Goal: Task Accomplishment & Management: Manage account settings

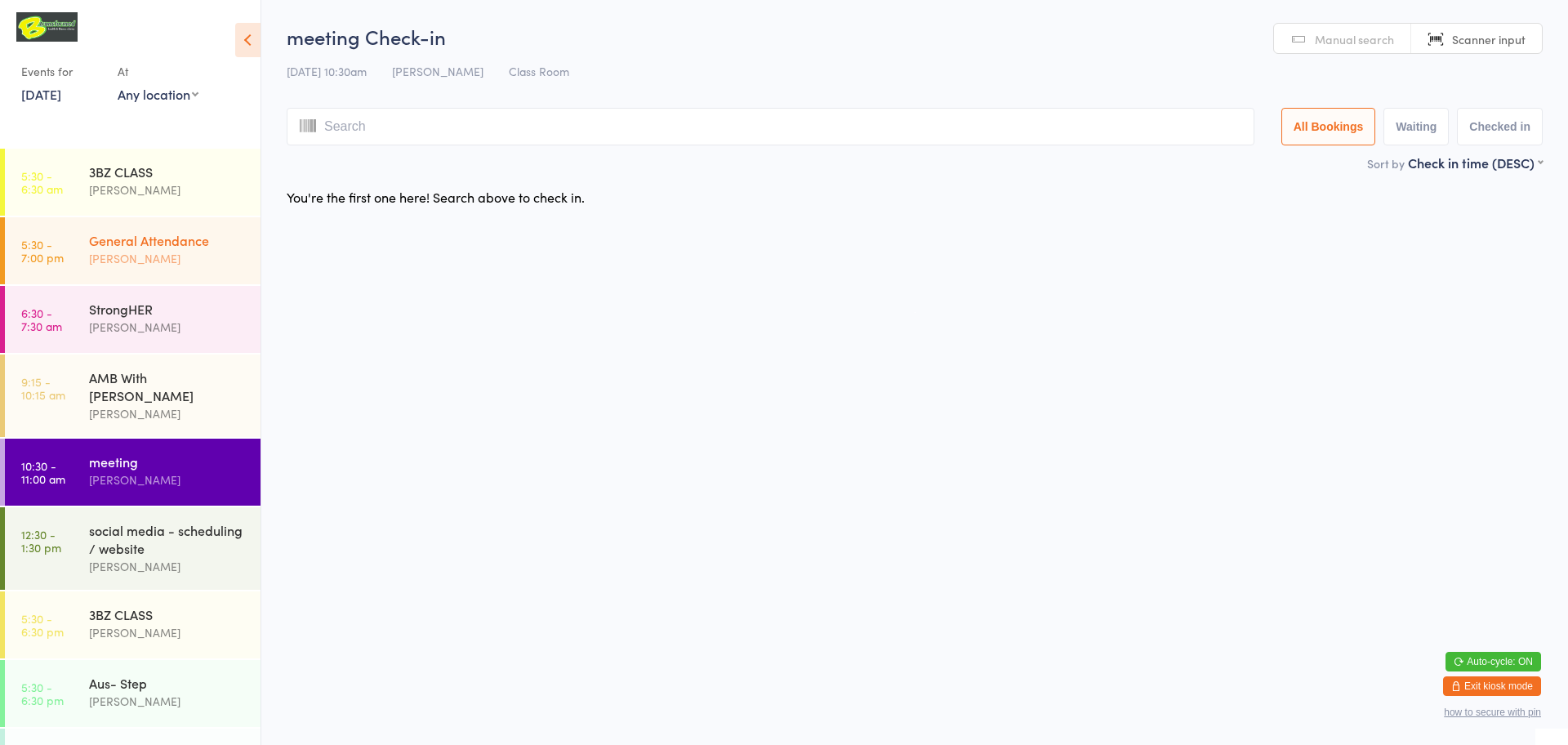
click at [201, 245] on div "General Attendance" at bounding box center [168, 240] width 158 height 18
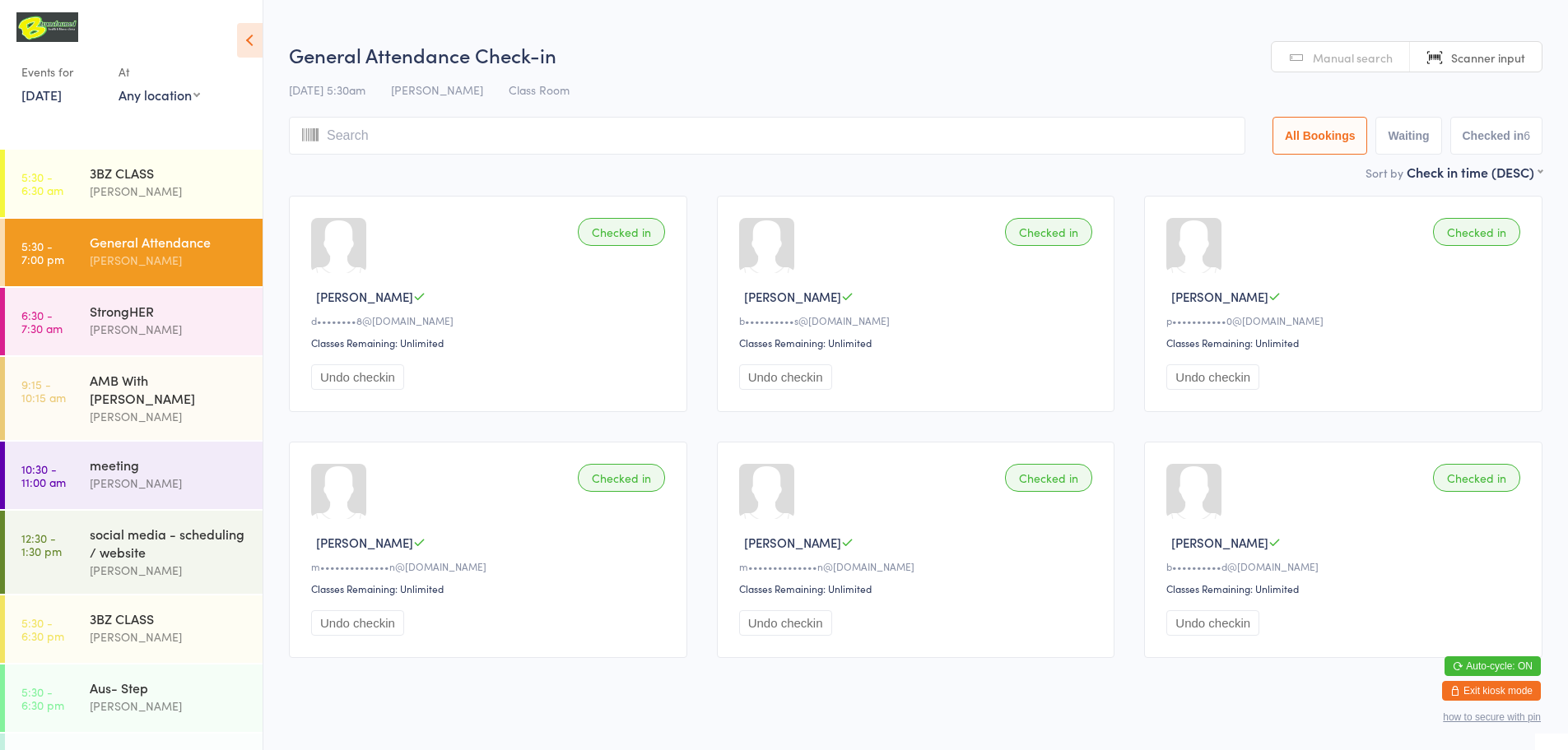
click at [365, 139] on input "search" at bounding box center [768, 136] width 957 height 38
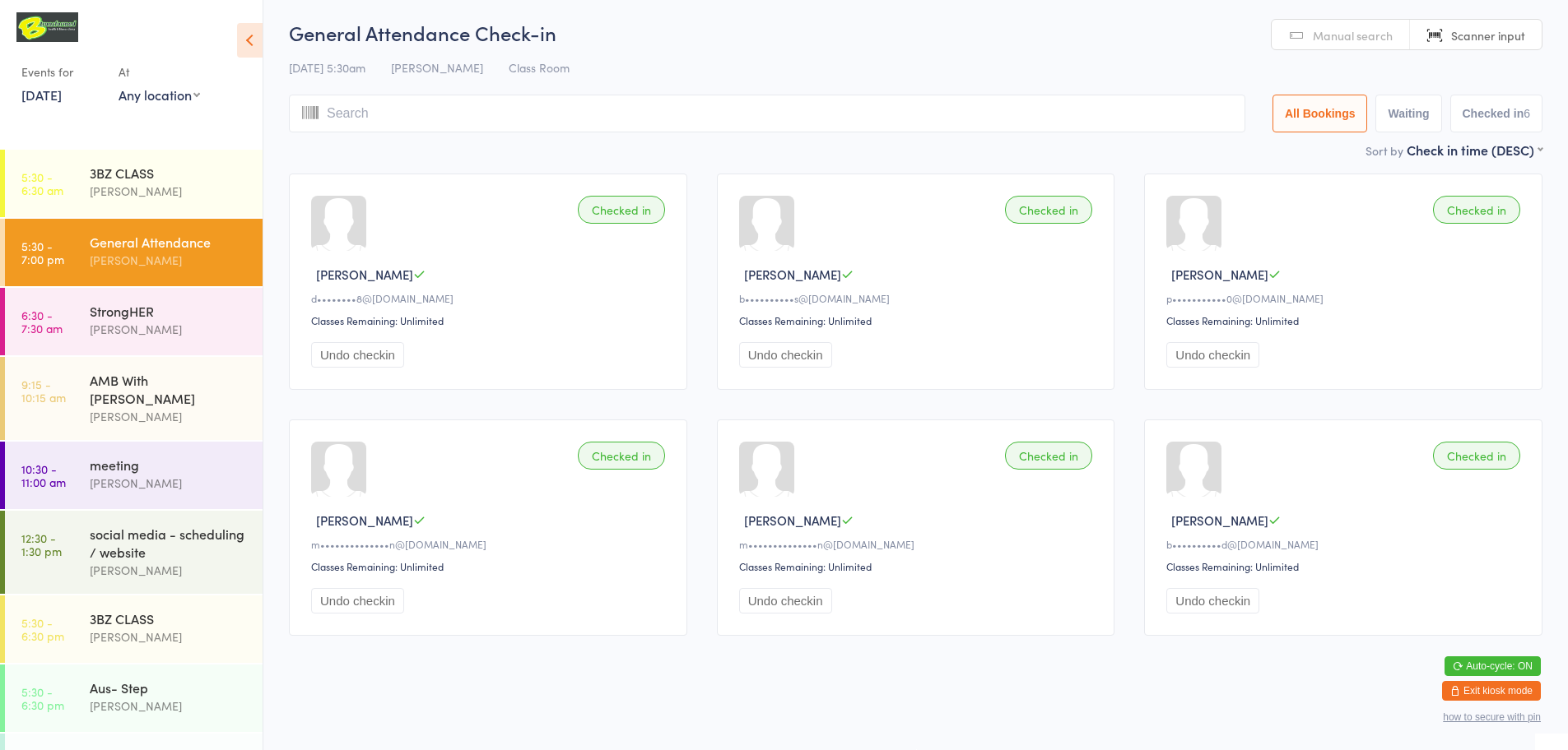
scroll to position [4, 0]
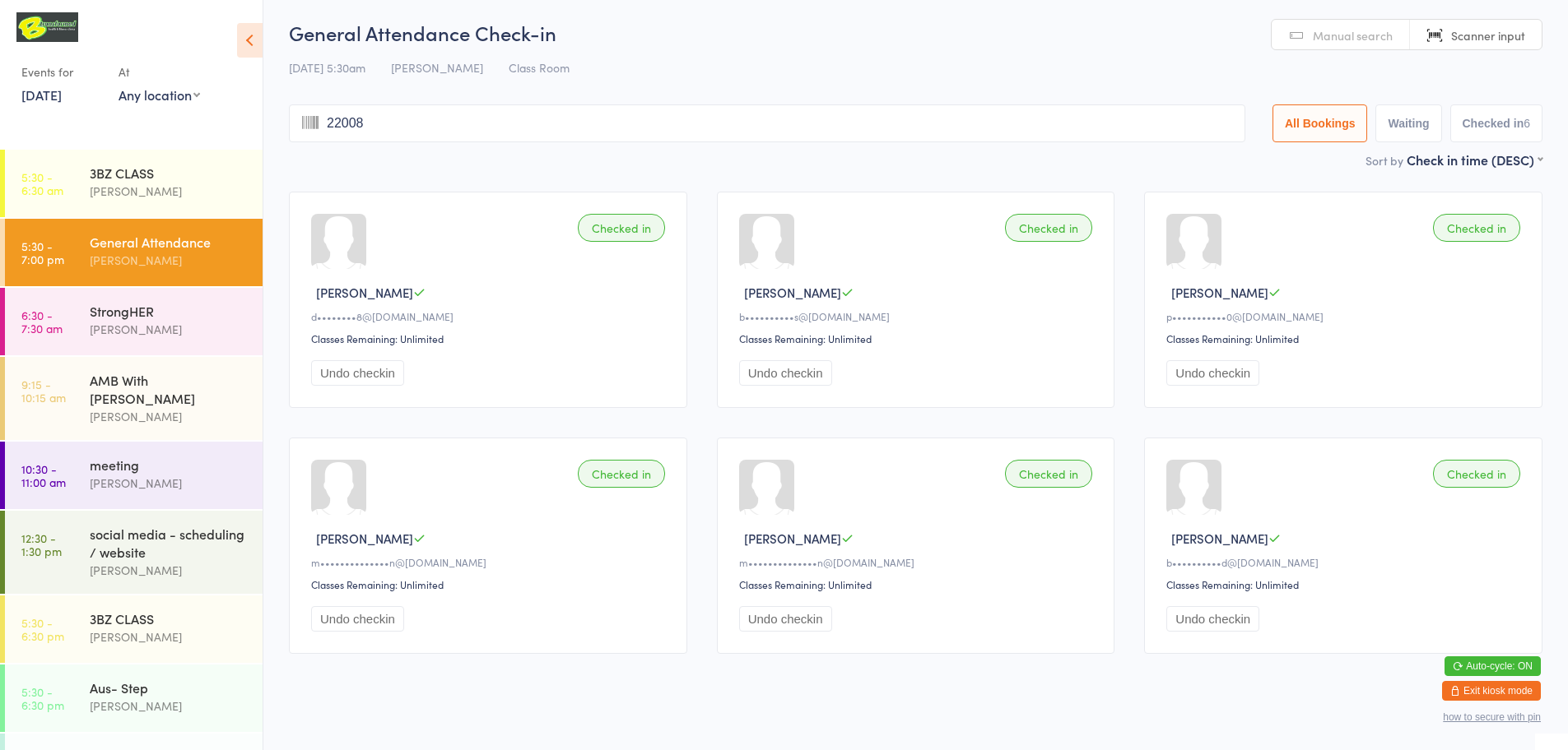
type input "220087"
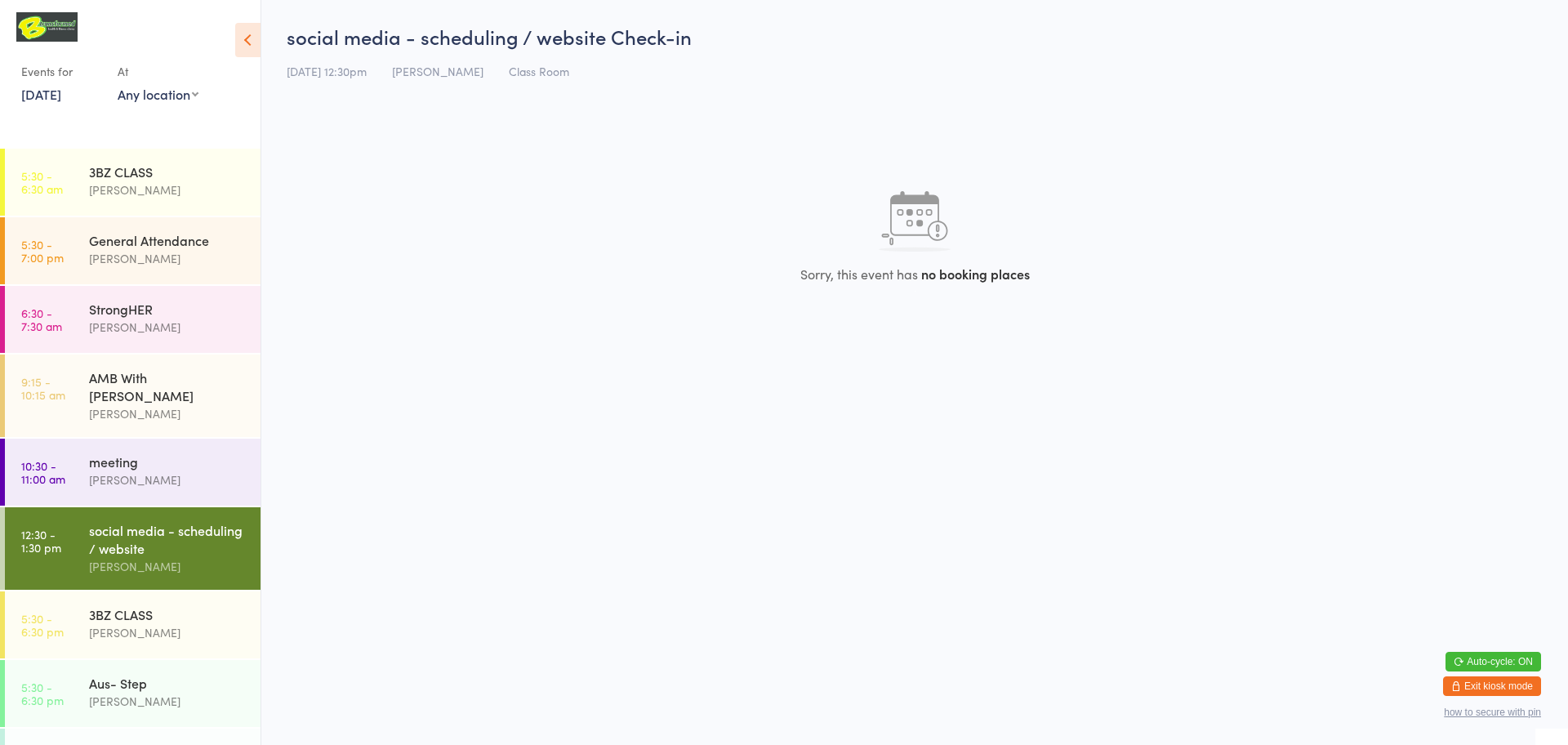
click at [1453, 687] on icon "button" at bounding box center [1457, 686] width 10 height 10
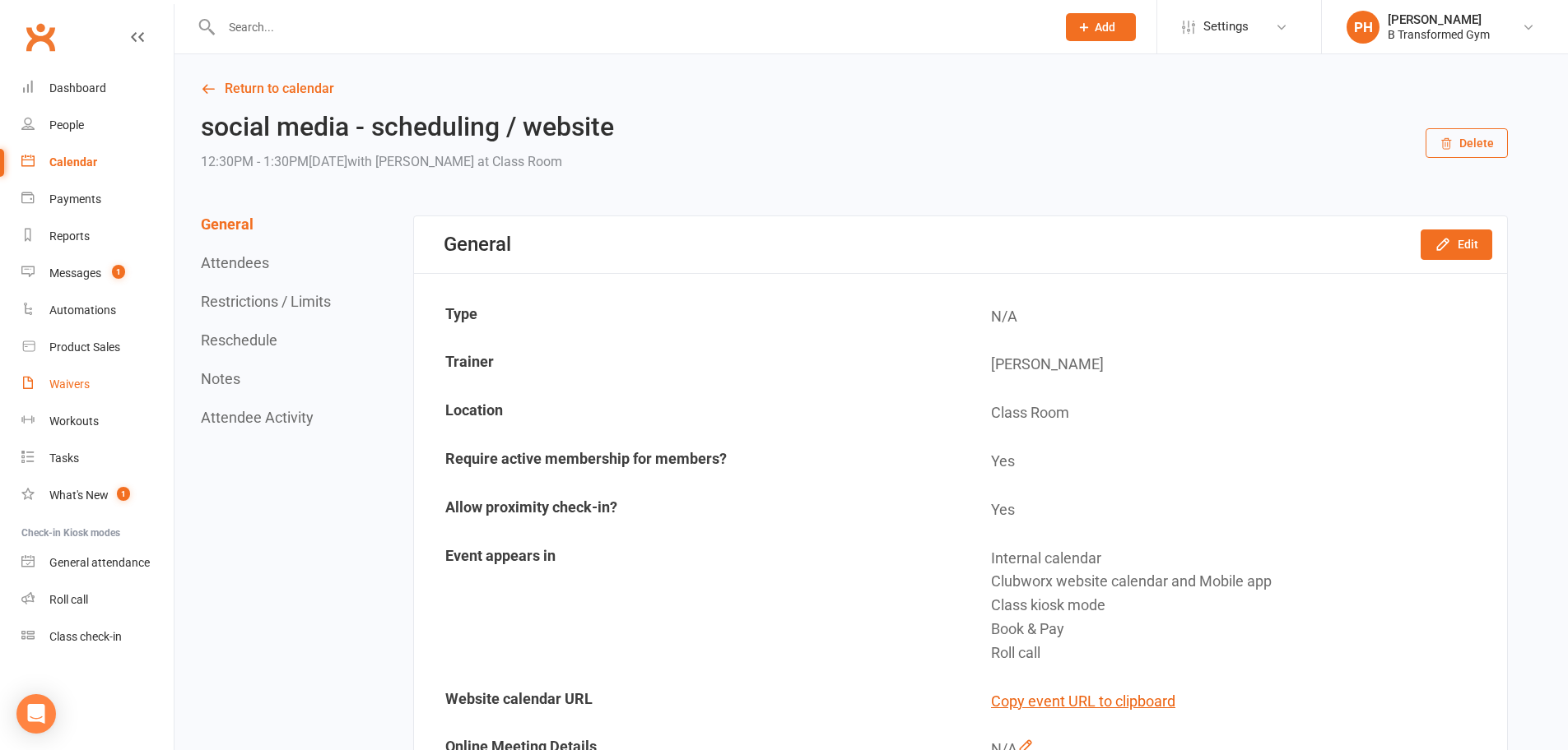
click at [81, 384] on div "Waivers" at bounding box center [70, 384] width 40 height 13
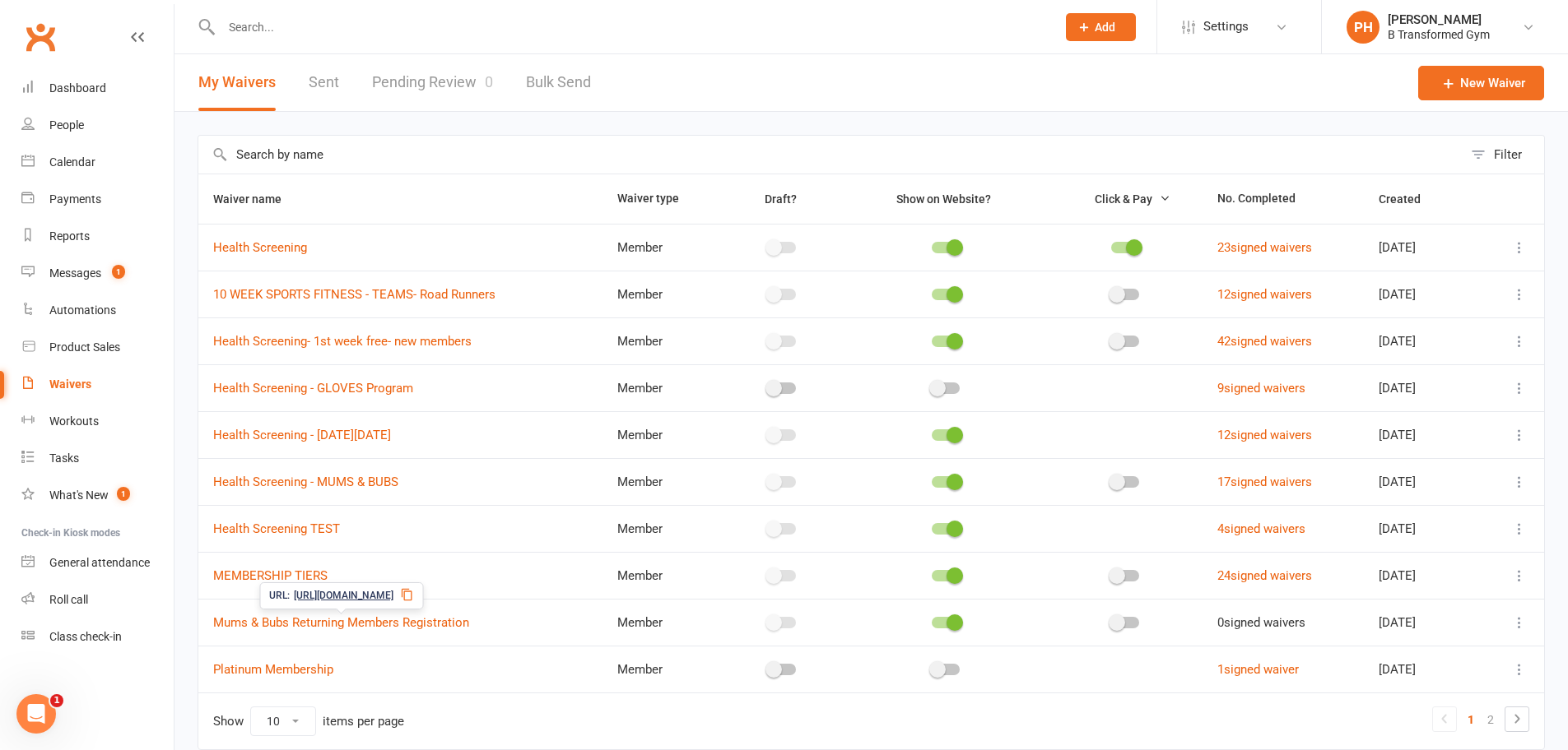
click at [388, 596] on span "https://app.clubworx.com/s/r6FkYkgV" at bounding box center [344, 596] width 100 height 15
click at [1210, 15] on span "Settings" at bounding box center [1226, 27] width 45 height 37
click at [1207, 68] on link "Membership Plans" at bounding box center [1239, 74] width 164 height 38
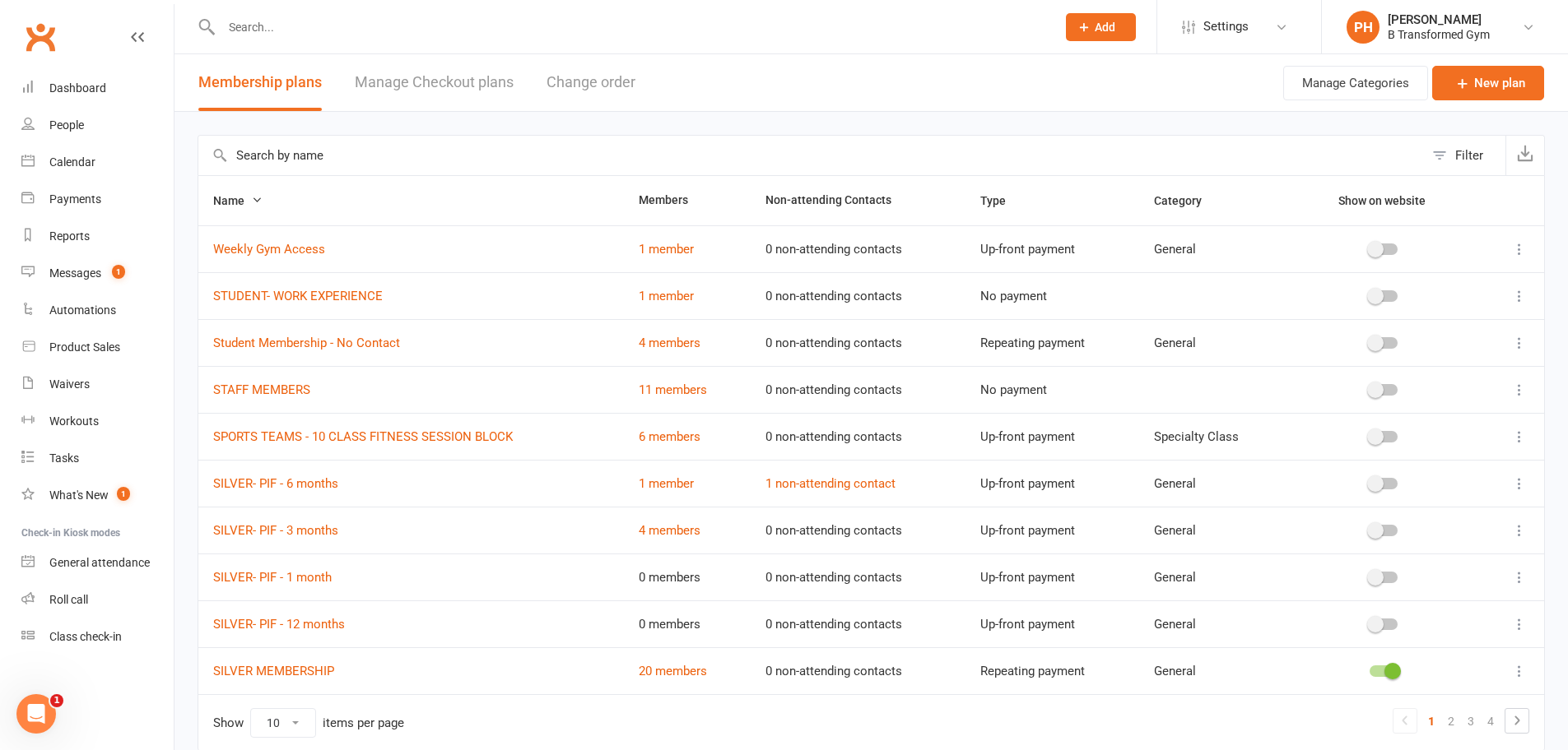
click at [341, 163] on input "text" at bounding box center [811, 155] width 1226 height 39
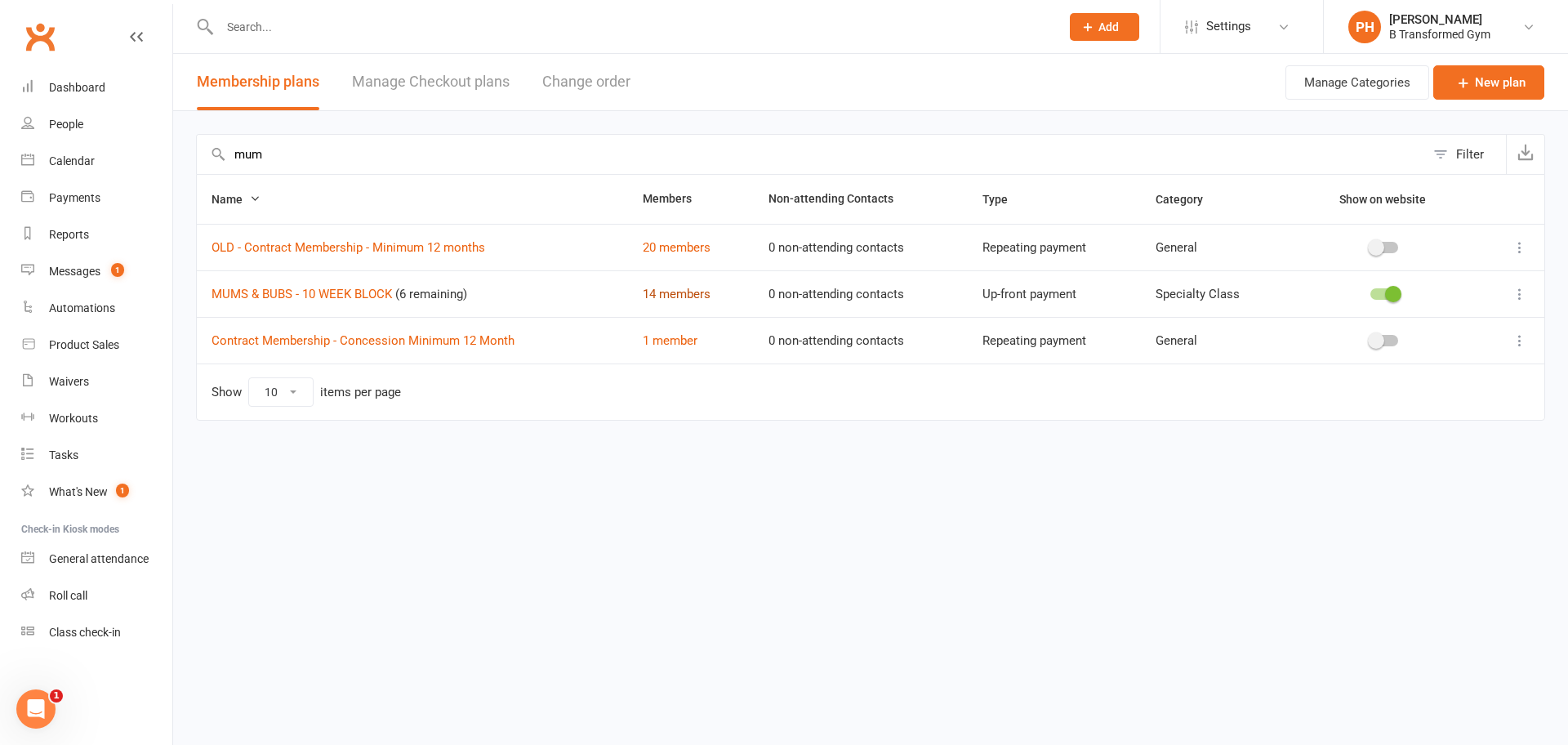
type input "mum"
click at [699, 294] on link "14 members" at bounding box center [676, 294] width 68 height 14
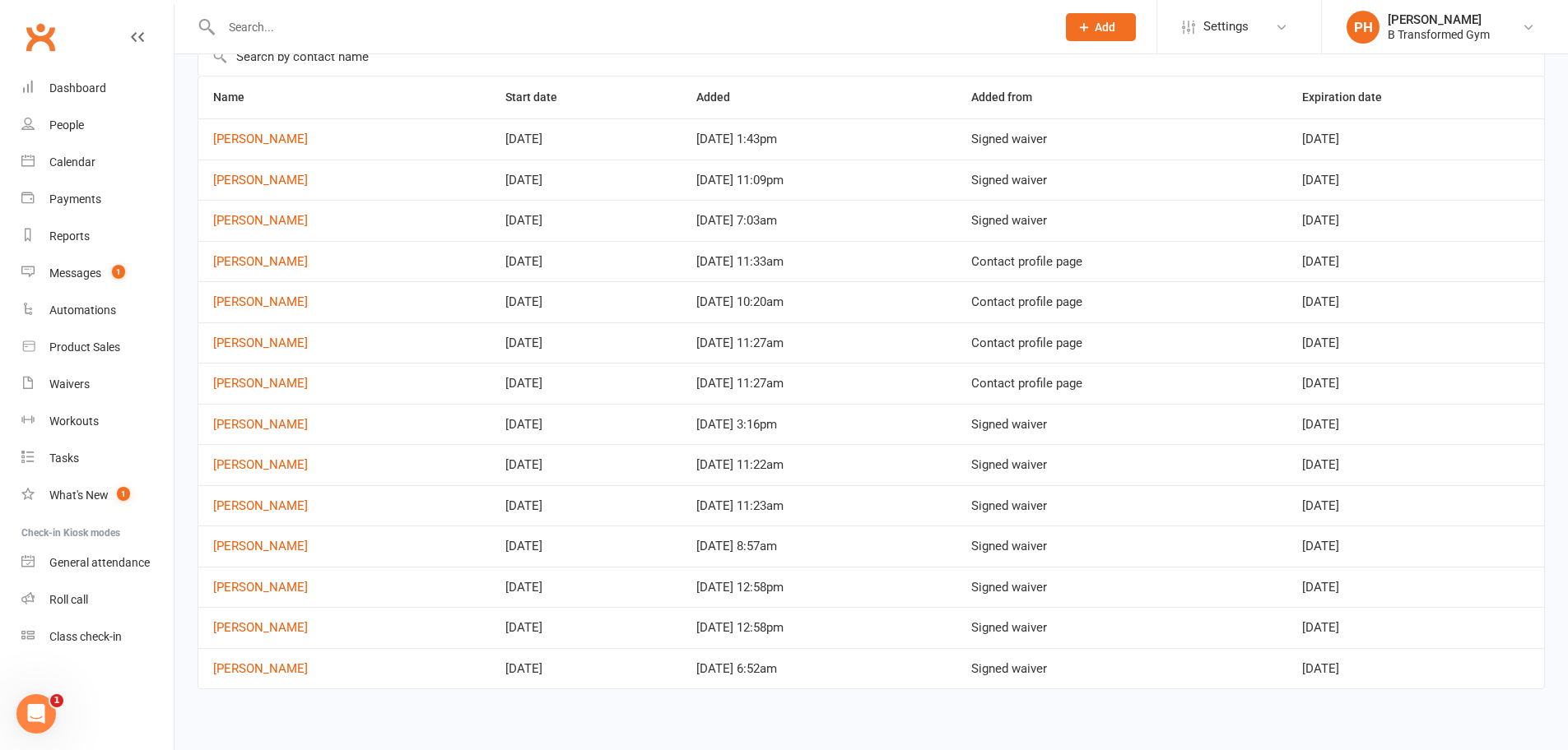
scroll to position [107, 0]
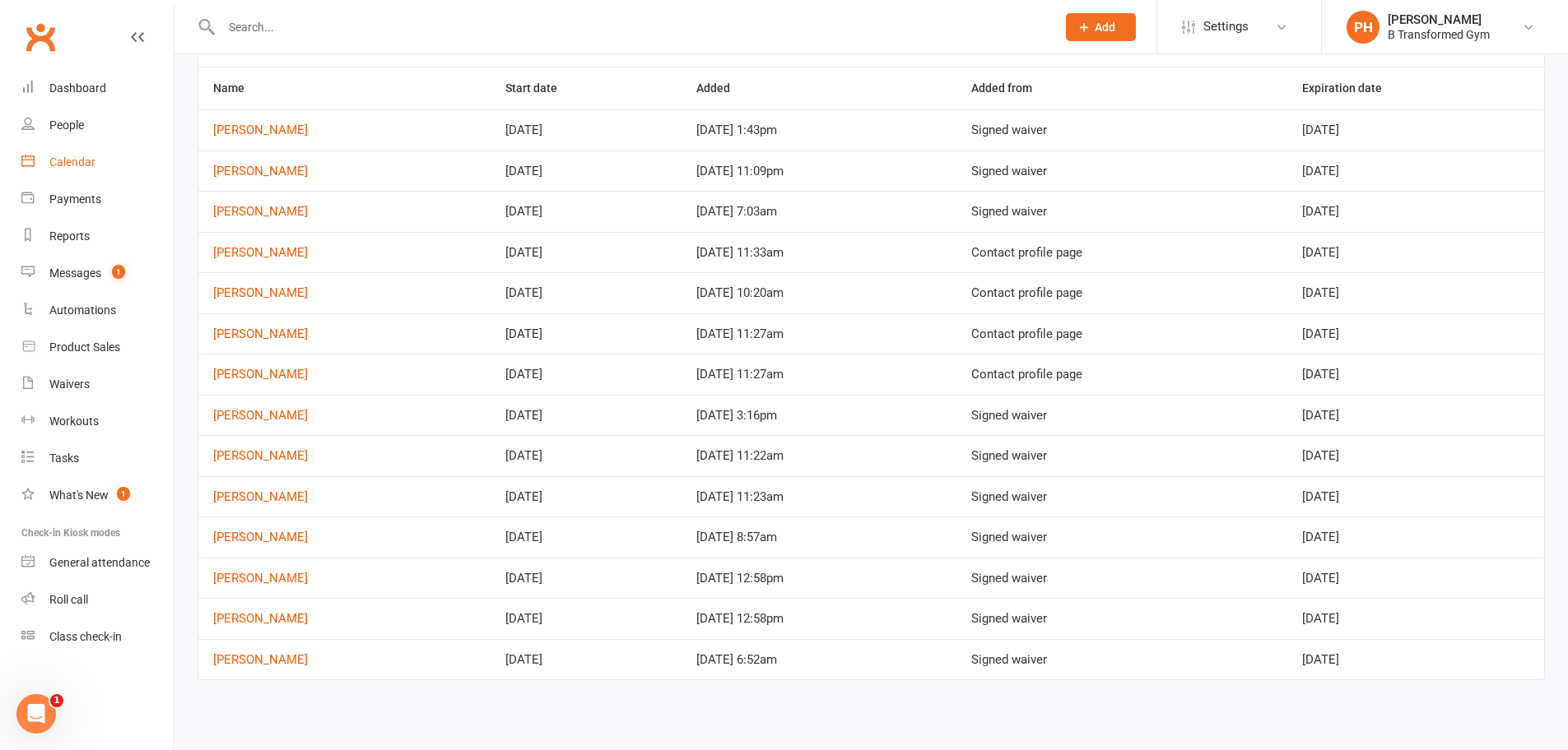
click at [74, 162] on div "Calendar" at bounding box center [73, 162] width 46 height 13
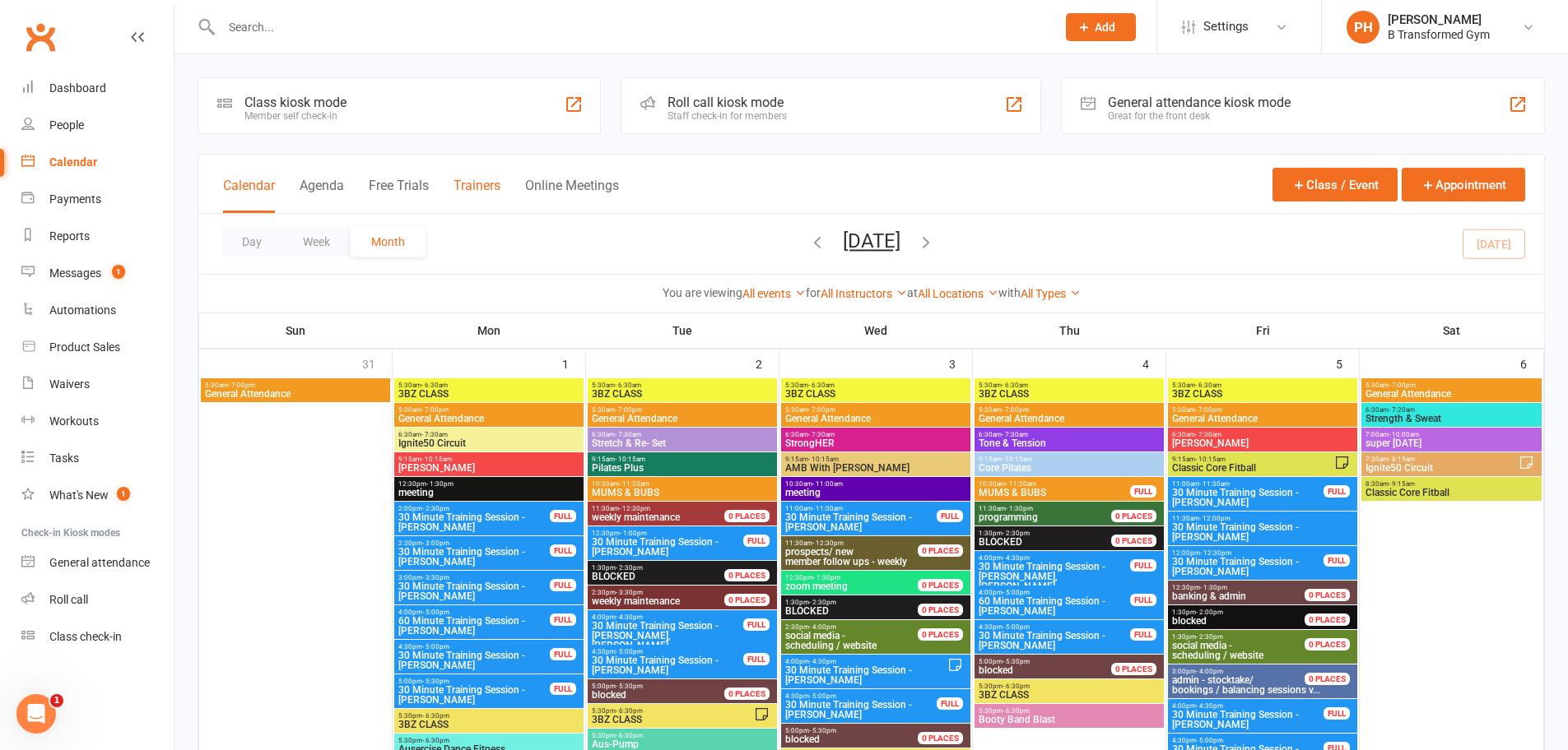
click at [476, 181] on button "Trainers" at bounding box center [476, 195] width 47 height 35
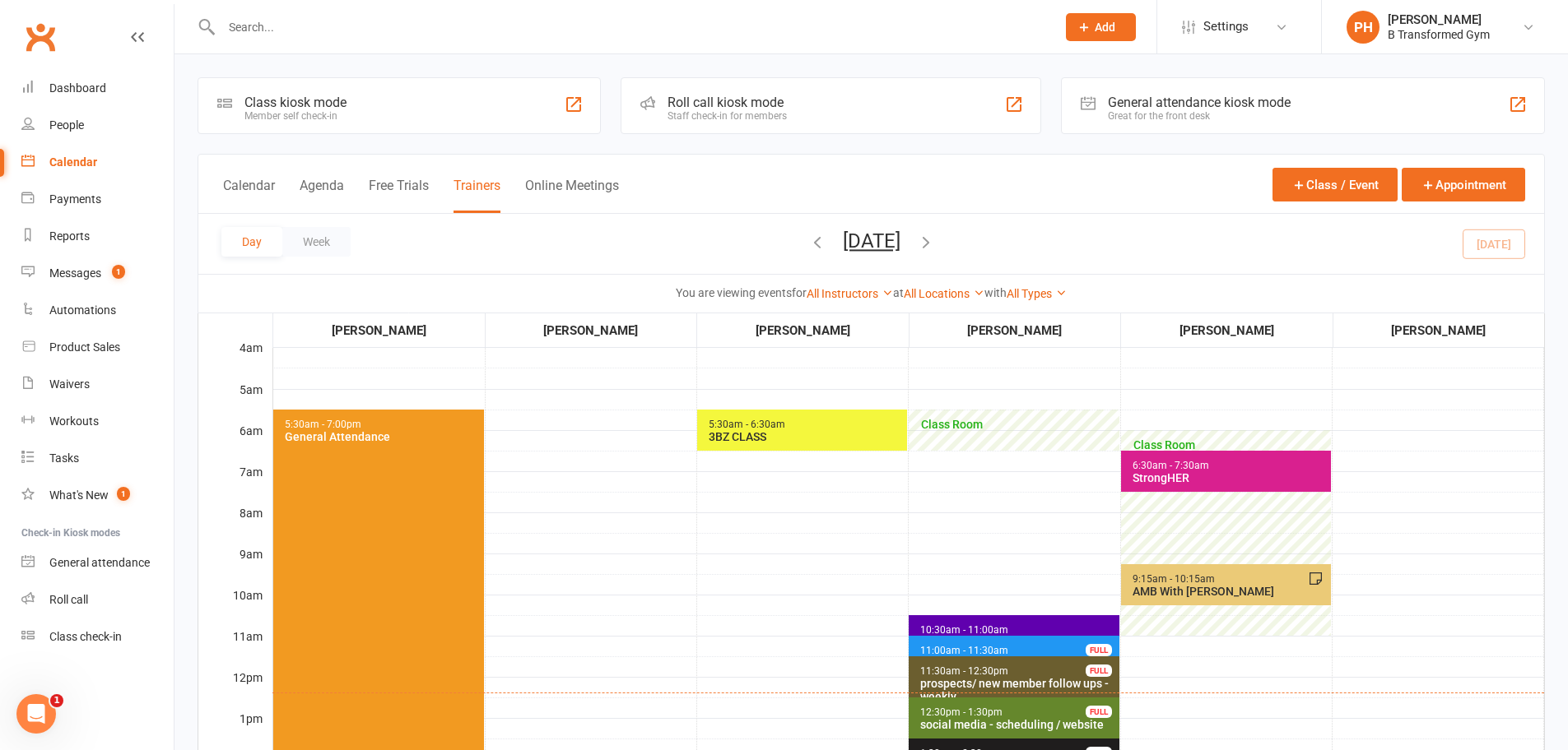
click at [867, 242] on button "Wednesday, Sep 17, 2025" at bounding box center [872, 241] width 58 height 23
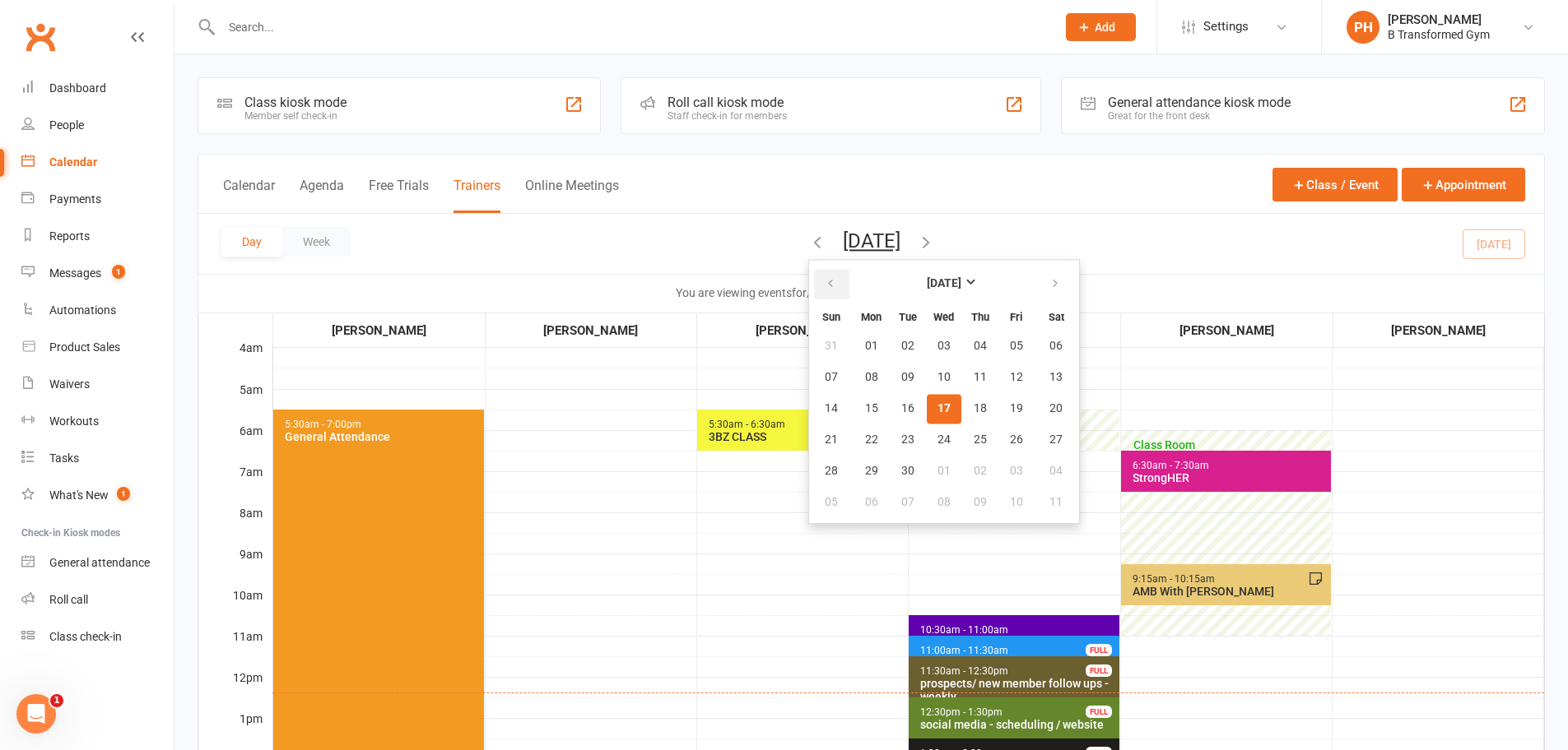
click at [825, 282] on icon "button" at bounding box center [831, 284] width 12 height 13
click at [1039, 279] on button "button" at bounding box center [1056, 284] width 35 height 30
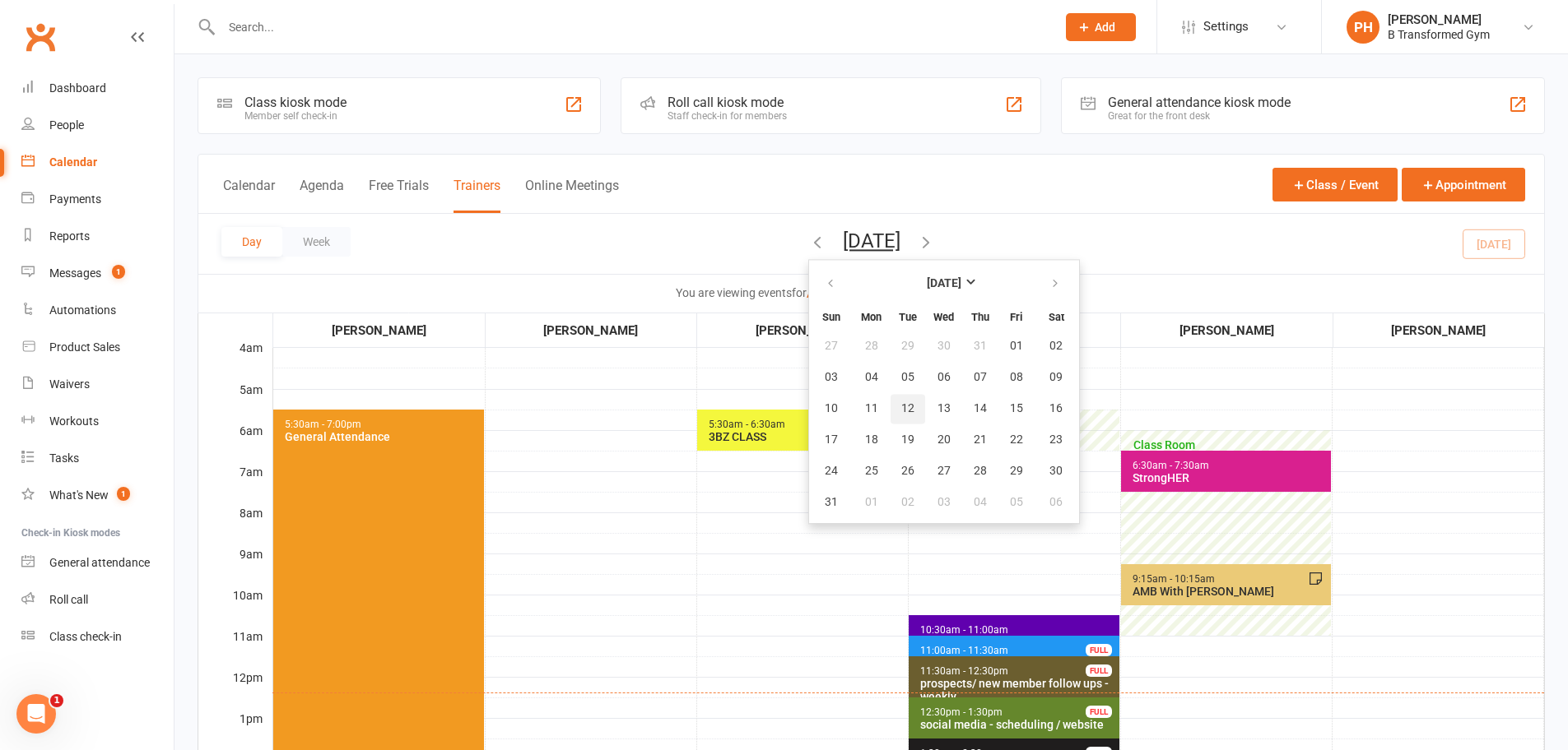
click at [890, 406] on button "12" at bounding box center [908, 408] width 35 height 30
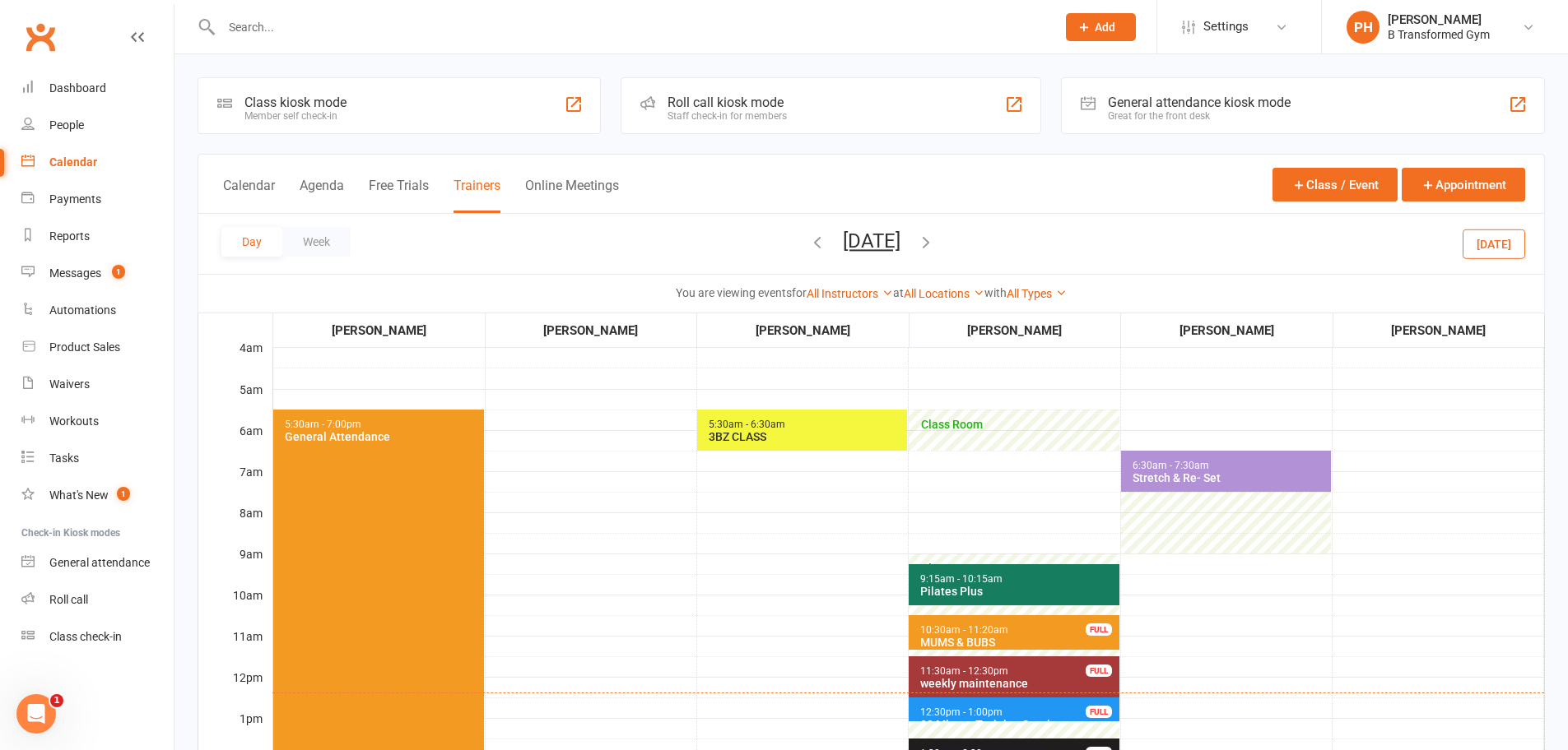
click at [998, 621] on span "10:30am - 11:20am MUMS & BUBS FULL" at bounding box center [1013, 633] width 210 height 34
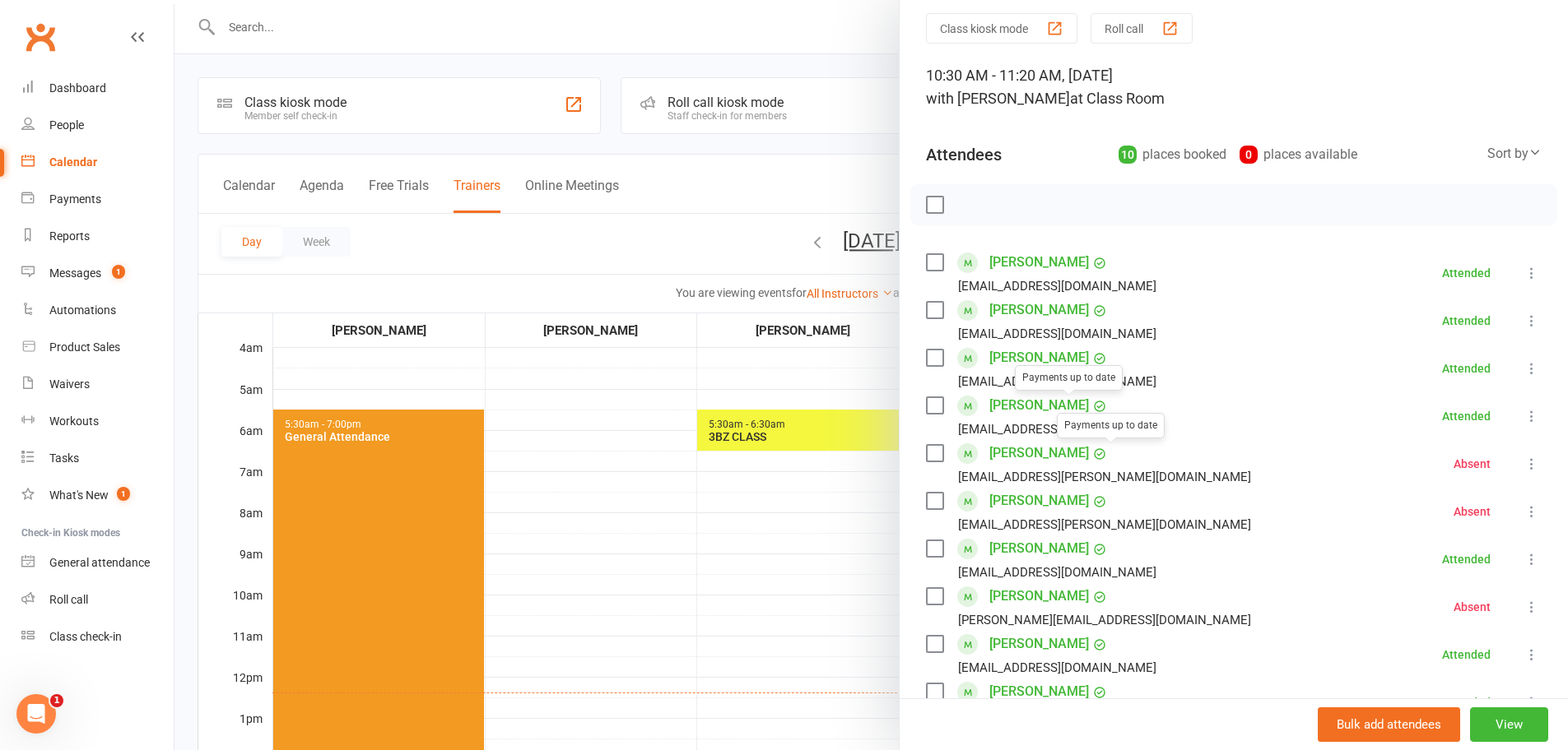
scroll to position [165, 0]
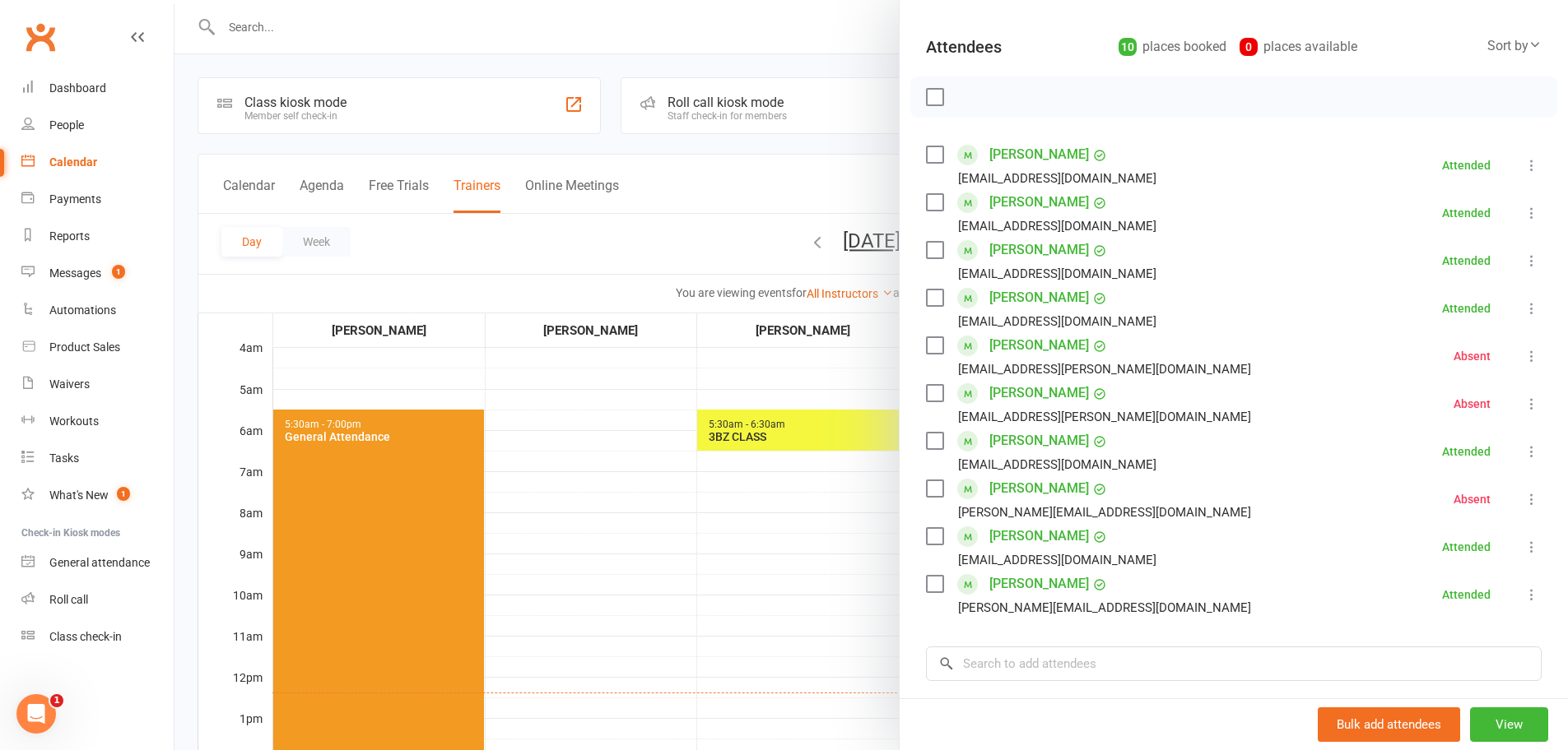
drag, startPoint x: 742, startPoint y: 553, endPoint x: 768, endPoint y: 522, distance: 40.5
click at [748, 540] on div at bounding box center [871, 375] width 1394 height 750
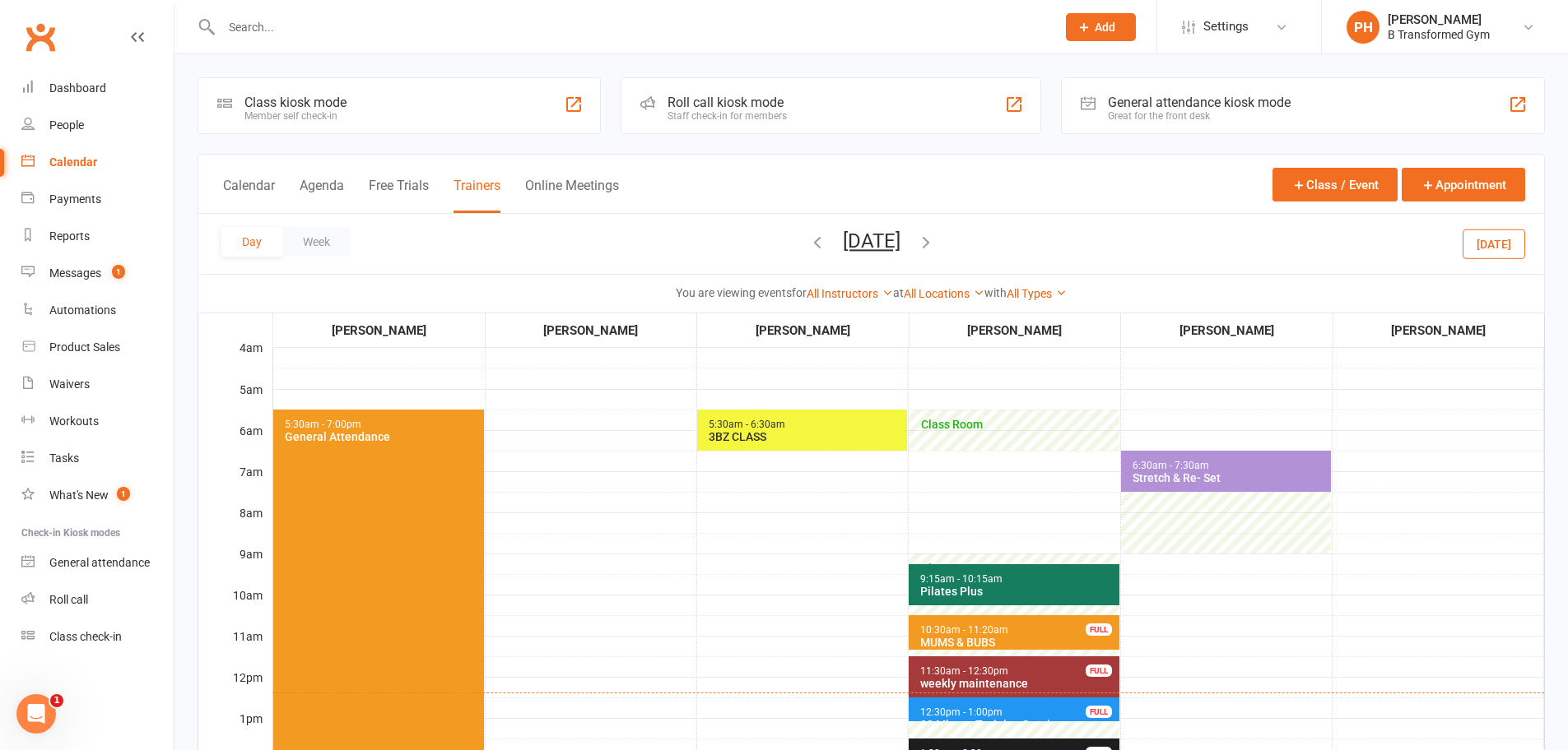
click at [901, 237] on button "Tuesday, Aug 12, 2025" at bounding box center [872, 241] width 58 height 23
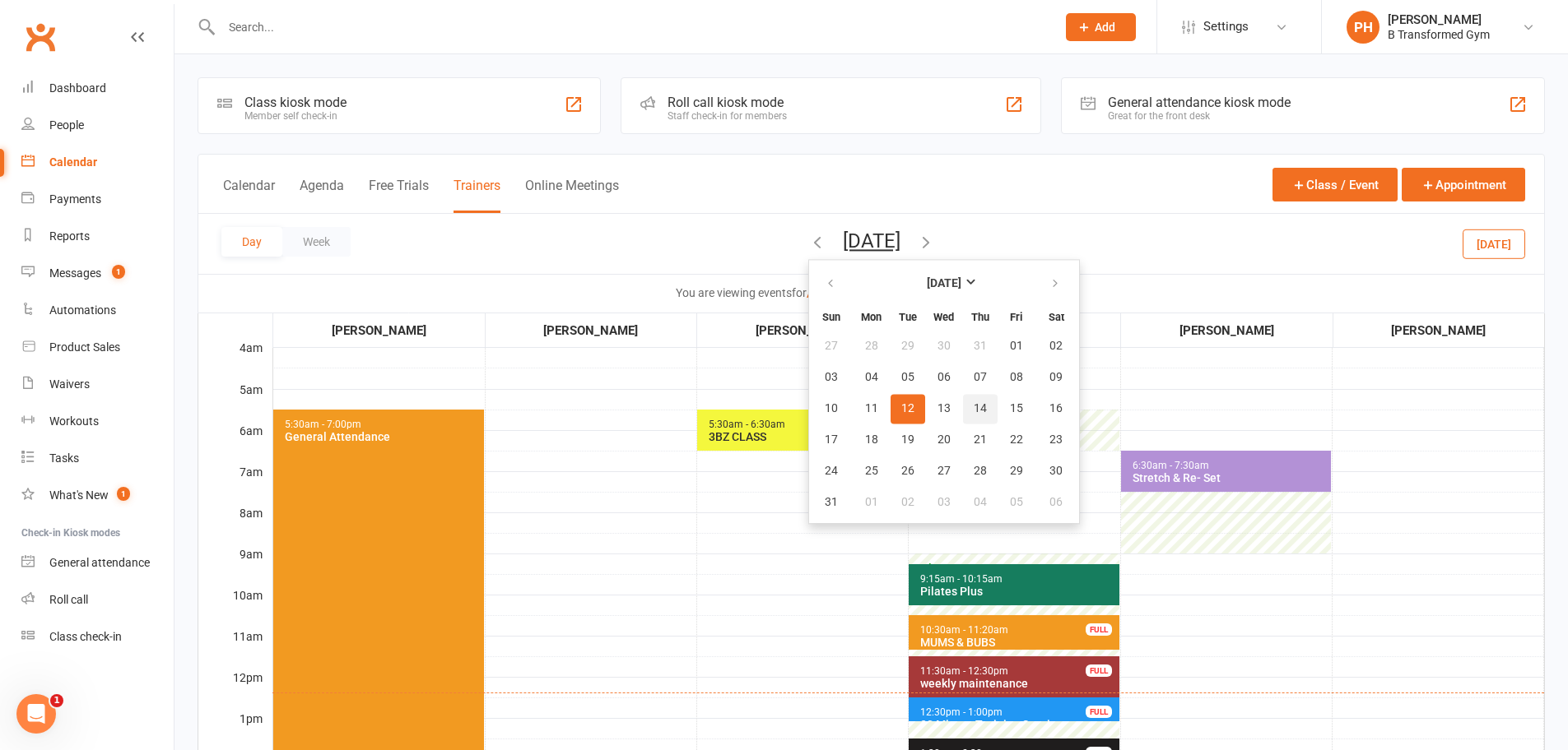
click at [963, 419] on button "14" at bounding box center [980, 408] width 35 height 30
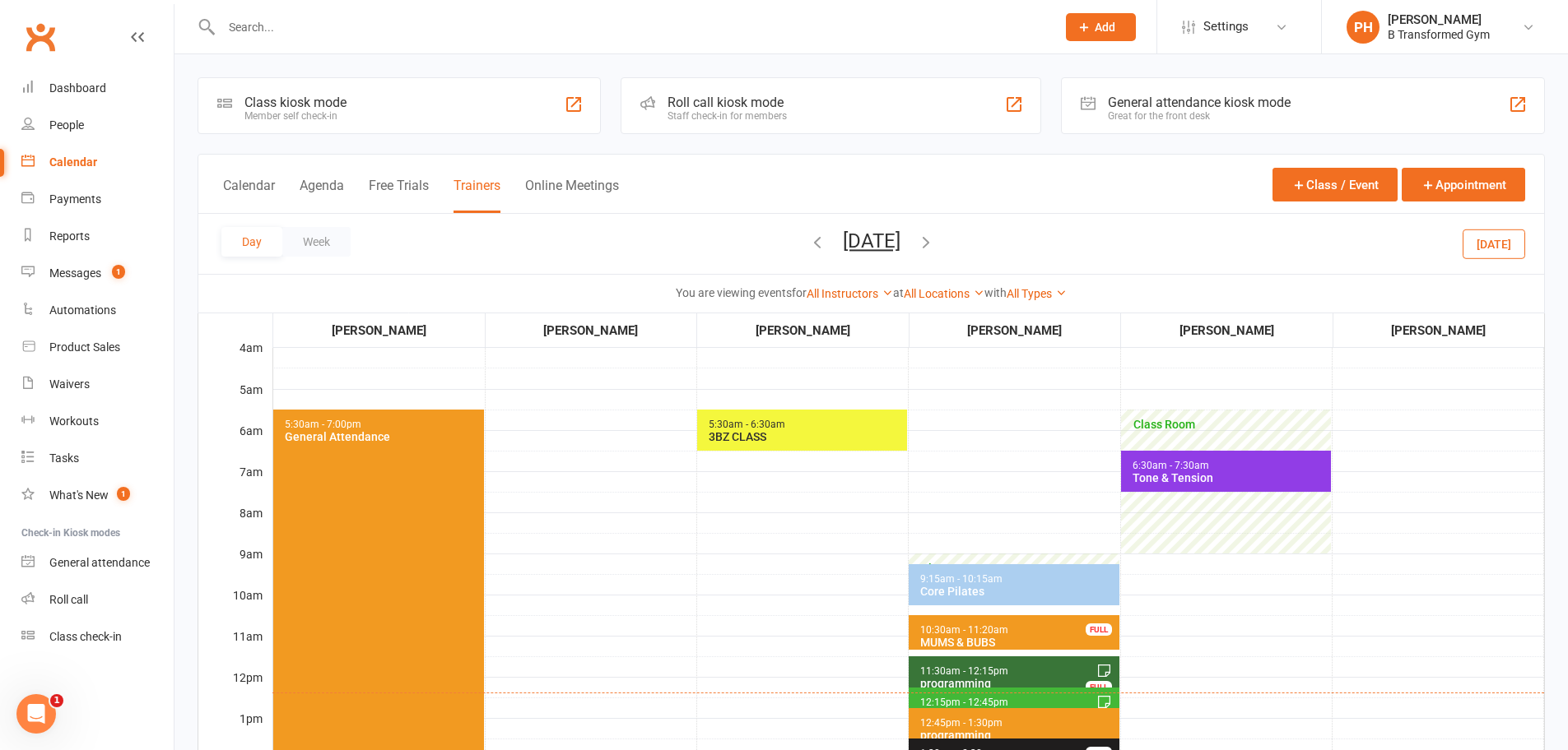
click at [1007, 628] on span "10:30am - 11:20am MUMS & BUBS FULL" at bounding box center [1013, 633] width 210 height 34
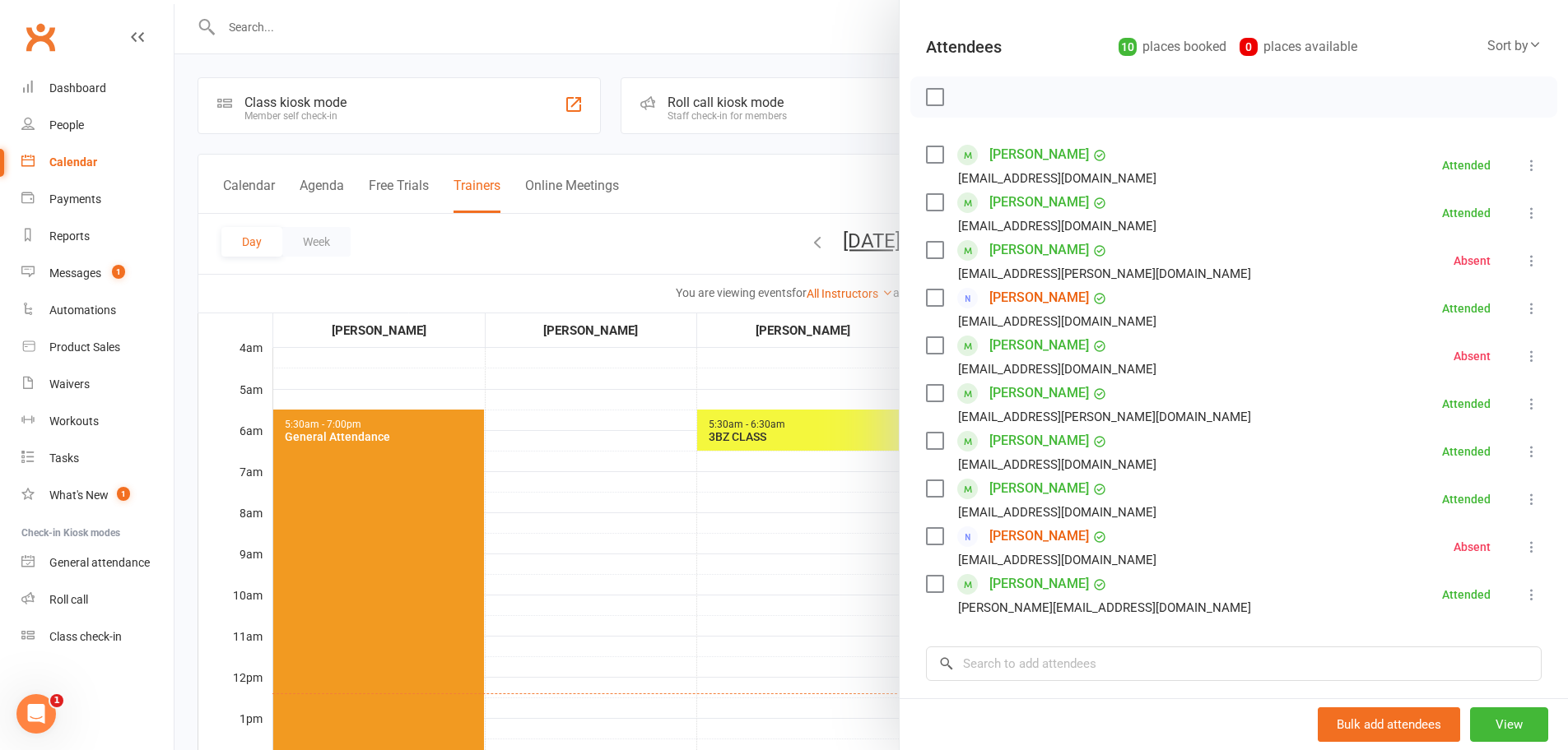
click at [832, 538] on div at bounding box center [871, 375] width 1394 height 750
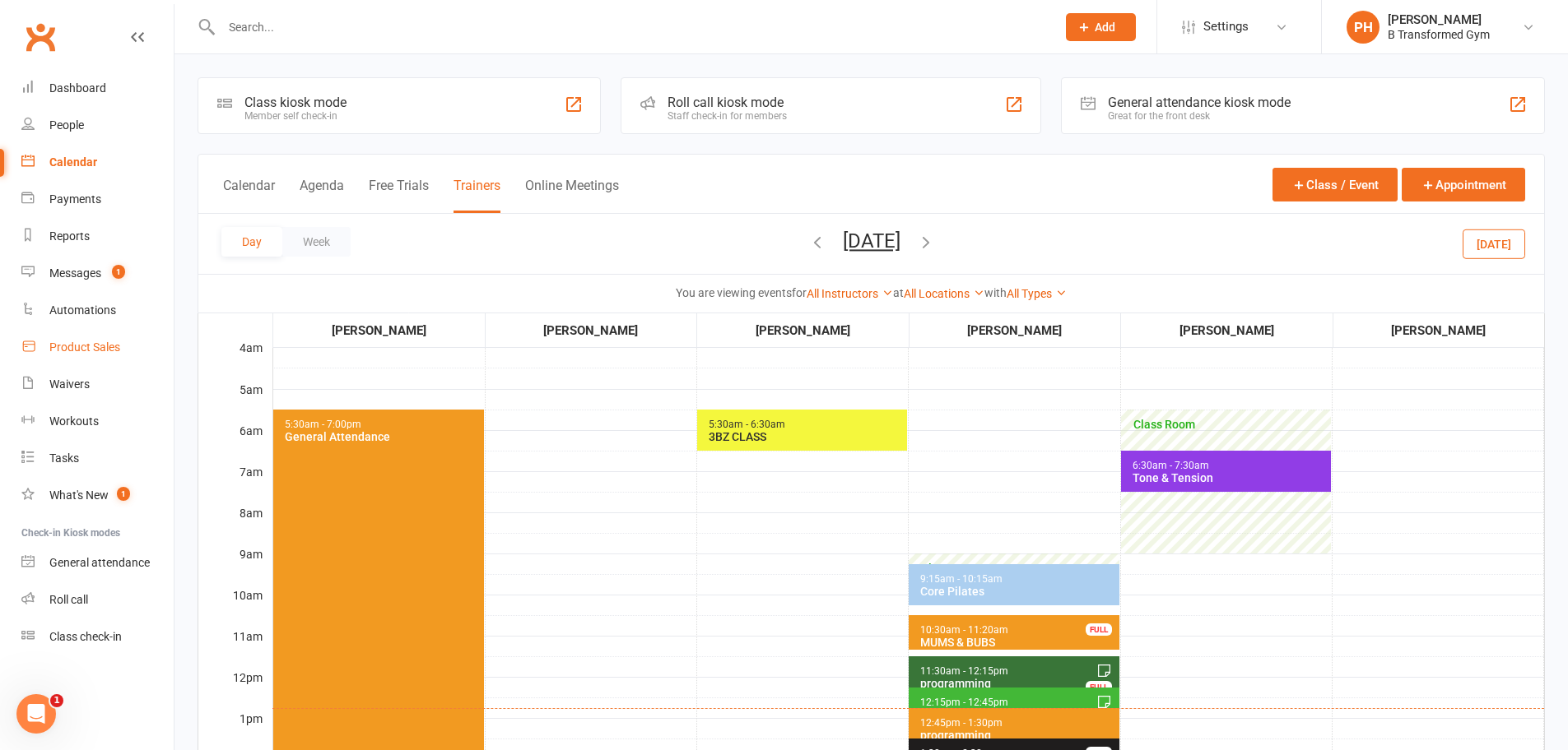
click at [46, 347] on link "Product Sales" at bounding box center [97, 348] width 152 height 37
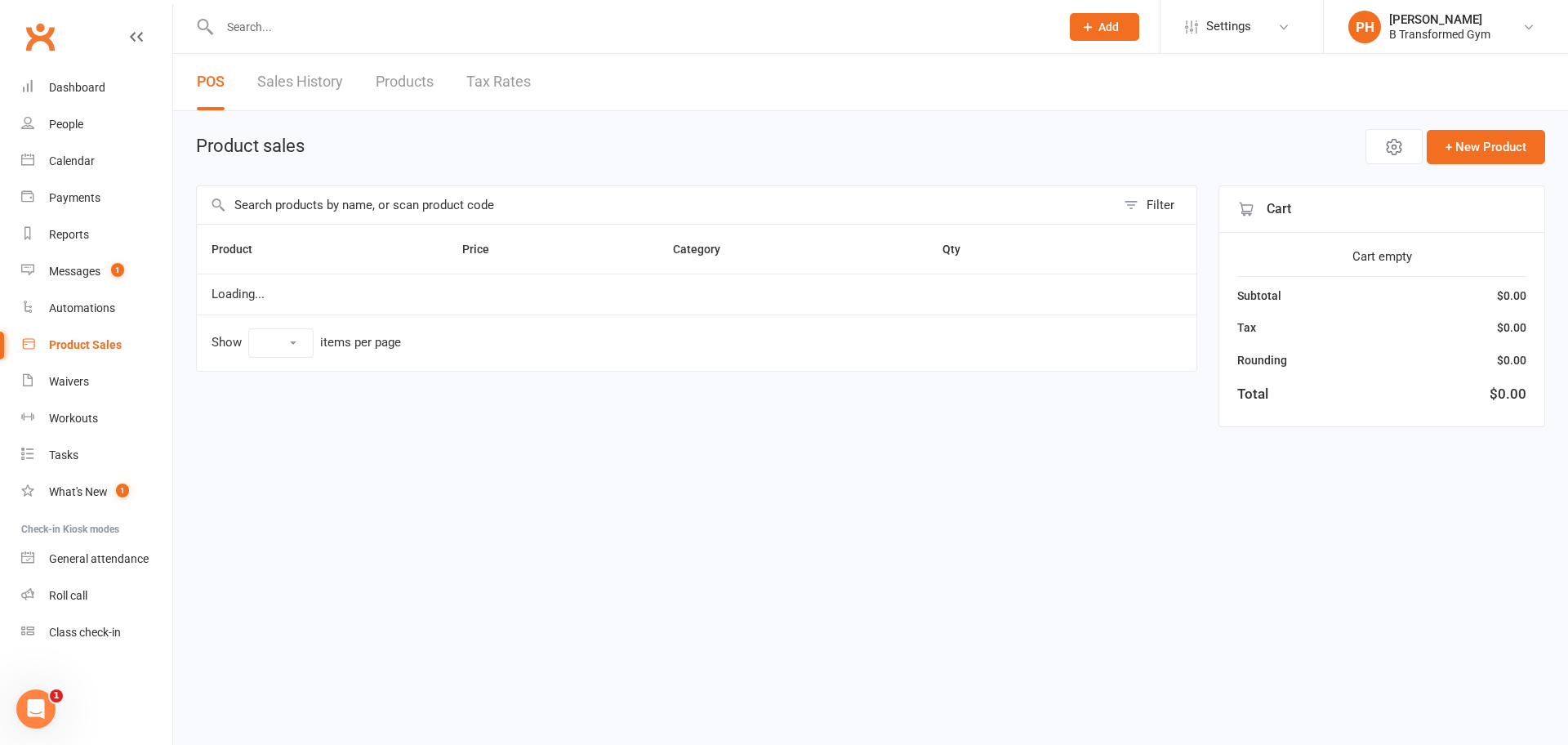
select select "10"
click at [322, 209] on input "text" at bounding box center [656, 206] width 919 height 38
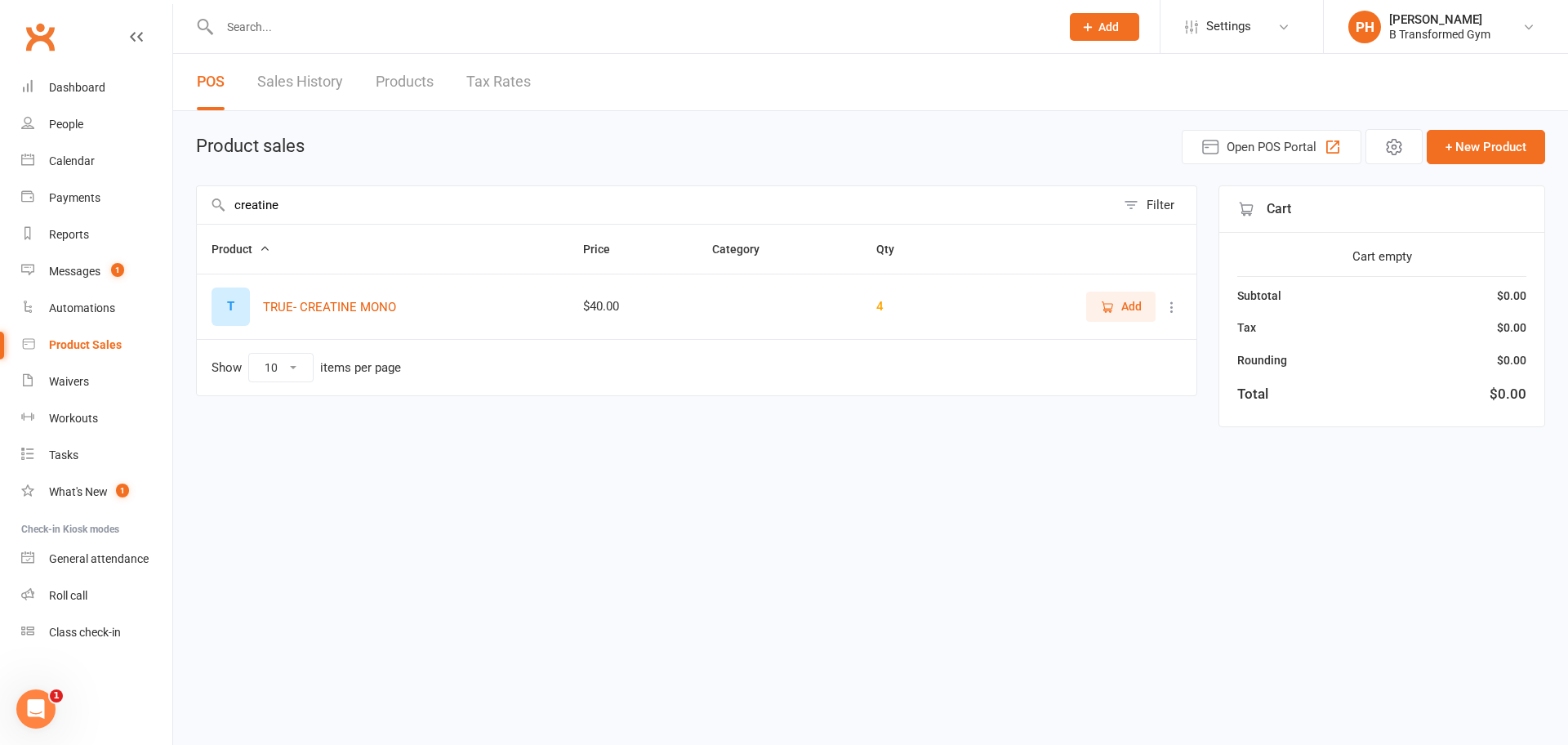
click at [1127, 304] on span "Add" at bounding box center [1131, 306] width 20 height 18
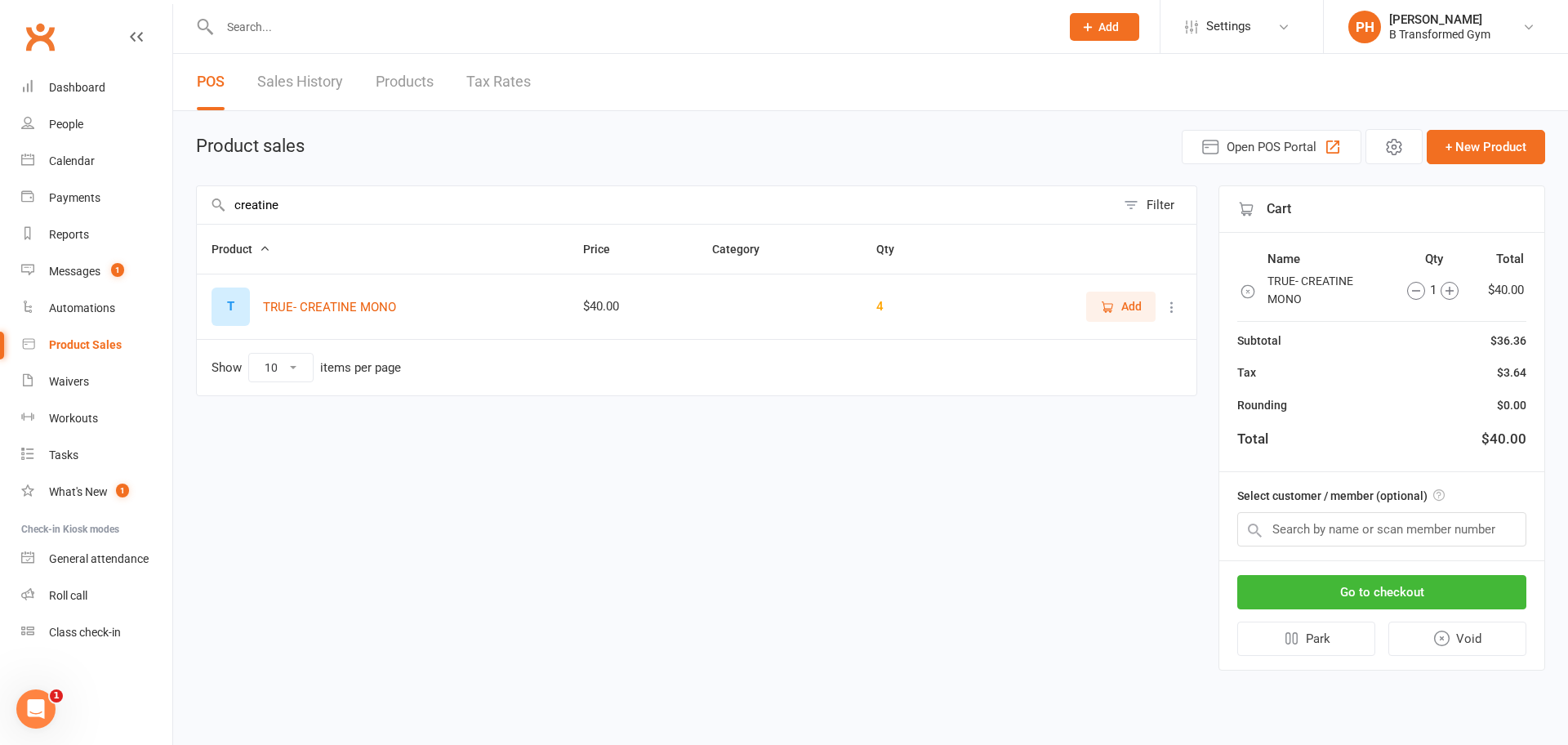
click at [529, 200] on input "creatine" at bounding box center [656, 206] width 919 height 38
type input "c"
type input "mousse"
click at [1120, 304] on span "Add" at bounding box center [1121, 306] width 42 height 18
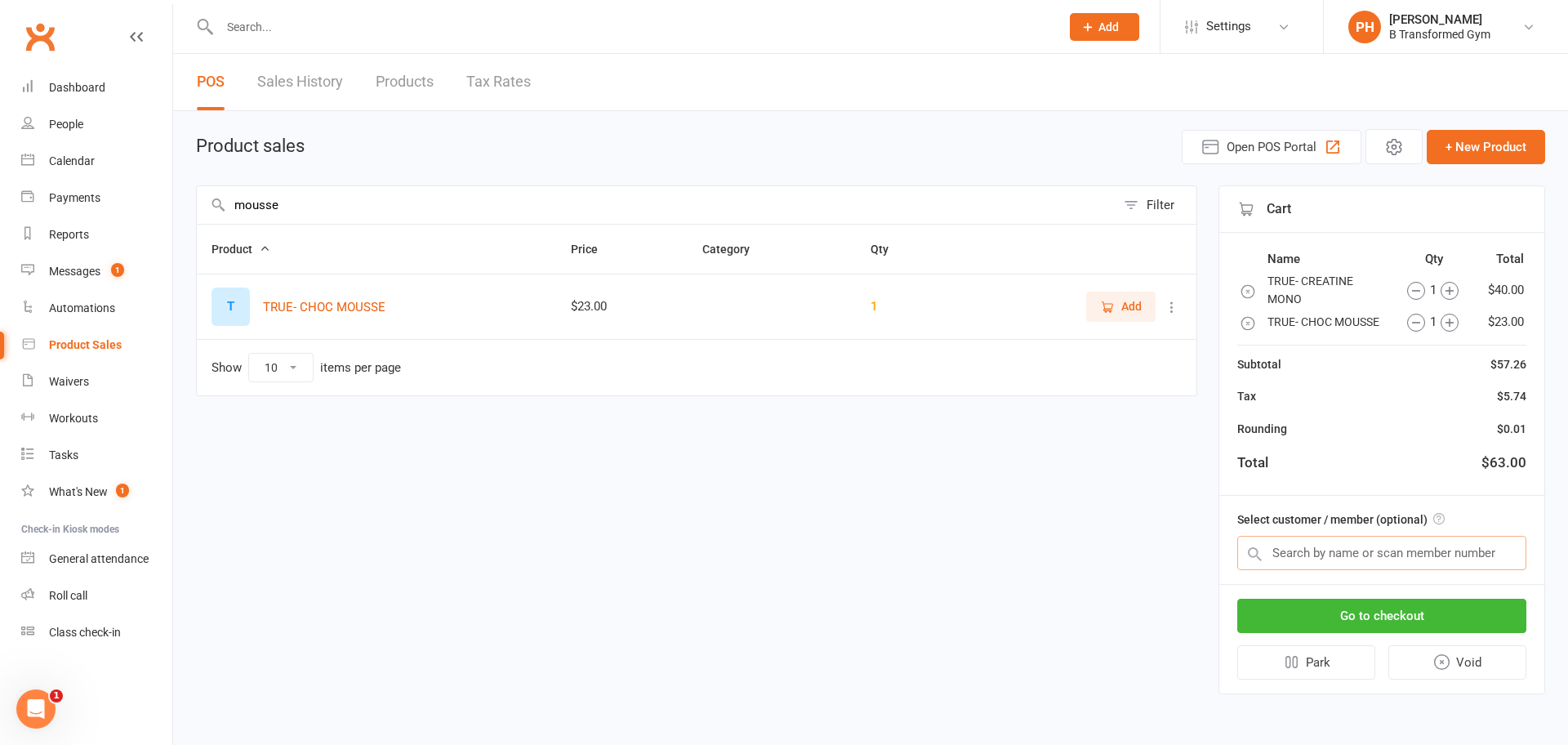
click at [1365, 558] on input "text" at bounding box center [1382, 554] width 289 height 34
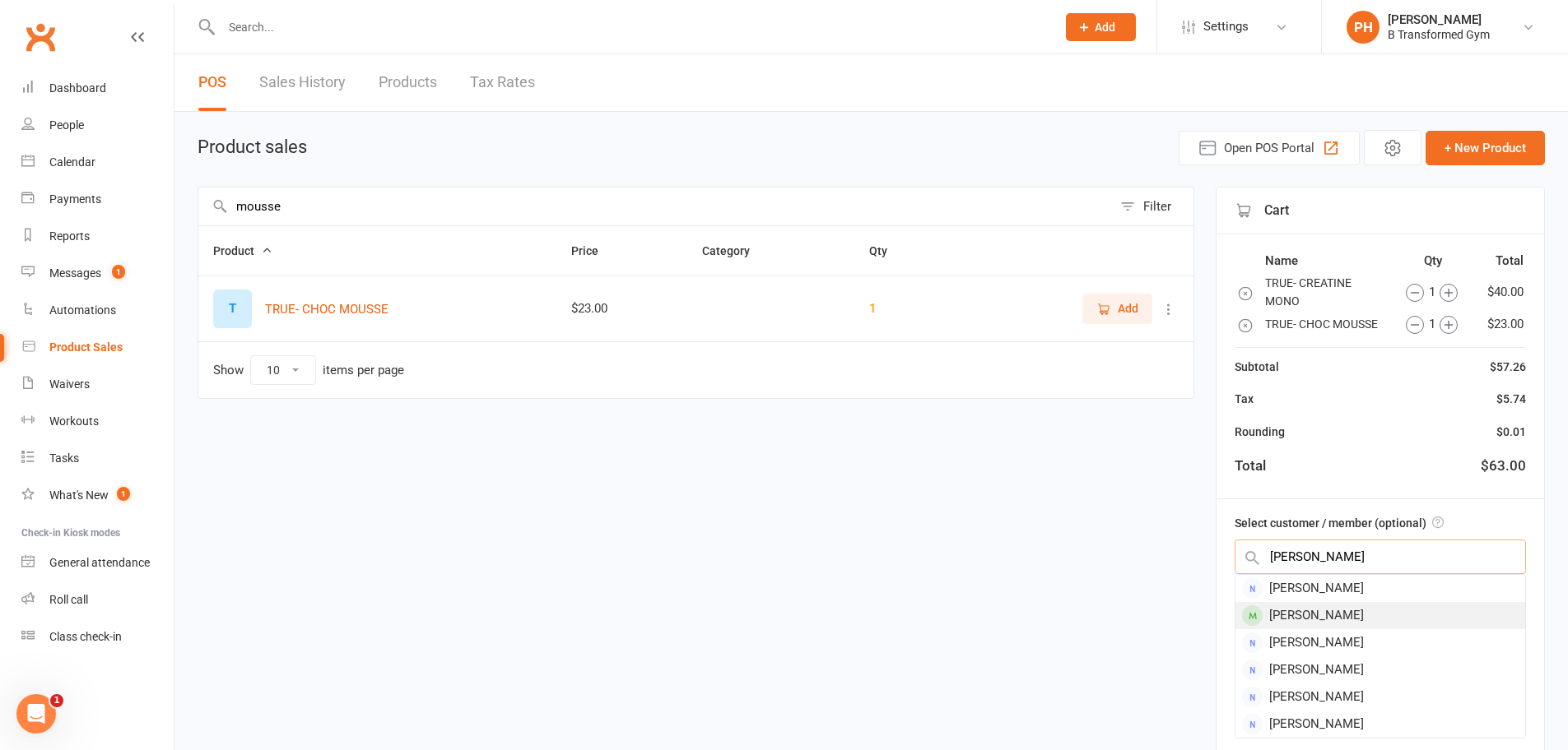
type input "julie b"
click at [1332, 618] on div "Julie Bugeja" at bounding box center [1380, 616] width 289 height 27
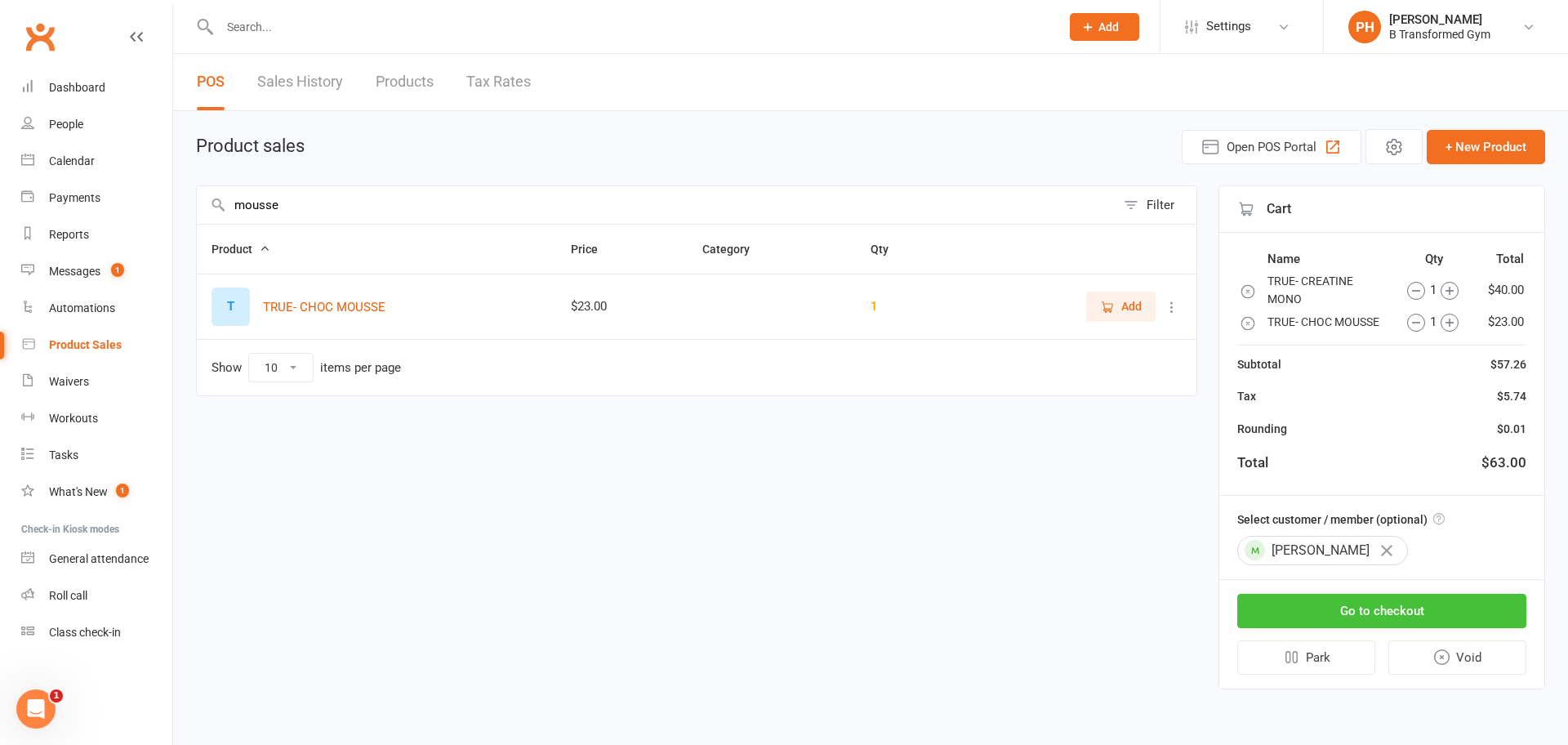
click at [1375, 609] on button "Go to checkout" at bounding box center [1382, 612] width 289 height 34
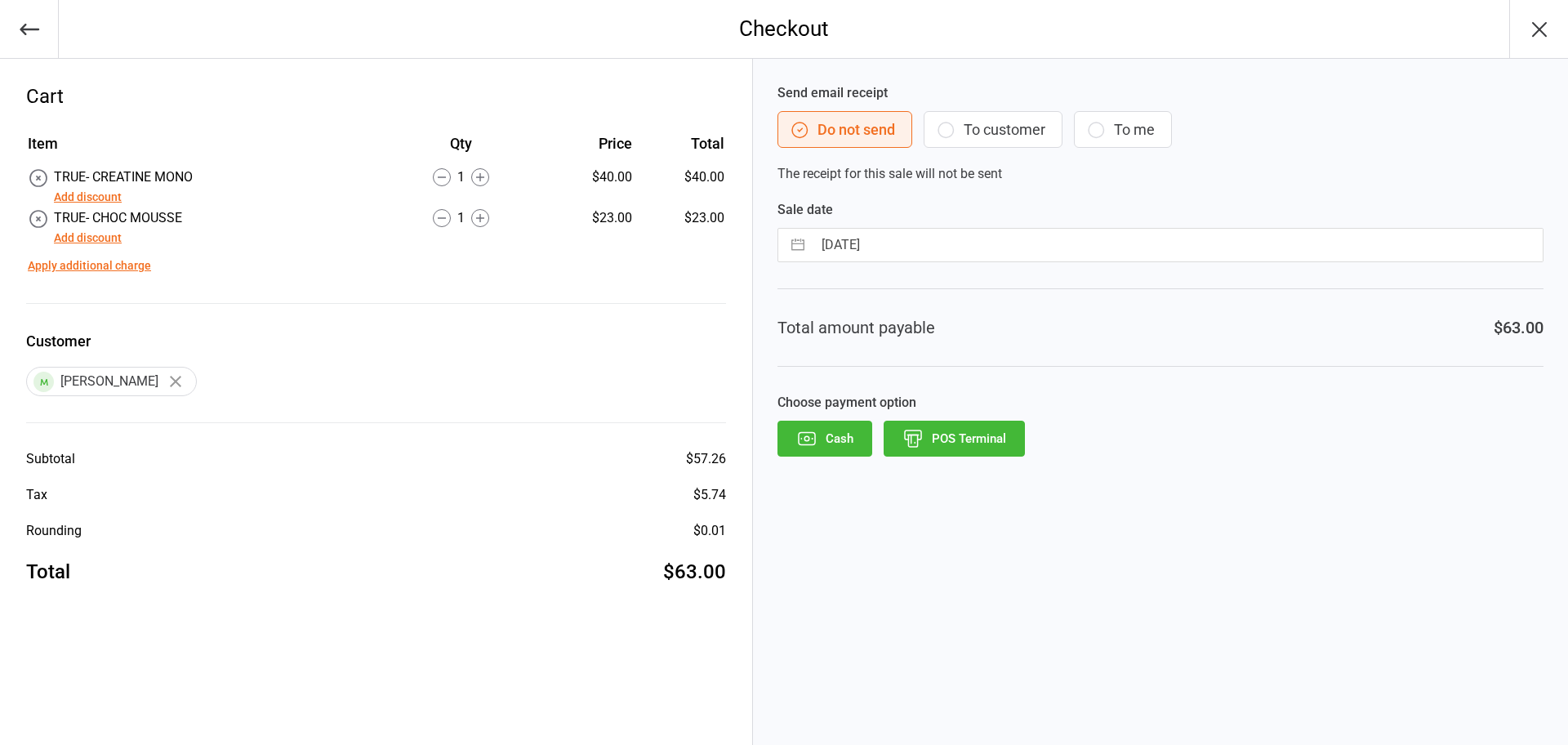
click at [96, 198] on button "Add discount" at bounding box center [87, 197] width 68 height 17
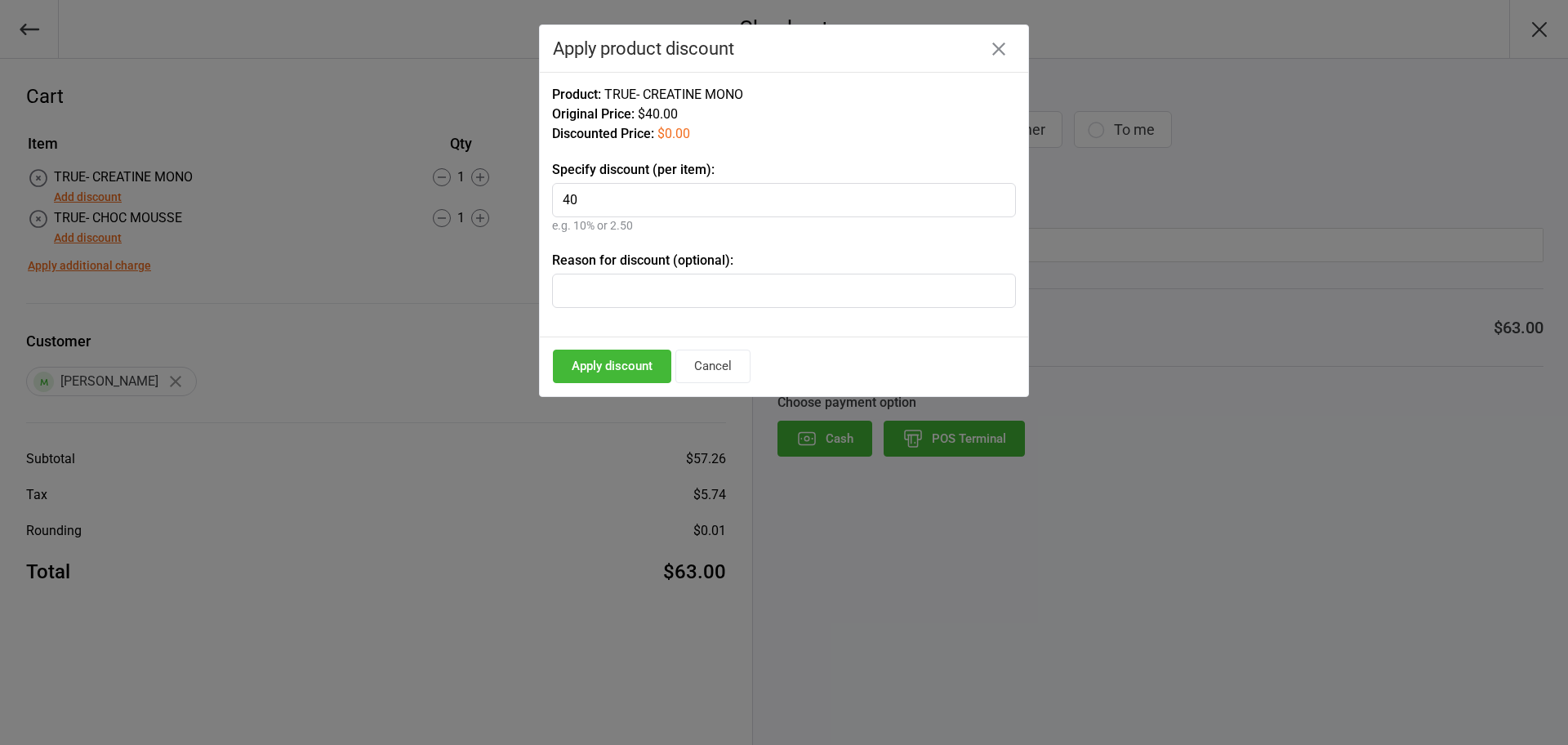
type input "40"
click at [600, 300] on input "text" at bounding box center [784, 291] width 464 height 34
type input "to pay via transfer"
drag, startPoint x: 590, startPoint y: 358, endPoint x: 617, endPoint y: 353, distance: 27.5
click at [592, 357] on button "Apply discount" at bounding box center [612, 366] width 119 height 33
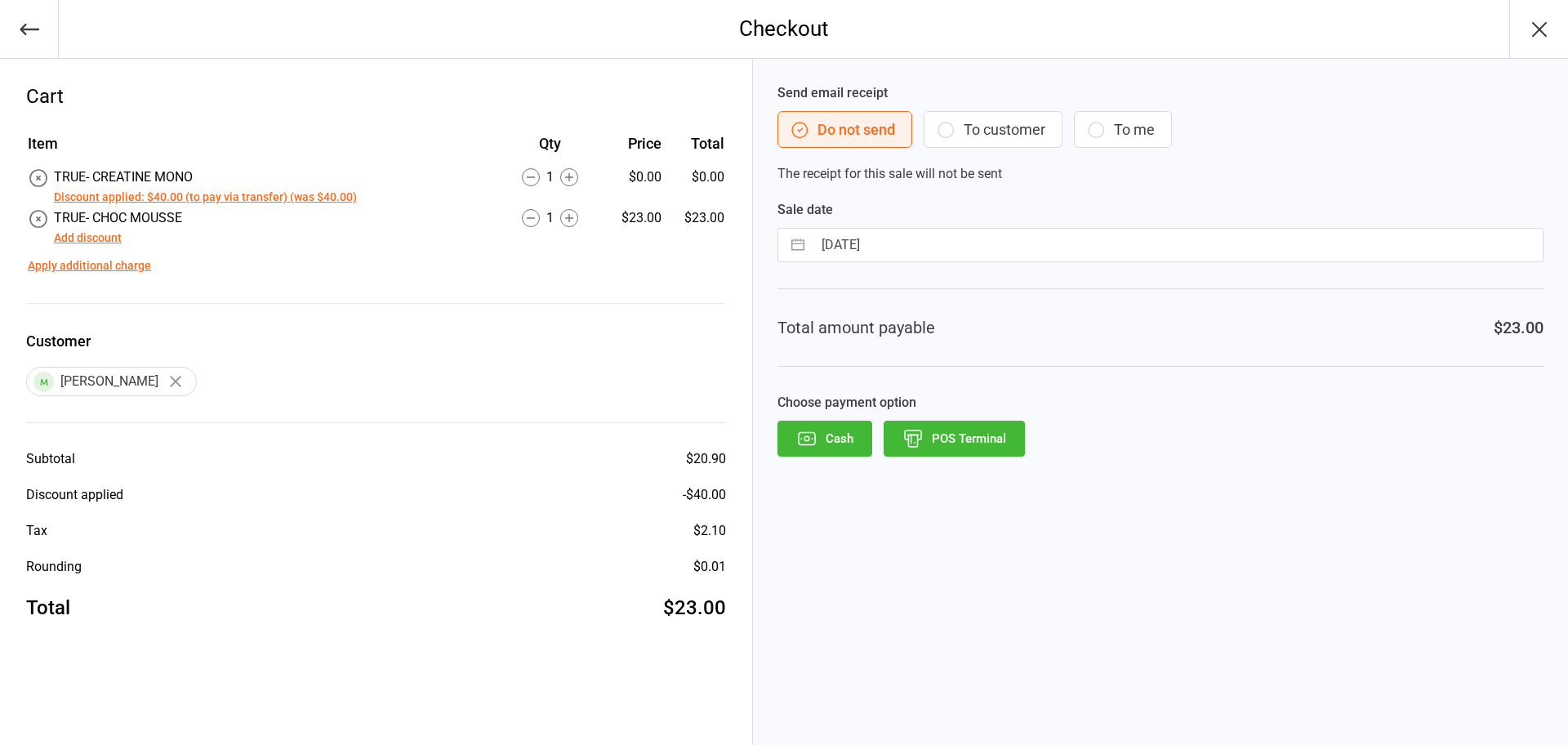
click at [102, 237] on button "Add discount" at bounding box center [87, 238] width 68 height 17
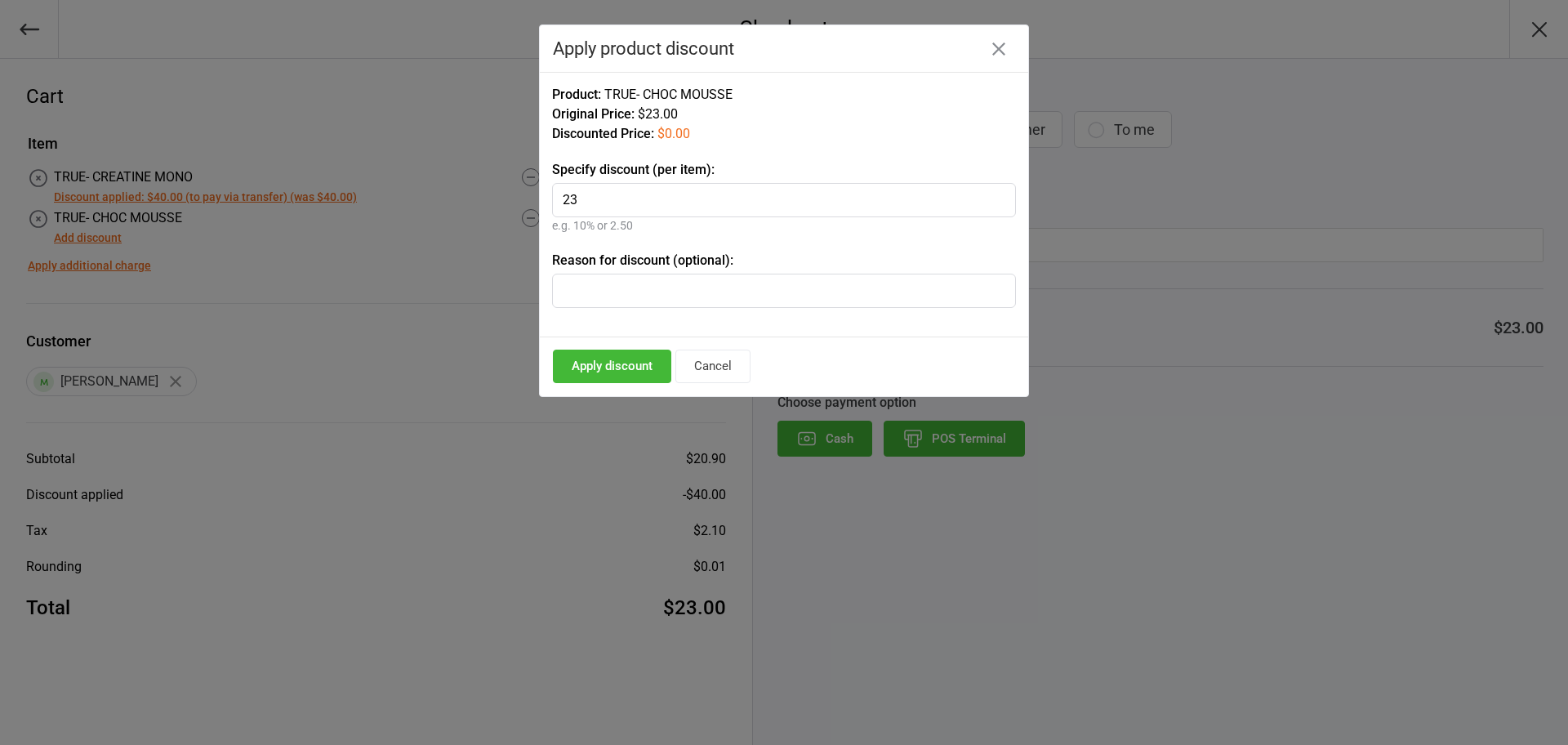
type input "23"
click at [611, 282] on input "text" at bounding box center [784, 291] width 464 height 34
type input "to pay via bank transfer"
click at [601, 363] on button "Apply discount" at bounding box center [612, 366] width 119 height 33
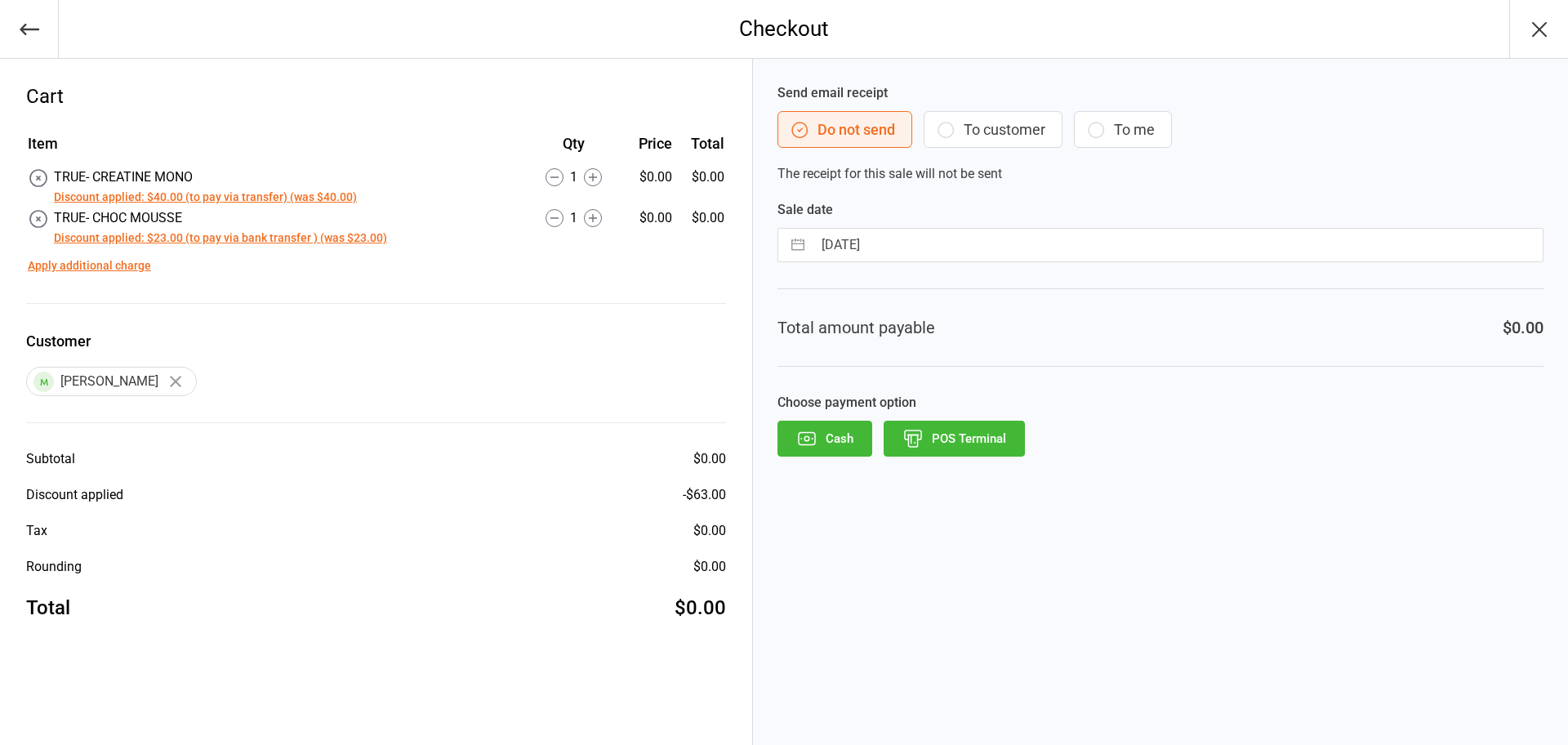
drag, startPoint x: 801, startPoint y: 441, endPoint x: 1093, endPoint y: 460, distance: 292.6
click at [804, 440] on icon "button" at bounding box center [807, 439] width 21 height 21
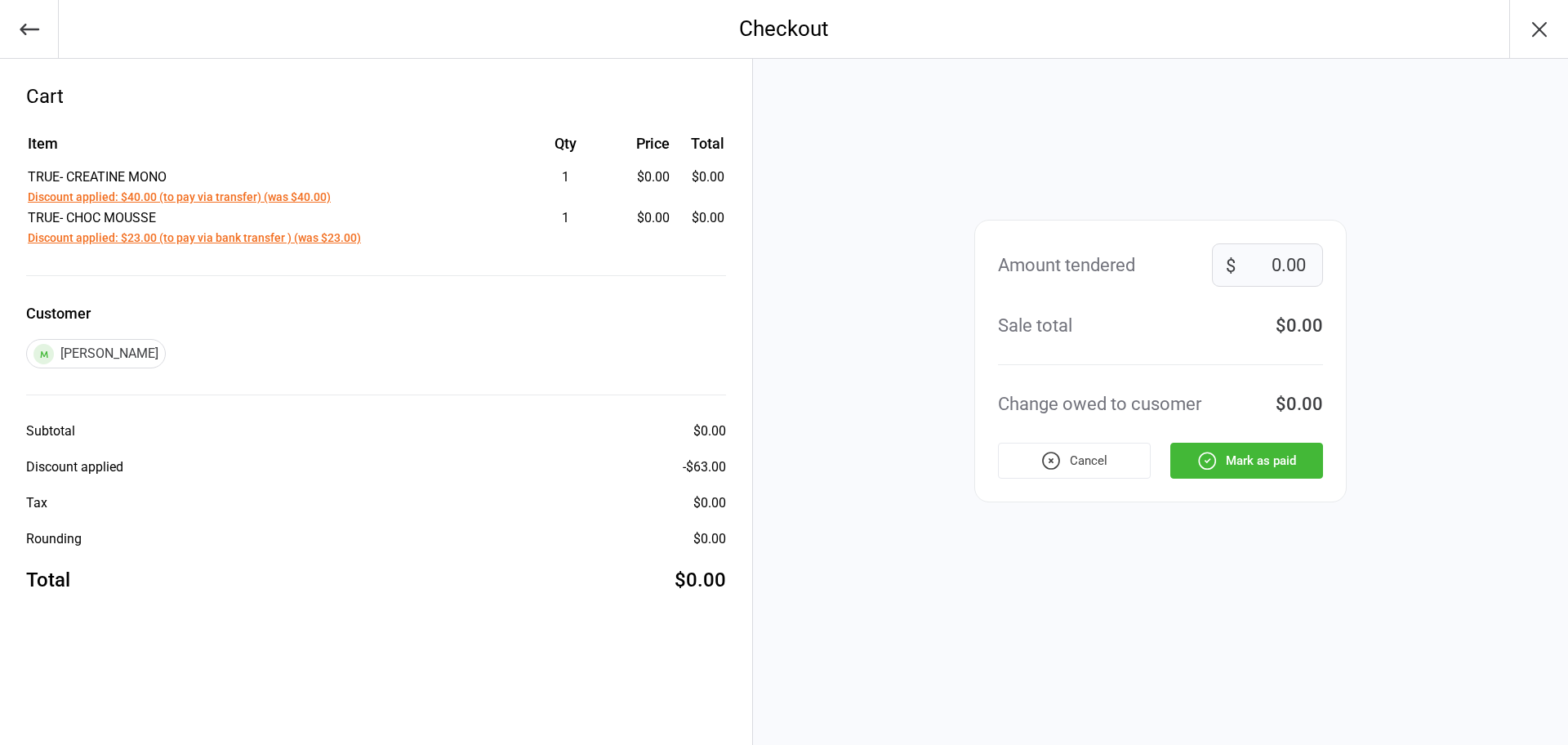
click at [1197, 465] on icon "button" at bounding box center [1208, 461] width 21 height 21
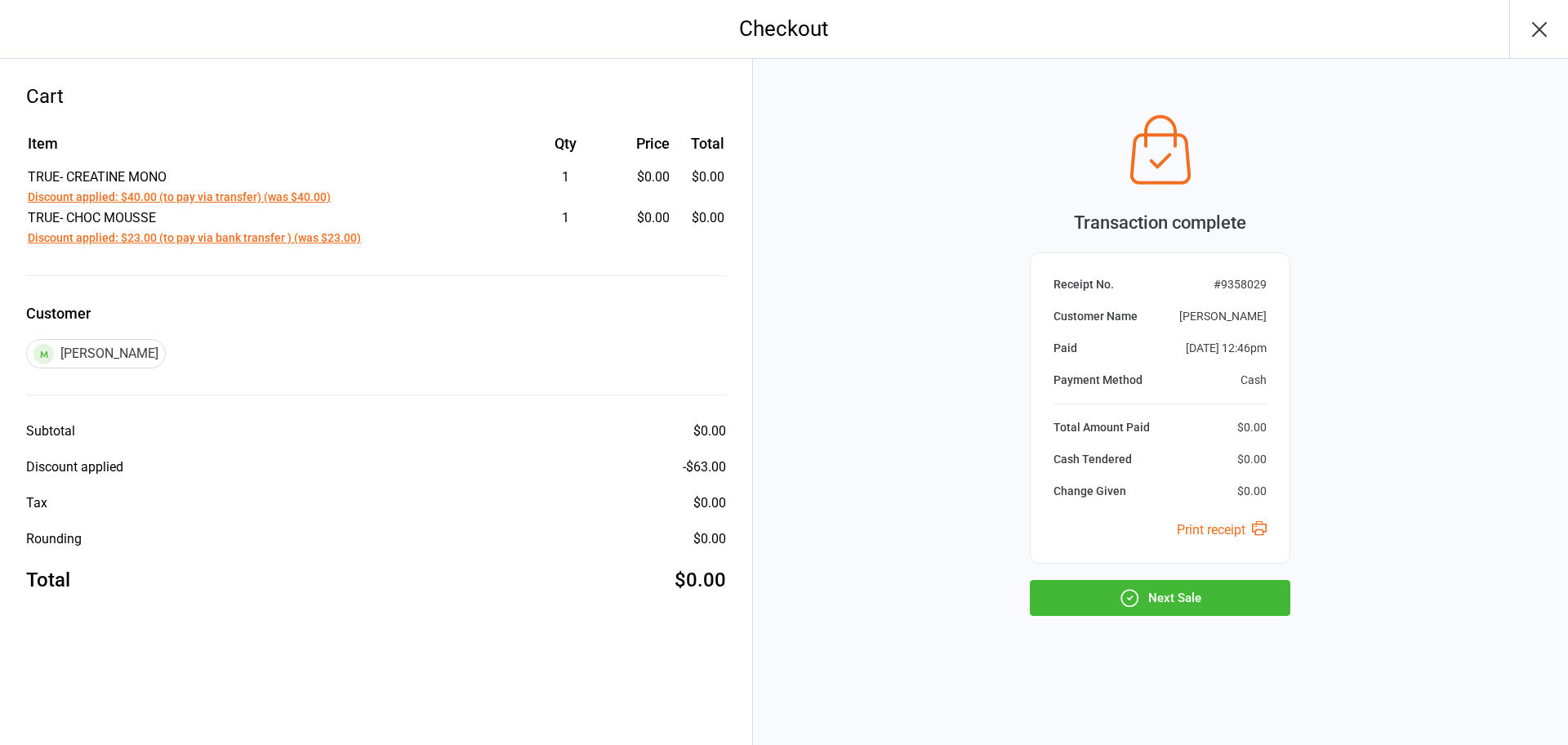
click at [1104, 593] on button "Next Sale" at bounding box center [1160, 598] width 261 height 36
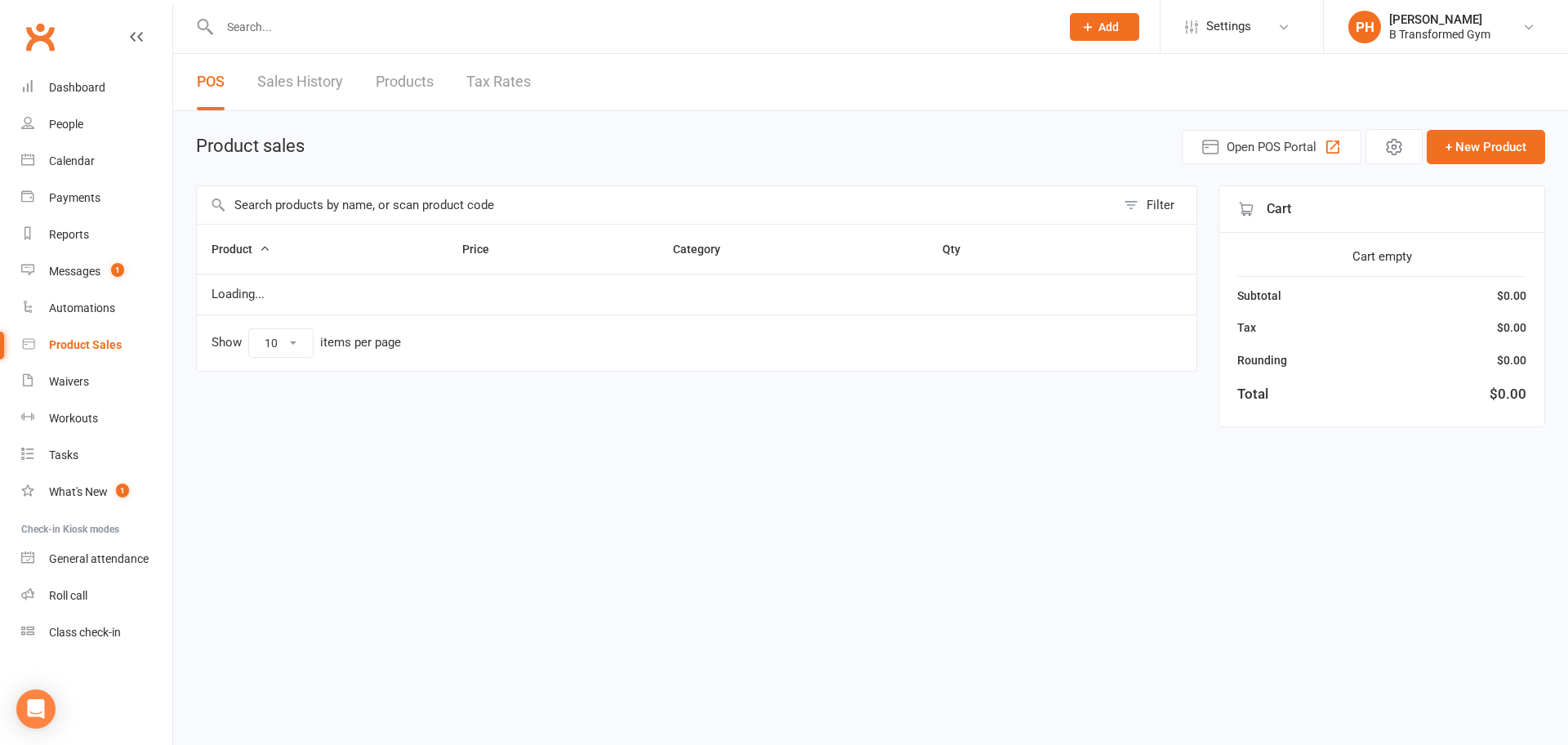
click at [511, 201] on input "text" at bounding box center [656, 206] width 919 height 38
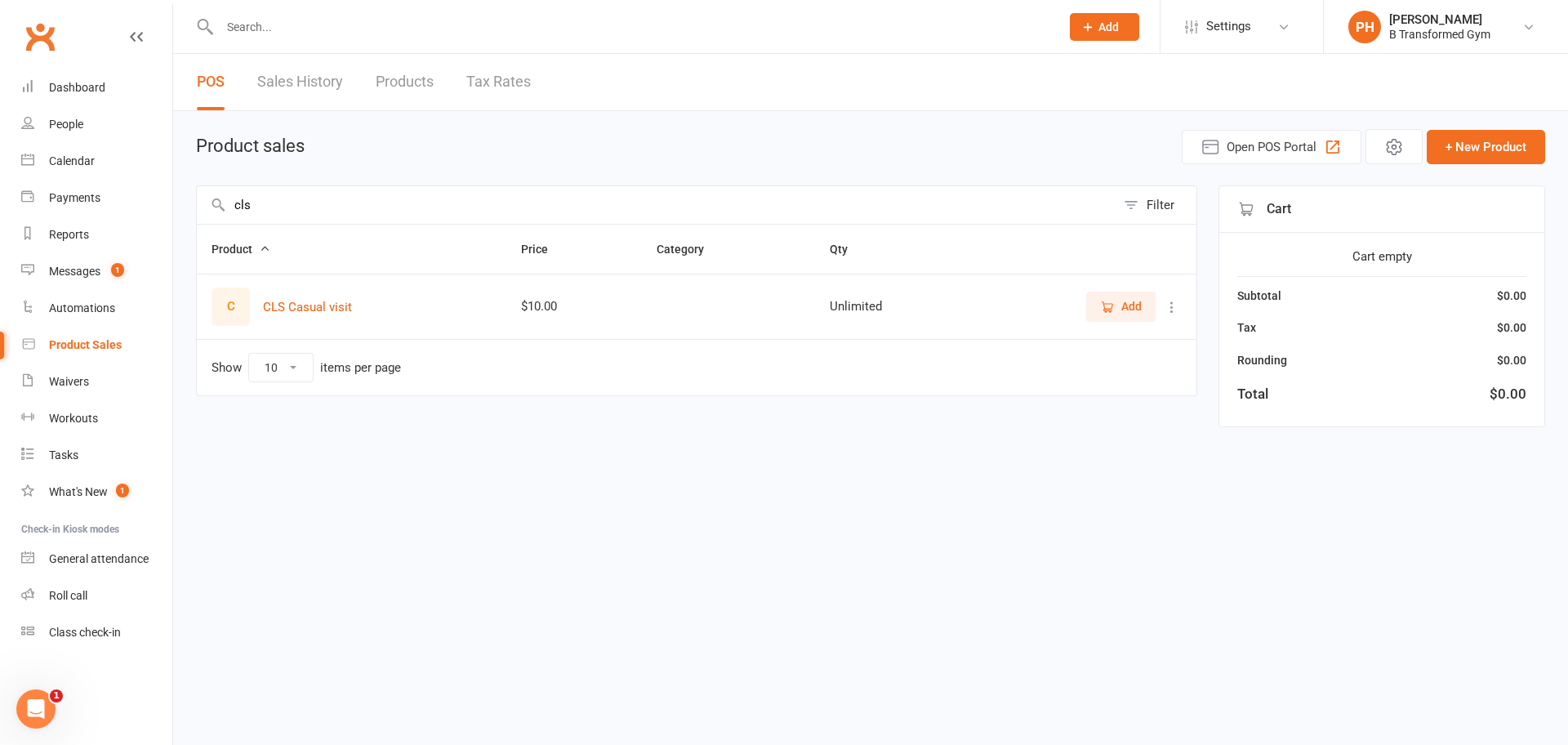
type input "cls"
click at [1120, 314] on span "Add" at bounding box center [1121, 306] width 42 height 18
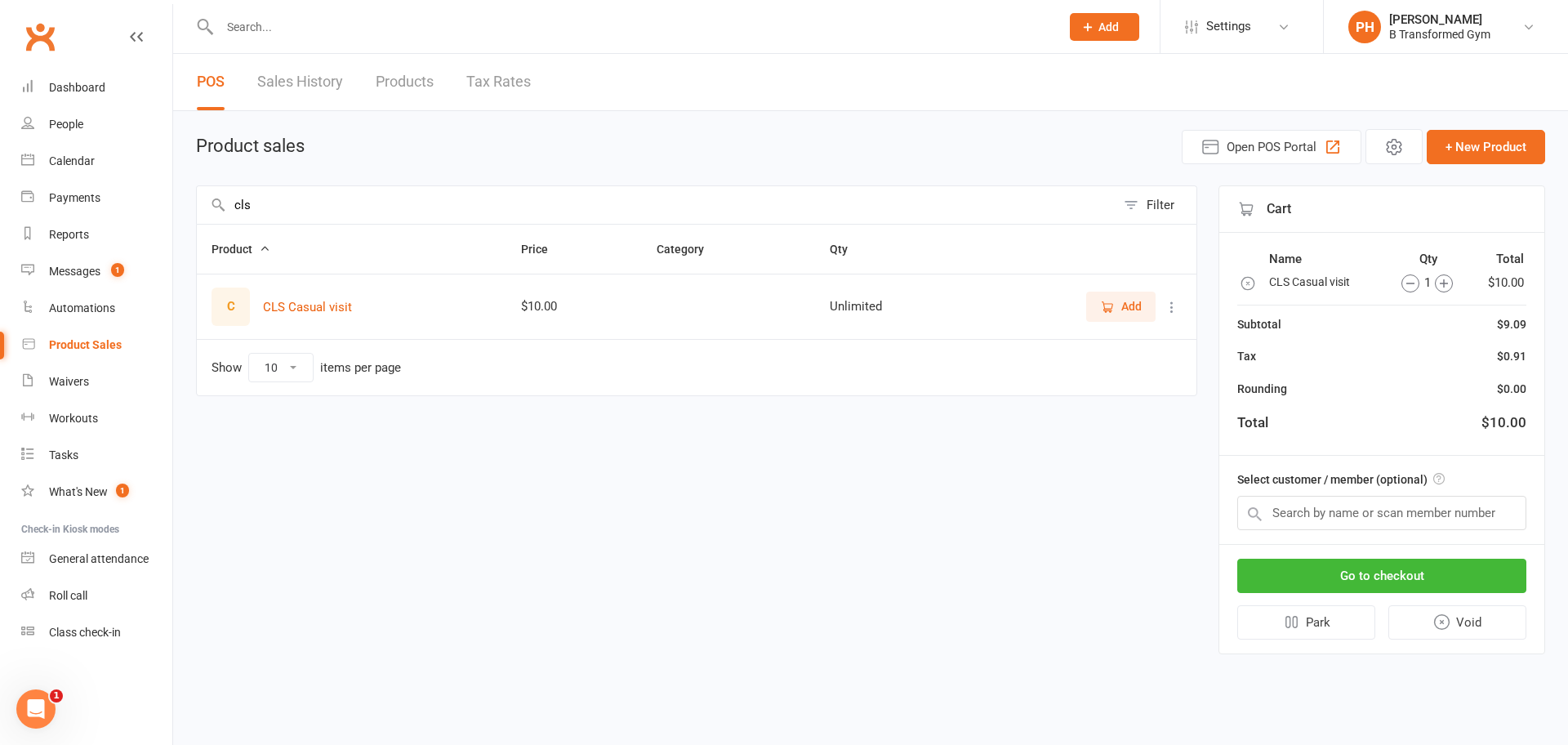
click at [1447, 285] on icon "button" at bounding box center [1443, 284] width 18 height 18
click at [1401, 512] on input "text" at bounding box center [1382, 513] width 289 height 34
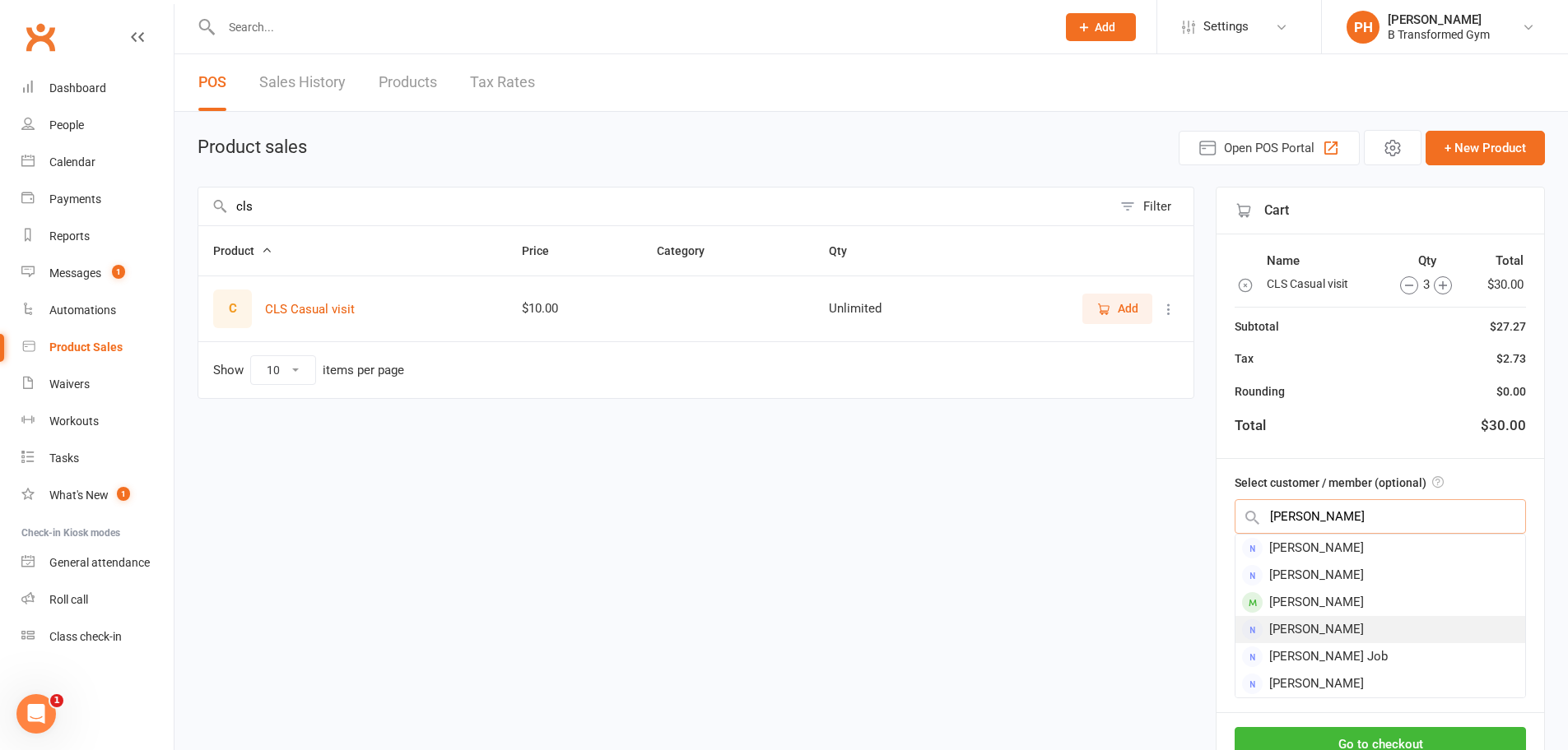
type input "[PERSON_NAME]"
click at [1373, 626] on div "[PERSON_NAME]" at bounding box center [1380, 629] width 289 height 27
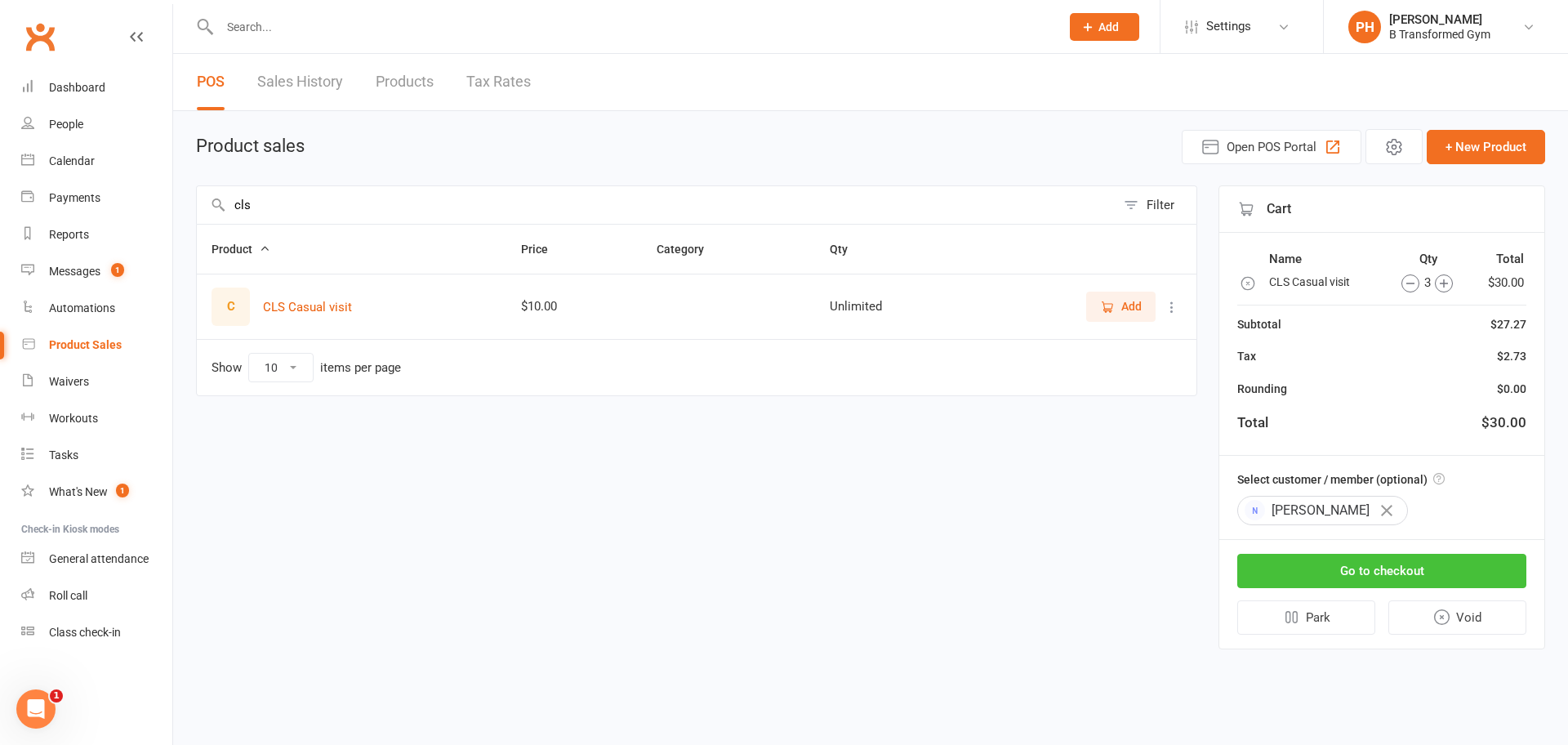
click at [1359, 565] on button "Go to checkout" at bounding box center [1382, 571] width 289 height 34
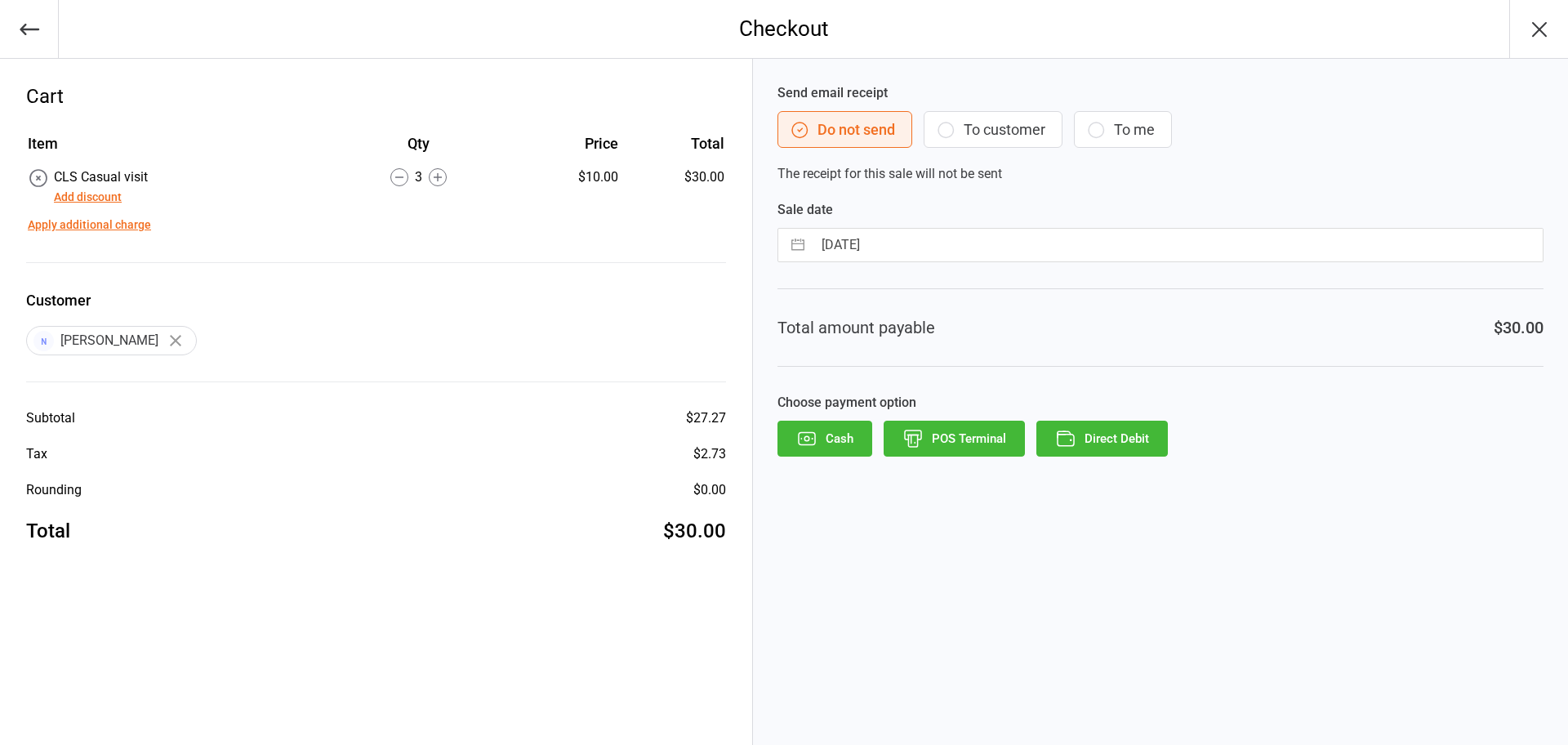
click at [825, 454] on button "Cash" at bounding box center [825, 439] width 95 height 36
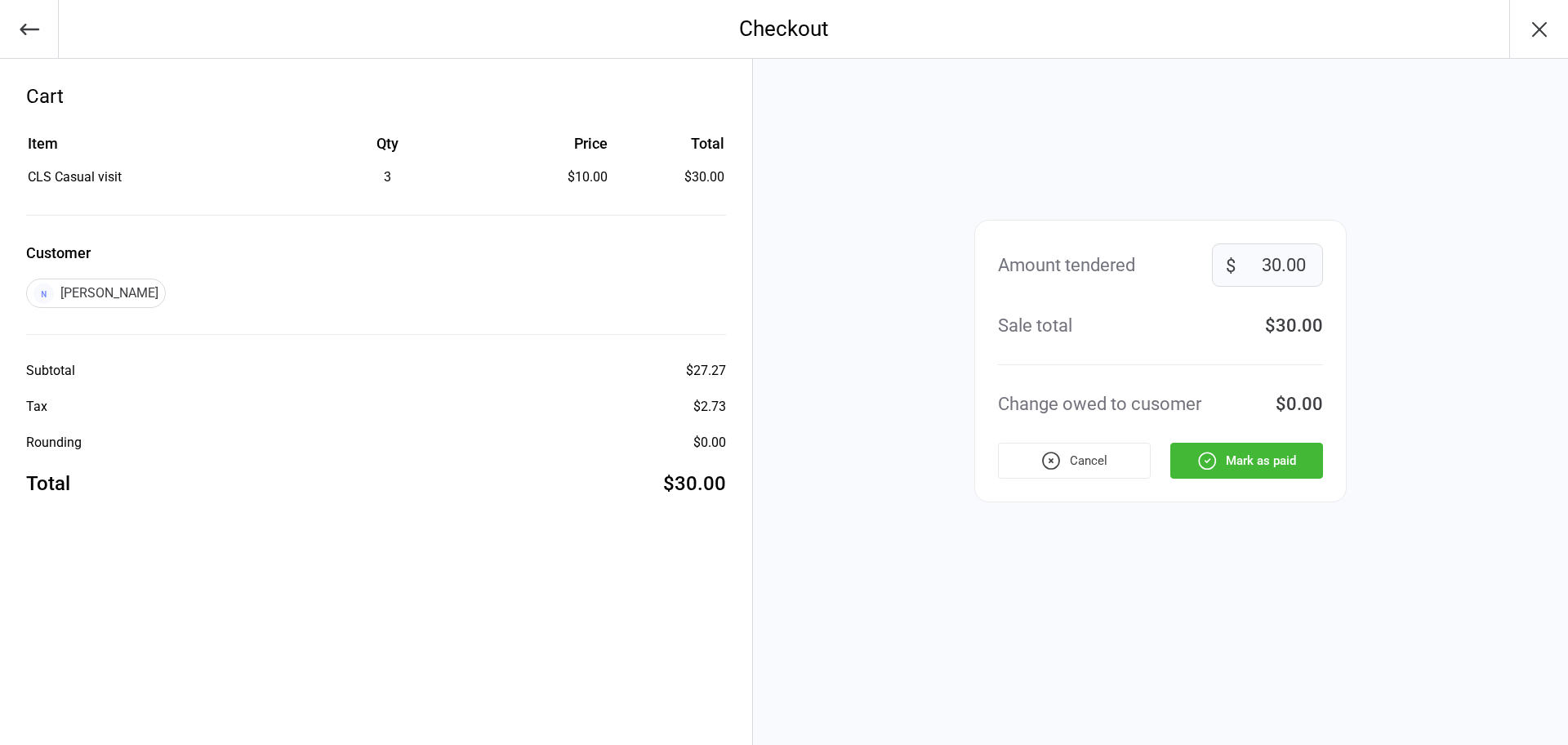
click at [1232, 450] on button "Mark as paid" at bounding box center [1247, 461] width 153 height 36
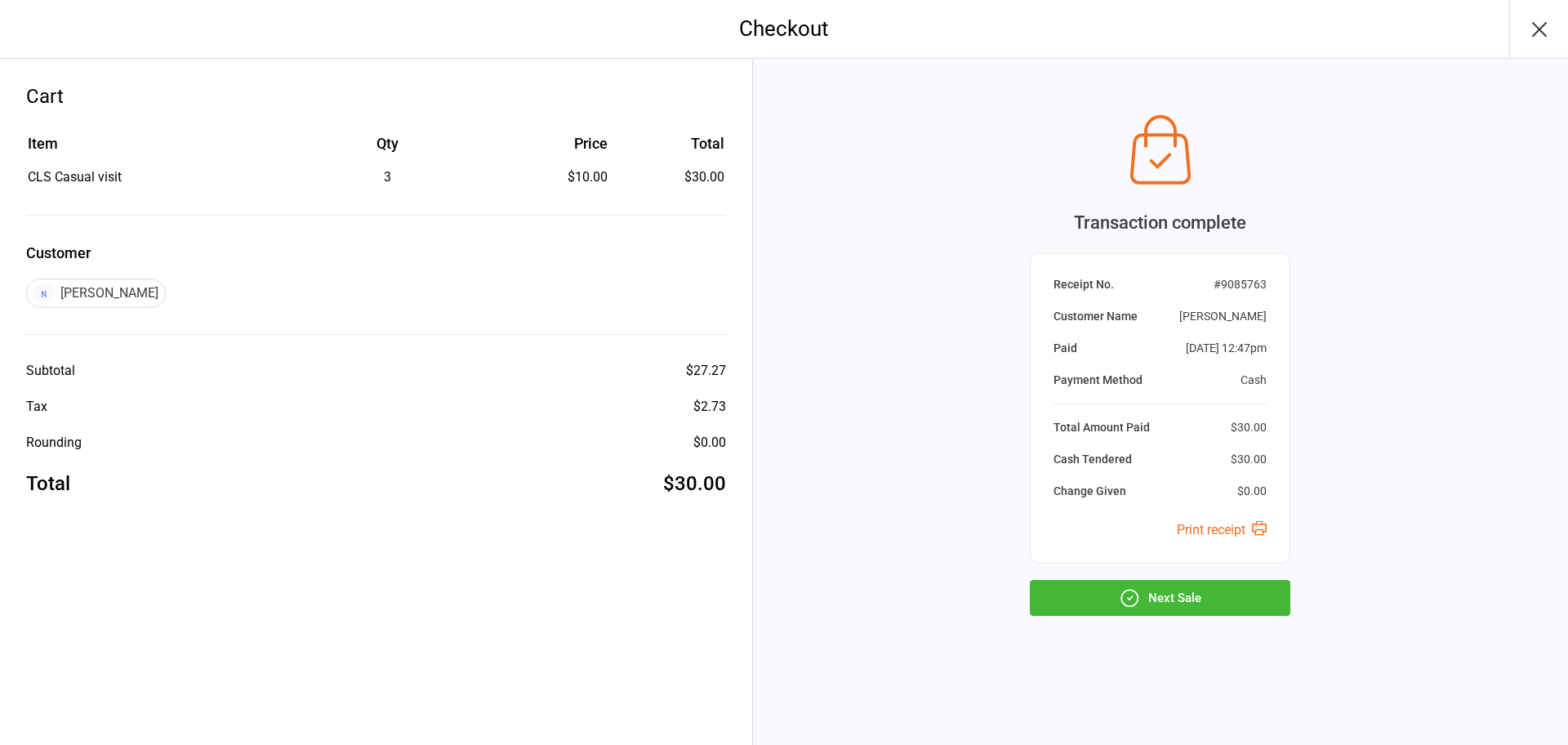
click at [1202, 606] on button "Next Sale" at bounding box center [1160, 598] width 261 height 36
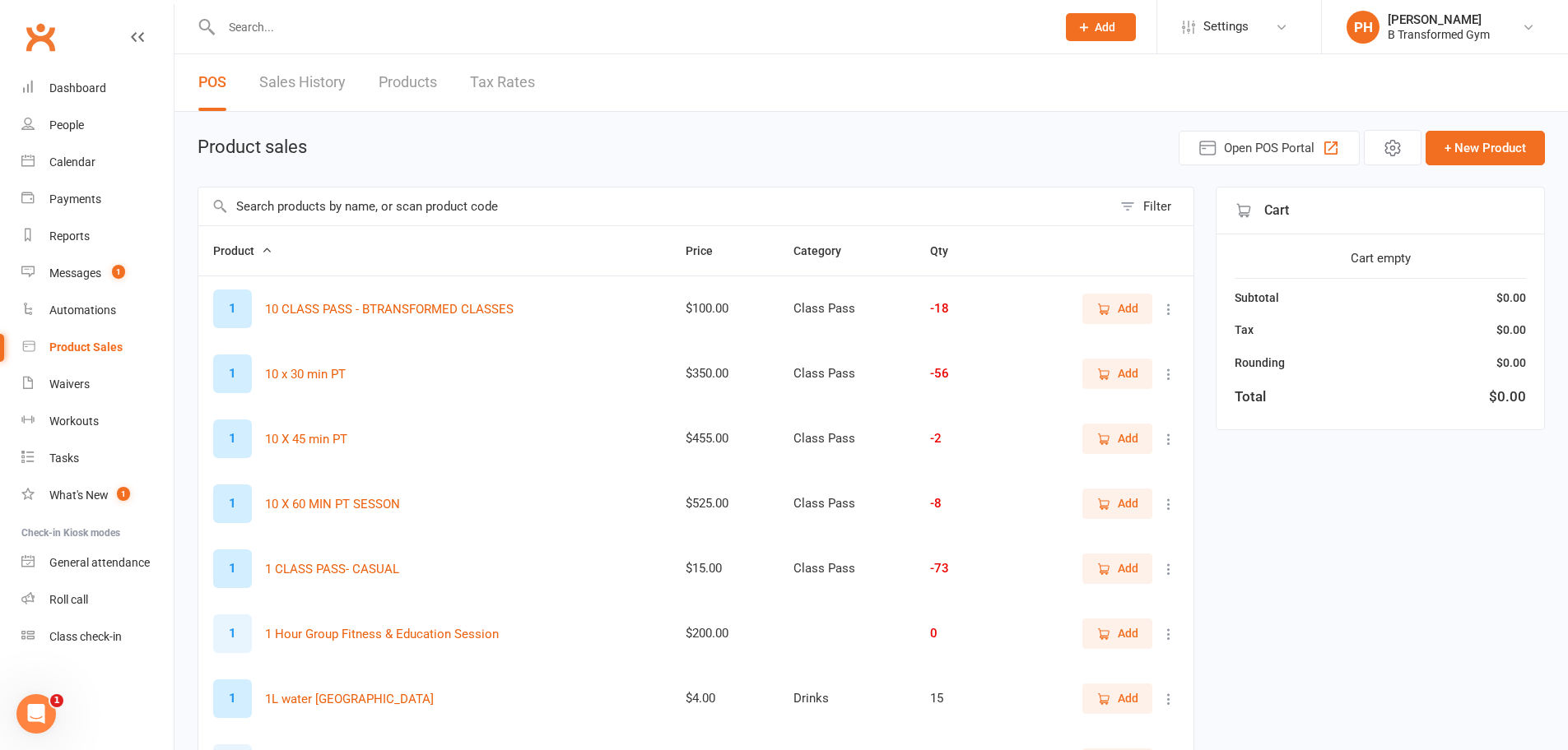
click at [381, 32] on input "text" at bounding box center [631, 27] width 828 height 23
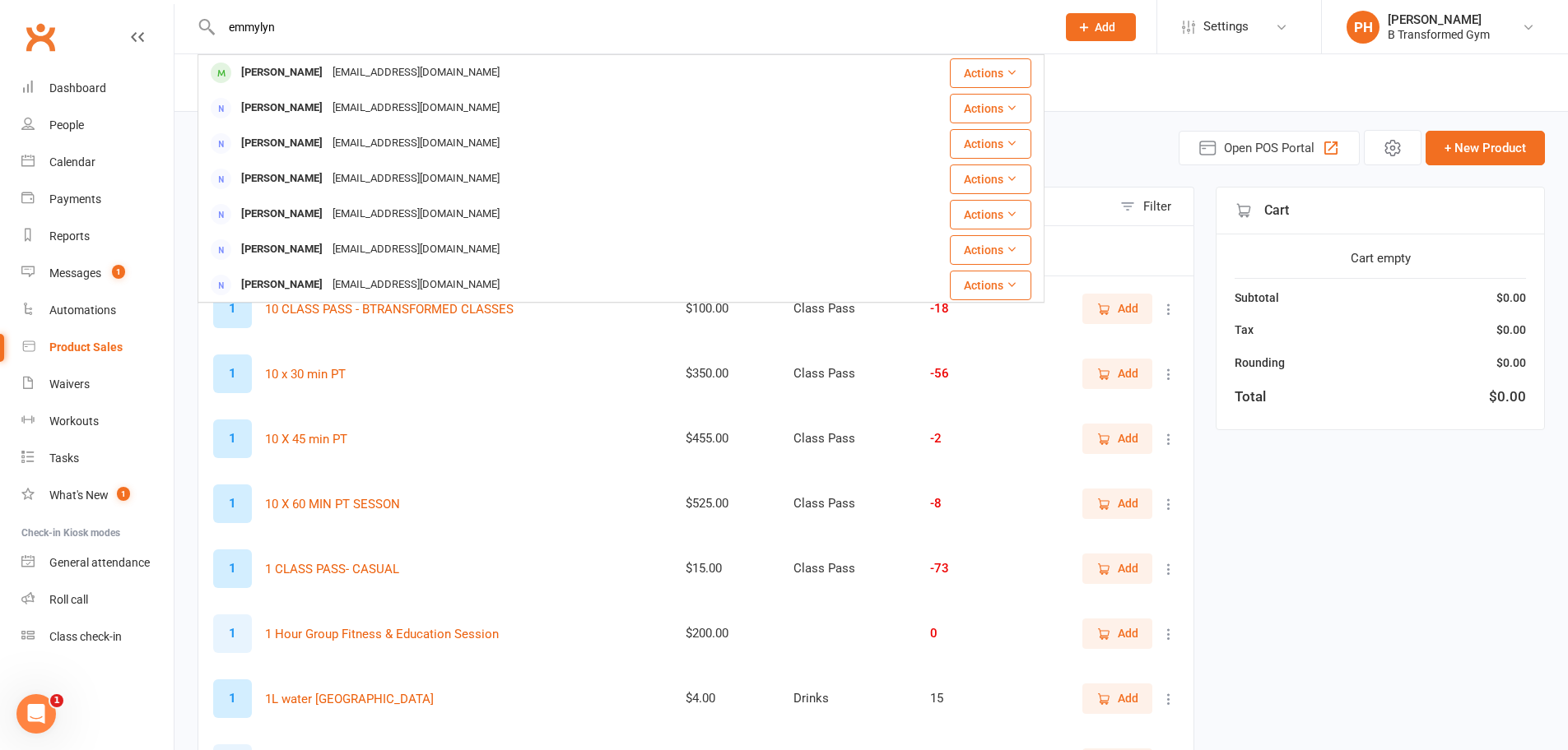
type input "emmylyn"
click at [379, 66] on div "[EMAIL_ADDRESS][DOMAIN_NAME]" at bounding box center [416, 73] width 177 height 24
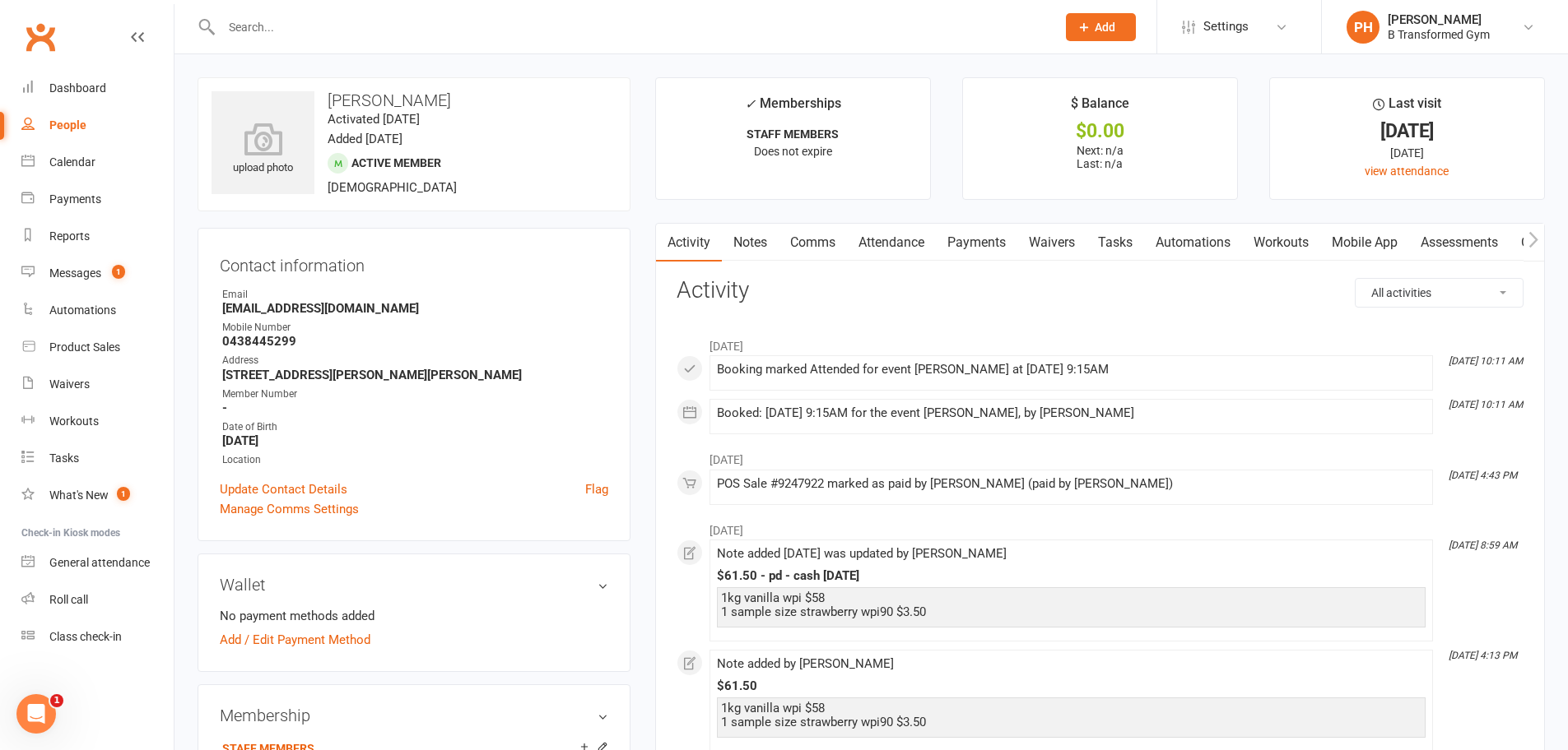
click at [753, 245] on link "Notes" at bounding box center [749, 243] width 57 height 38
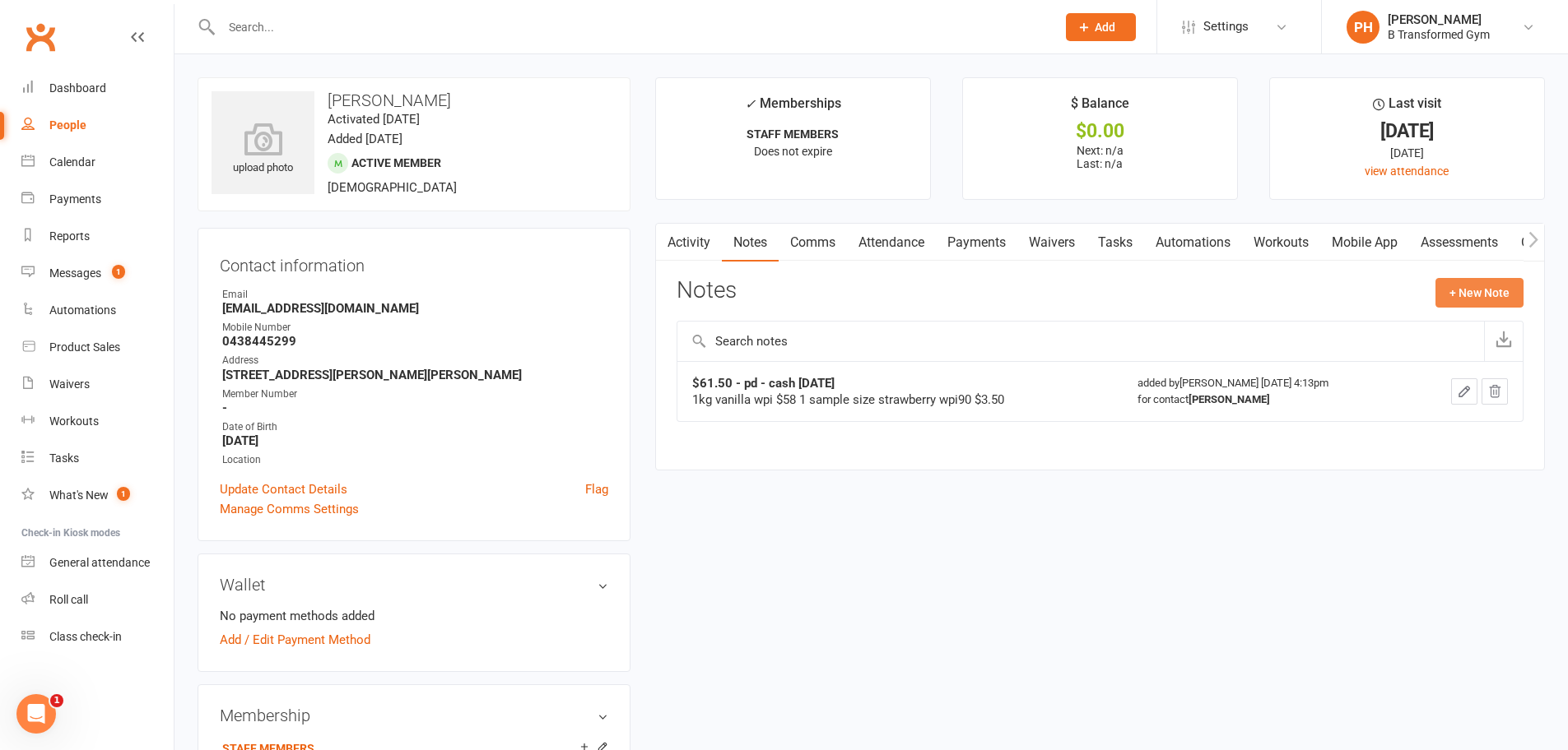
click at [1469, 296] on button "+ New Note" at bounding box center [1480, 292] width 88 height 30
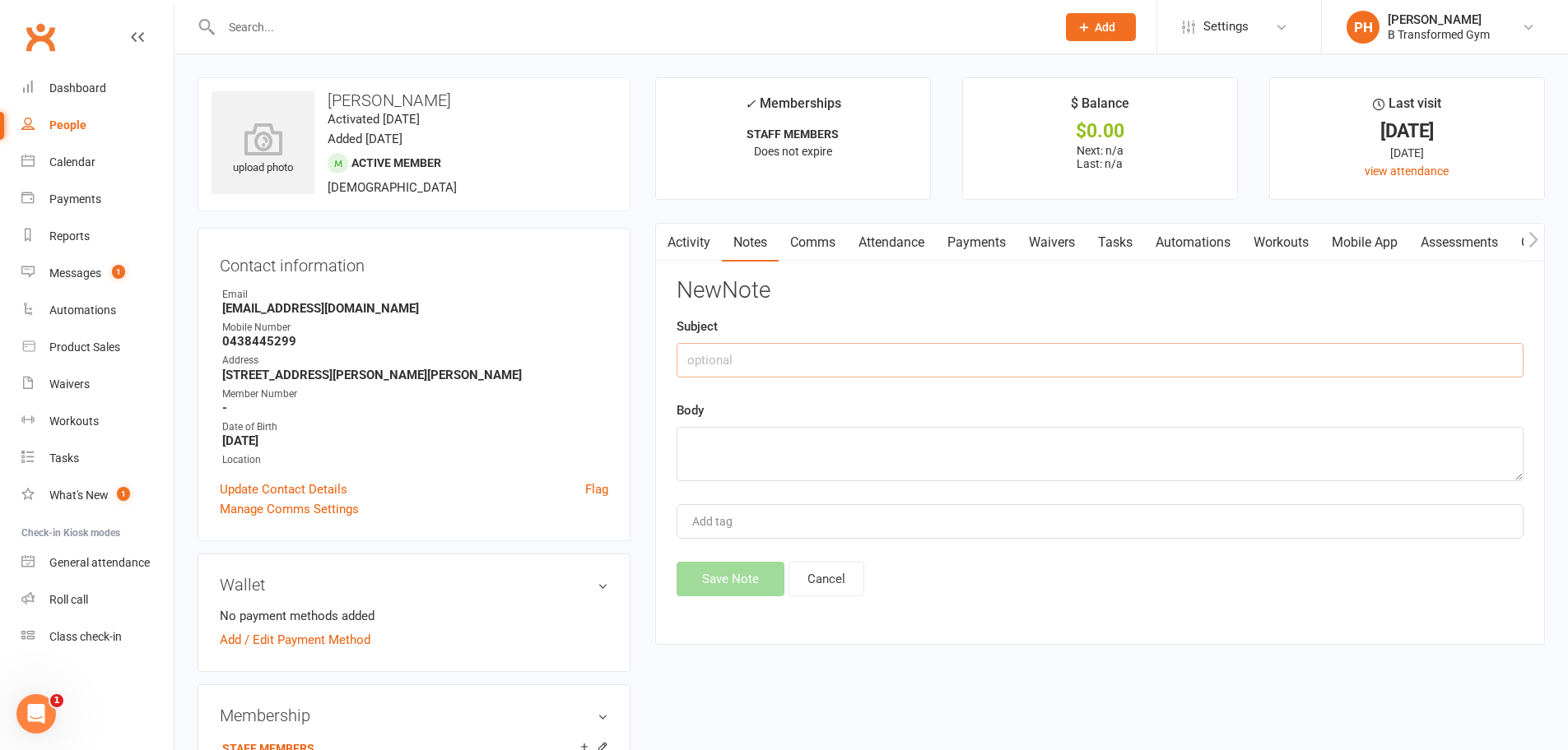
click at [1050, 365] on input "text" at bounding box center [1100, 360] width 847 height 34
drag, startPoint x: 917, startPoint y: 353, endPoint x: 560, endPoint y: 360, distance: 357.1
type input "creatine - taken last week - to pay $29"
click at [711, 451] on textarea at bounding box center [1100, 454] width 847 height 55
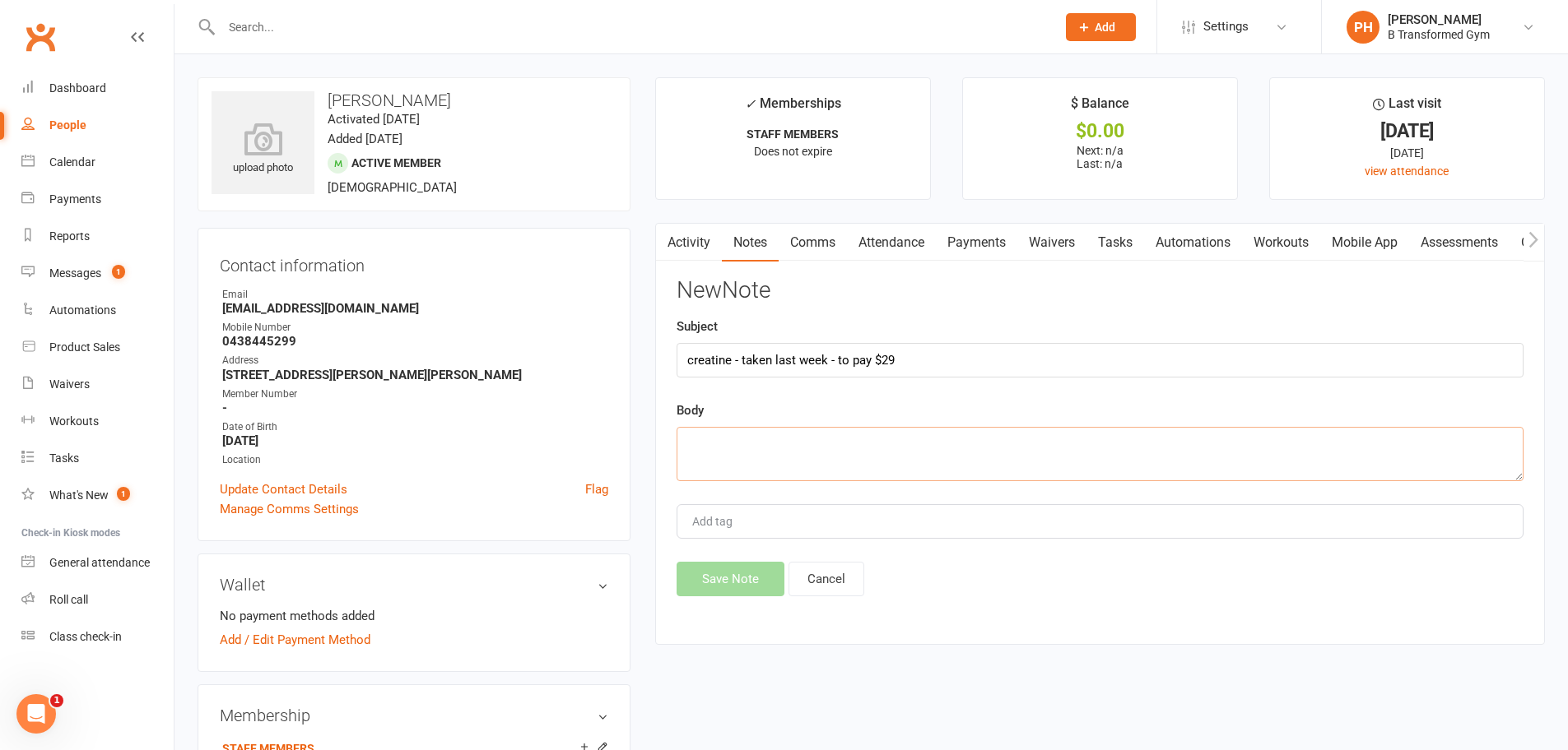
paste textarea "creatine - taken last week - to pay $29"
type textarea "creatine - taken last week - to pay $29"
click at [939, 364] on input "creatine - taken last week - to pay $29" at bounding box center [1100, 360] width 847 height 34
type input "creatine - taken last week - to pay $29 to Julie"
click at [985, 438] on textarea "creatine - taken last week - to pay $29" at bounding box center [1100, 454] width 847 height 55
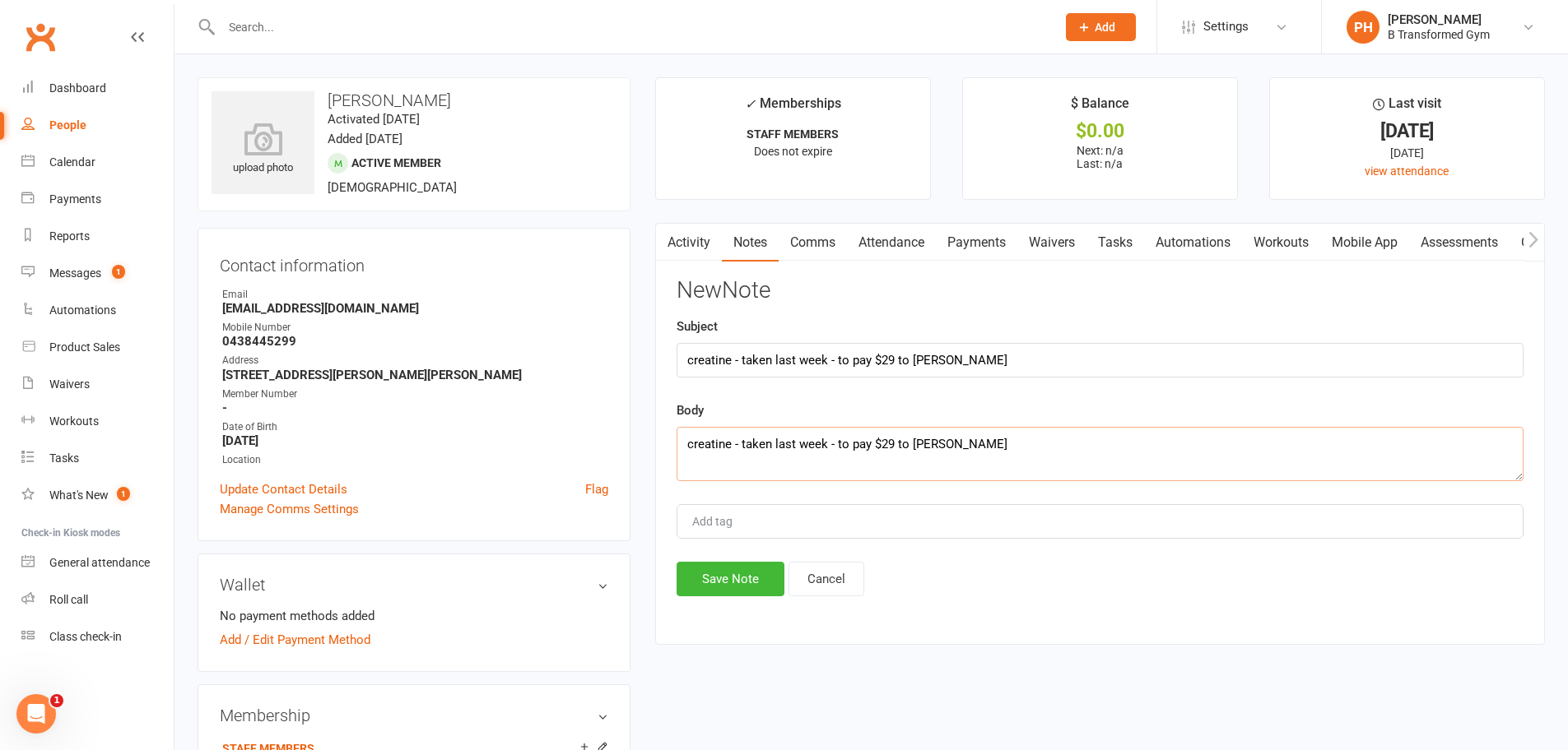
click at [848, 442] on textarea "creatine - taken last week - to pay $29 to Julie" at bounding box center [1100, 454] width 847 height 55
type textarea "creatine - taken last week - to fix up & pay $29 to Julie"
drag, startPoint x: 850, startPoint y: 359, endPoint x: 975, endPoint y: 380, distance: 126.8
click at [851, 359] on input "creatine - taken last week - to pay $29 to Julie" at bounding box center [1100, 360] width 847 height 34
type input "creatine - taken last week - to fix up & pay $29 to Julie"
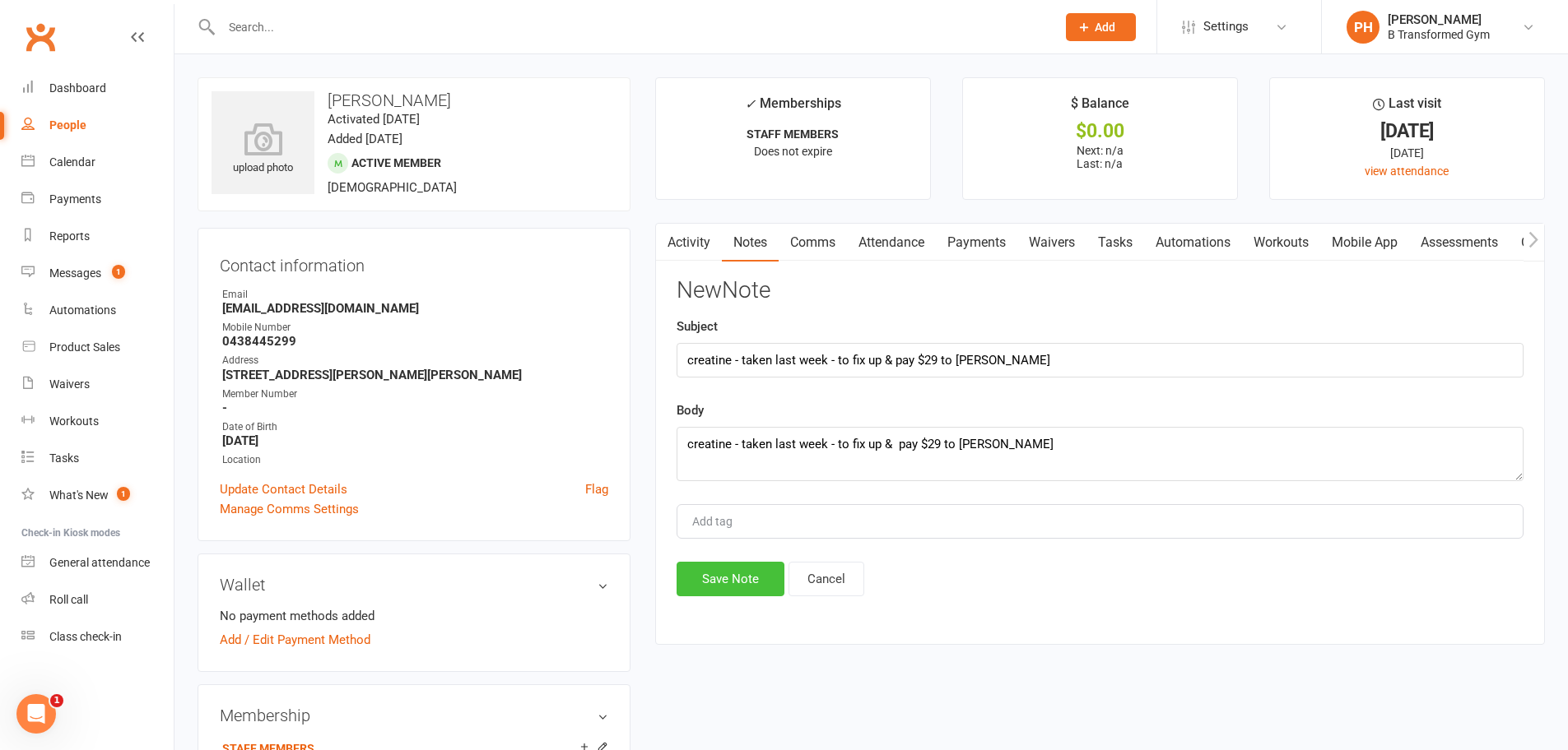
click at [758, 587] on button "Save Note" at bounding box center [730, 580] width 108 height 34
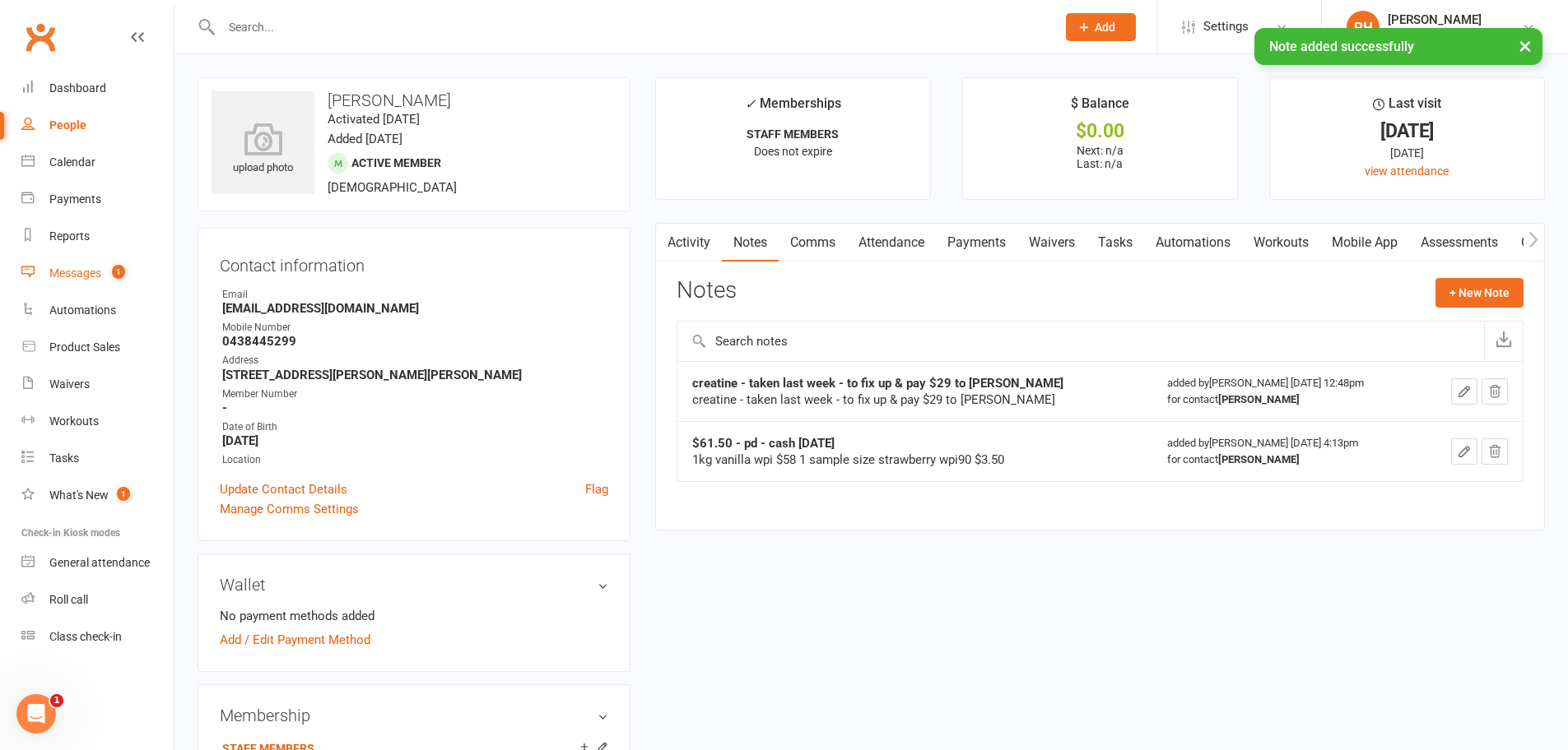
click at [81, 277] on div "Messages" at bounding box center [76, 273] width 52 height 13
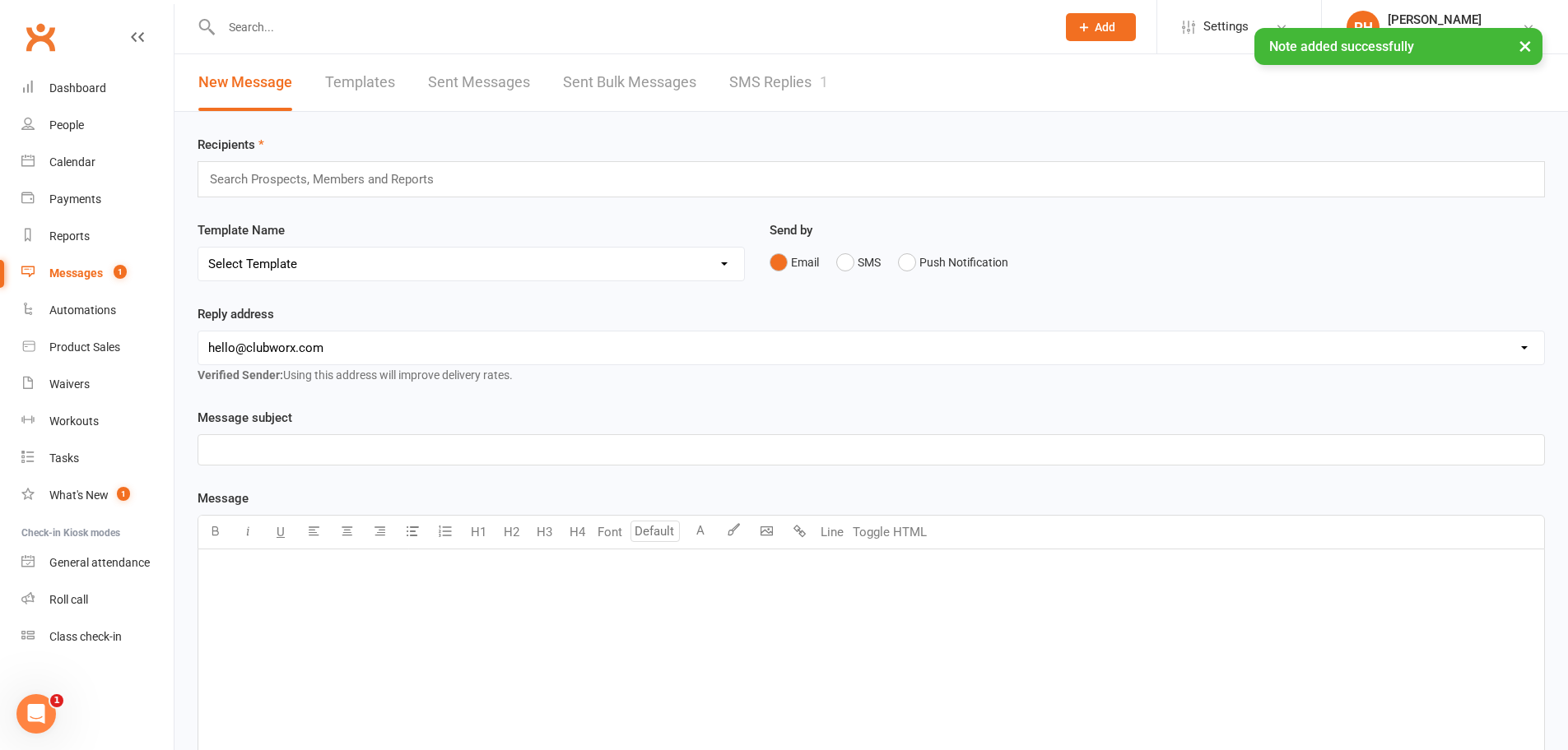
click at [774, 80] on link "SMS Replies 1" at bounding box center [778, 82] width 99 height 57
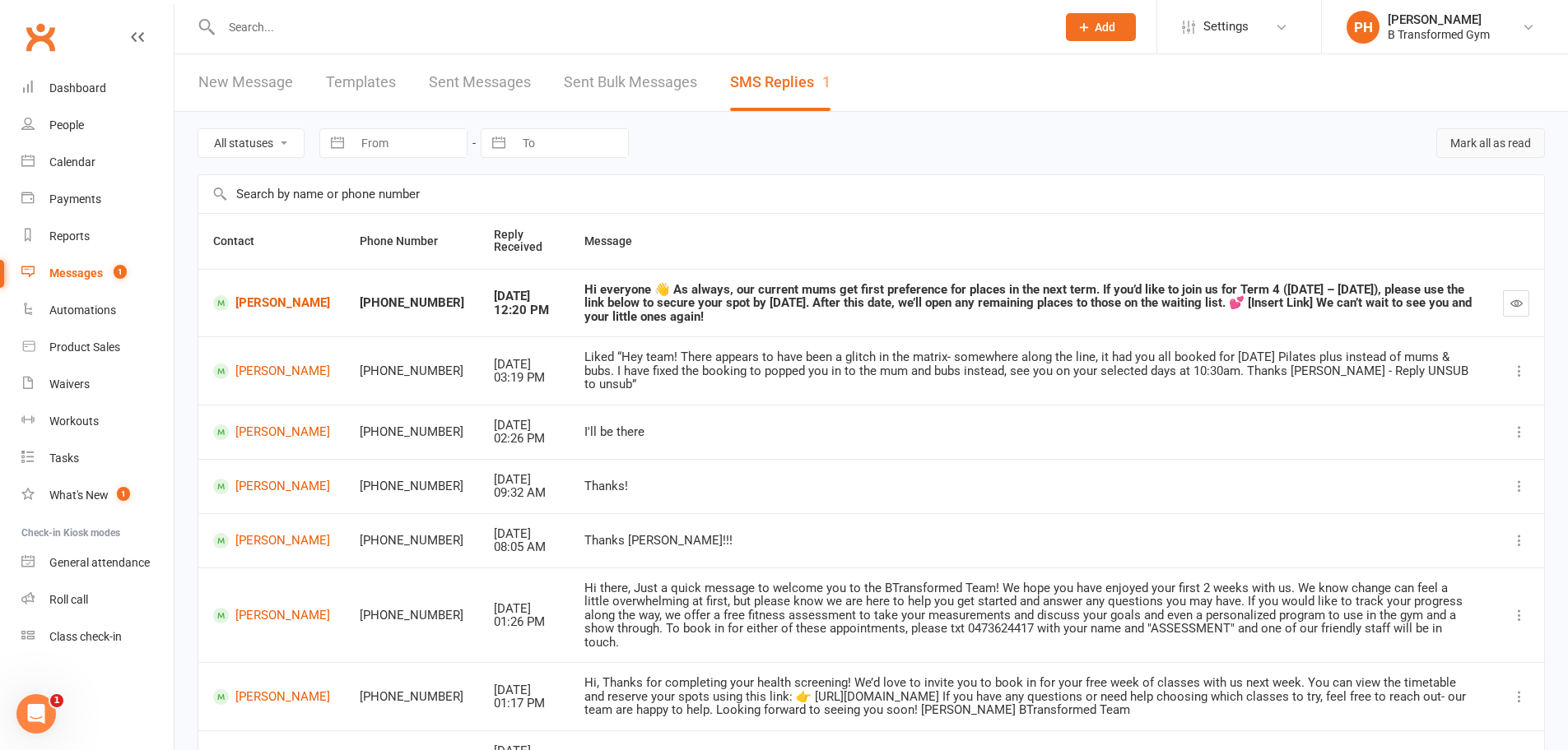
click at [1504, 148] on button "Mark all as read" at bounding box center [1490, 143] width 108 height 30
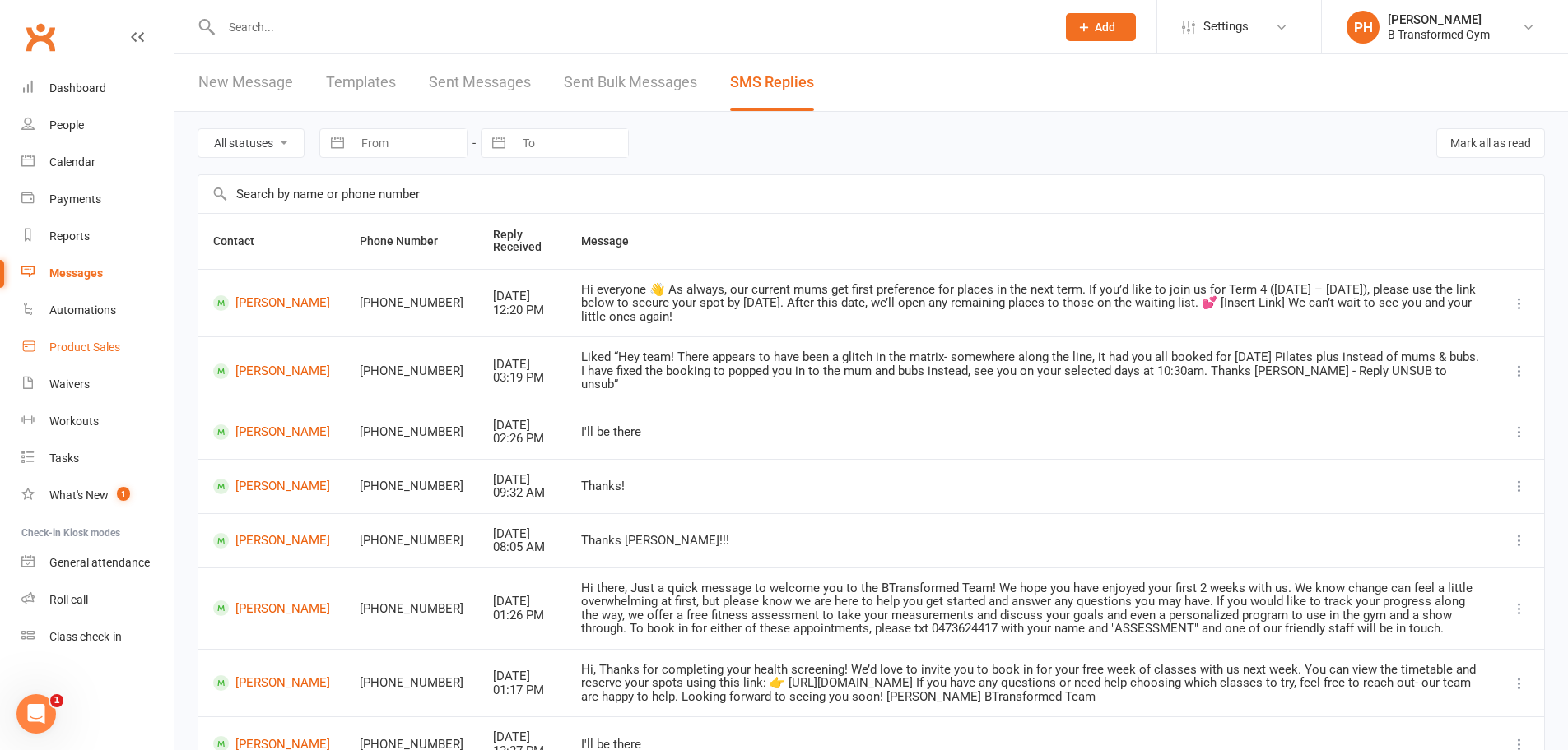
click at [100, 345] on div "Product Sales" at bounding box center [85, 348] width 71 height 13
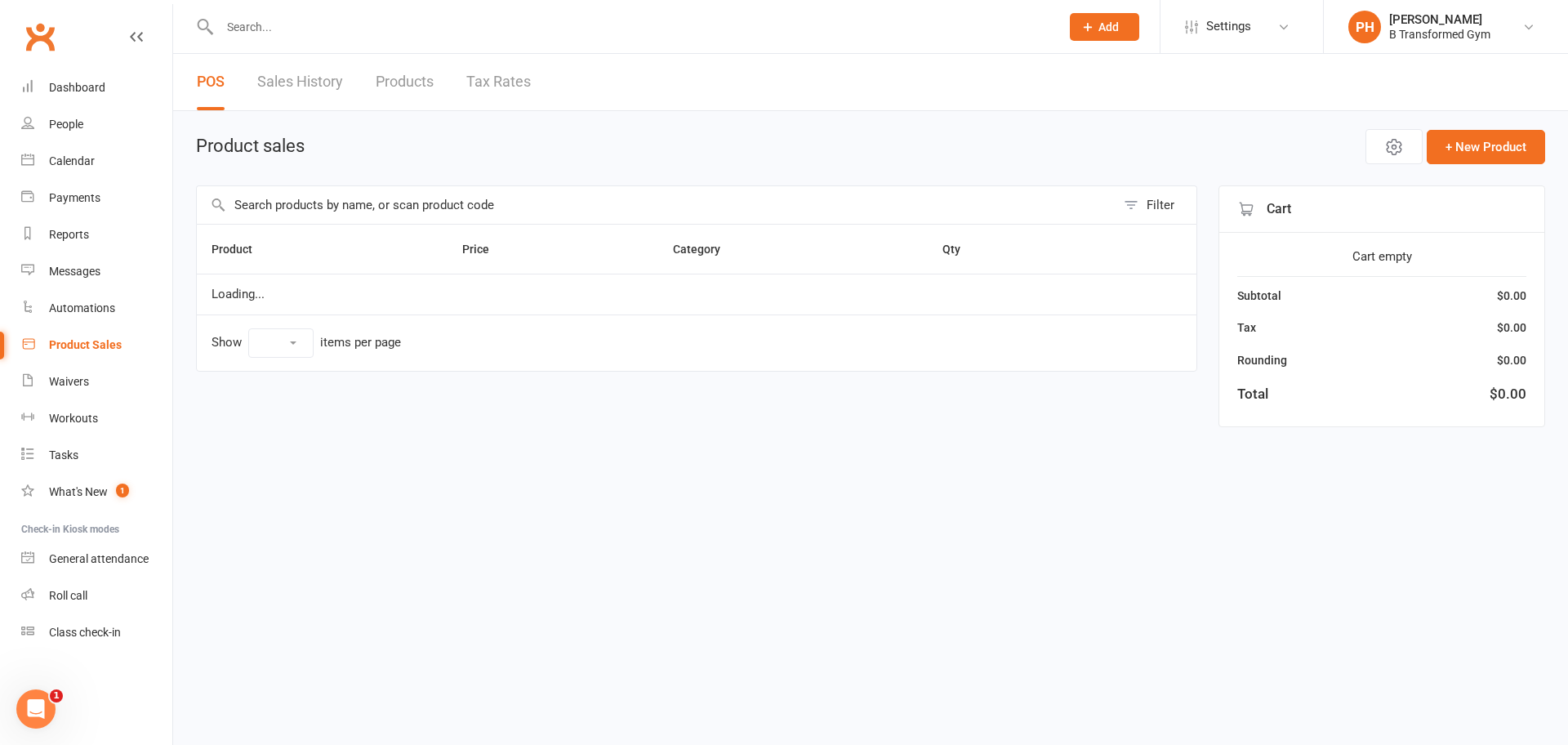
select select "10"
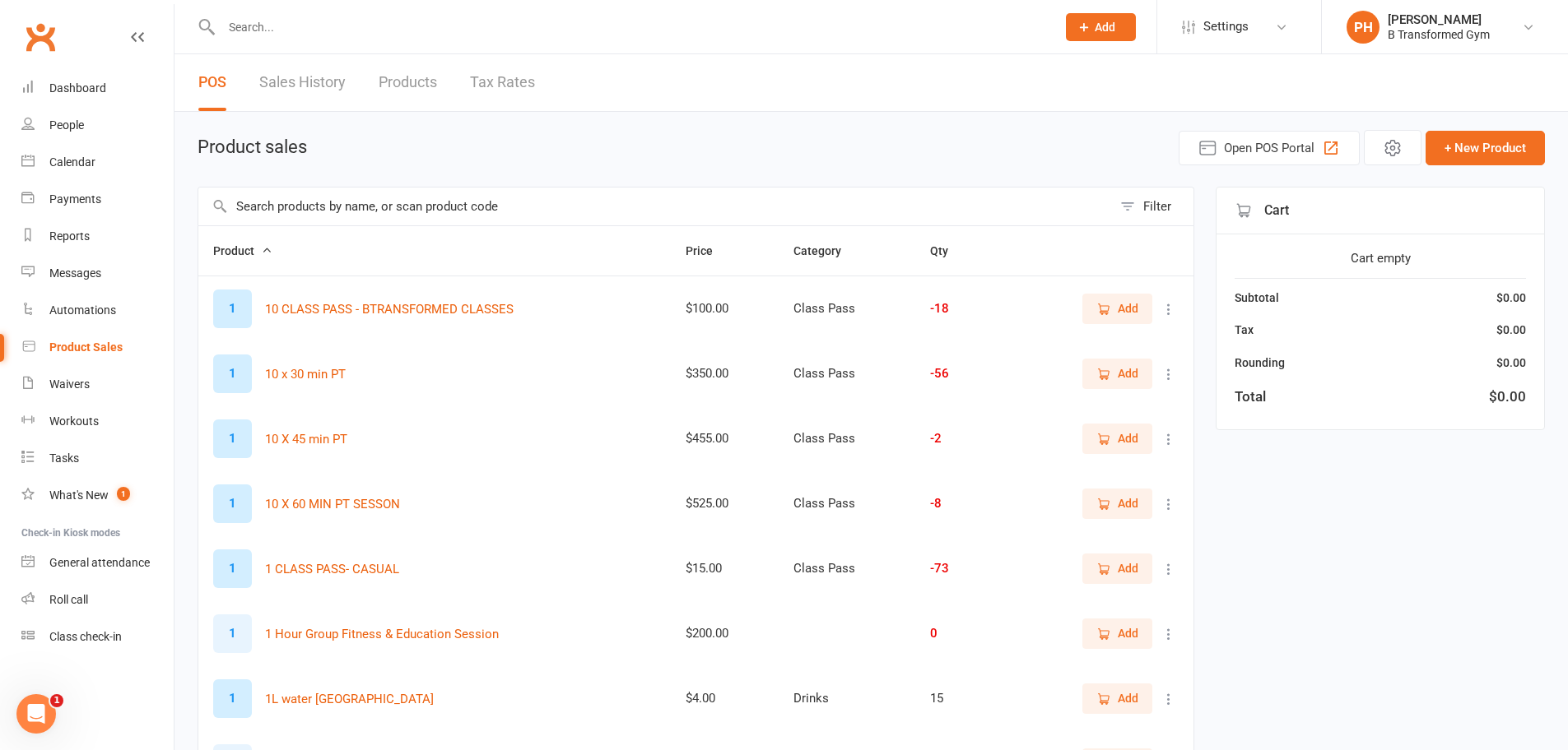
click at [348, 44] on div at bounding box center [621, 27] width 847 height 54
click at [350, 33] on input "text" at bounding box center [631, 27] width 828 height 23
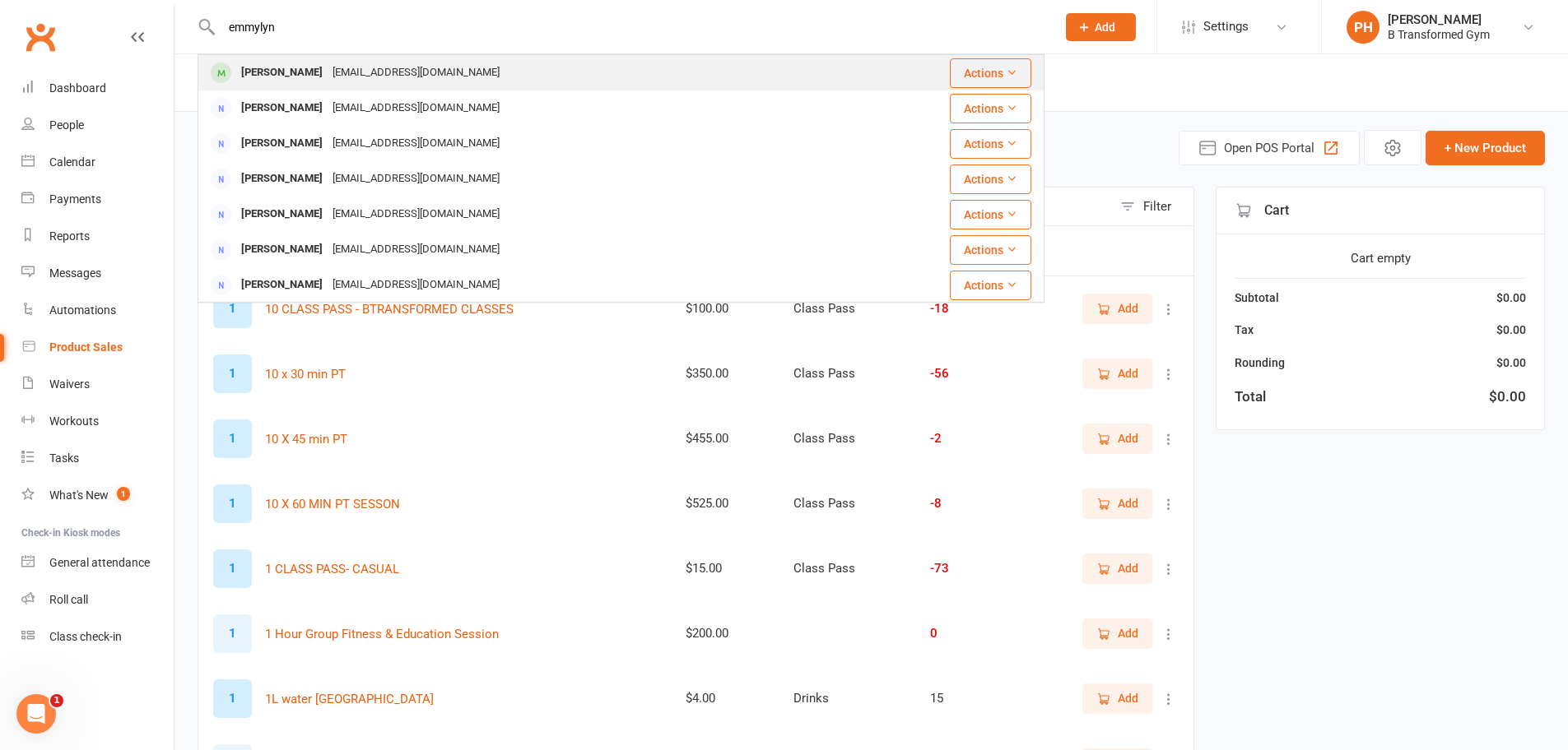
type input "emmylyn"
click at [400, 72] on div "epfitness@hotmail.com" at bounding box center [416, 73] width 177 height 24
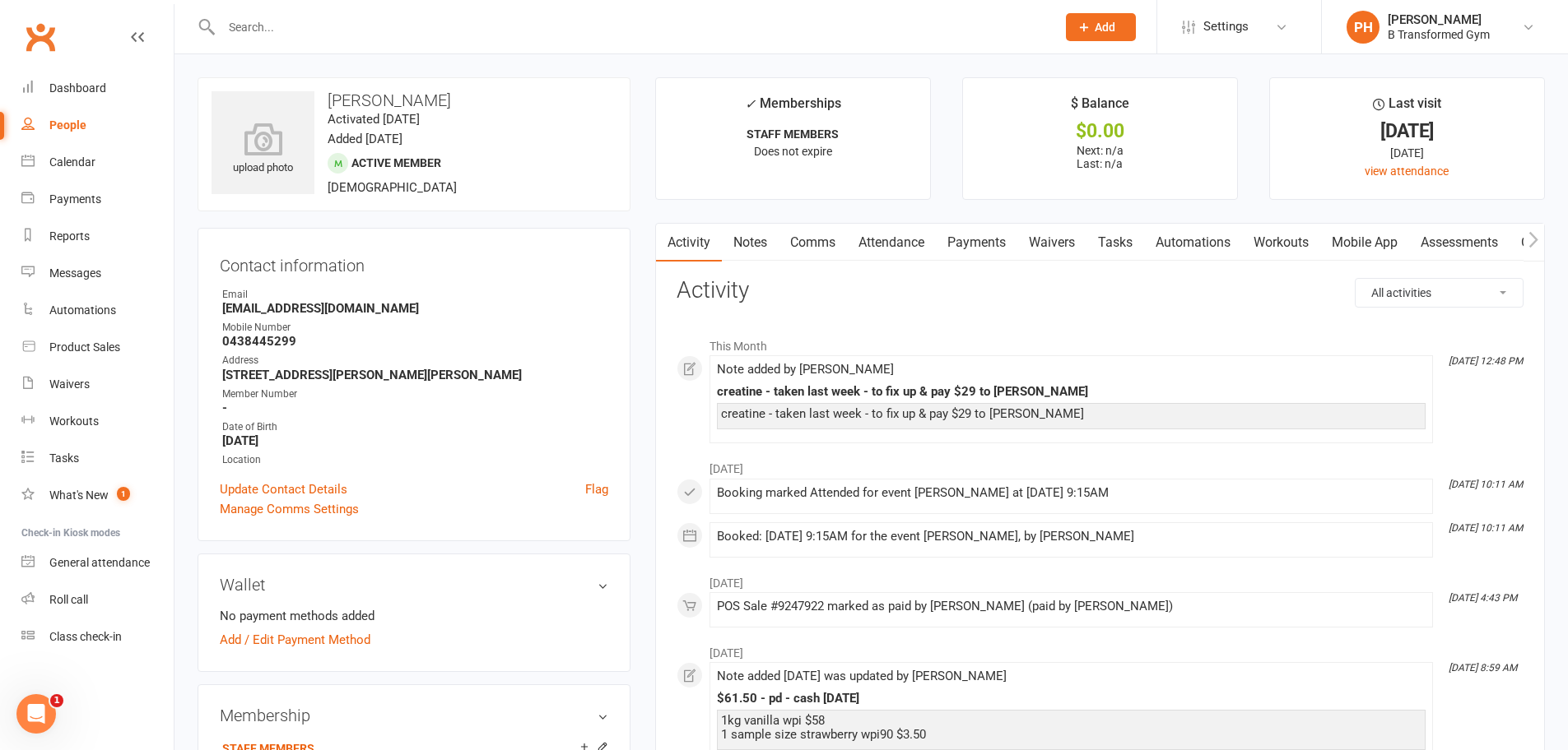
click at [982, 240] on link "Payments" at bounding box center [977, 243] width 81 height 38
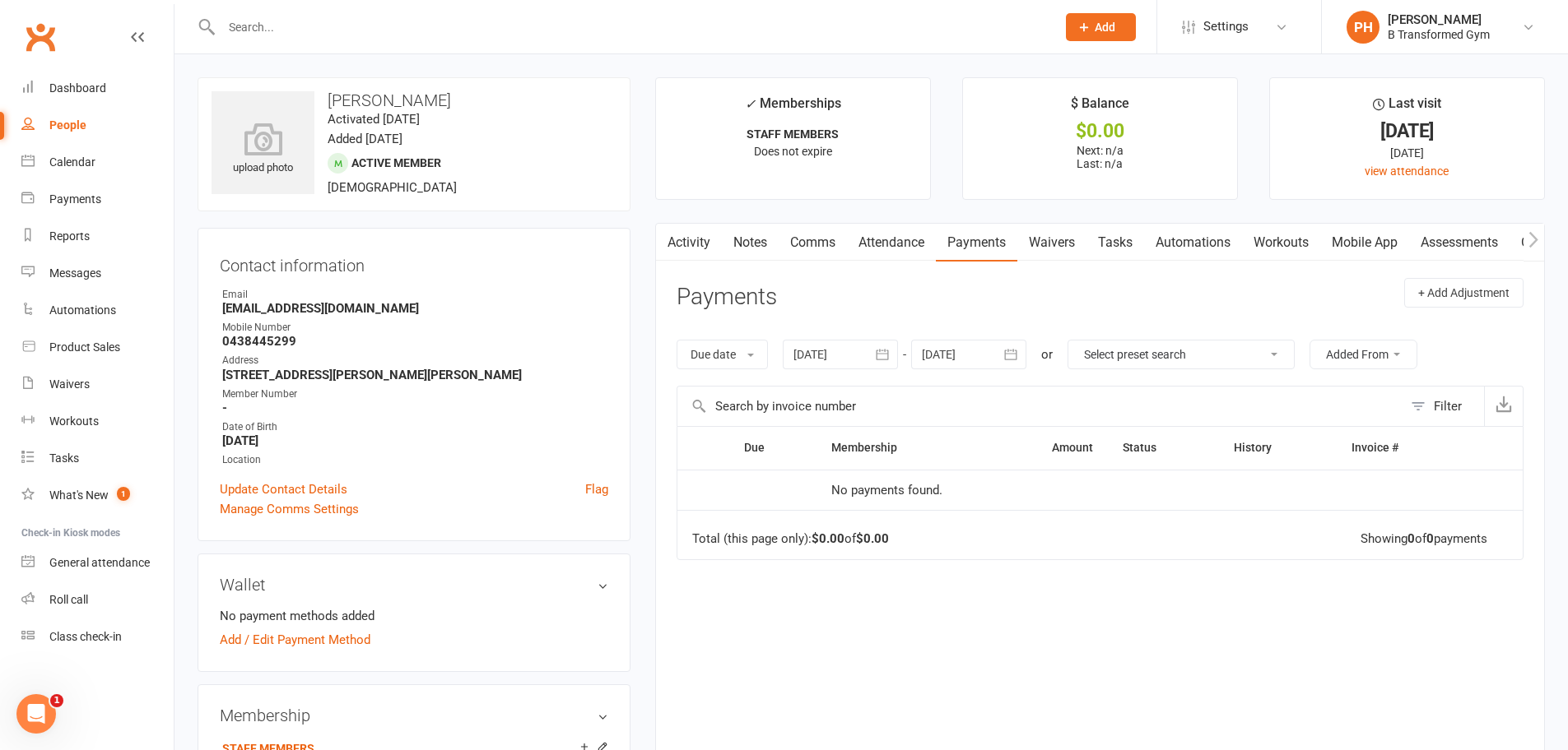
click at [850, 355] on div at bounding box center [841, 354] width 115 height 30
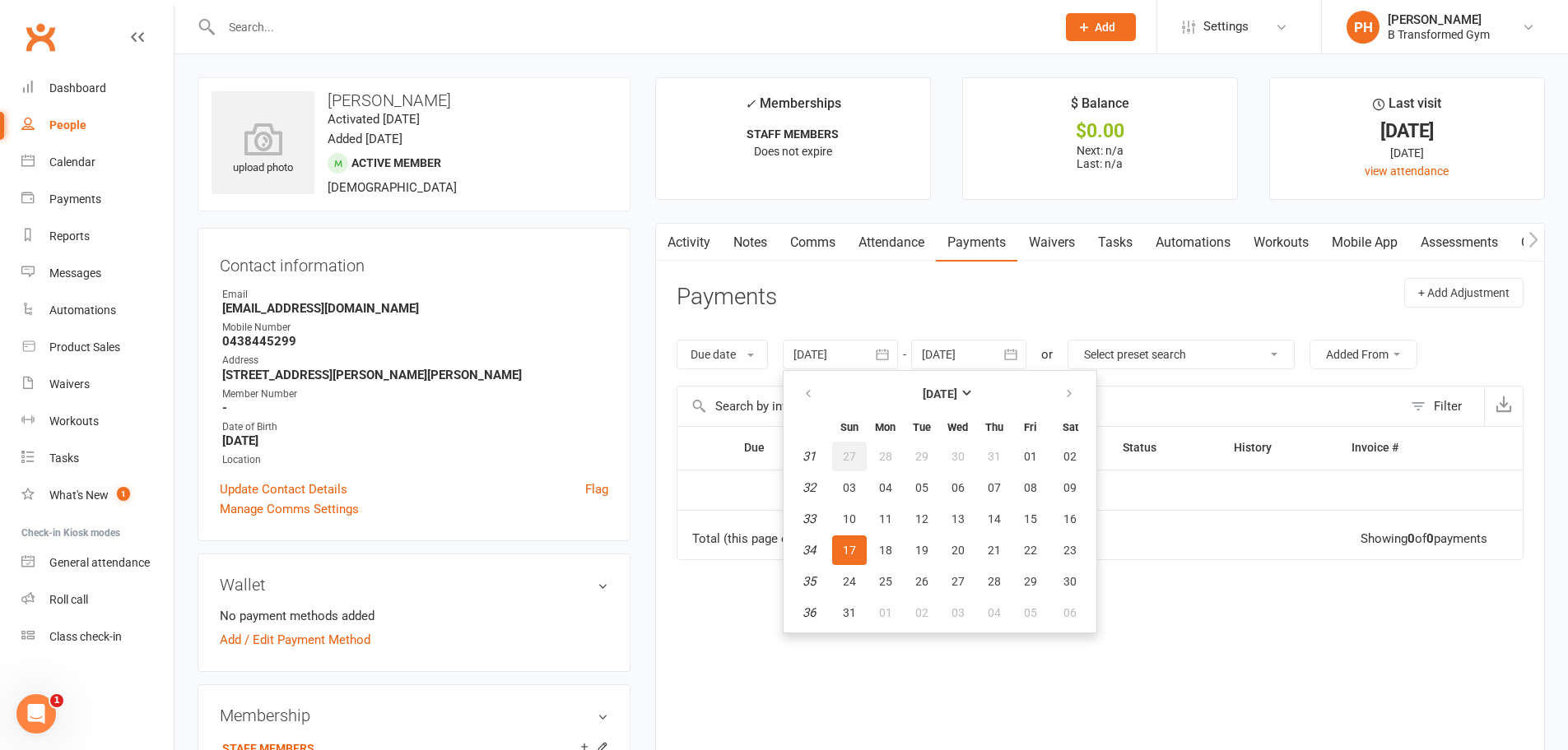
click at [852, 461] on span "27" at bounding box center [850, 457] width 13 height 13
type input "27 Jul 2025"
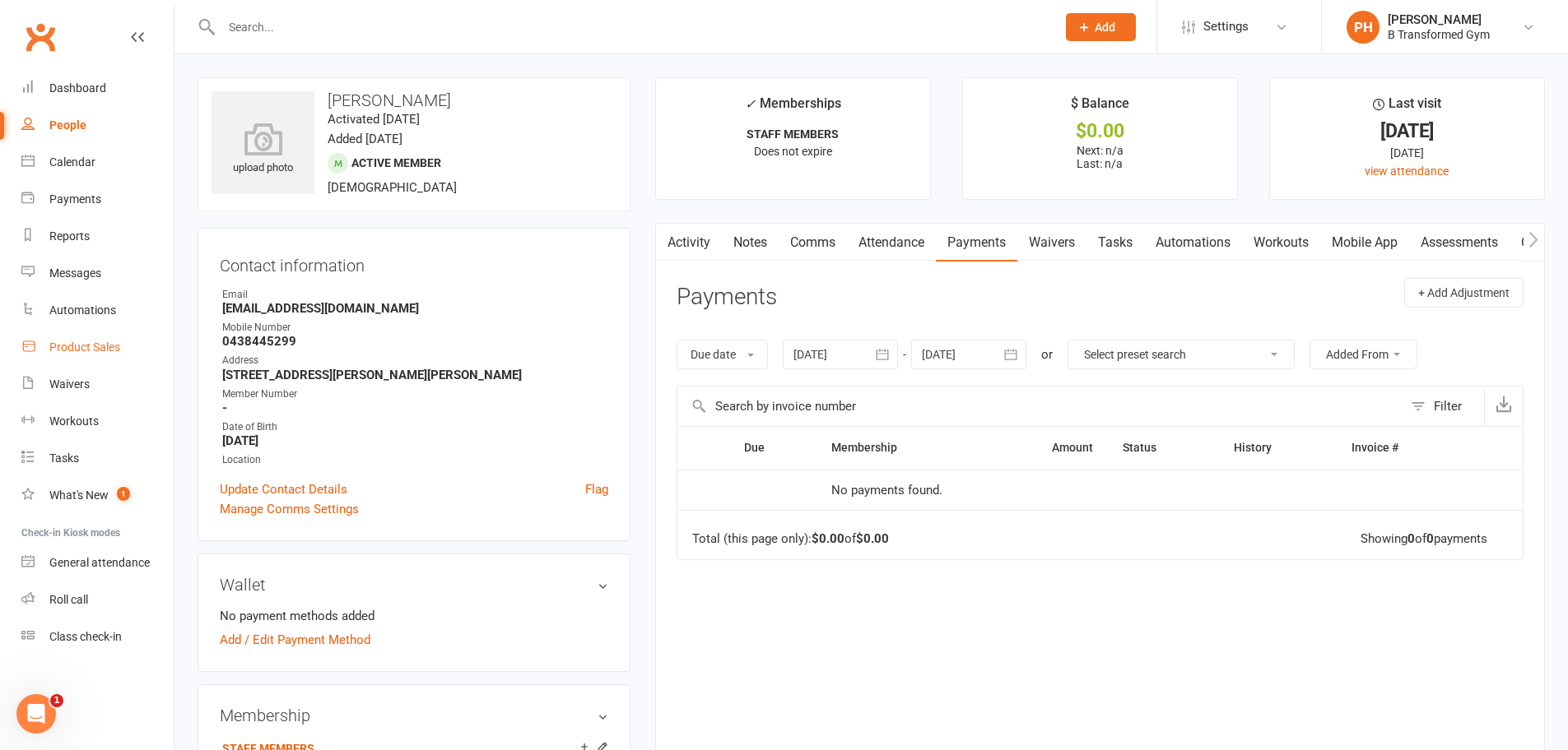
click at [100, 351] on div "Product Sales" at bounding box center [85, 348] width 71 height 13
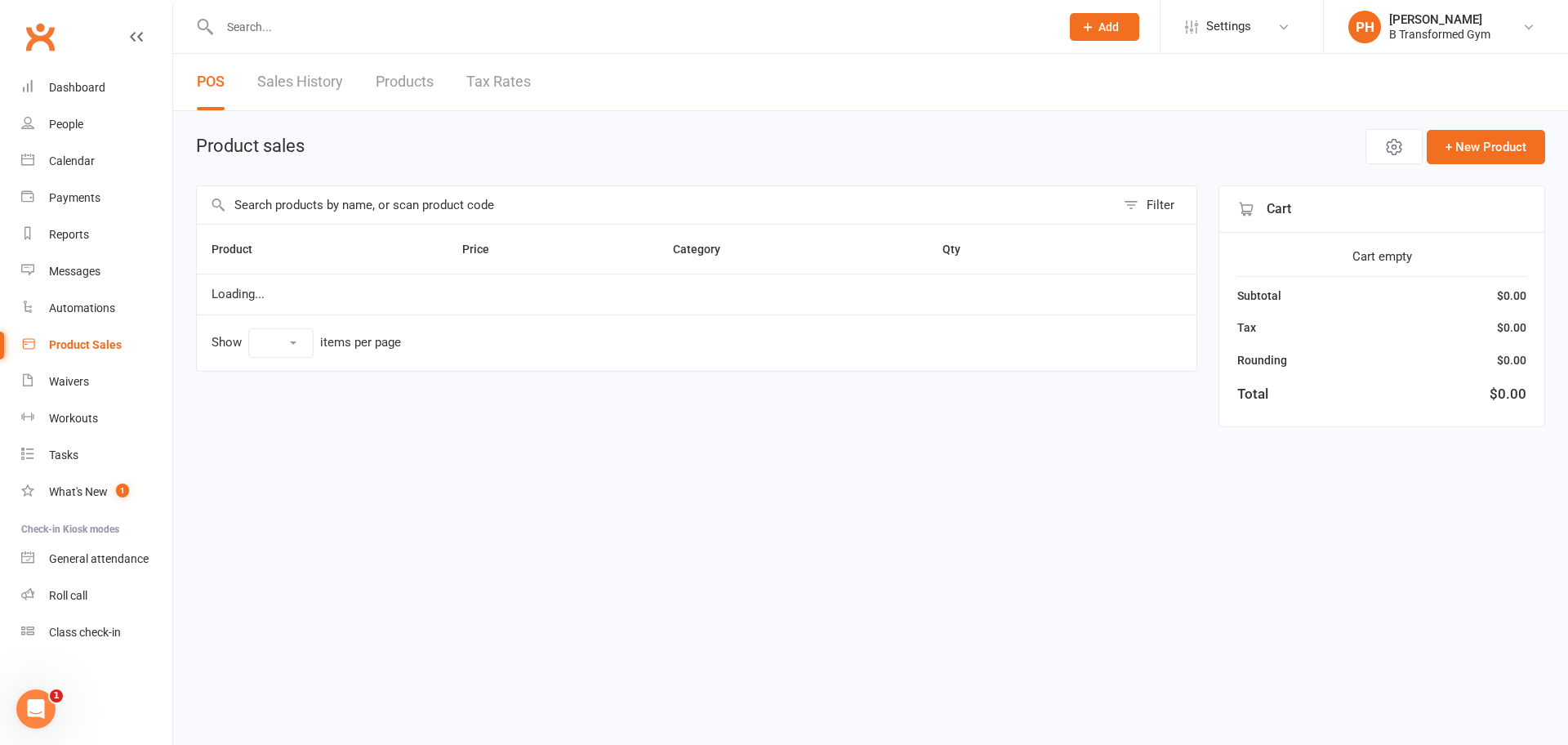
select select "10"
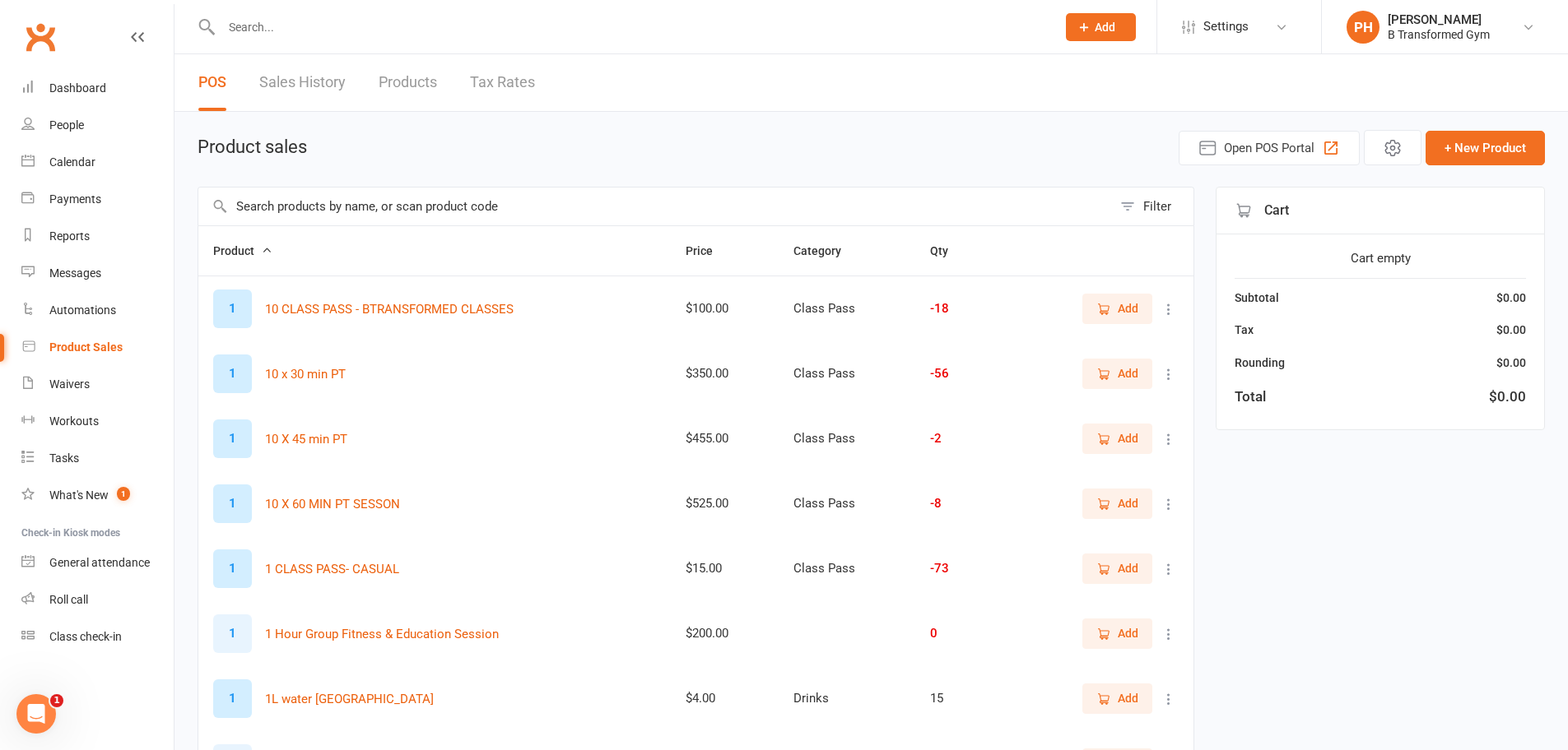
click at [464, 200] on input "text" at bounding box center [656, 207] width 914 height 38
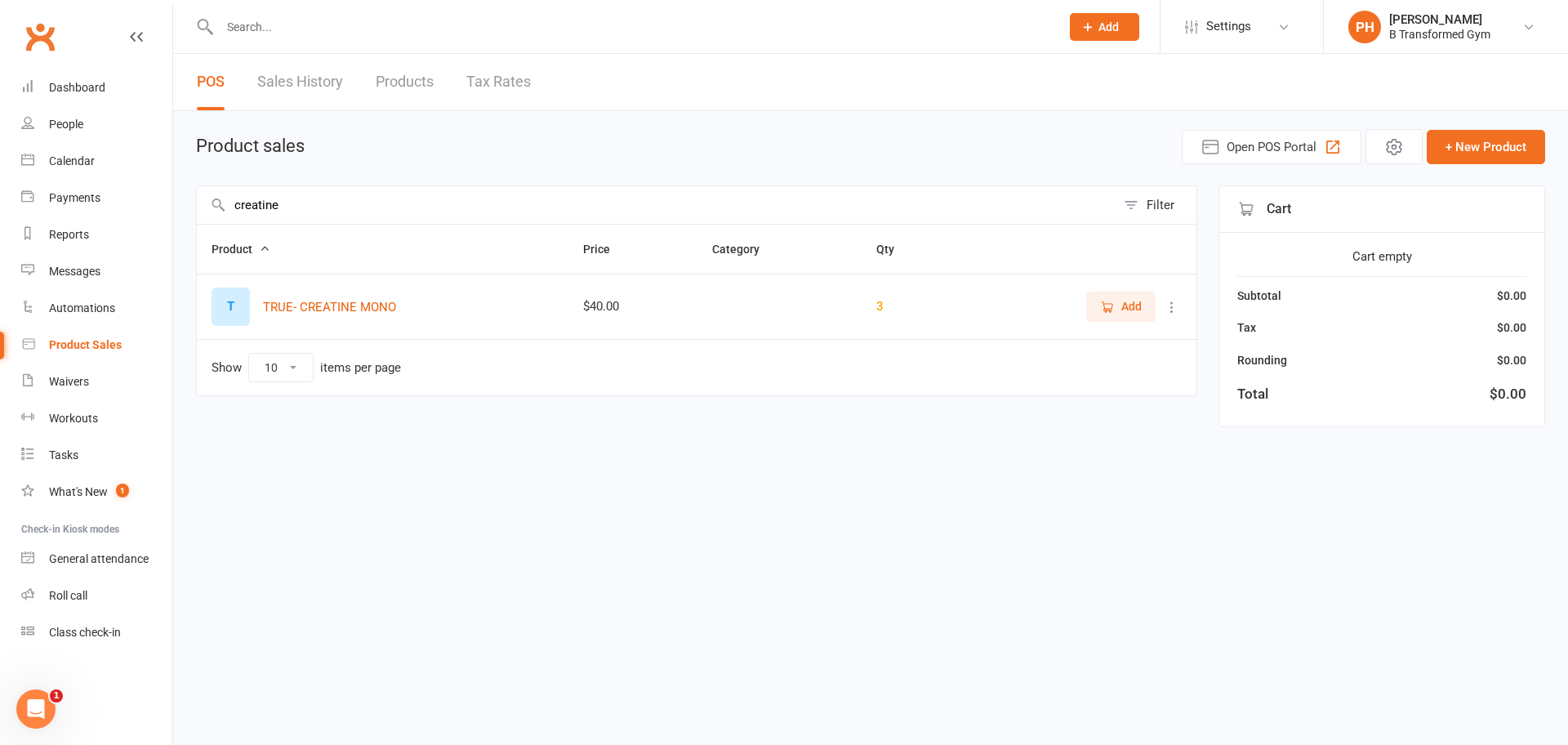
type input "creatine"
drag, startPoint x: 1120, startPoint y: 311, endPoint x: 1150, endPoint y: 323, distance: 32.3
click at [1120, 310] on span "Add" at bounding box center [1121, 306] width 42 height 18
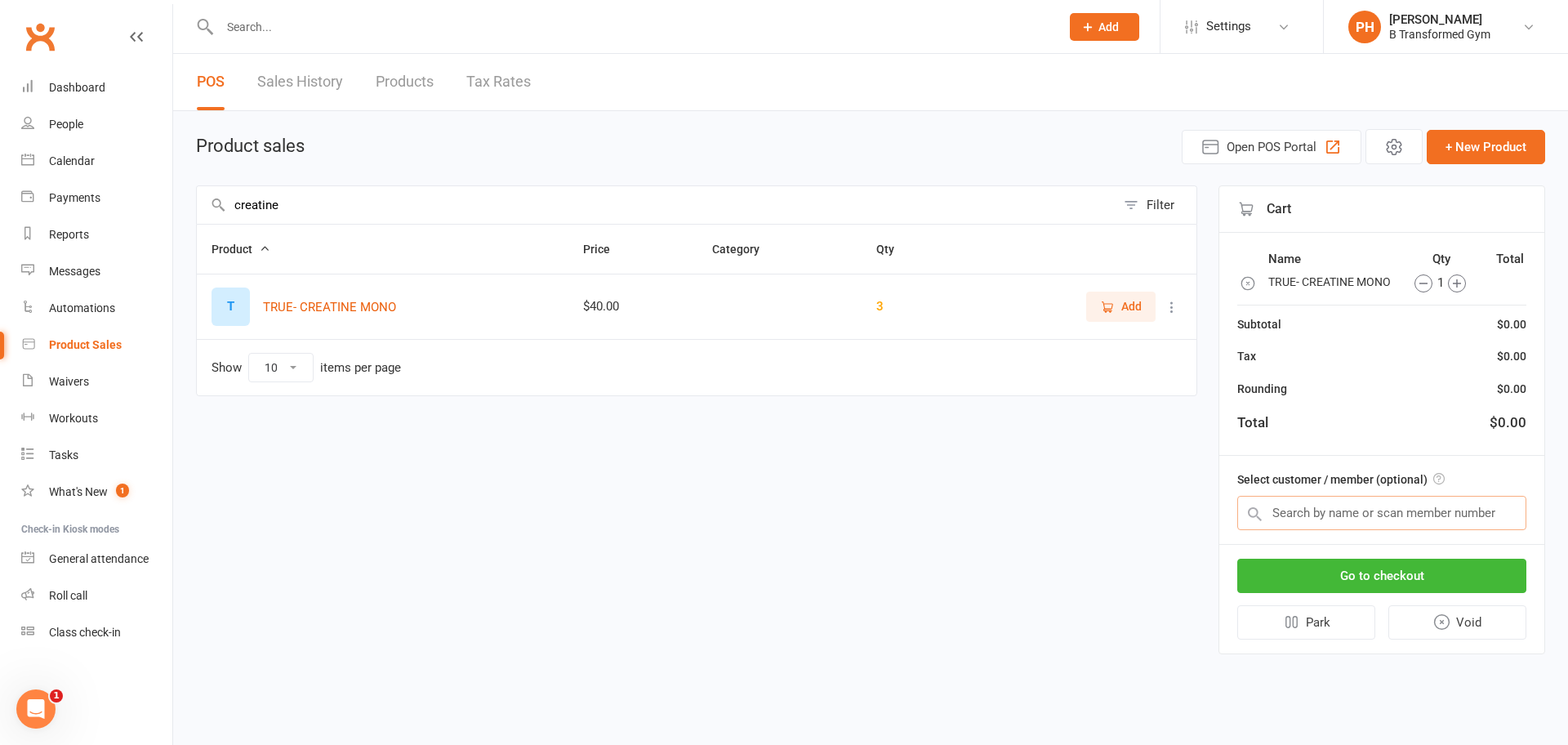
click at [1366, 518] on input "text" at bounding box center [1382, 513] width 289 height 34
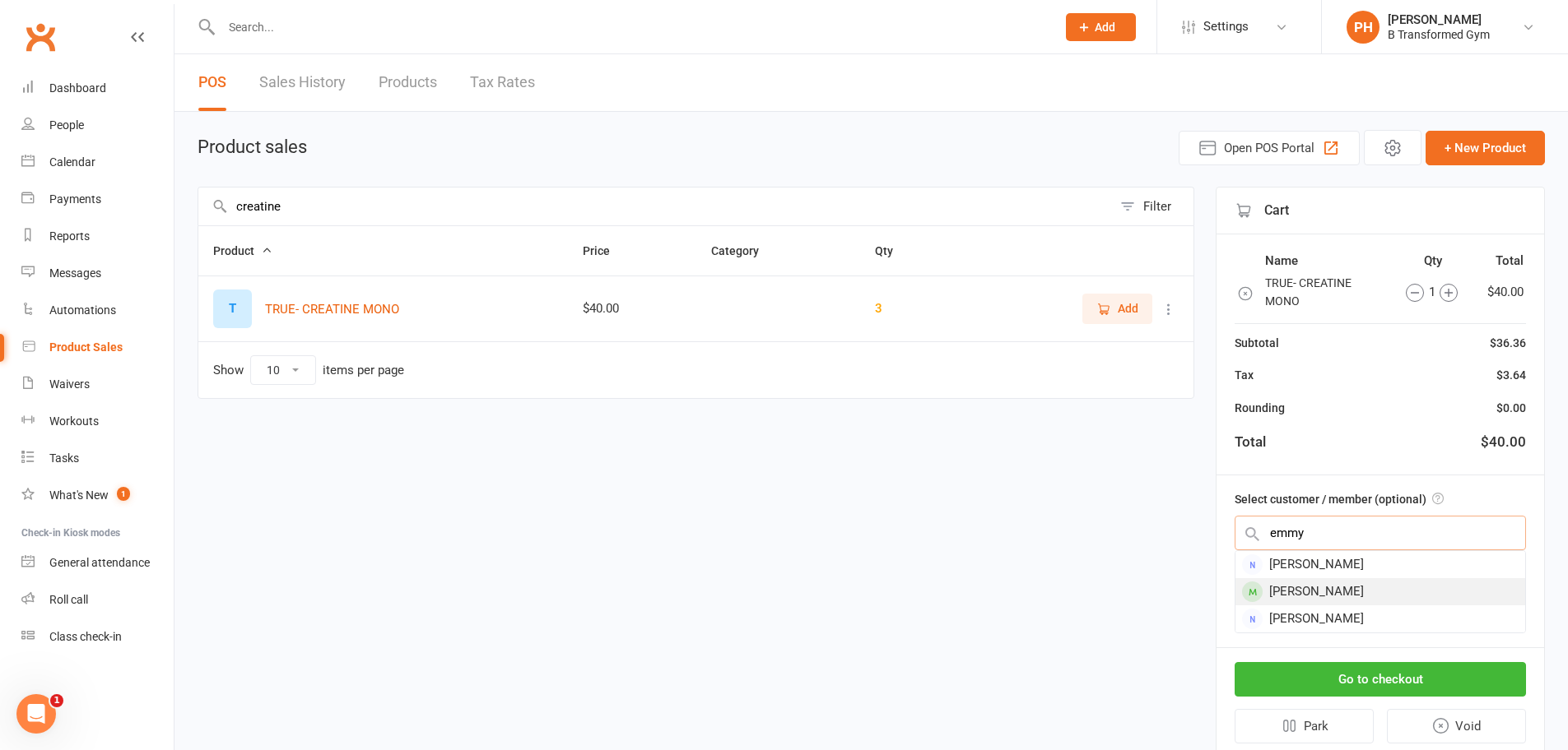
type input "emmy"
click at [1367, 604] on div "Emmylyn Perkins" at bounding box center [1380, 592] width 289 height 27
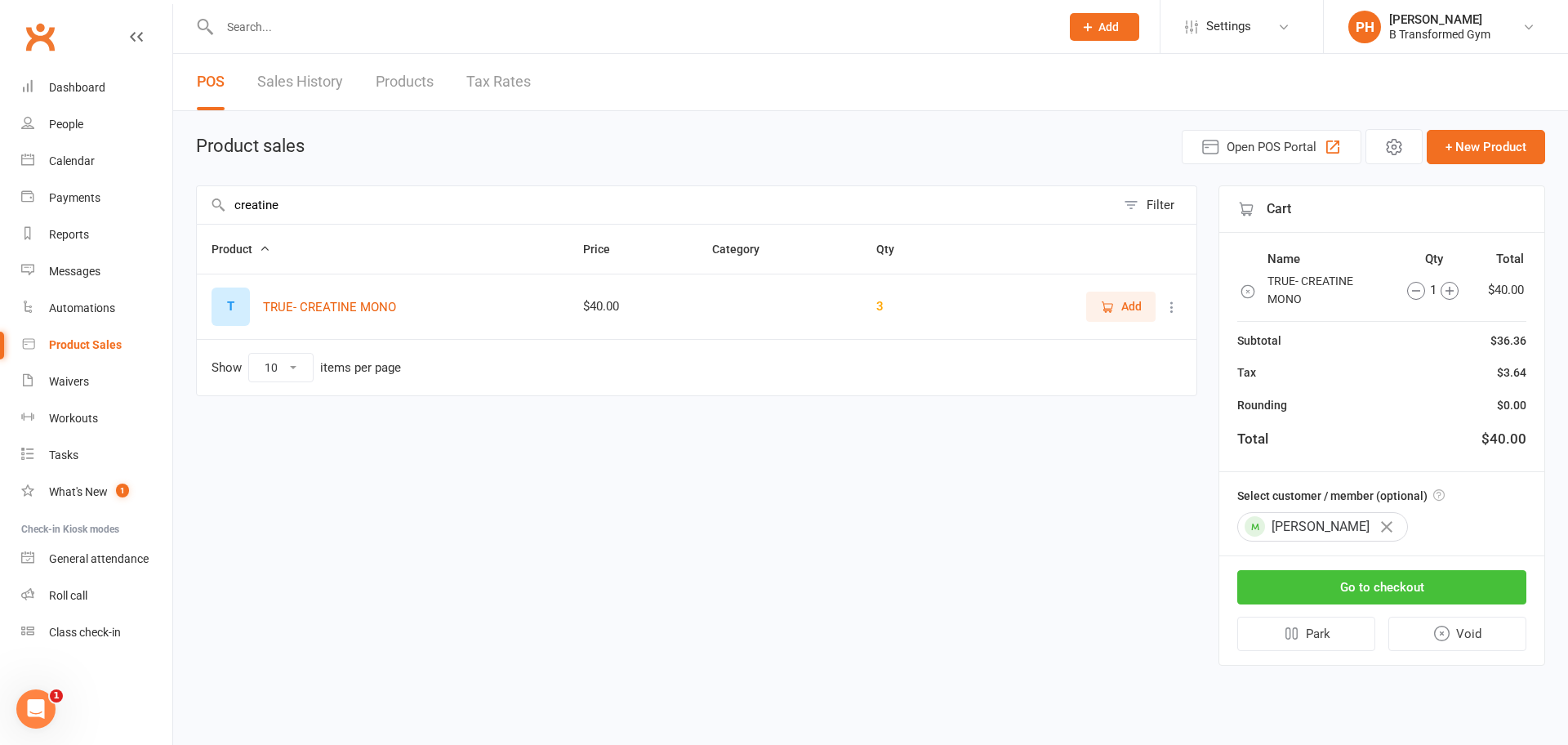
click at [1368, 593] on button "Go to checkout" at bounding box center [1382, 588] width 289 height 34
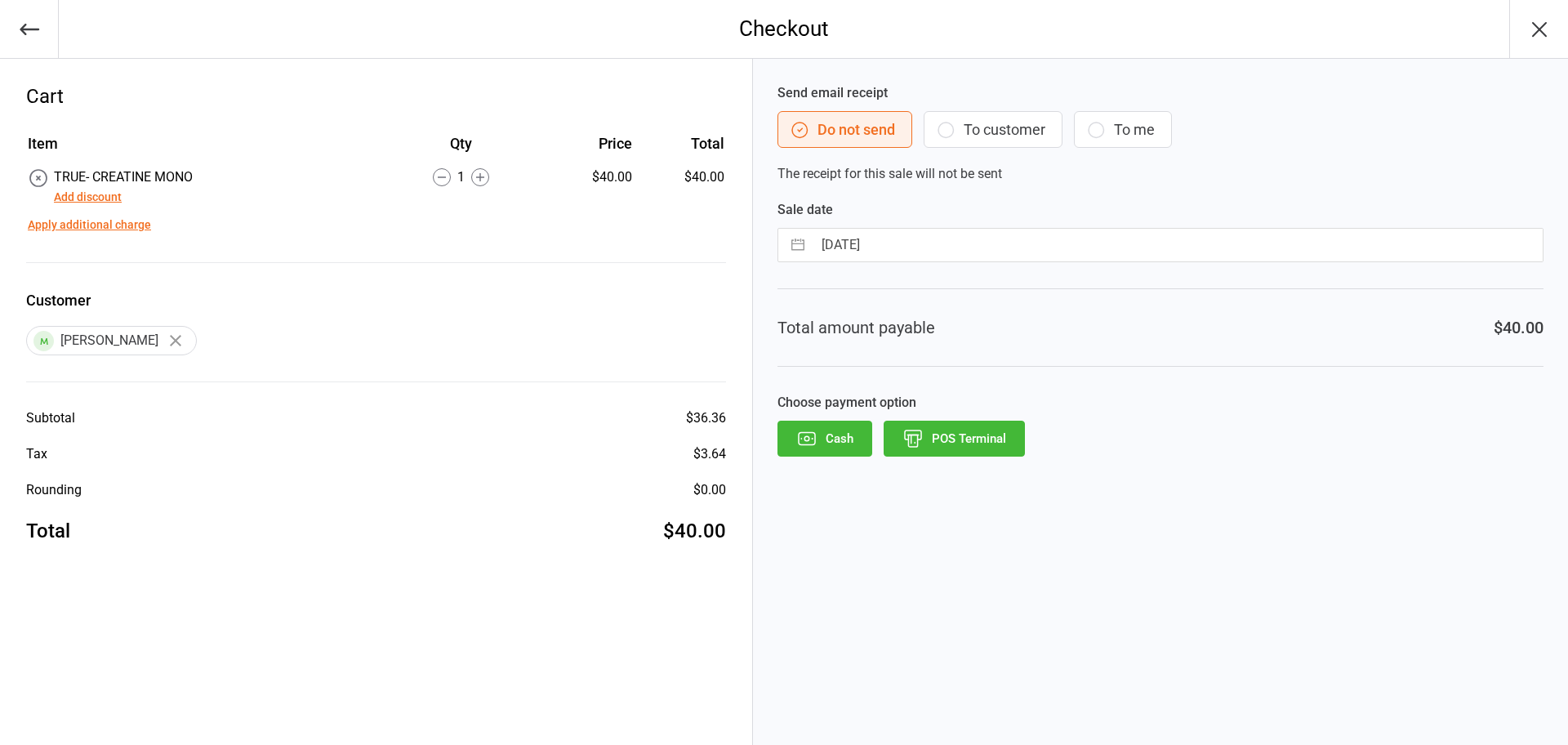
click at [104, 195] on button "Add discount" at bounding box center [87, 197] width 68 height 17
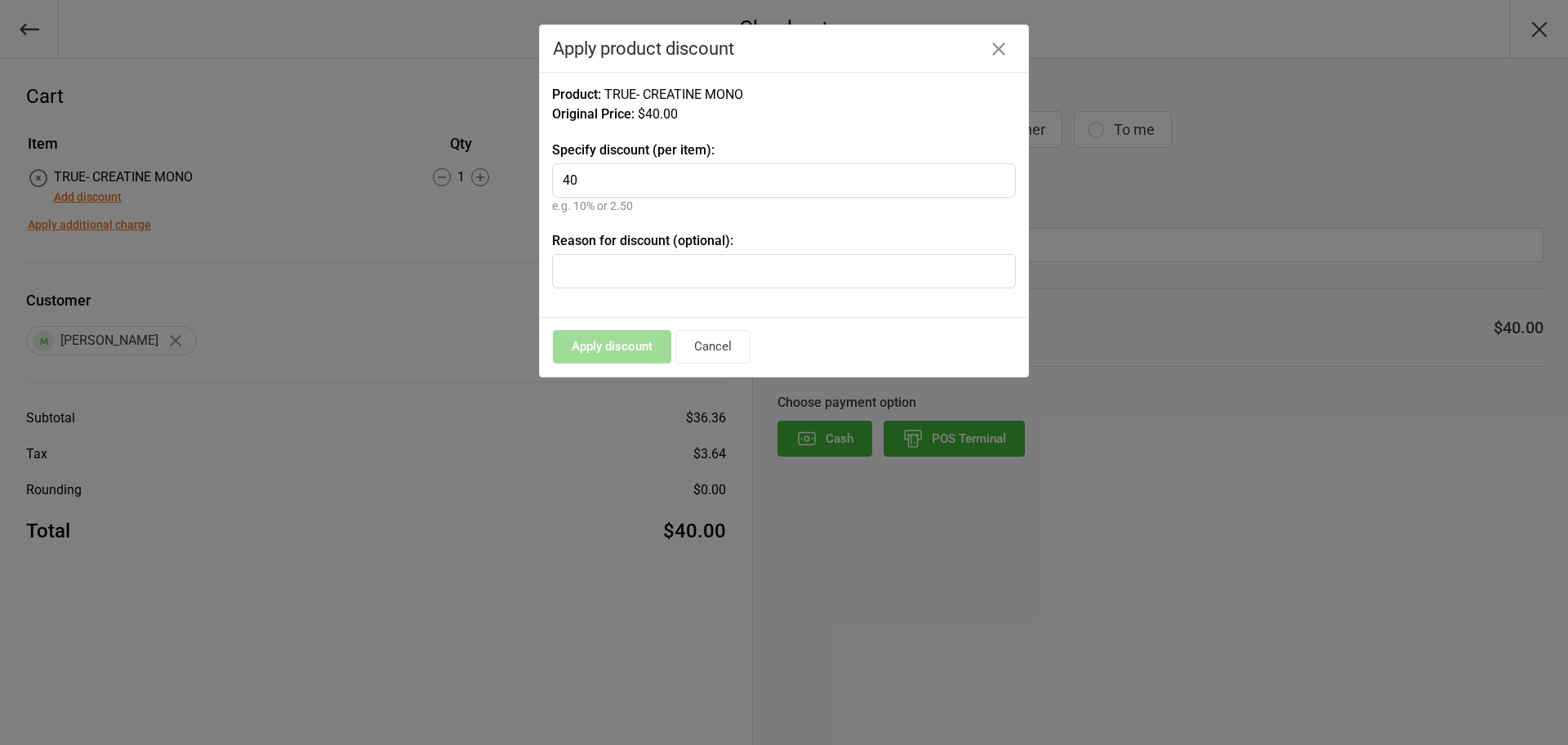
type input "40"
click at [617, 268] on input "text" at bounding box center [784, 271] width 464 height 34
type input "staff"
click at [651, 170] on input "40" at bounding box center [784, 181] width 464 height 34
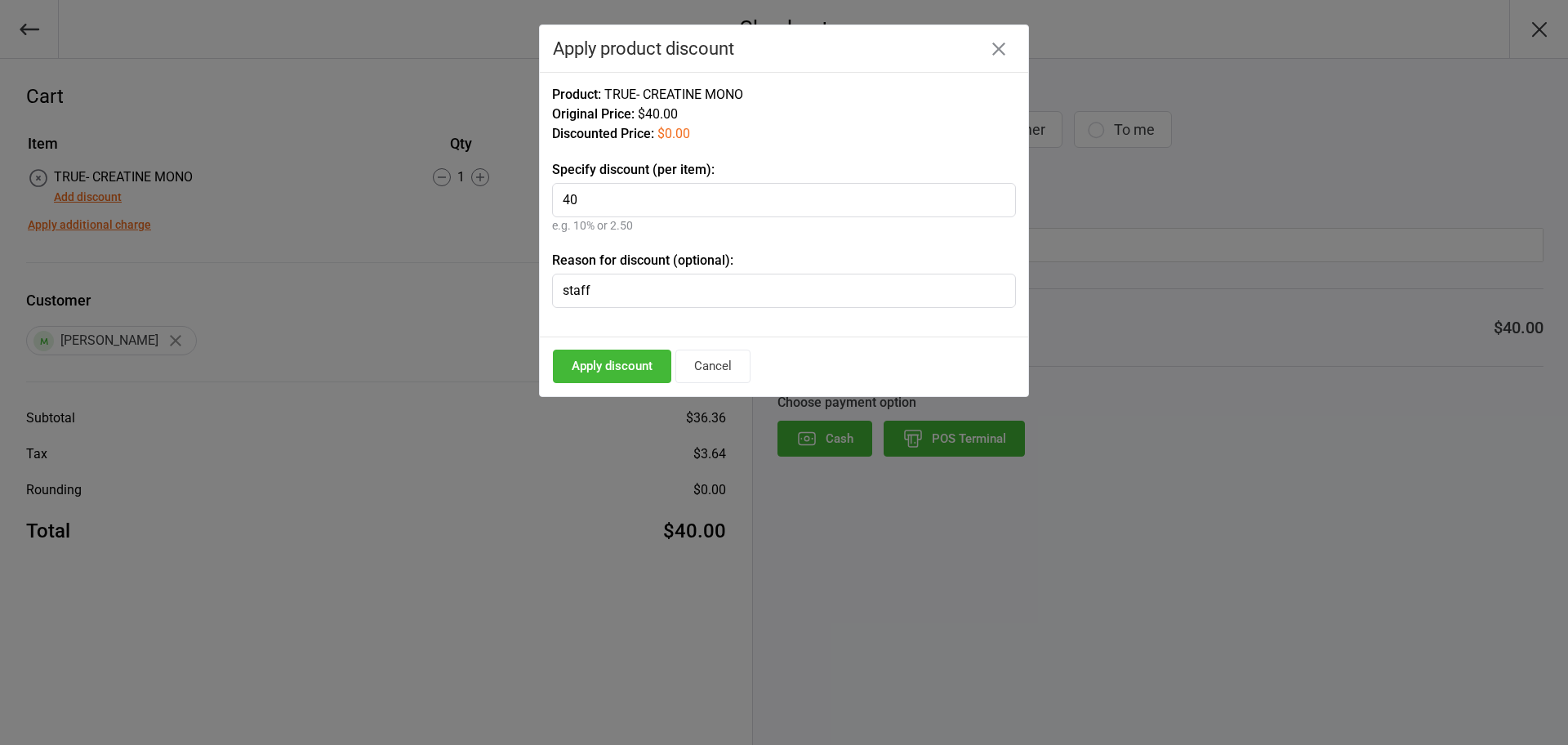
type input "40"
click at [687, 288] on input "staff" at bounding box center [784, 291] width 464 height 34
type input "staff price $29 to pay cash / transfer"
click at [649, 363] on button "Apply discount" at bounding box center [612, 366] width 119 height 33
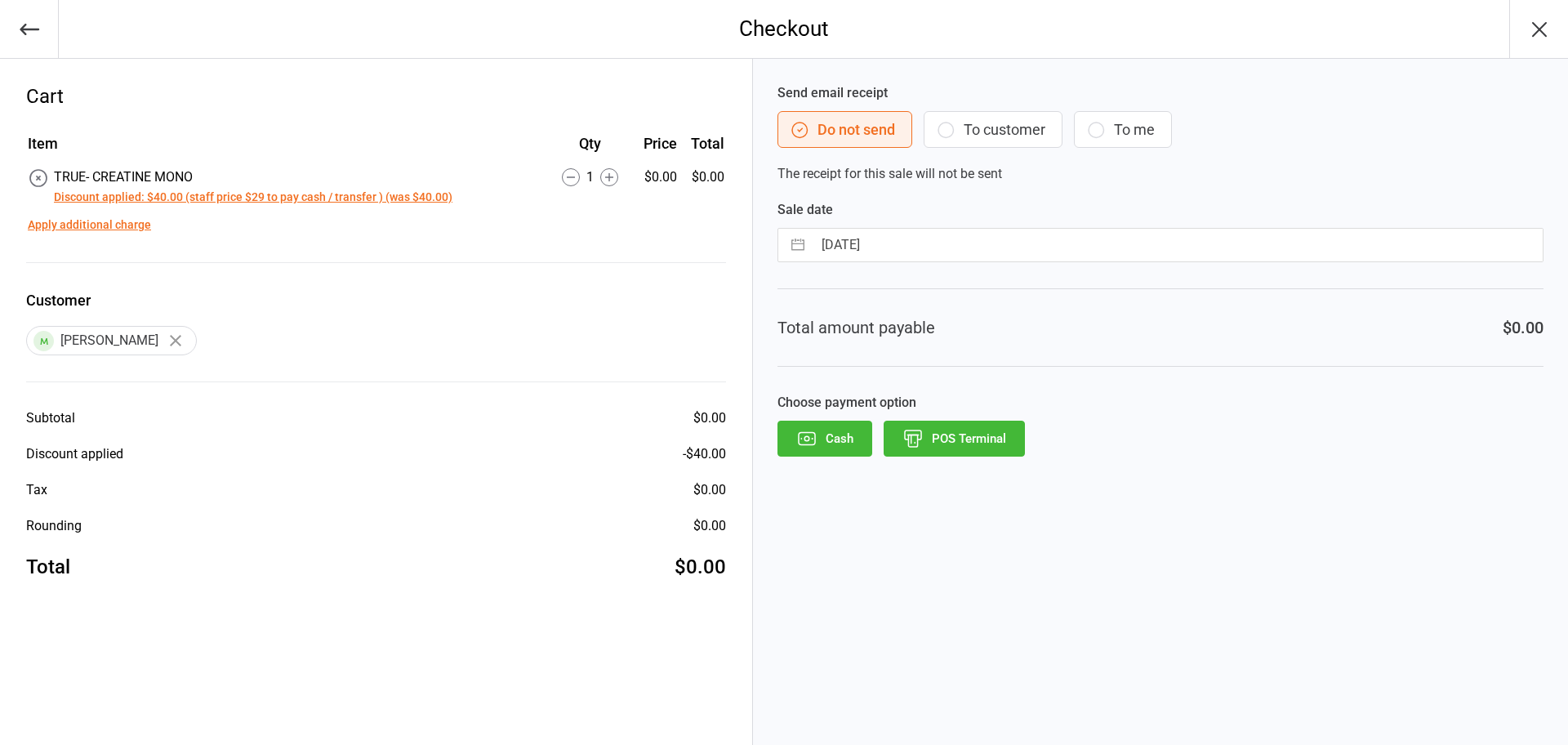
click at [806, 443] on icon "button" at bounding box center [807, 439] width 21 height 21
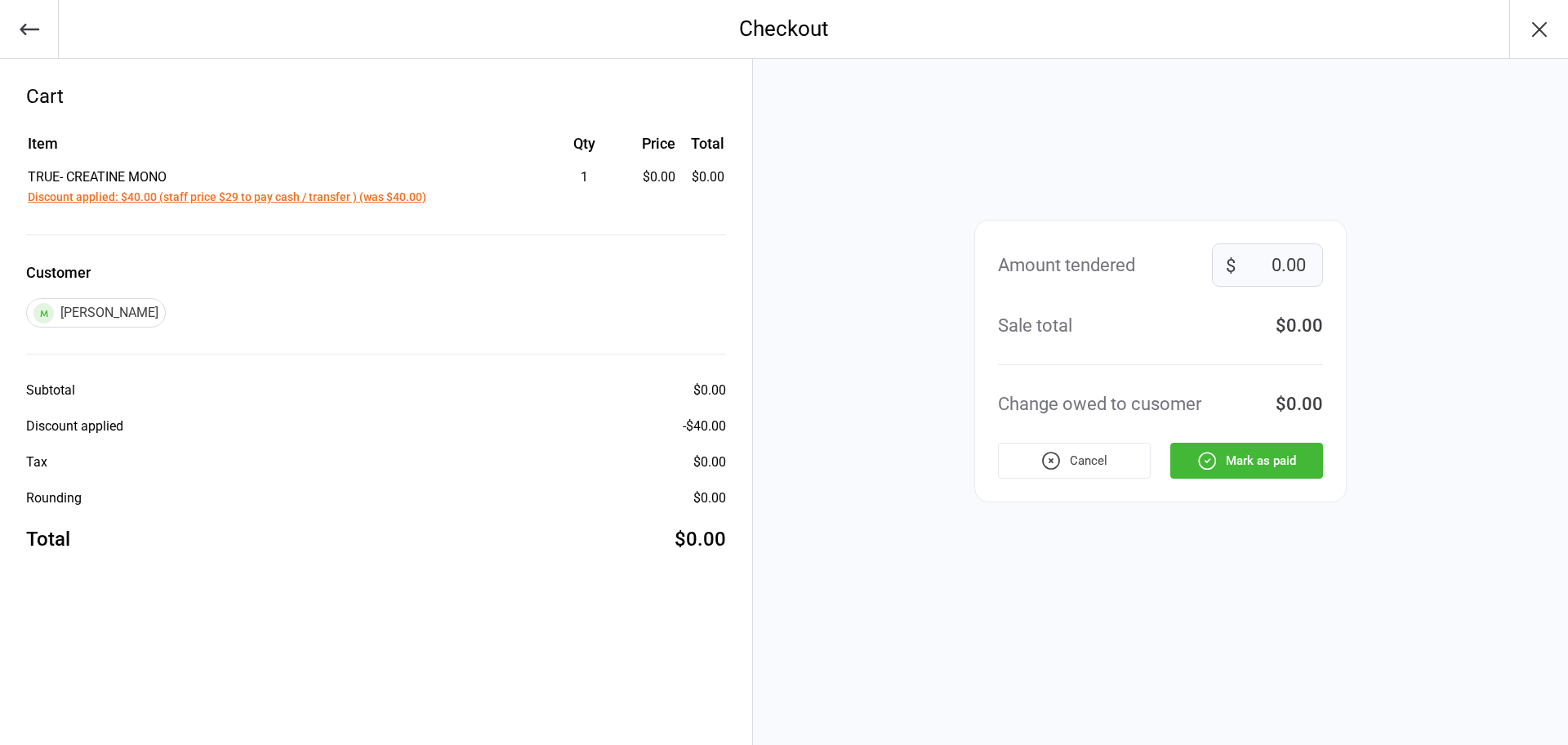
click at [1271, 469] on button "Mark as paid" at bounding box center [1247, 461] width 153 height 36
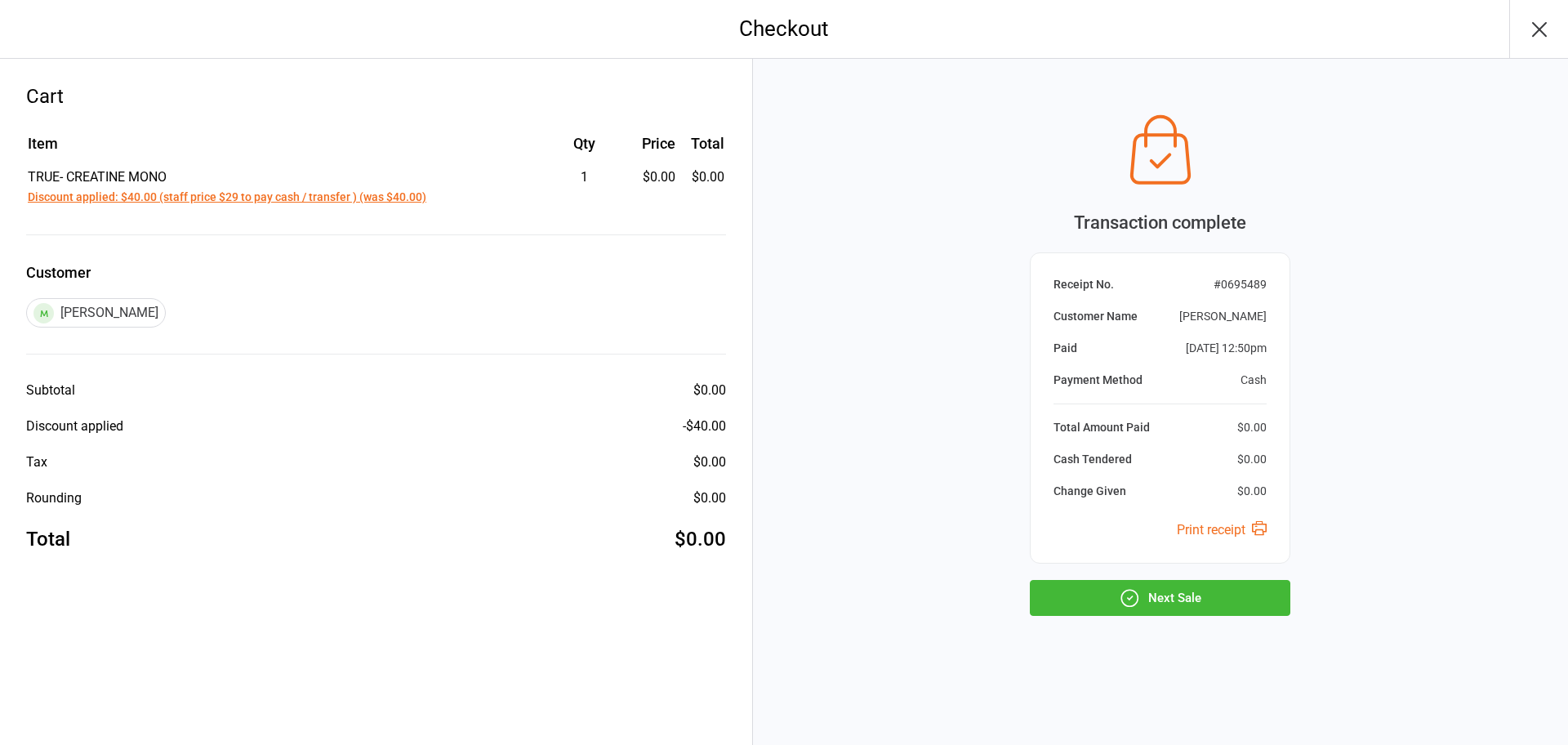
click at [1191, 587] on button "Next Sale" at bounding box center [1160, 598] width 261 height 36
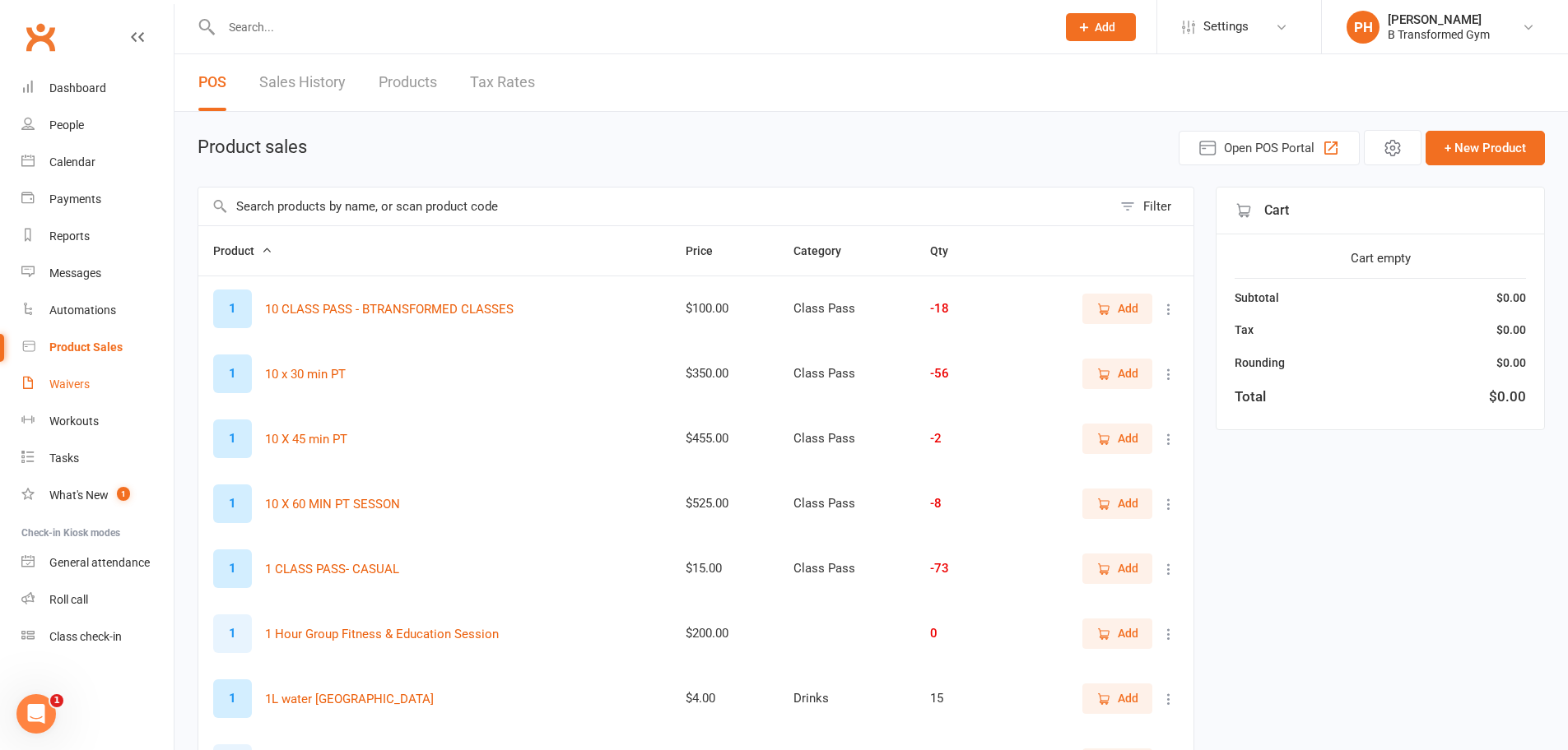
click at [87, 386] on div "Waivers" at bounding box center [70, 384] width 40 height 13
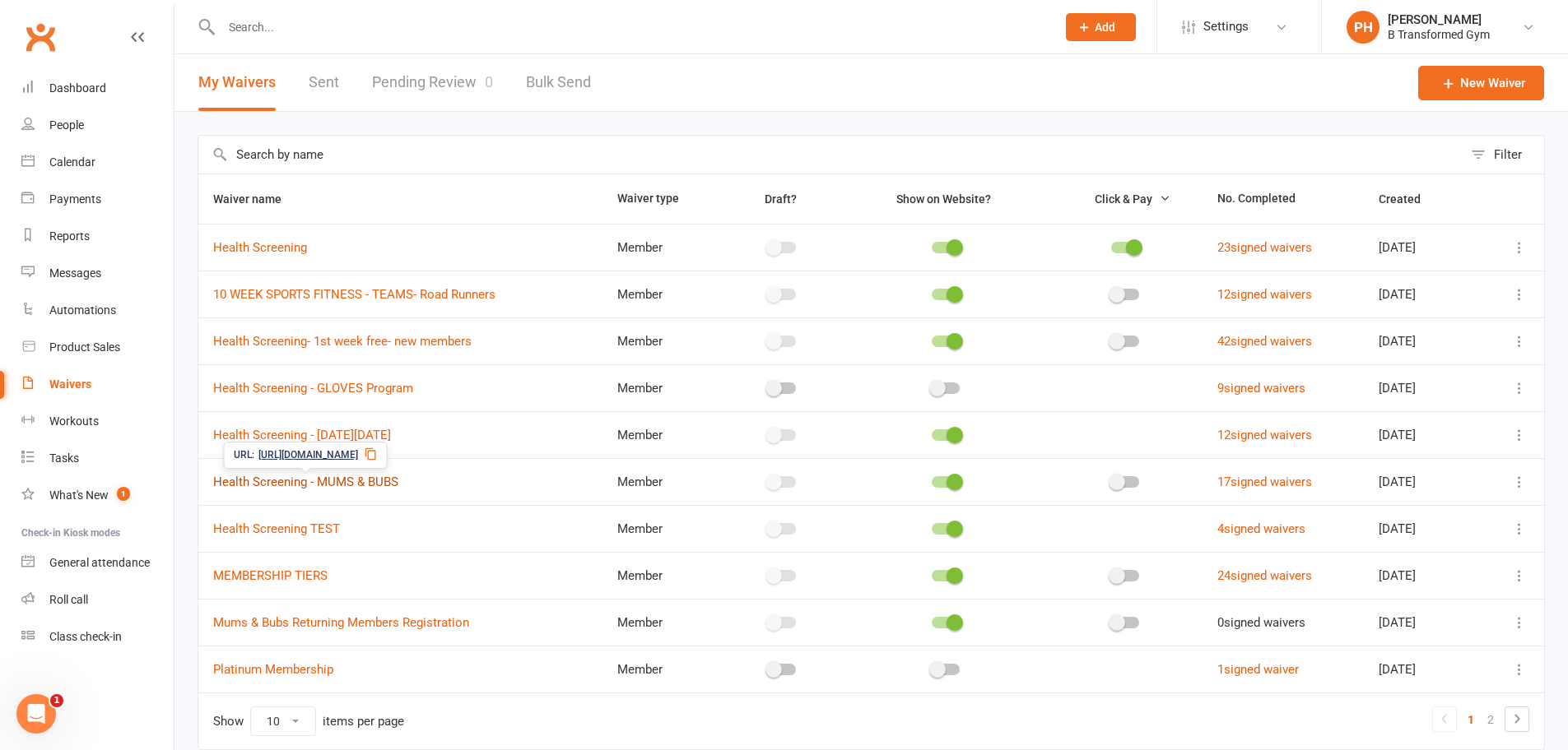
click at [327, 478] on link "Health Screening - MUMS & BUBS" at bounding box center [305, 482] width 185 height 14
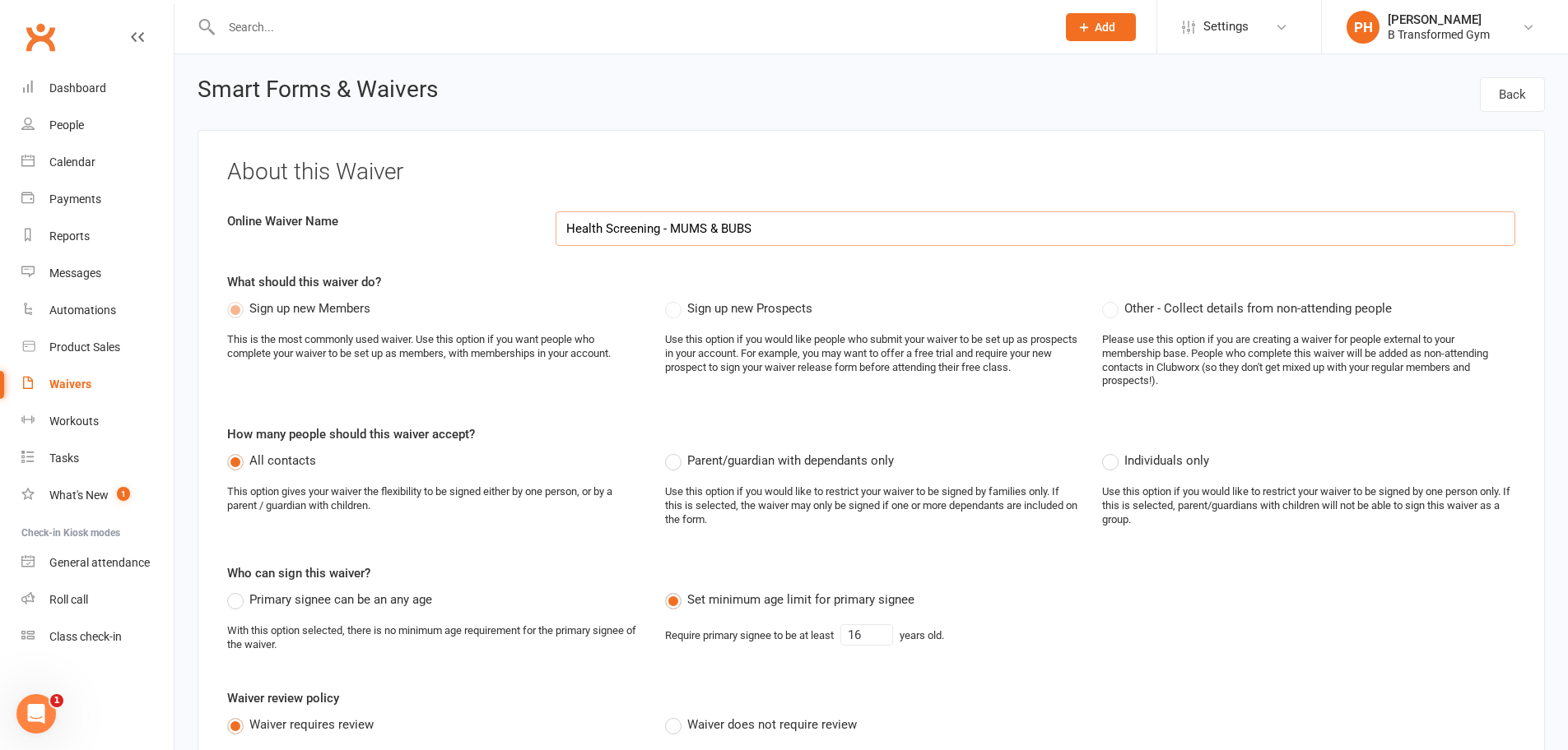
select select "applies_to_all_signees"
select select "copy_answers_for_primary_signee"
select select "select"
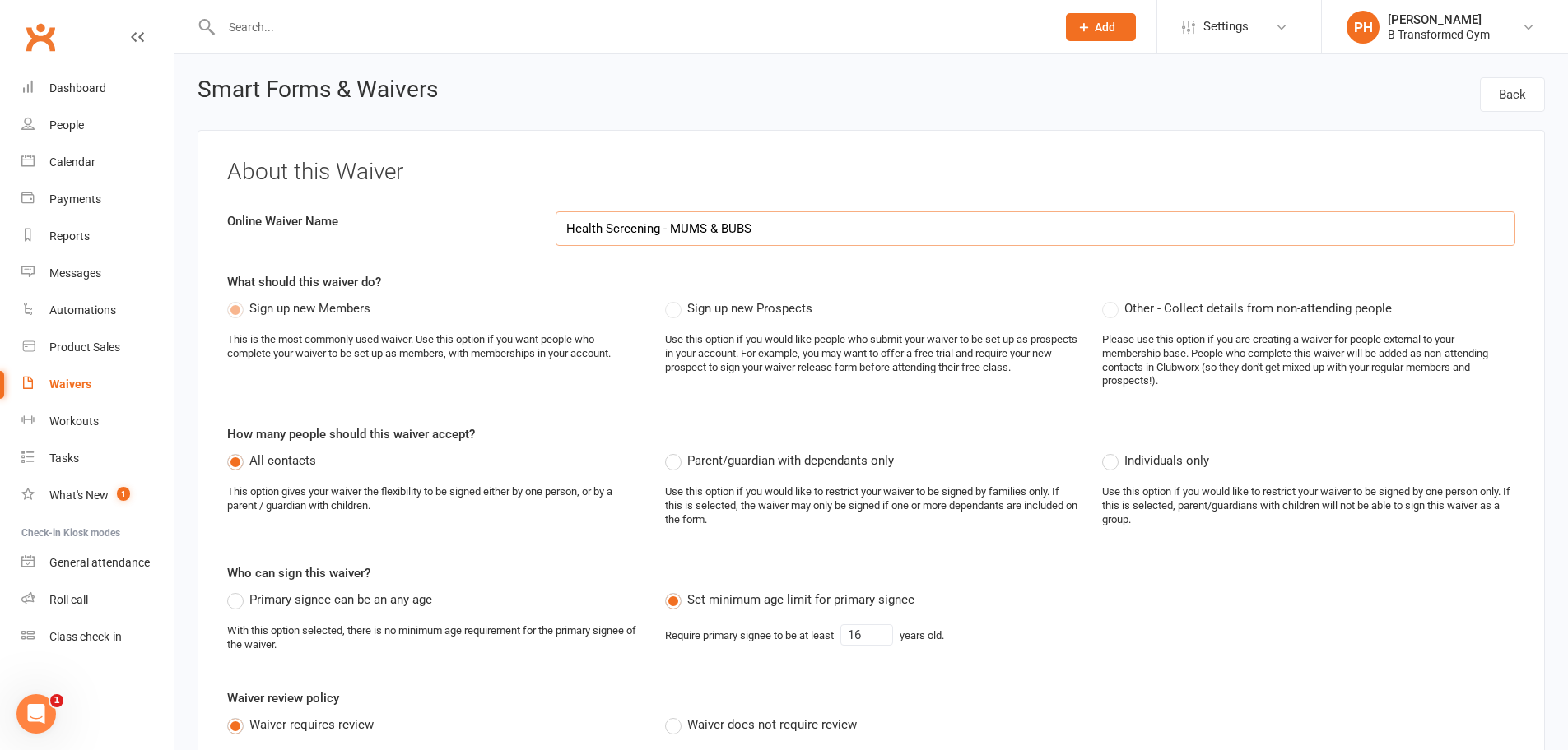
select select "select"
click at [1112, 464] on label "Individuals only" at bounding box center [1156, 461] width 107 height 20
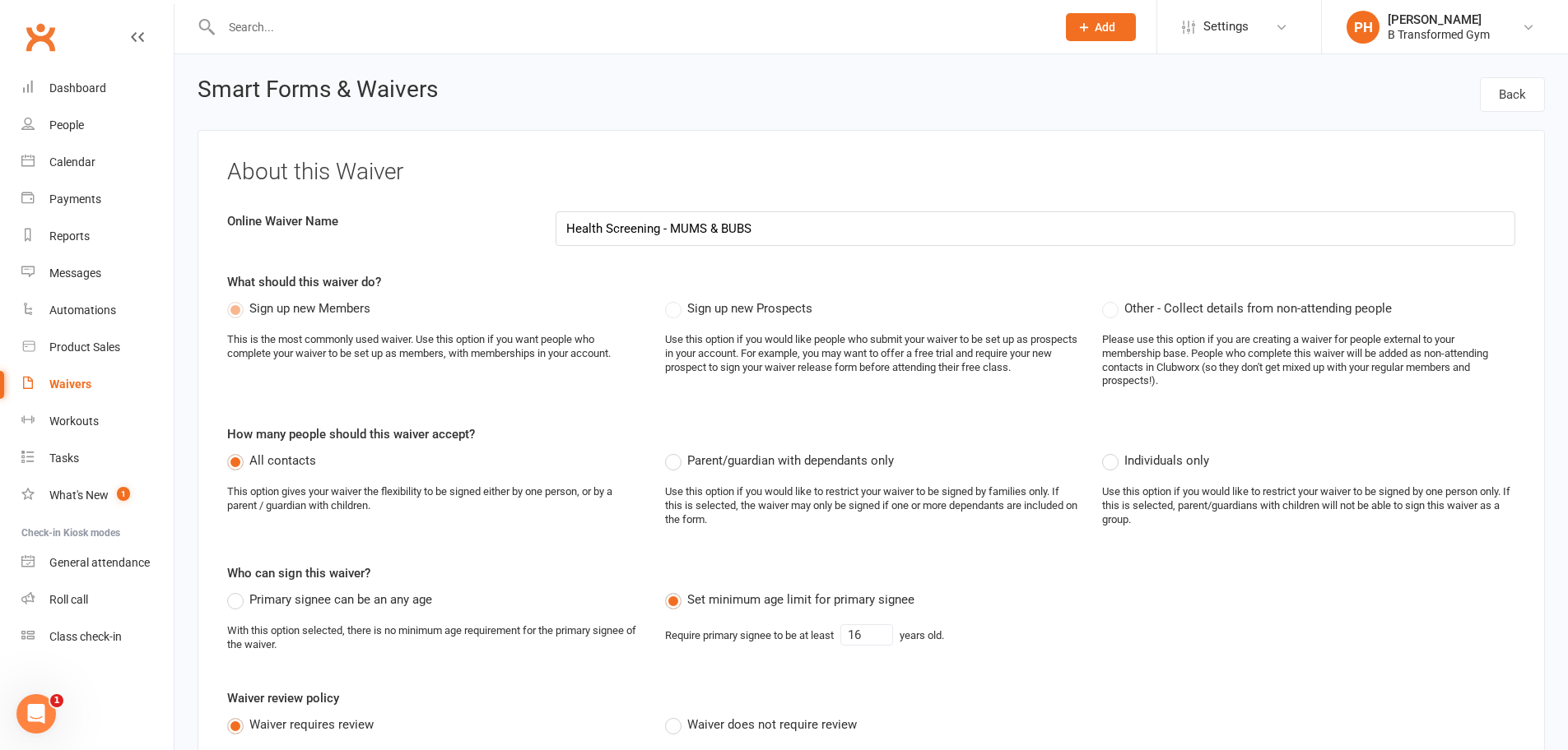
click at [1112, 451] on input "Individuals only" at bounding box center [1107, 451] width 11 height 0
type input "If you answer yes to any of the first 7 questions, you must give in depth detai…"
select select "copy_answers_for_all_signees"
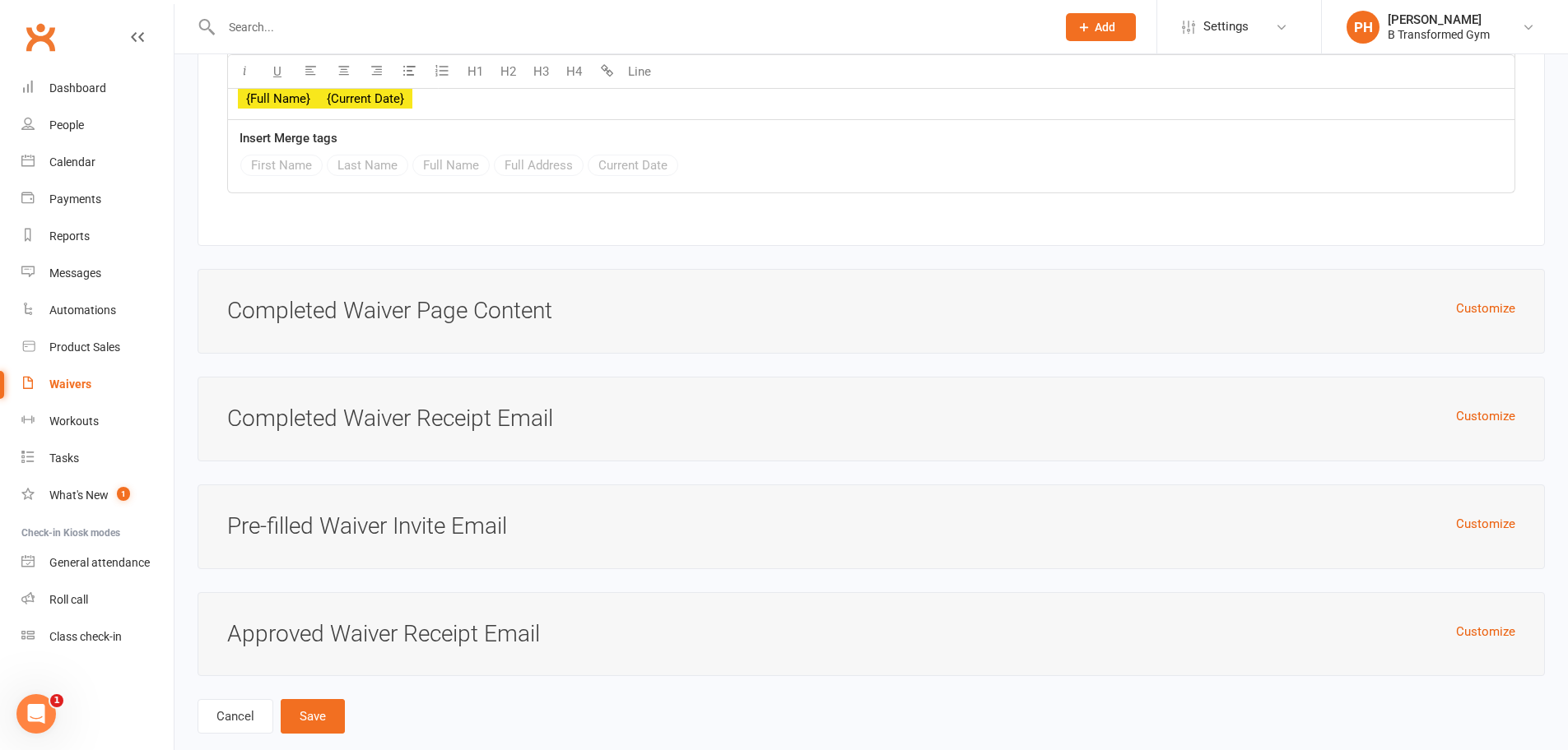
scroll to position [9480, 0]
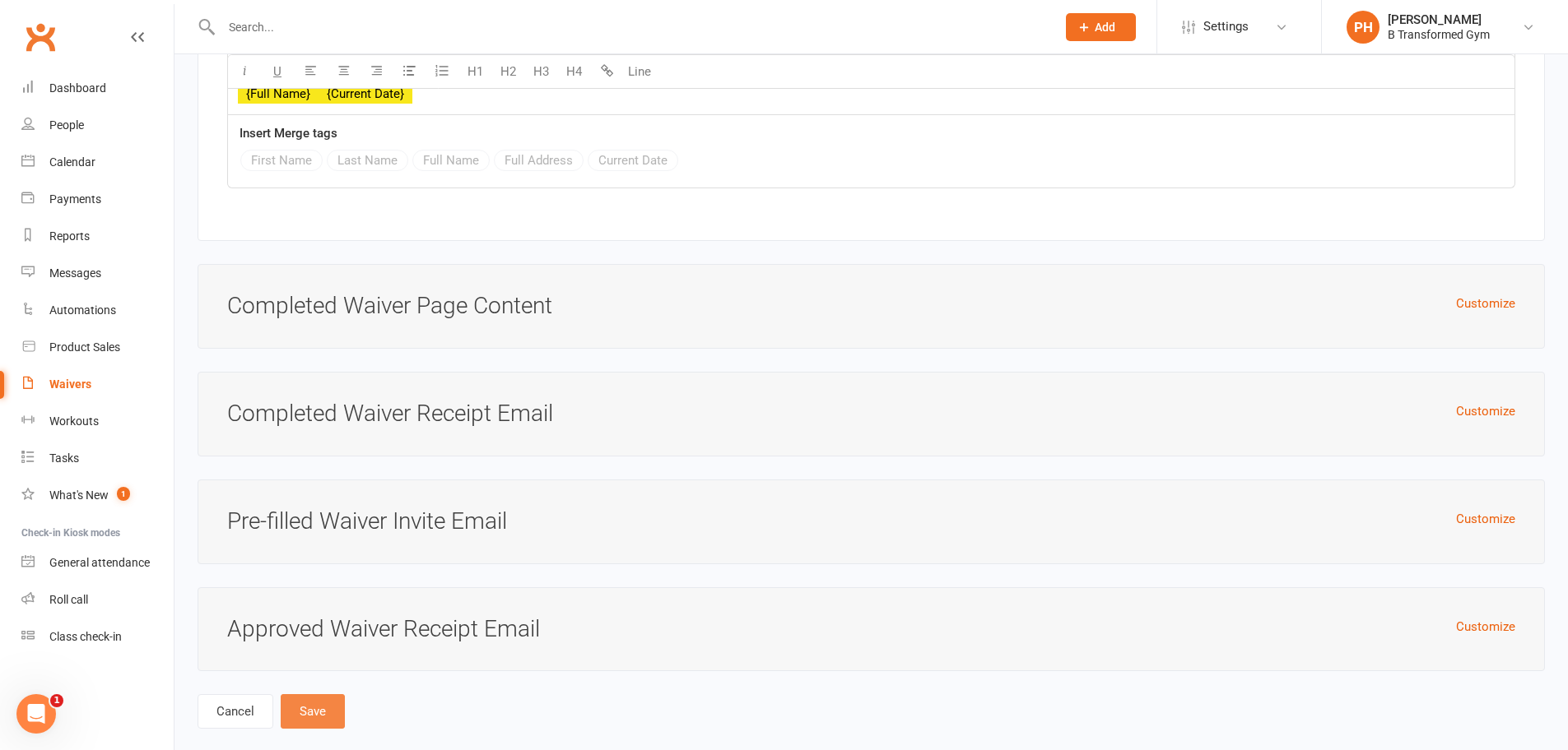
click at [328, 694] on button "Save" at bounding box center [312, 712] width 64 height 34
type input "If you answer yes to any of the first 7 questions, you must give in depth detai…"
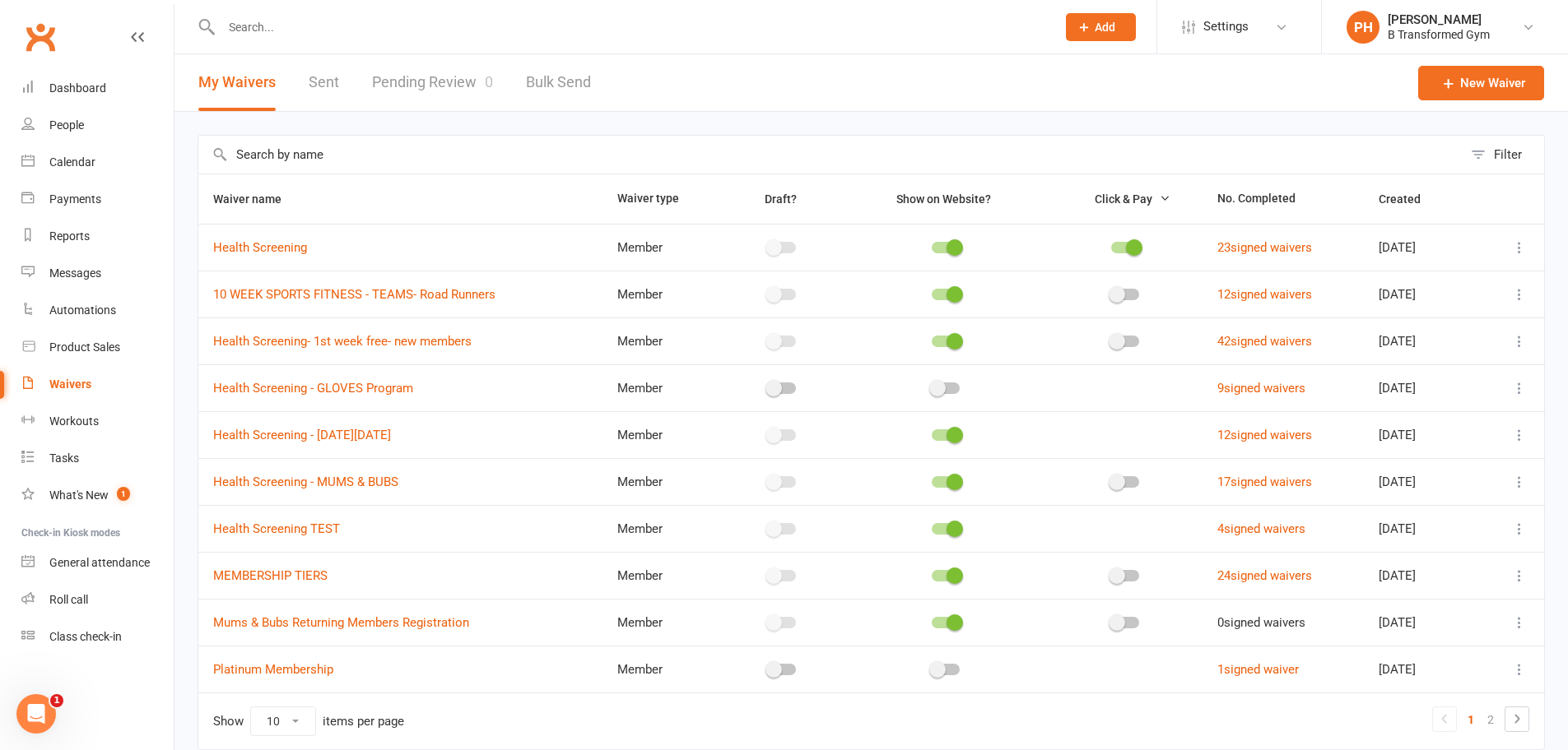
click at [1523, 474] on icon at bounding box center [1519, 482] width 16 height 16
click at [1417, 536] on link "Duplicate waiver" at bounding box center [1419, 547] width 194 height 33
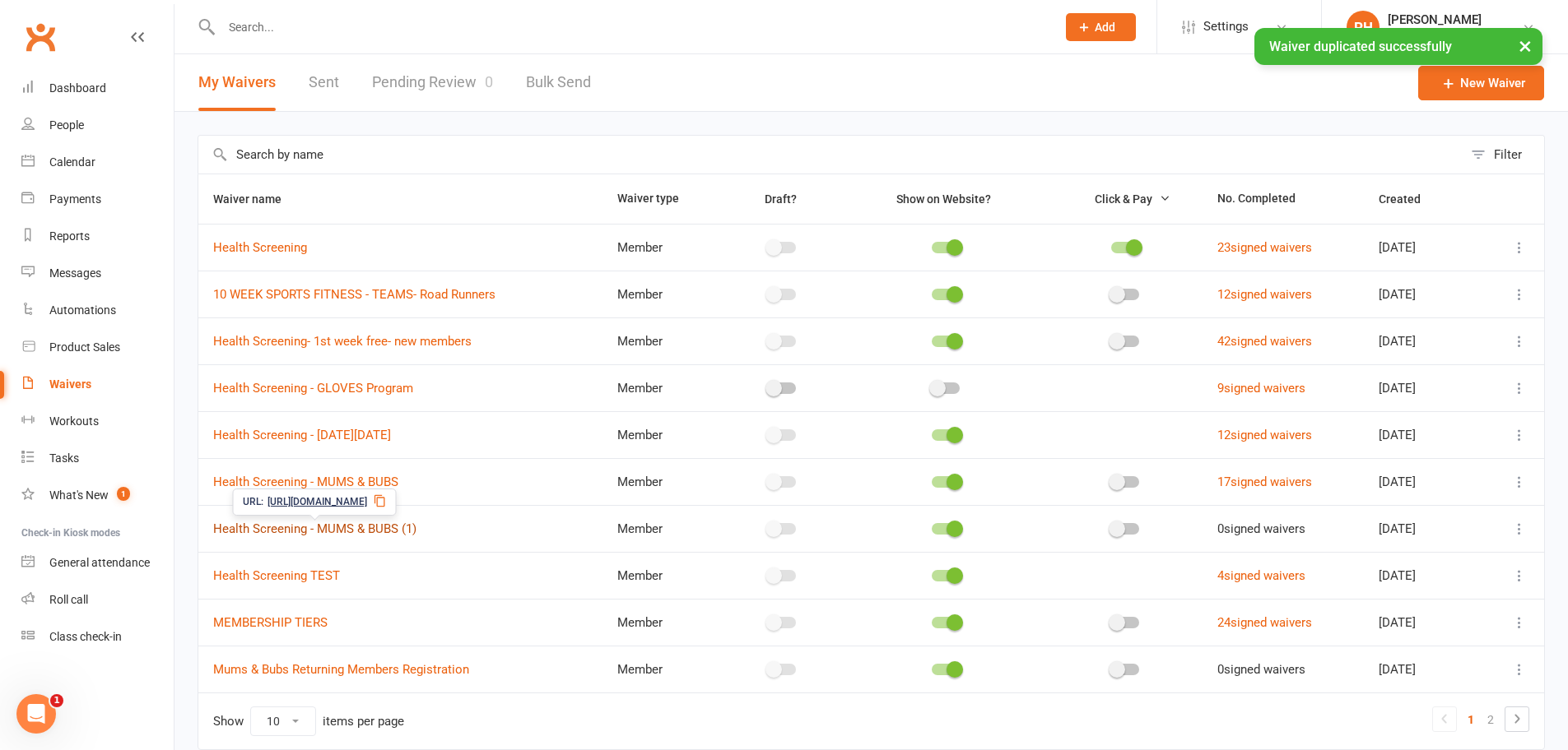
click at [380, 528] on link "Health Screening - MUMS & BUBS (1)" at bounding box center [314, 529] width 203 height 14
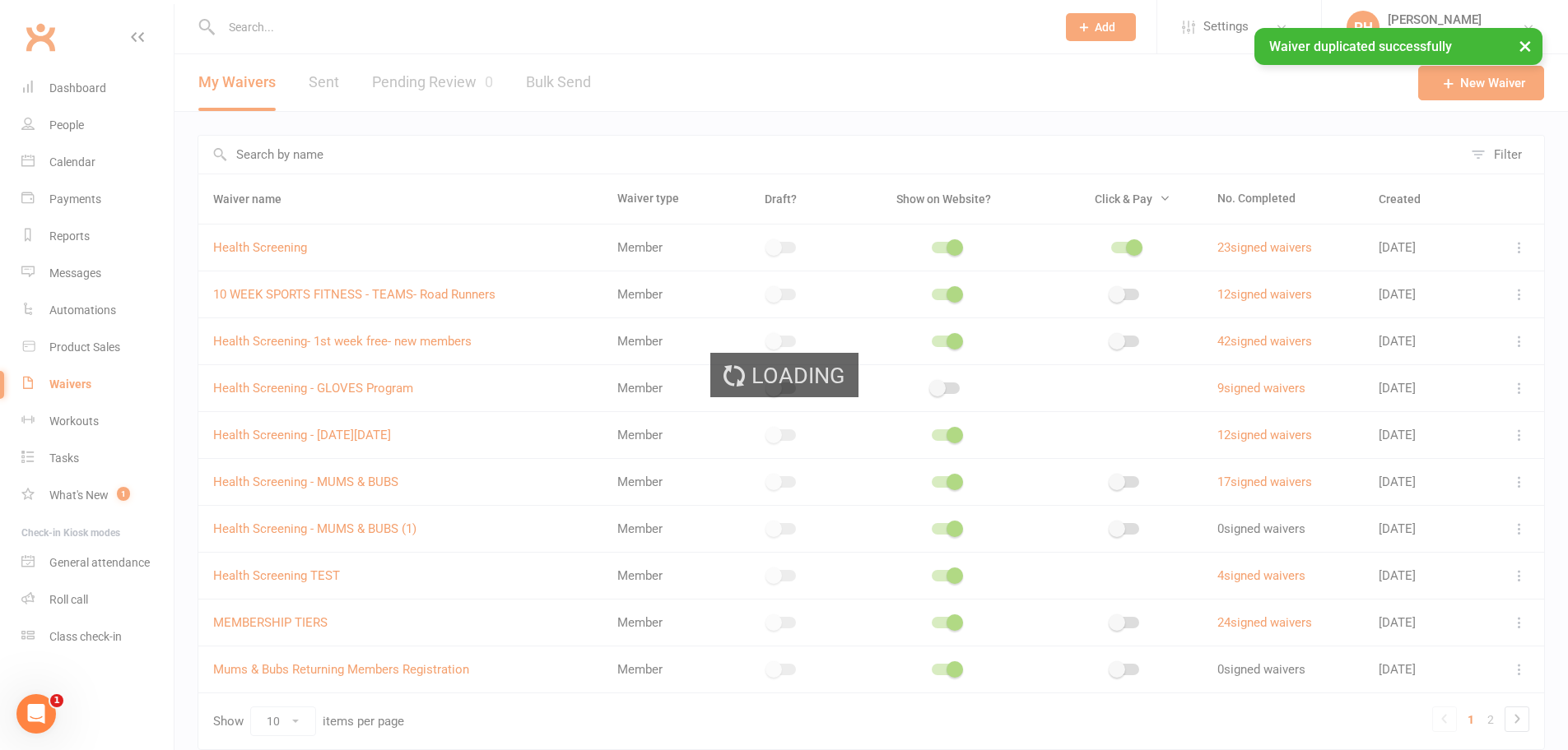
select select "select"
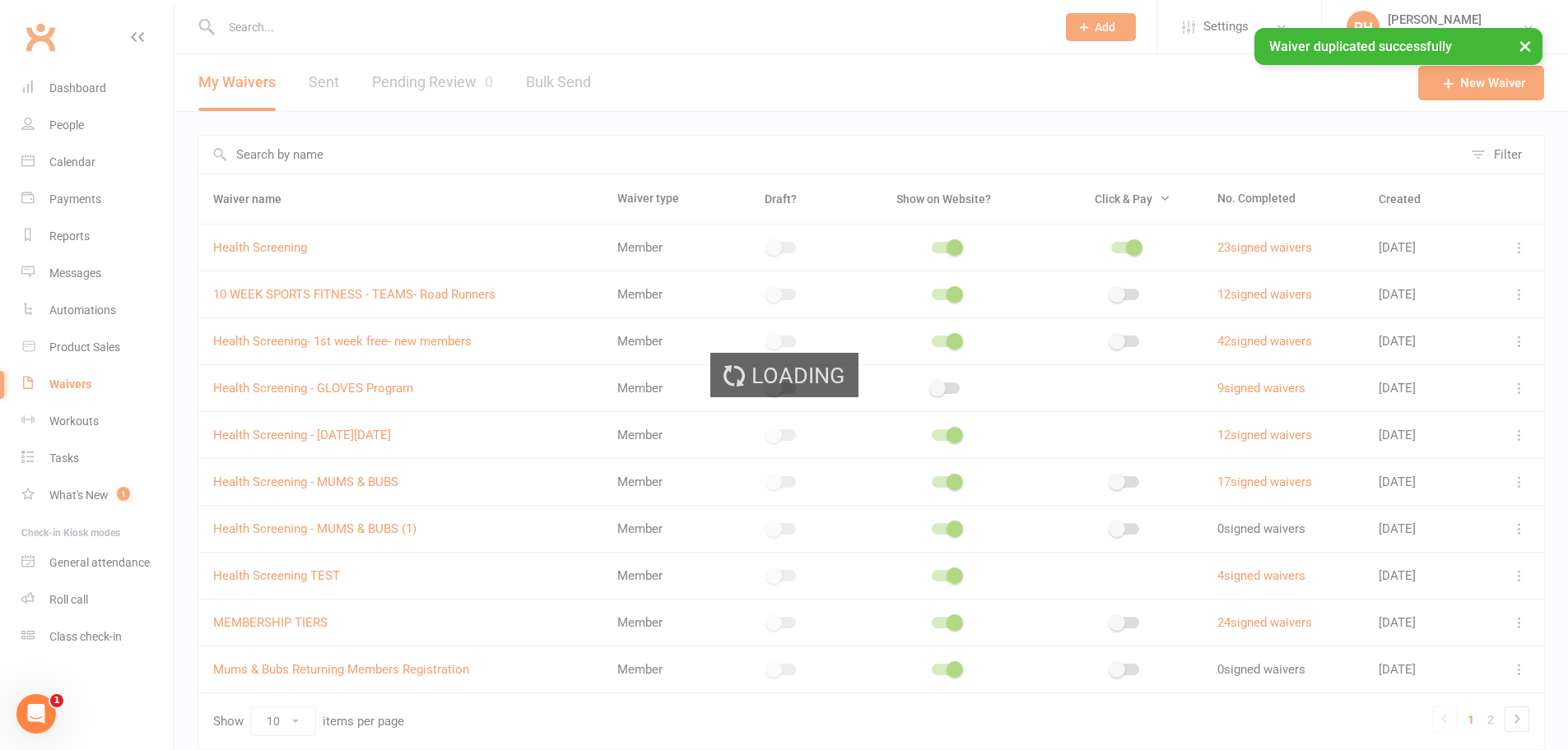
select select "select"
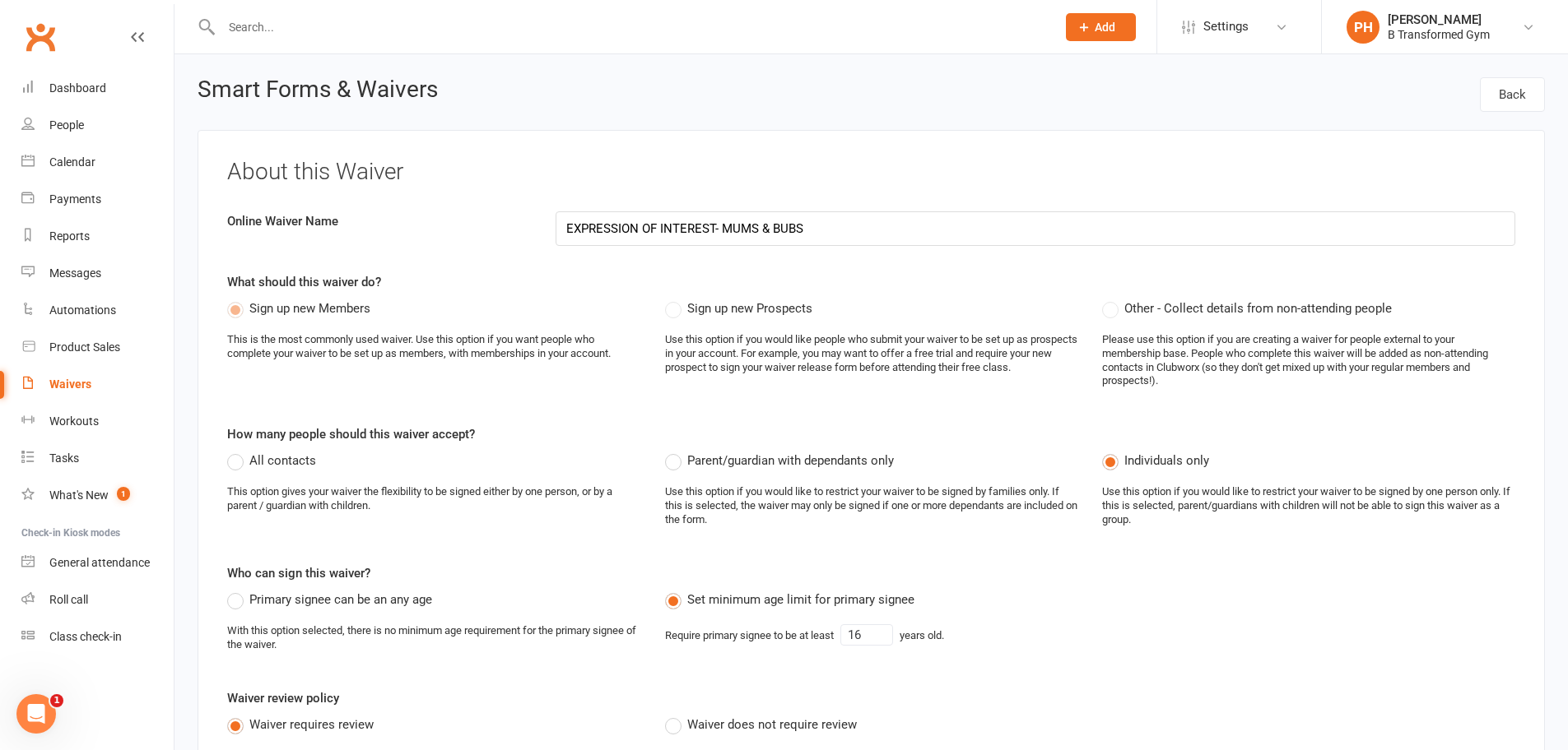
click at [875, 237] on input "EXPRESSION OF INTEREST- MUMS & BUBS" at bounding box center [1036, 229] width 960 height 34
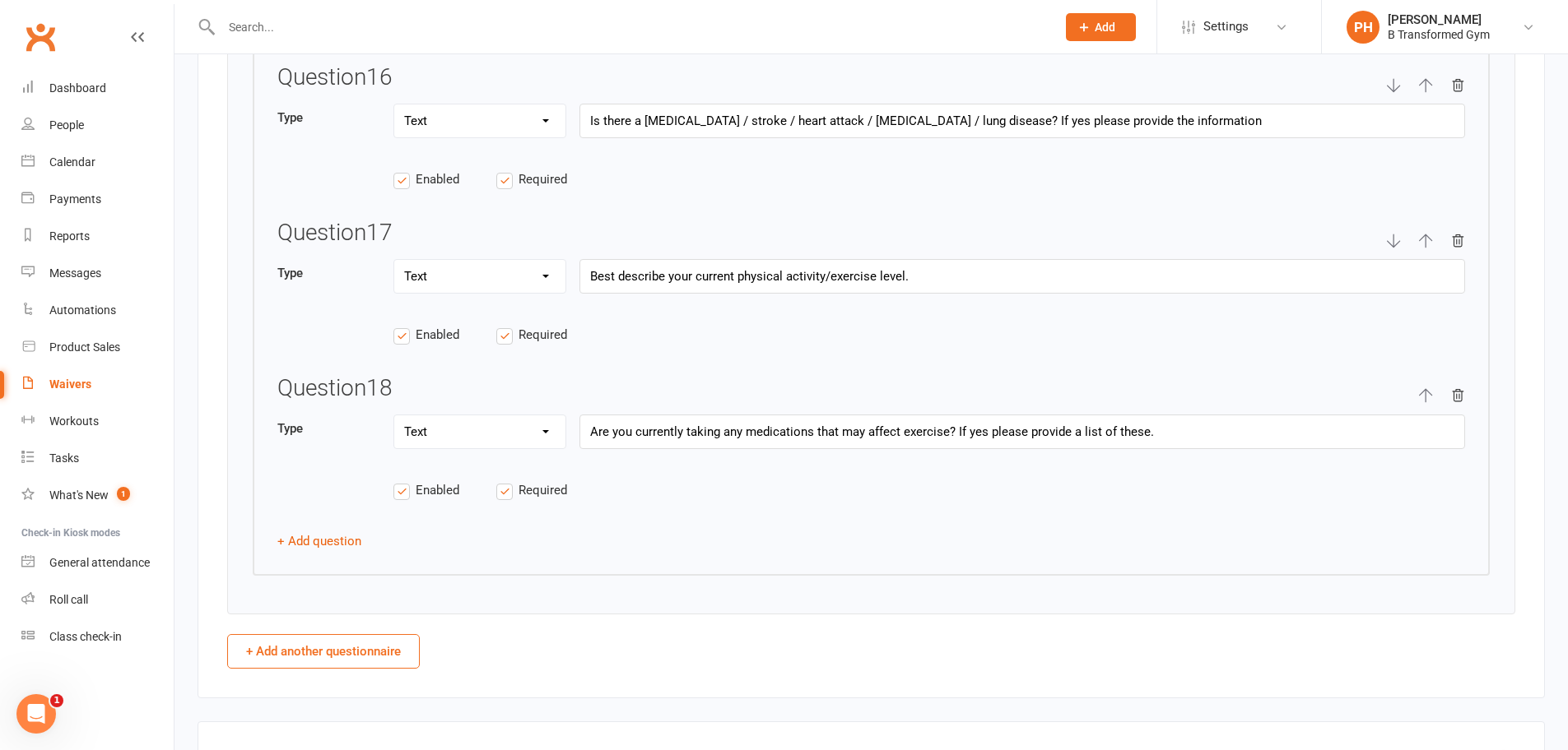
scroll to position [5842, 0]
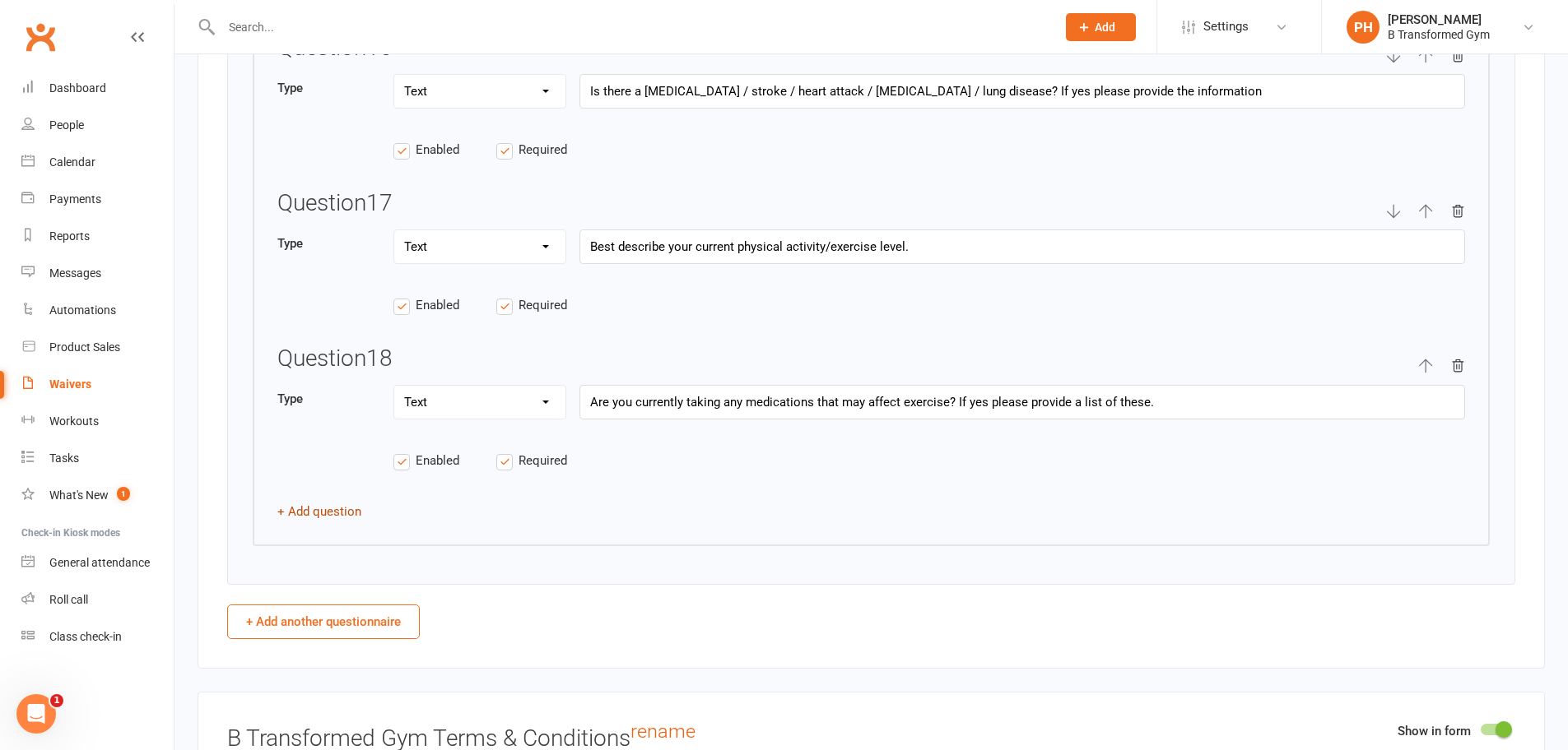
type input "EXPRESSION OF INTEREST- MUMS & BUBS"
click at [330, 507] on button "+ Add question" at bounding box center [319, 511] width 84 height 20
type input "If you answer yes to any of the first 7 questions, you must give in depth detai…"
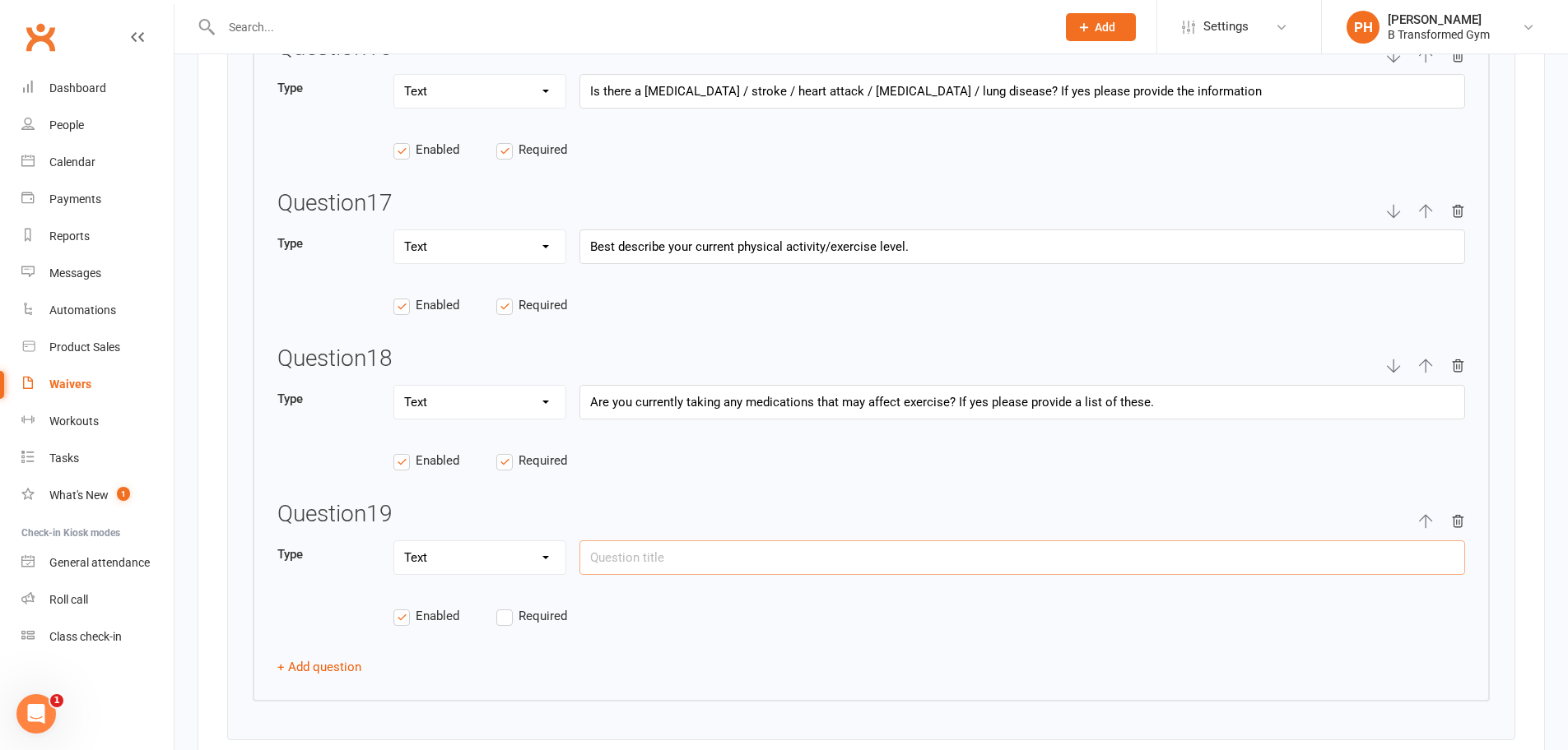
click at [621, 560] on input "text" at bounding box center [1023, 557] width 886 height 34
type input "d"
type input "If you answer yes to any of the first 7 questions, you must give in depth detai…"
type input "D"
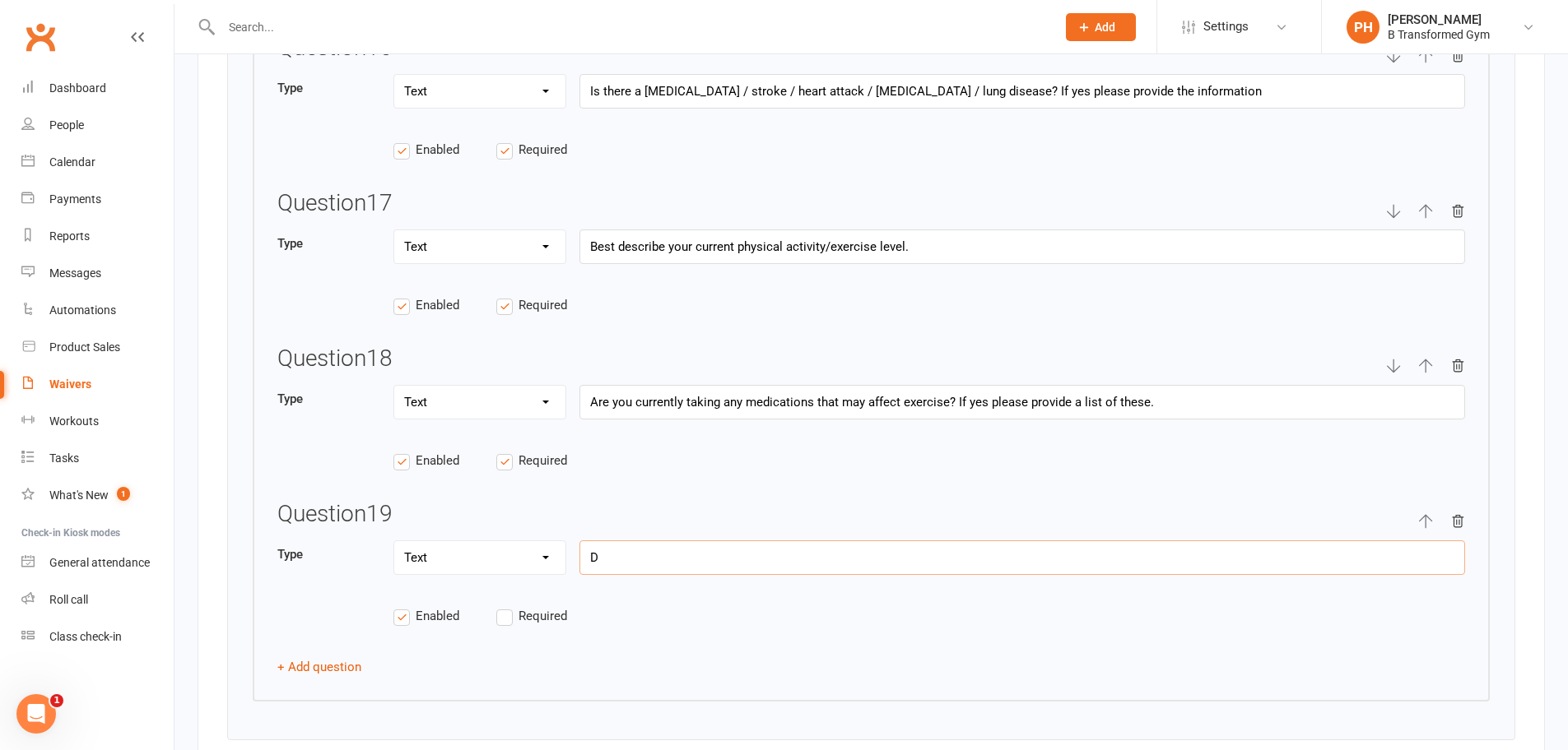
type input "If you answer yes to any of the first 7 questions, you must give in depth detai…"
type input "Do"
type input "If you answer yes to any of the first 7 questions, you must give in depth detai…"
type input "Do"
type input "If you answer yes to any of the first 7 questions, you must give in depth detai…"
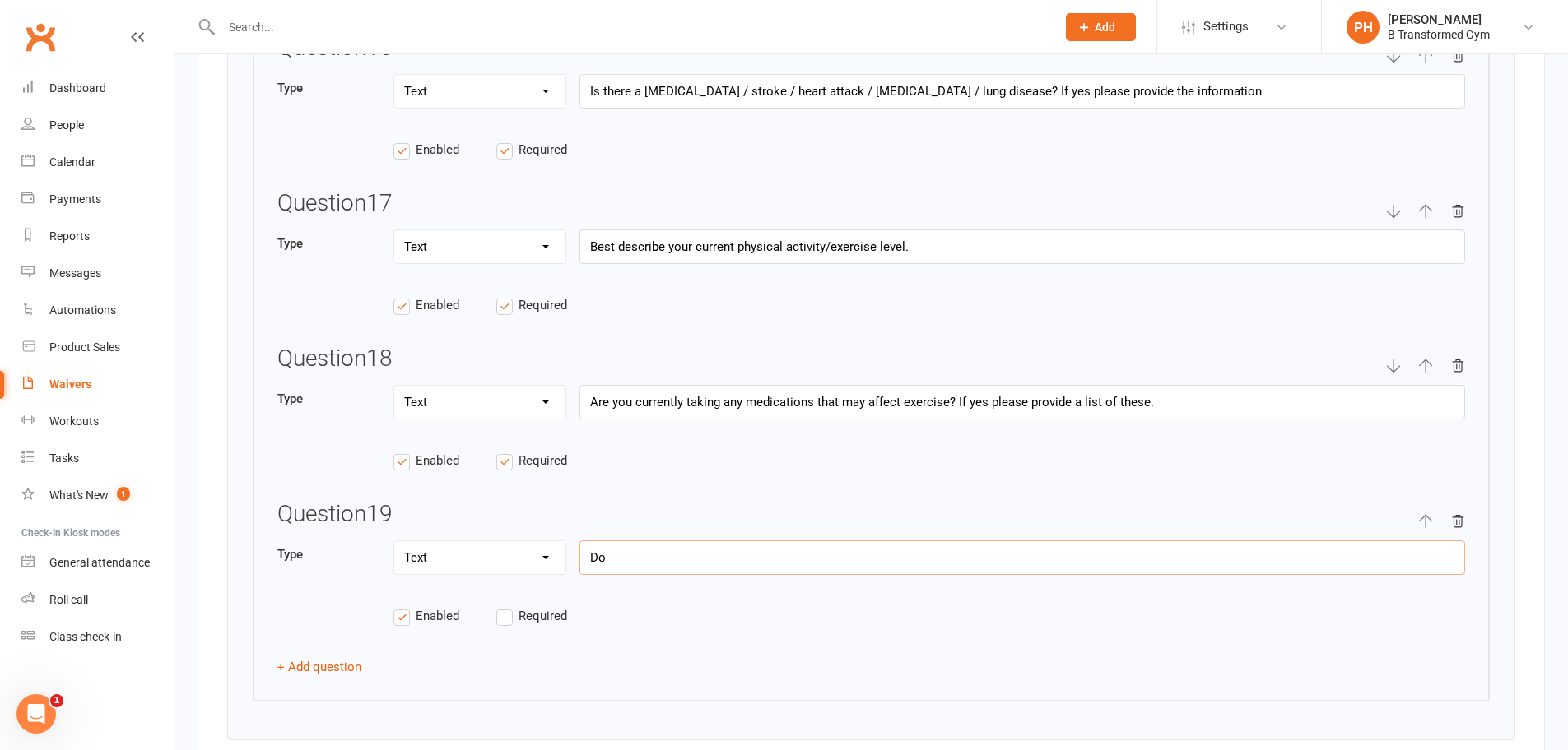
type input "Do y"
type input "If you answer yes to any of the first 7 questions, you must give in depth detai…"
type input "Do you"
type input "If you answer yes to any of the first 7 questions, you must give in depth detai…"
type input "Do you"
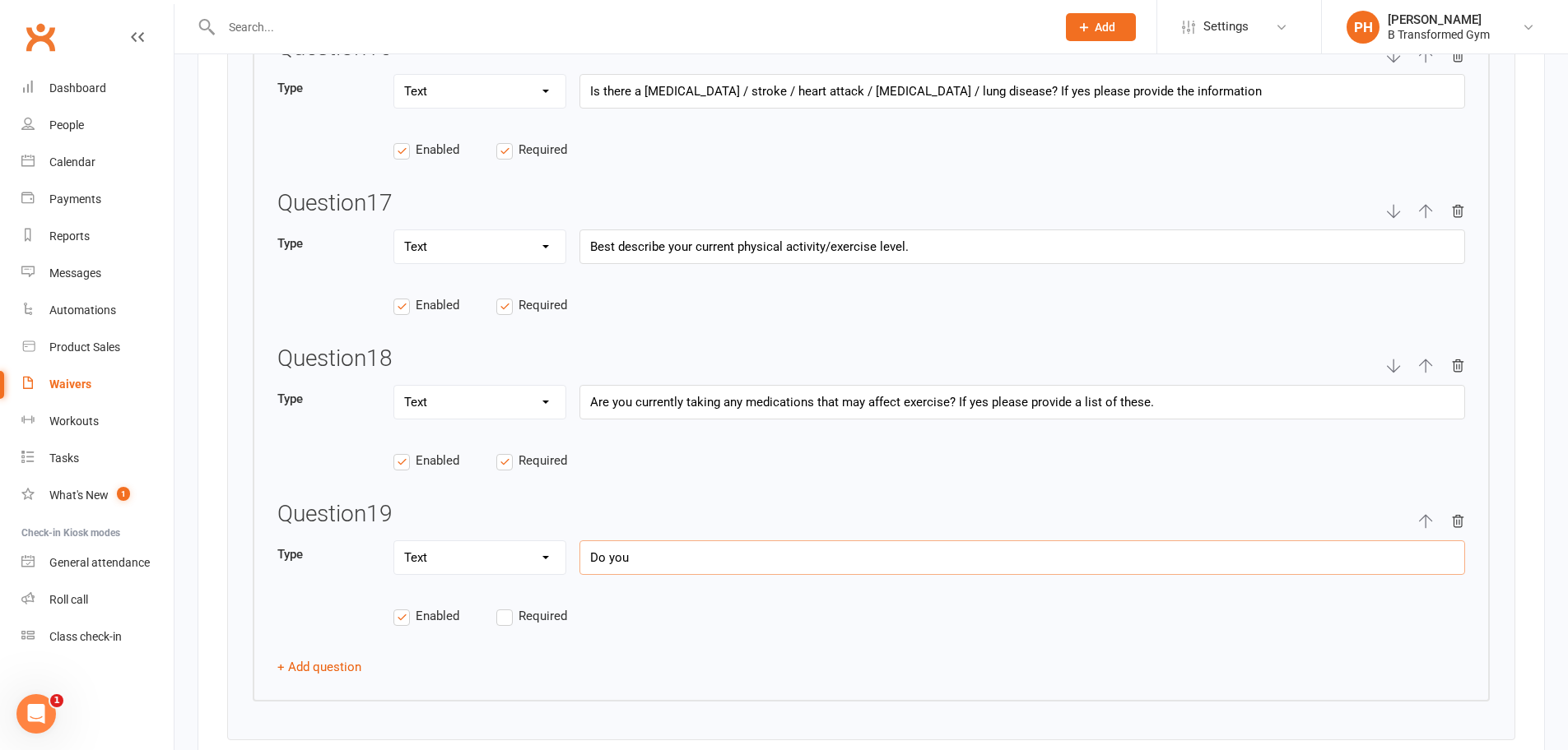
type input "If you answer yes to any of the first 7 questions, you must give in depth detai…"
type input "Do you c"
type input "If you answer yes to any of the first 7 questions, you must give in depth detai…"
type input "Do you co"
type input "If you answer yes to any of the first 7 questions, you must give in depth detai…"
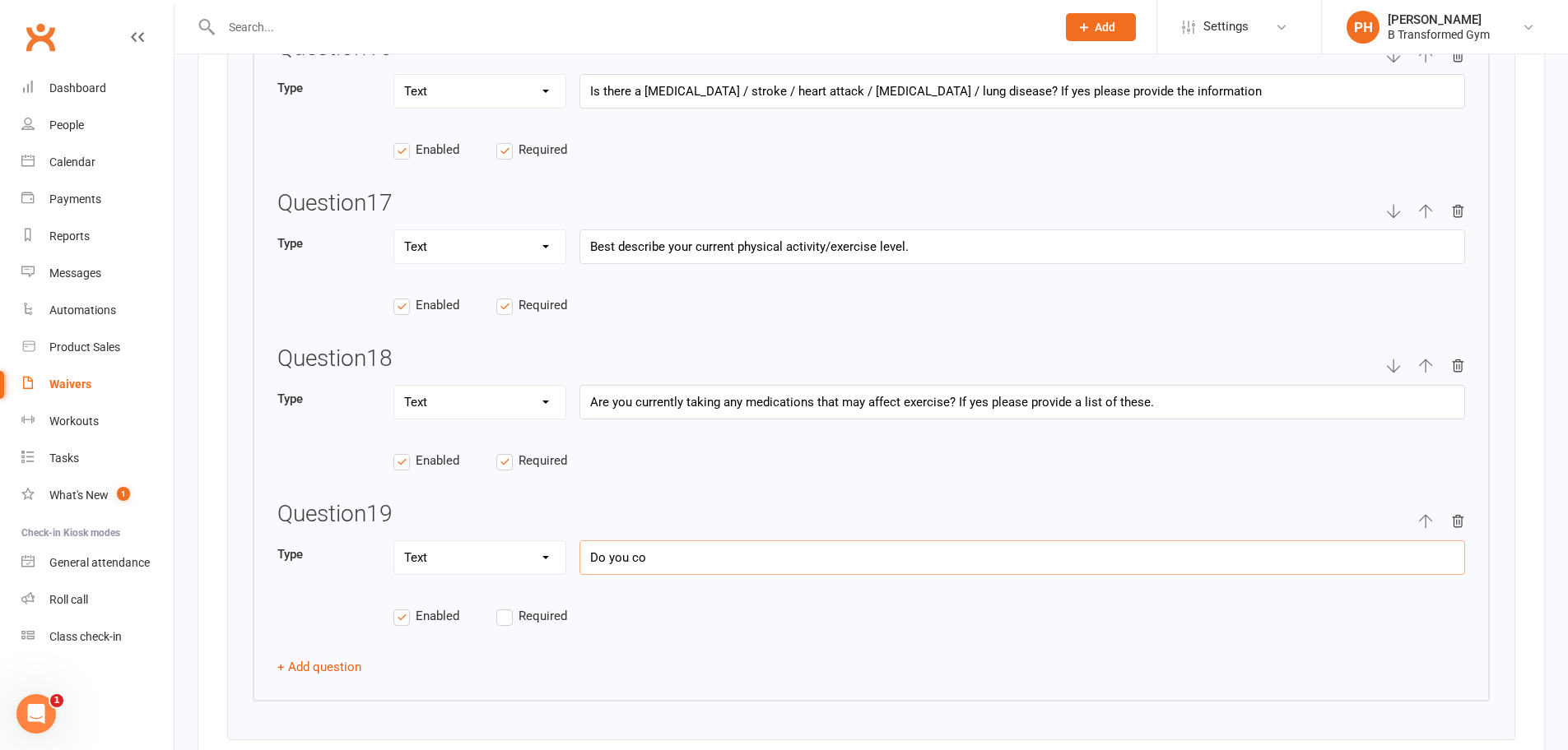
type input "Do you con"
type input "If you answer yes to any of the first 7 questions, you must give in depth detai…"
type input "Do you conc"
type input "If you answer yes to any of the first 7 questions, you must give in depth detai…"
type input "Do you conce"
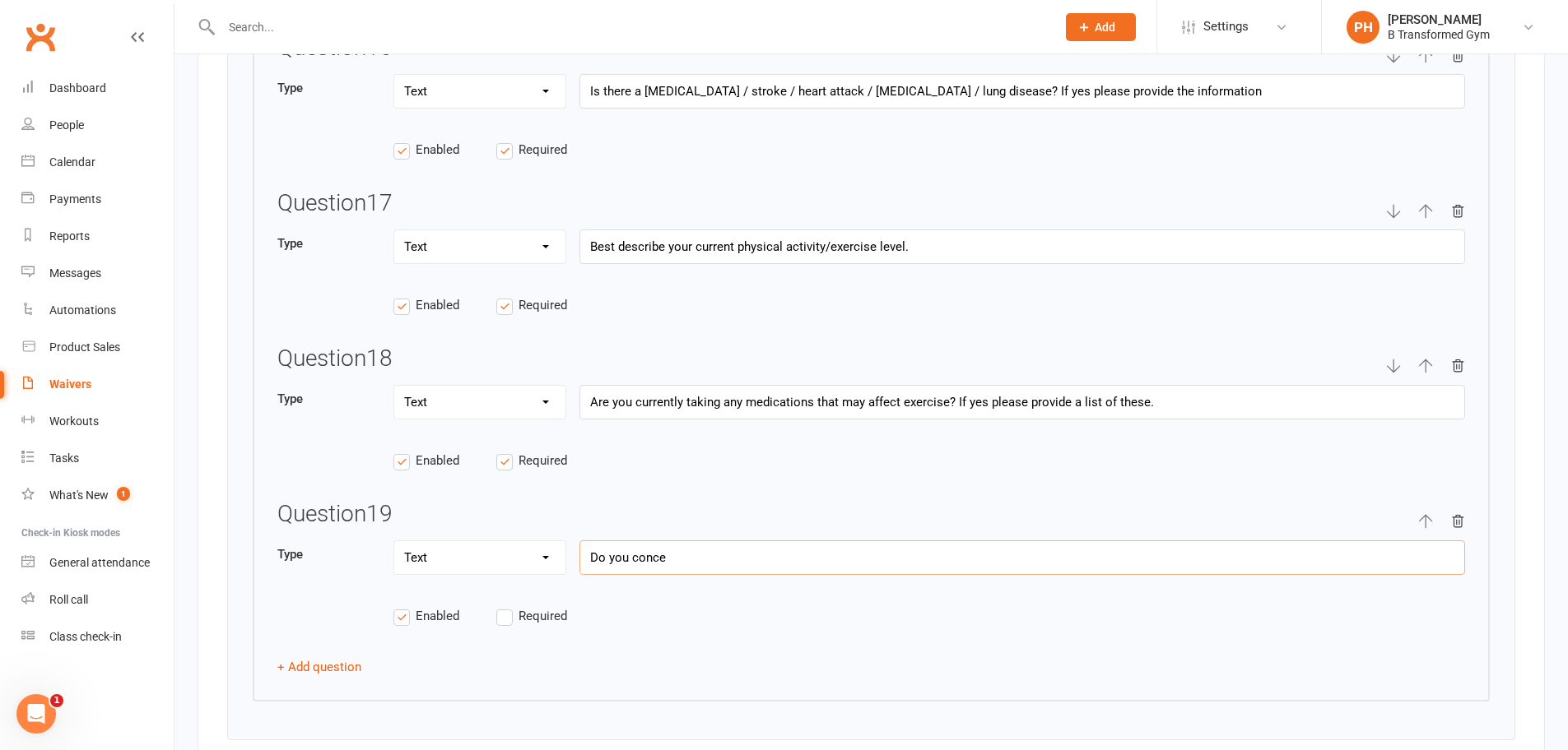
type input "If you answer yes to any of the first 7 questions, you must give in depth detai…"
type input "Do you concen"
type input "If you answer yes to any of the first 7 questions, you must give in depth detai…"
type input "Do you concent"
type input "If you answer yes to any of the first 7 questions, you must give in depth detai…"
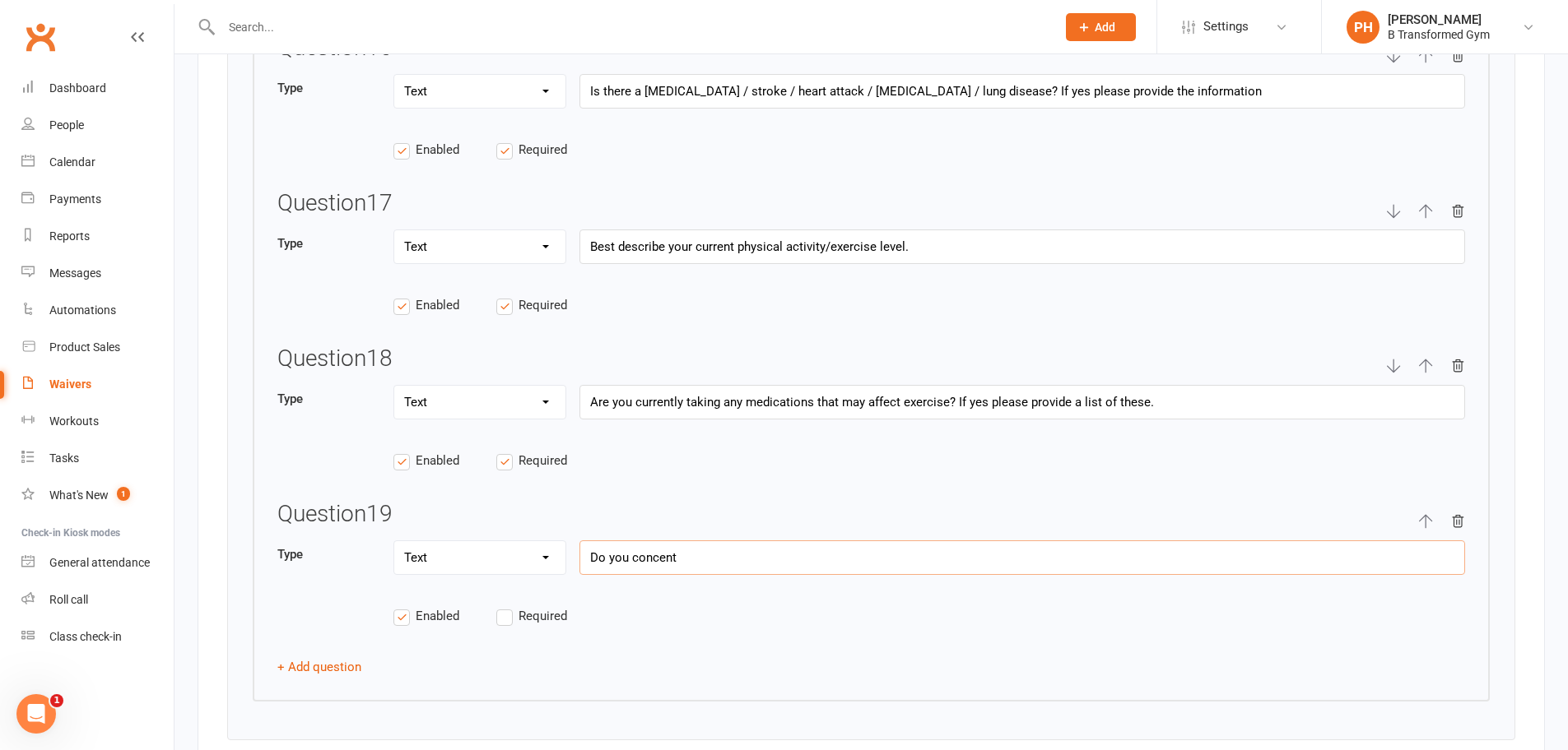
type input "Do you concent"
type input "If you answer yes to any of the first 7 questions, you must give in depth detai…"
type input "Do you concent t"
type input "If you answer yes to any of the first 7 questions, you must give in depth detai…"
type input "Do you concent to"
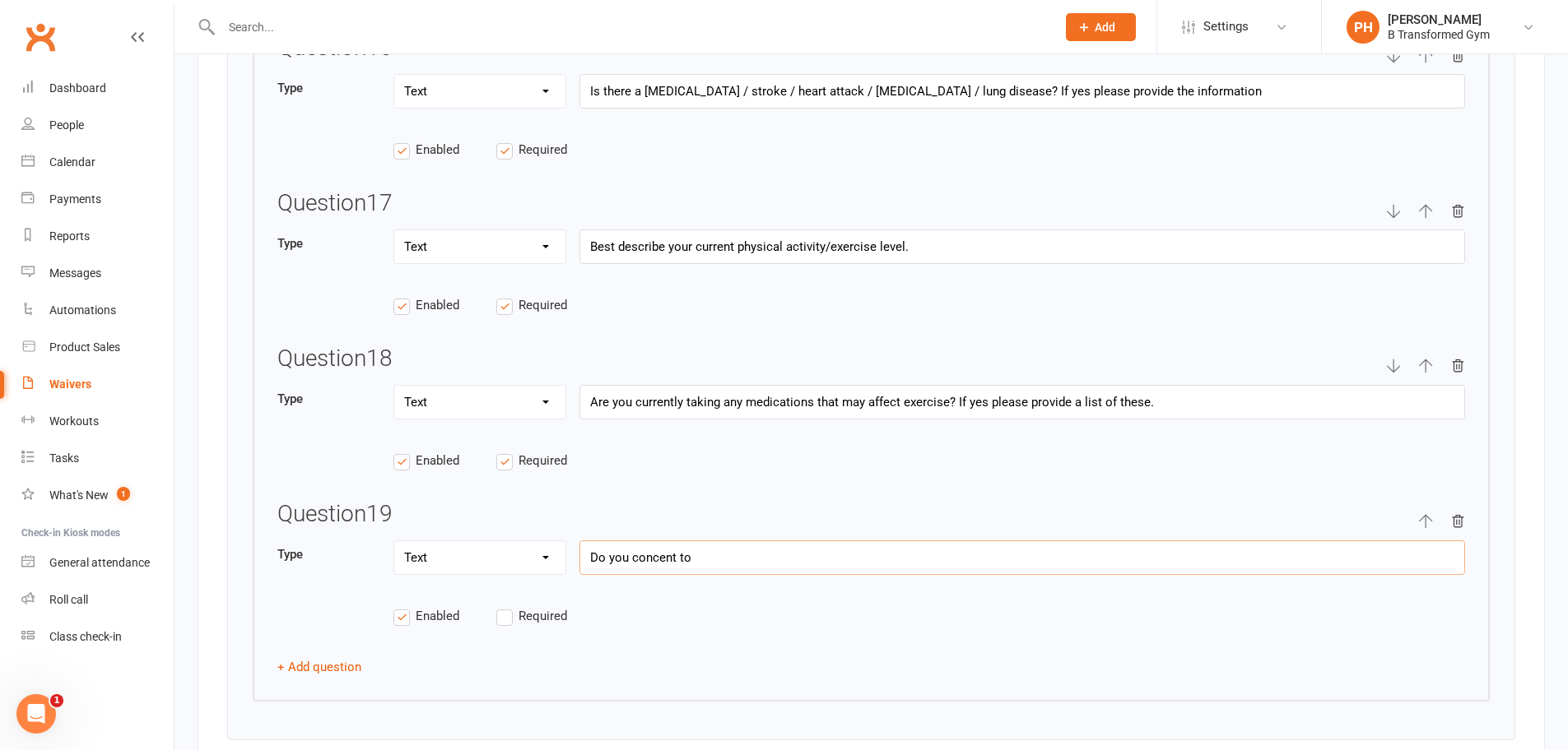
type input "If you answer yes to any of the first 7 questions, you must give in depth detai…"
type input "Do you concent to"
type input "If you answer yes to any of the first 7 questions, you must give in depth detai…"
type input "Do you concent to"
type input "If you answer yes to any of the first 7 questions, you must give in depth detai…"
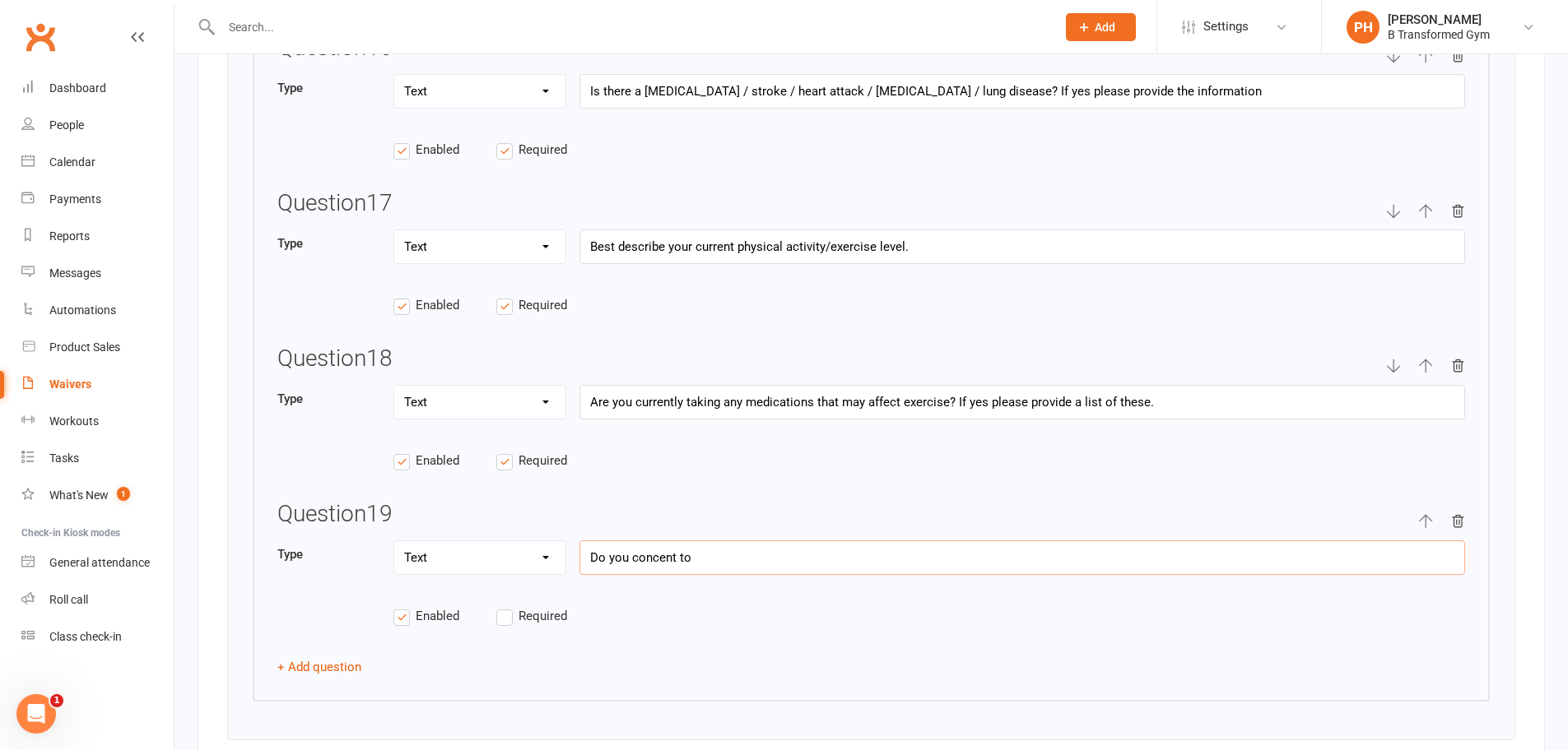
type input "Do you concent t"
type input "If you answer yes to any of the first 7 questions, you must give in depth detai…"
type input "Do you concent"
type input "If you answer yes to any of the first 7 questions, you must give in depth detai…"
type input "Do you concent"
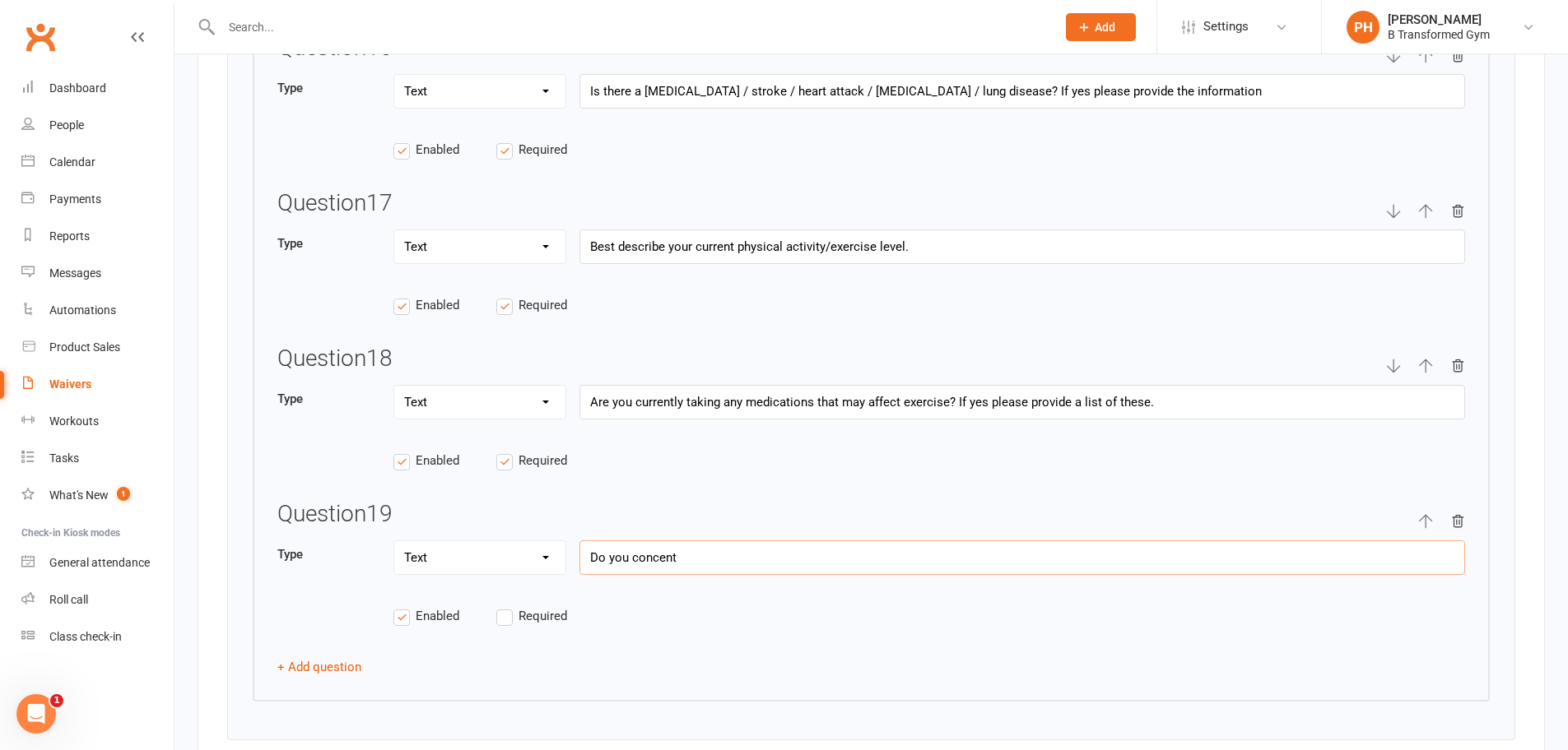
type input "If you answer yes to any of the first 7 questions, you must give in depth detai…"
type input "Do you concen"
type input "If you answer yes to any of the first 7 questions, you must give in depth detai…"
type input "Do you conce"
type input "If you answer yes to any of the first 7 questions, you must give in depth detai…"
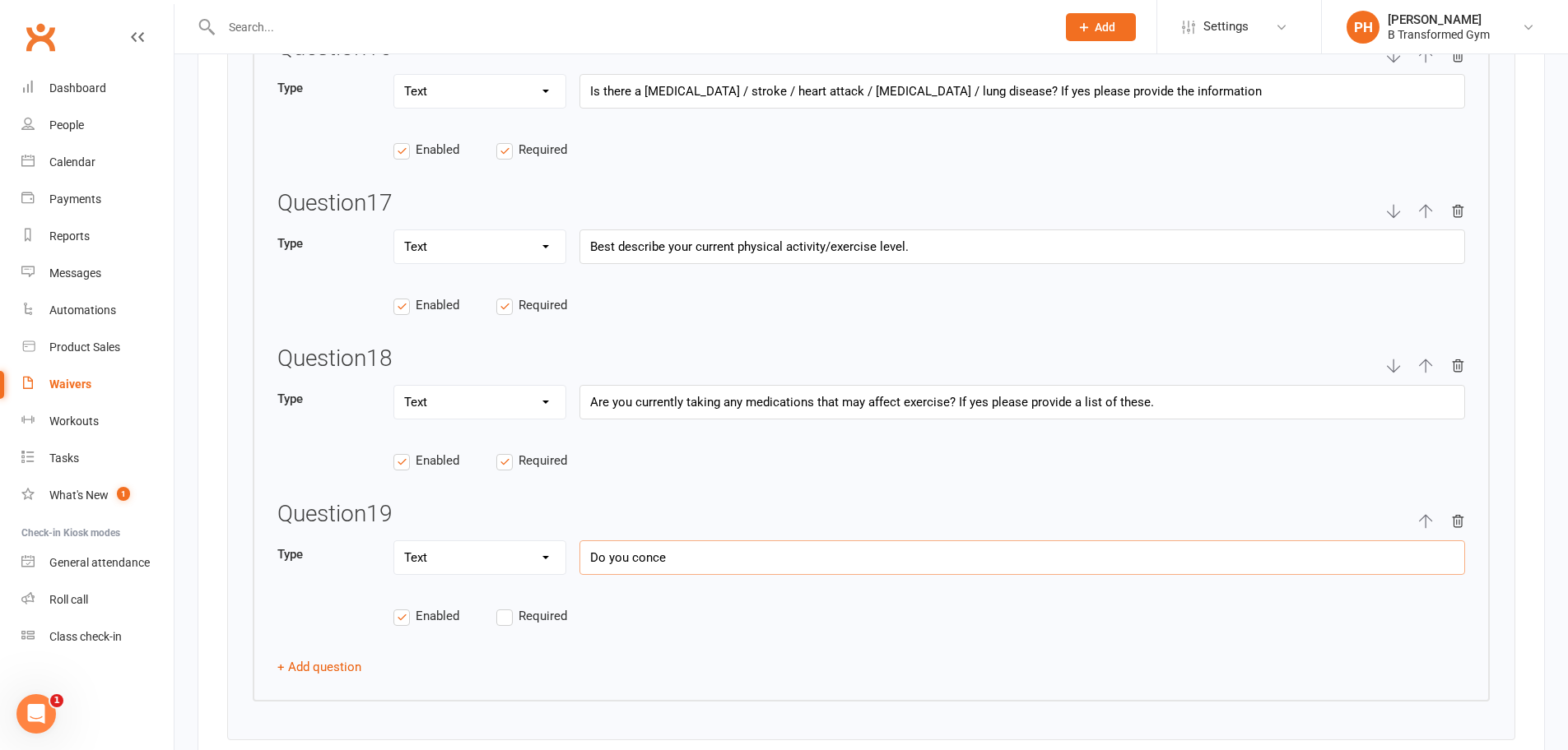
type input "Do you conc"
type input "If you answer yes to any of the first 7 questions, you must give in depth detai…"
type input "Do you con"
type input "If you answer yes to any of the first 7 questions, you must give in depth detai…"
type input "Do you cons"
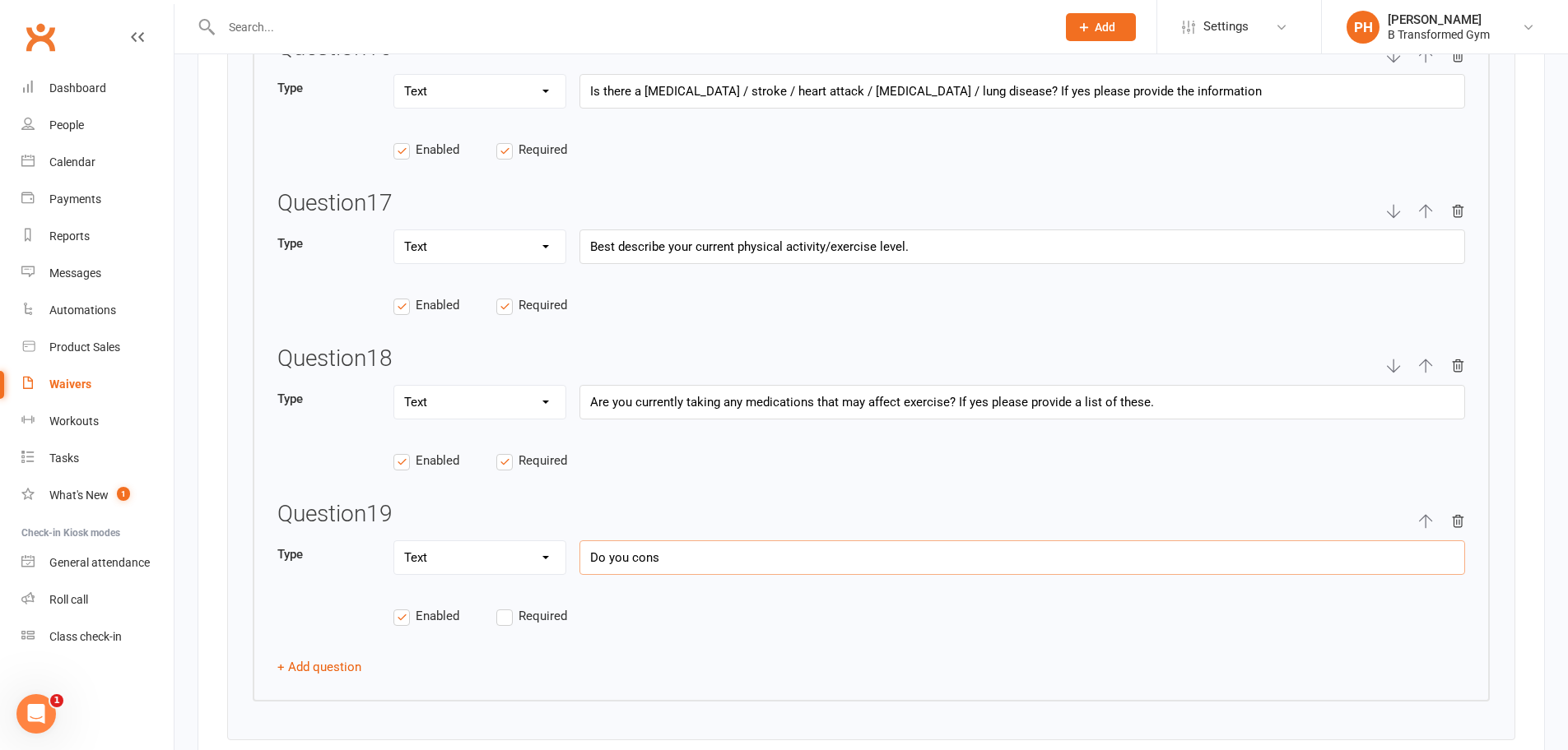
type input "If you answer yes to any of the first 7 questions, you must give in depth detai…"
type input "Do you conse"
type input "If you answer yes to any of the first 7 questions, you must give in depth detai…"
type input "Do you consen"
type input "If you answer yes to any of the first 7 questions, you must give in depth detai…"
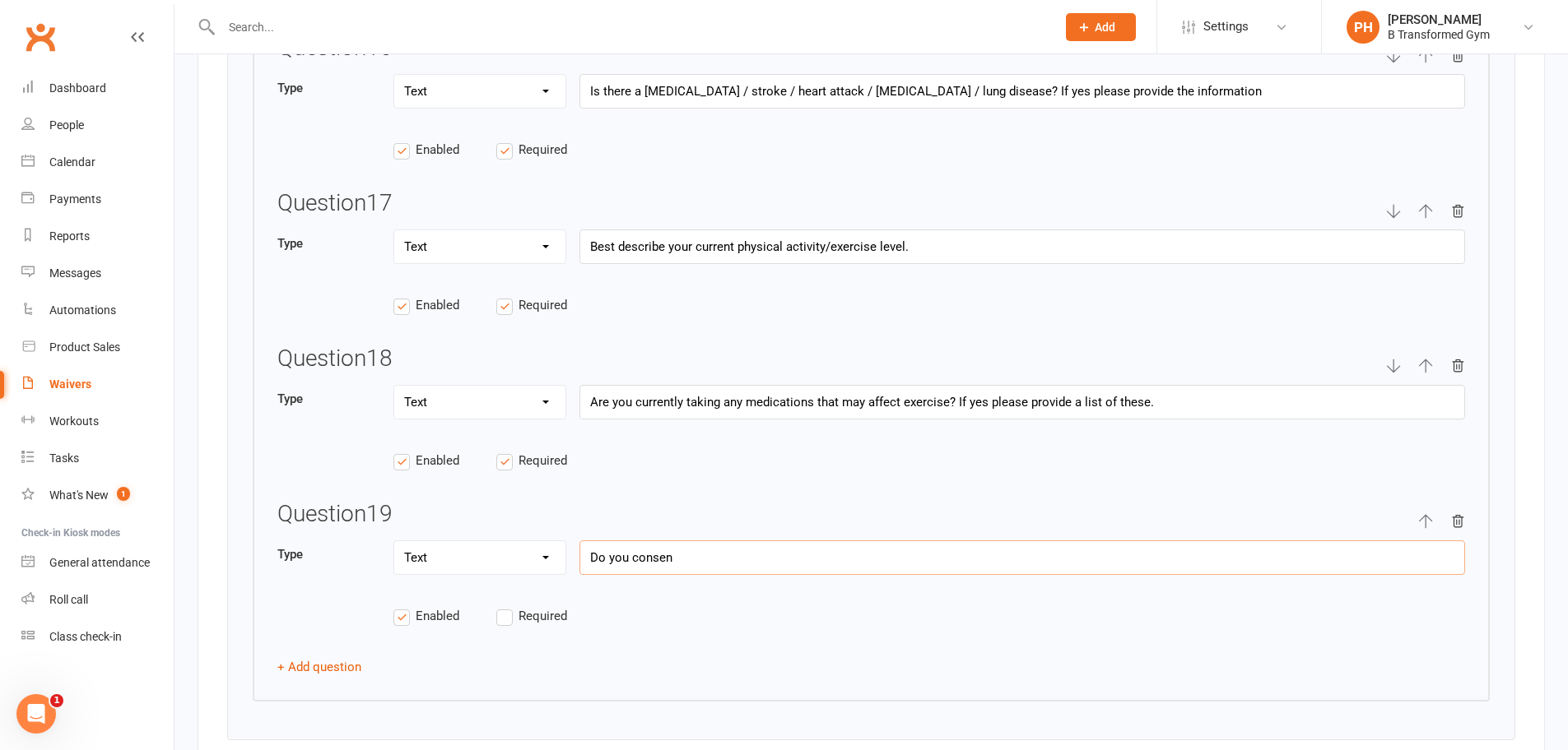
type input "Do you consent"
type input "If you answer yes to any of the first 7 questions, you must give in depth detai…"
type input "Do you consent"
type input "If you answer yes to any of the first 7 questions, you must give in depth detai…"
type input "Do you consent y"
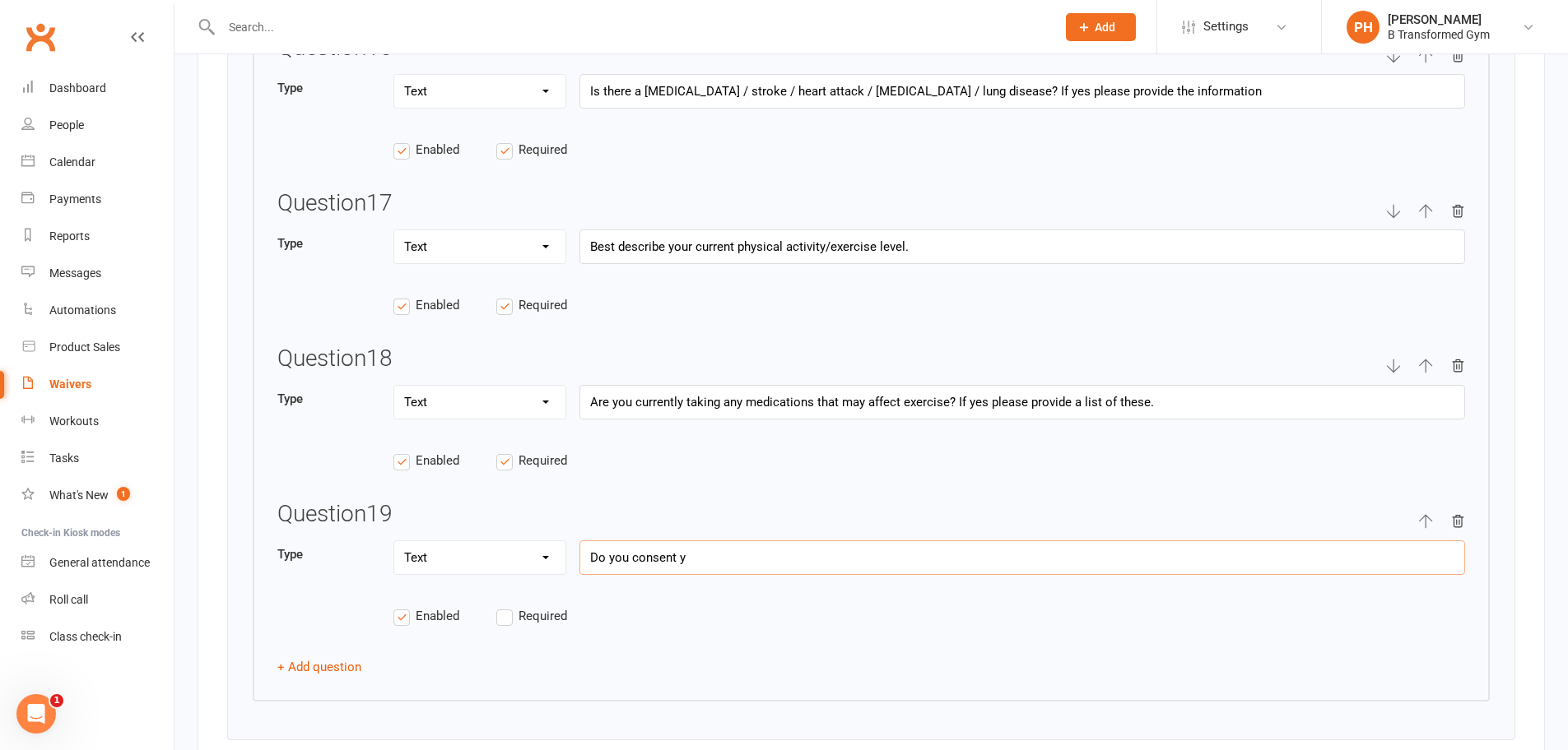
type input "If you answer yes to any of the first 7 questions, you must give in depth detai…"
type input "Do you consent yo"
type input "If you answer yes to any of the first 7 questions, you must give in depth detai…"
type input "Do you consent you"
type input "If you answer yes to any of the first 7 questions, you must give in depth detai…"
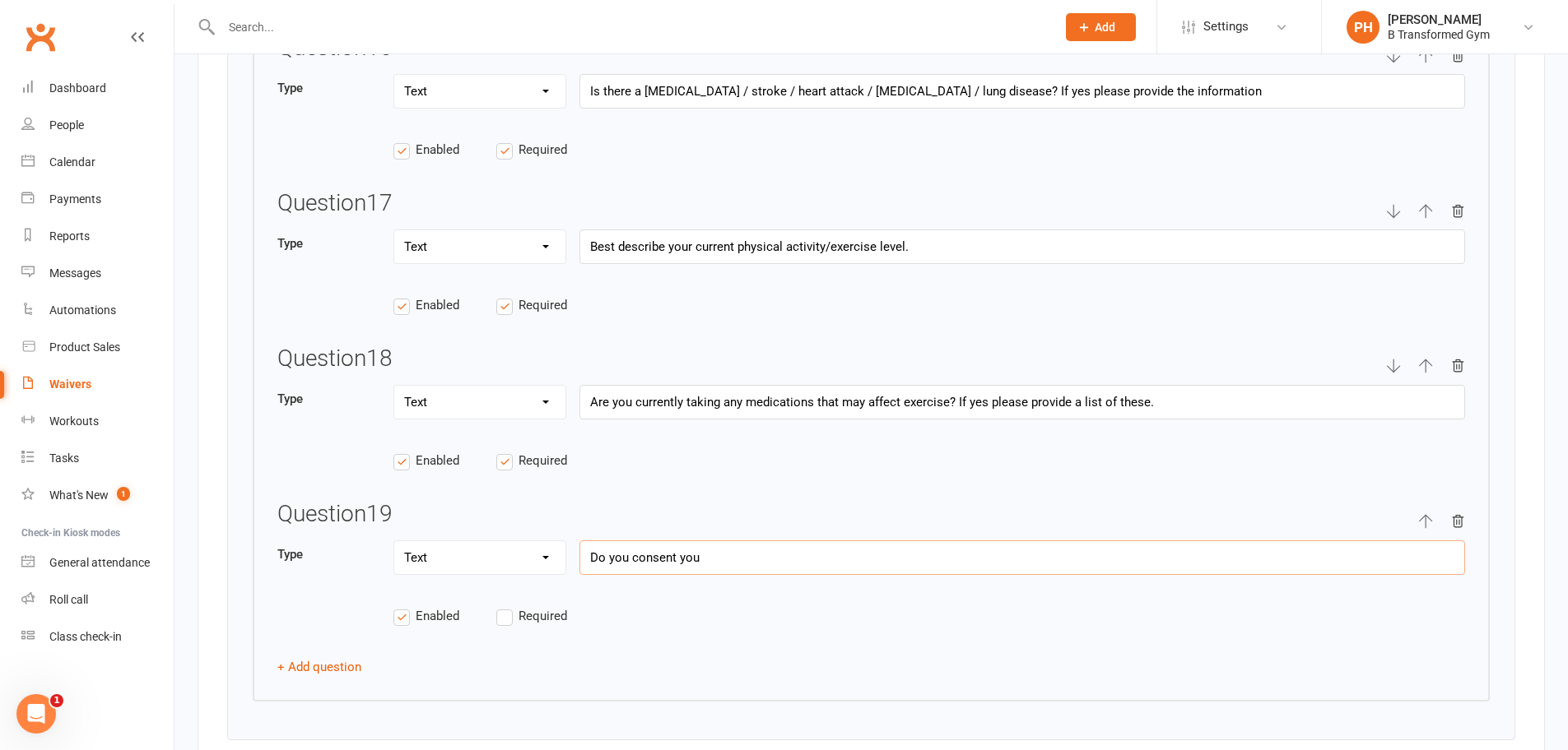
type input "Do you consent you"
type input "If you answer yes to any of the first 7 questions, you must give in depth detai…"
type input "Do you consent you"
type input "If you answer yes to any of the first 7 questions, you must give in depth detai…"
type input "Do you consent yo"
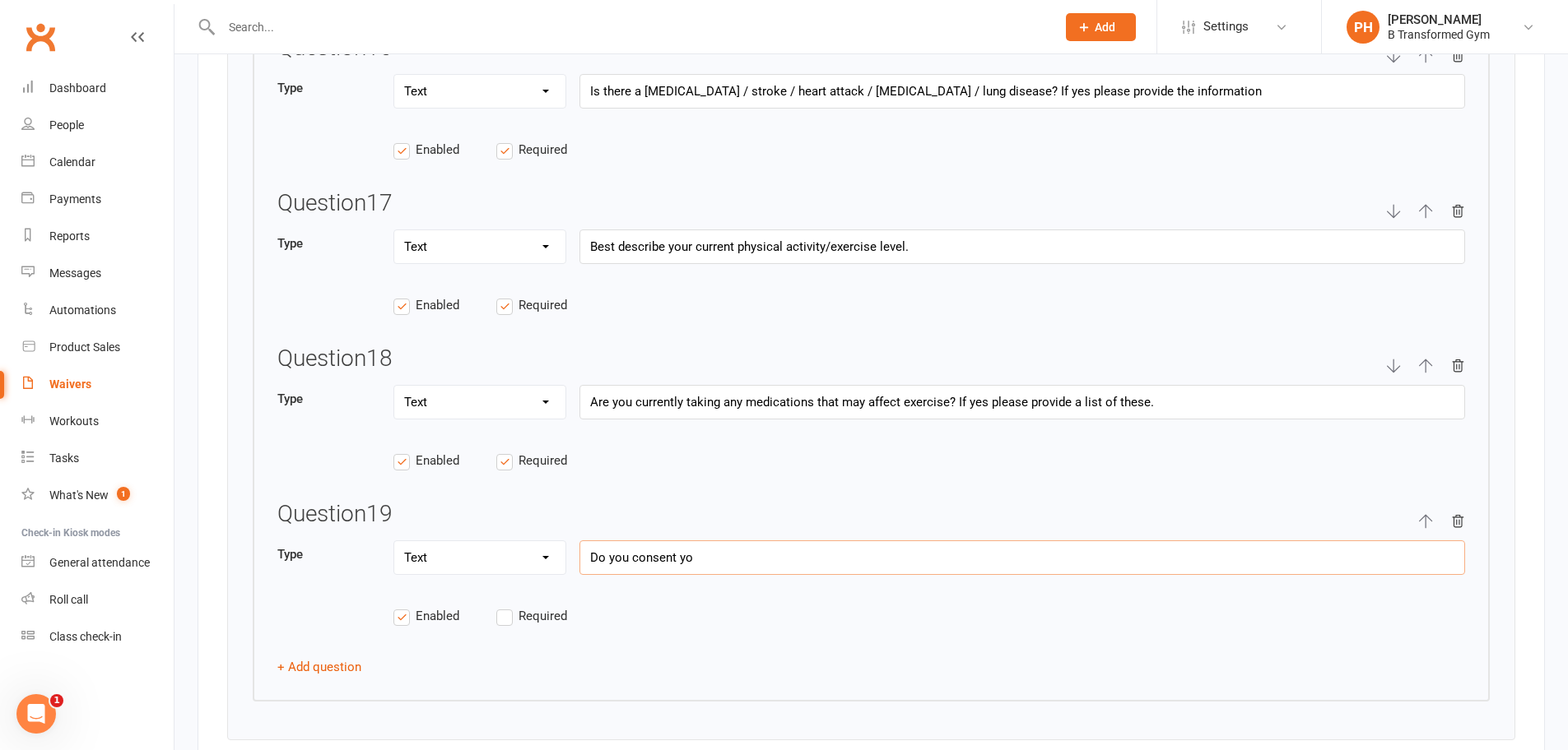
type input "If you answer yes to any of the first 7 questions, you must give in depth detai…"
type input "Do you consent y"
type input "If you answer yes to any of the first 7 questions, you must give in depth detai…"
type input "Do you consent"
type input "If you answer yes to any of the first 7 questions, you must give in depth detai…"
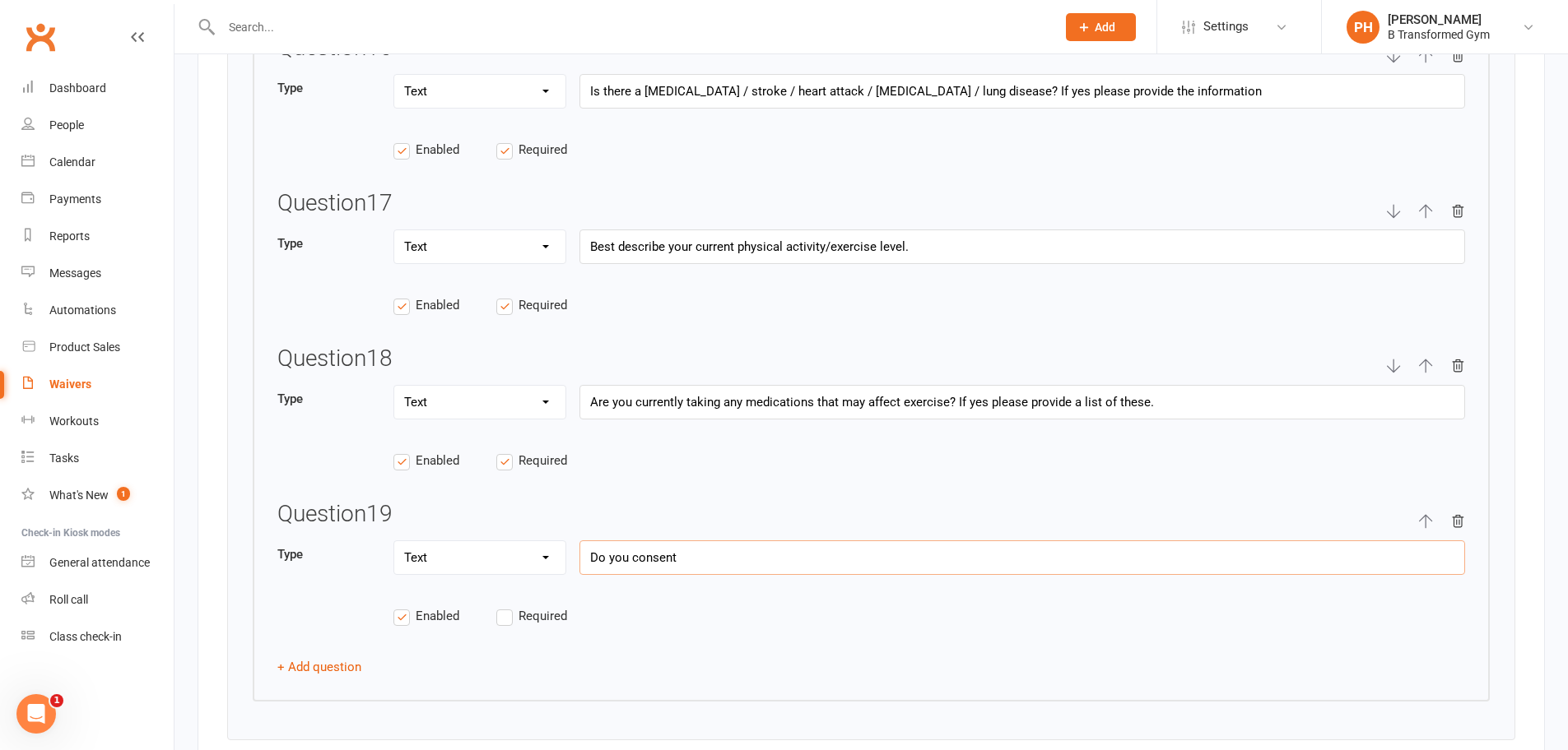
type input "Do you consent t"
type input "If you answer yes to any of the first 7 questions, you must give in depth detai…"
type input "Do you consent to"
type input "If you answer yes to any of the first 7 questions, you must give in depth detai…"
type input "Do you consent to"
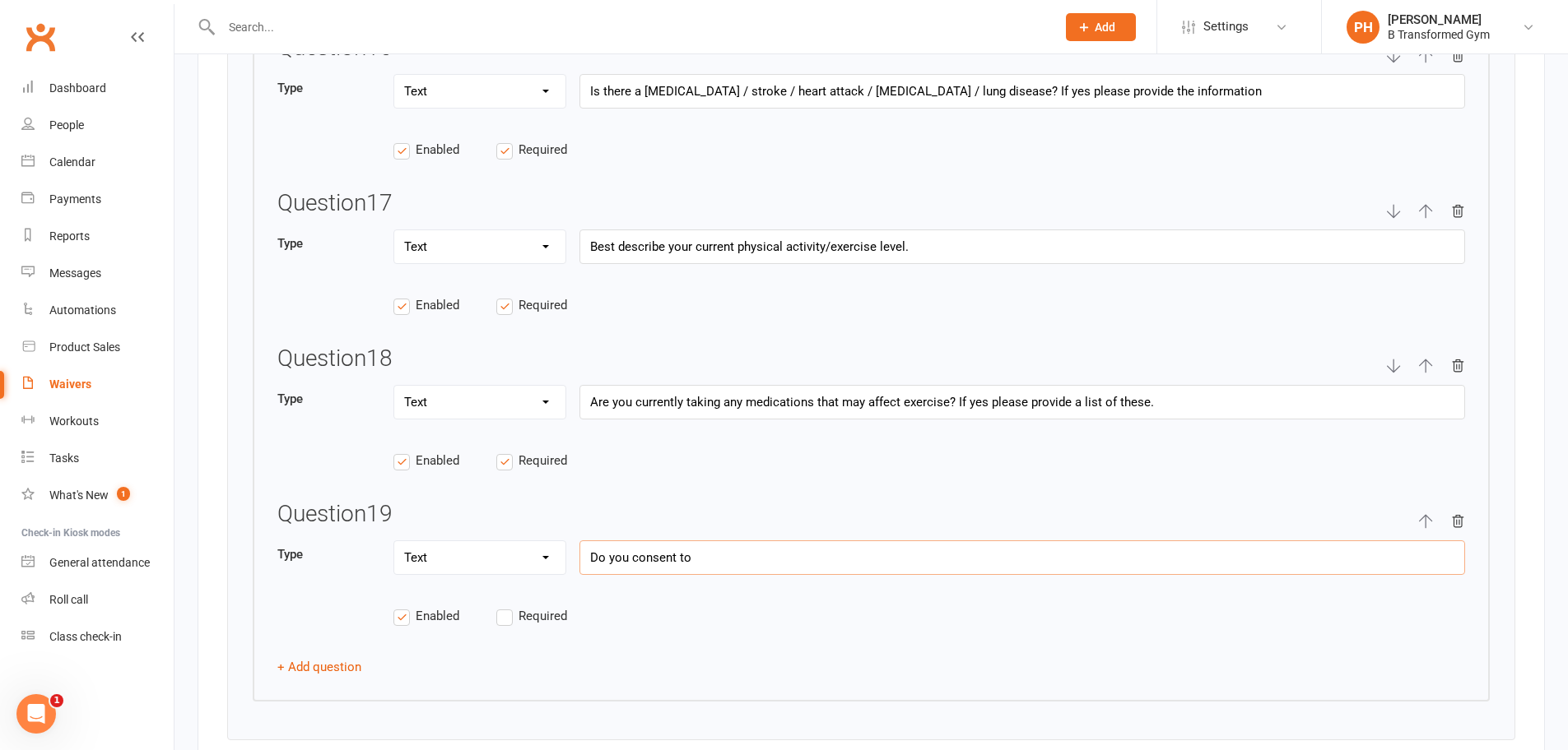
type input "If you answer yes to any of the first 7 questions, you must give in depth detai…"
type input "Do you consent to p"
type input "If you answer yes to any of the first 7 questions, you must give in depth detai…"
type input "Do you consent to pa"
type input "If you answer yes to any of the first 7 questions, you must give in depth detai…"
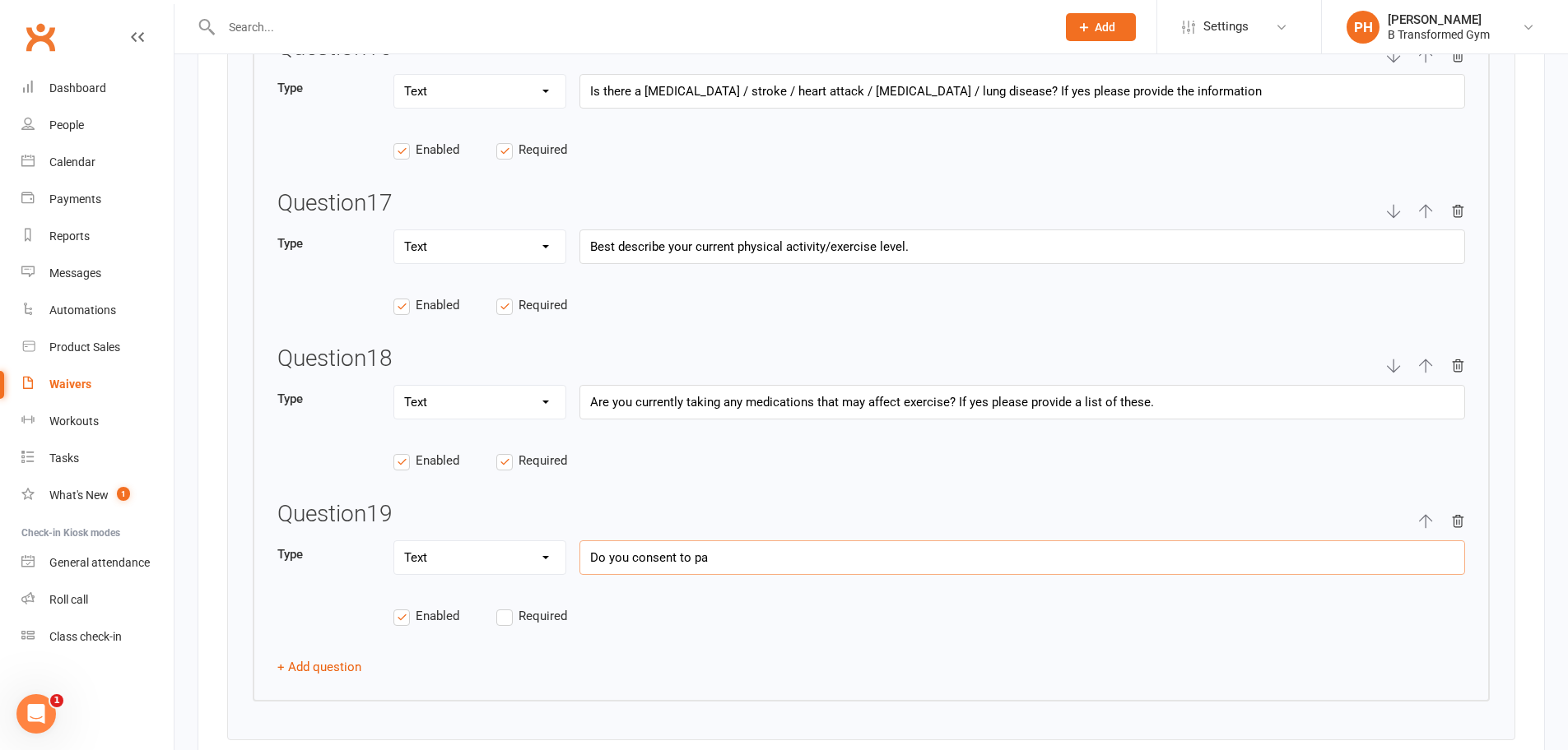
type input "Do you consent to par"
type input "If you answer yes to any of the first 7 questions, you must give in depth detai…"
type input "Do you consent to part"
type input "If you answer yes to any of the first 7 questions, you must give in depth detai…"
type input "Do you consent to parti"
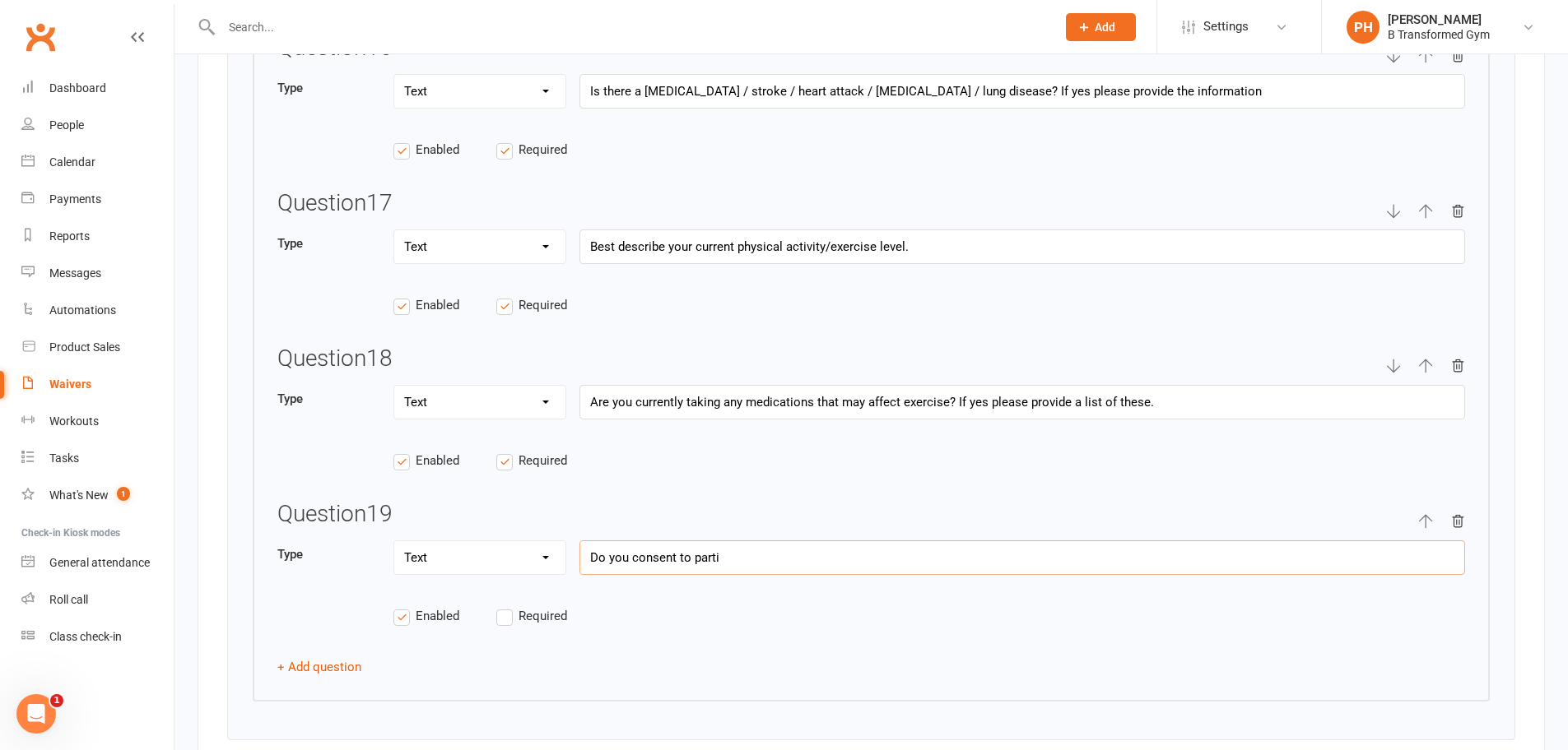
type input "If you answer yes to any of the first 7 questions, you must give in depth detai…"
type input "Do you consent to partic"
type input "If you answer yes to any of the first 7 questions, you must give in depth detai…"
type input "Do you consent to partici"
type input "If you answer yes to any of the first 7 questions, you must give in depth detai…"
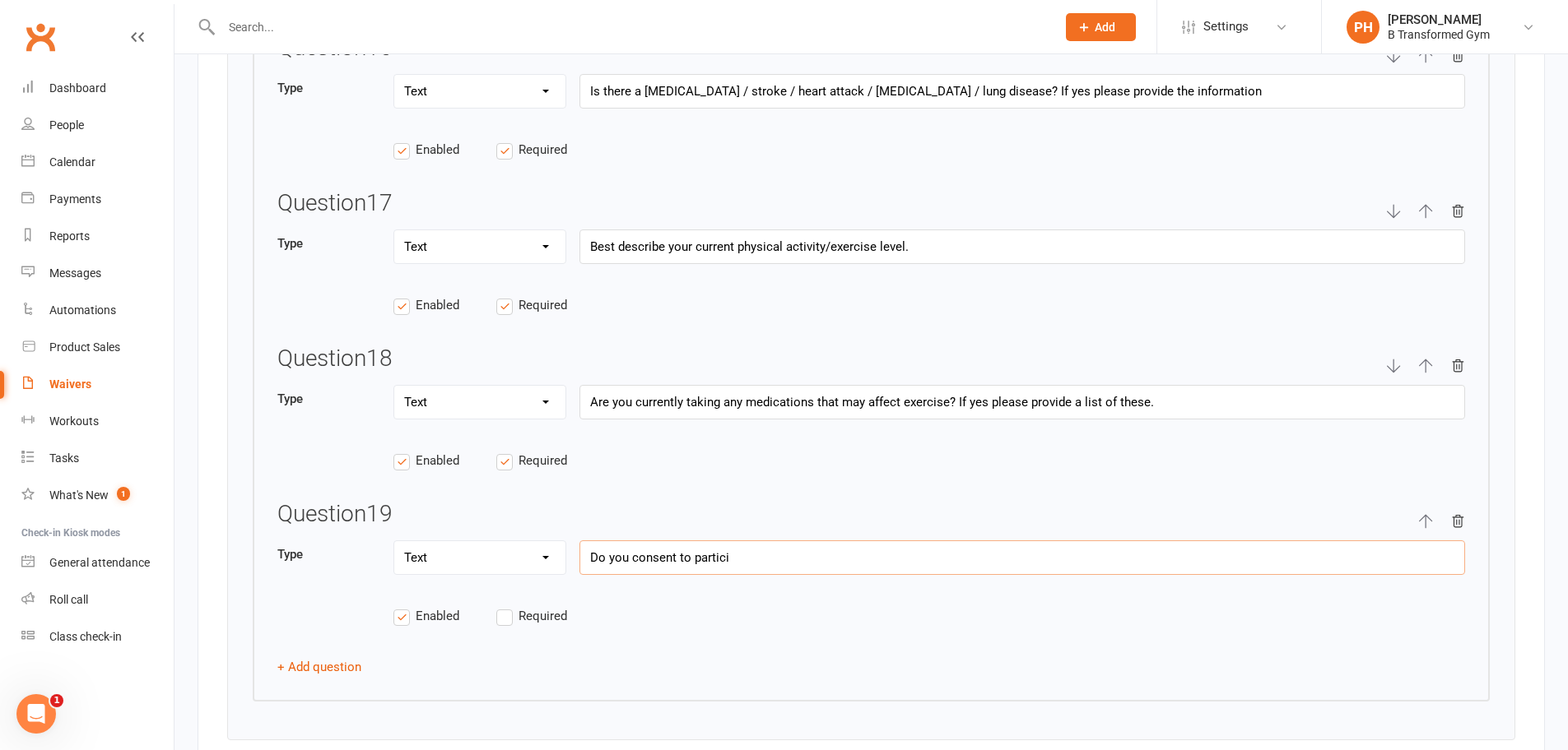
type input "Do you consent to particip"
type input "If you answer yes to any of the first 7 questions, you must give in depth detai…"
type input "Do you consent to participa"
type input "If you answer yes to any of the first 7 questions, you must give in depth detai…"
type input "Do you consent to participat"
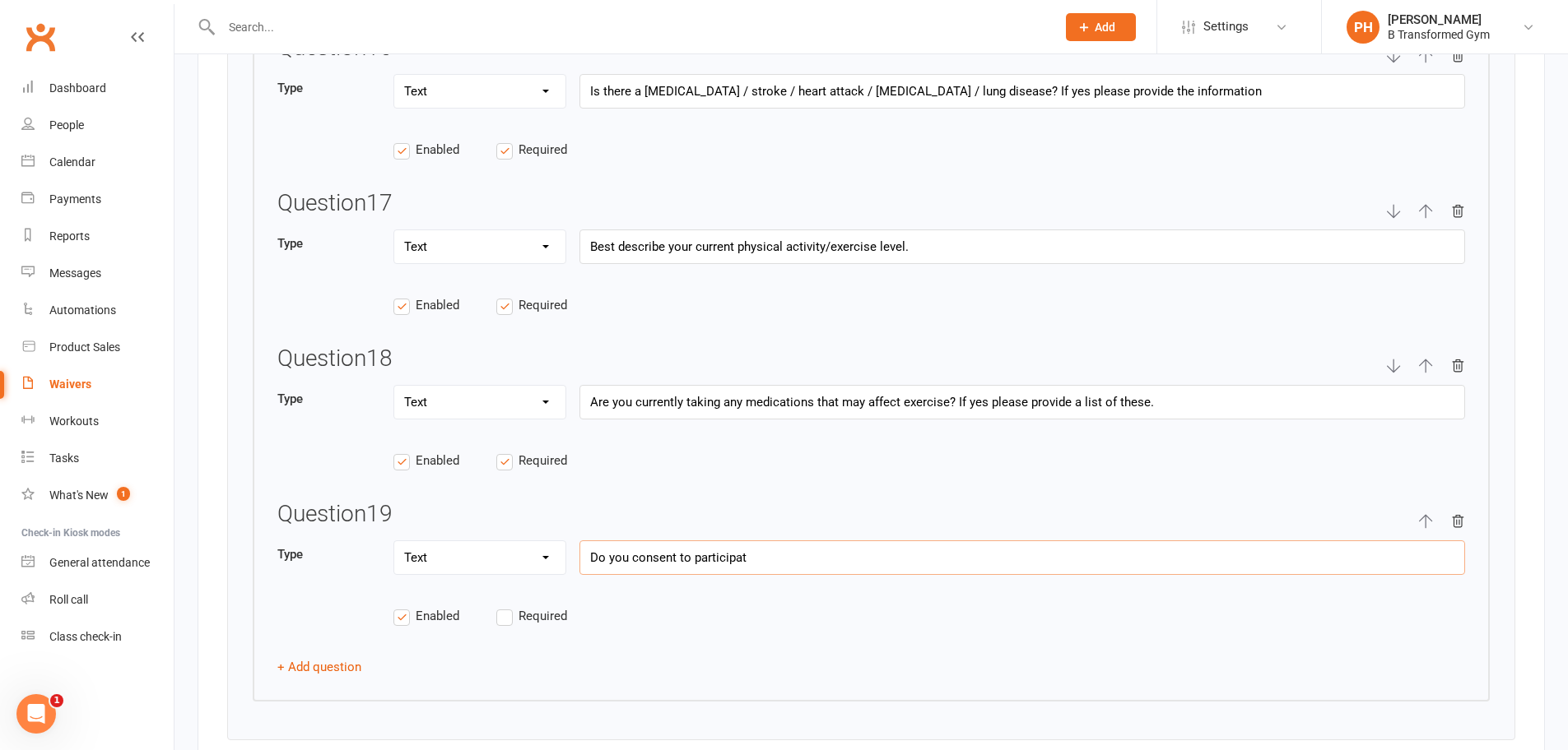
type input "If you answer yes to any of the first 7 questions, you must give in depth detai…"
type input "Do you consent to participati"
type input "If you answer yes to any of the first 7 questions, you must give in depth detai…"
type input "Do you consent to participatin"
type input "If you answer yes to any of the first 7 questions, you must give in depth detai…"
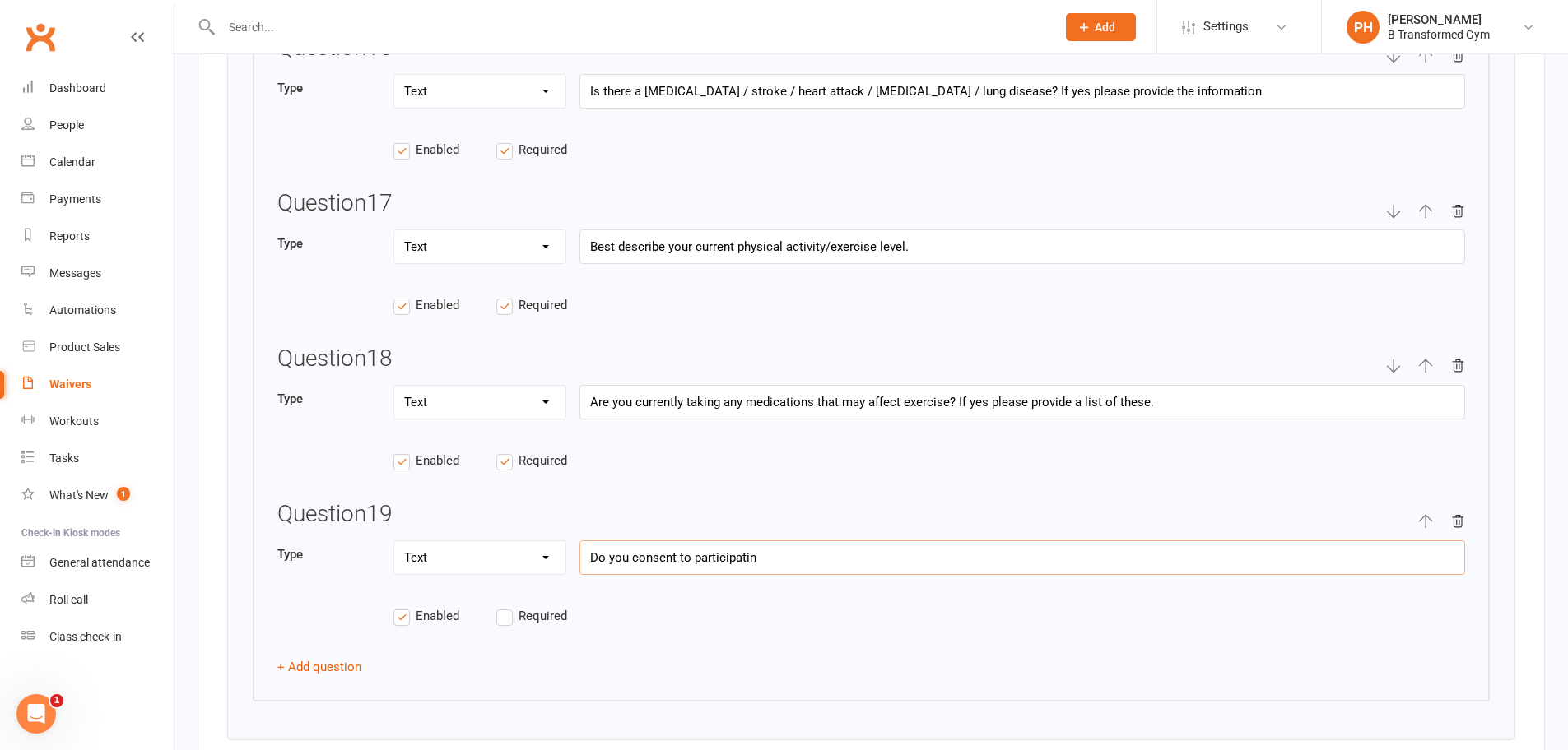
type input "Do you consent to participating"
type input "If you answer yes to any of the first 7 questions, you must give in depth detai…"
type input "Do you consent to participating"
type input "If you answer yes to any of the first 7 questions, you must give in depth detai…"
type input "Do you consent to participating i"
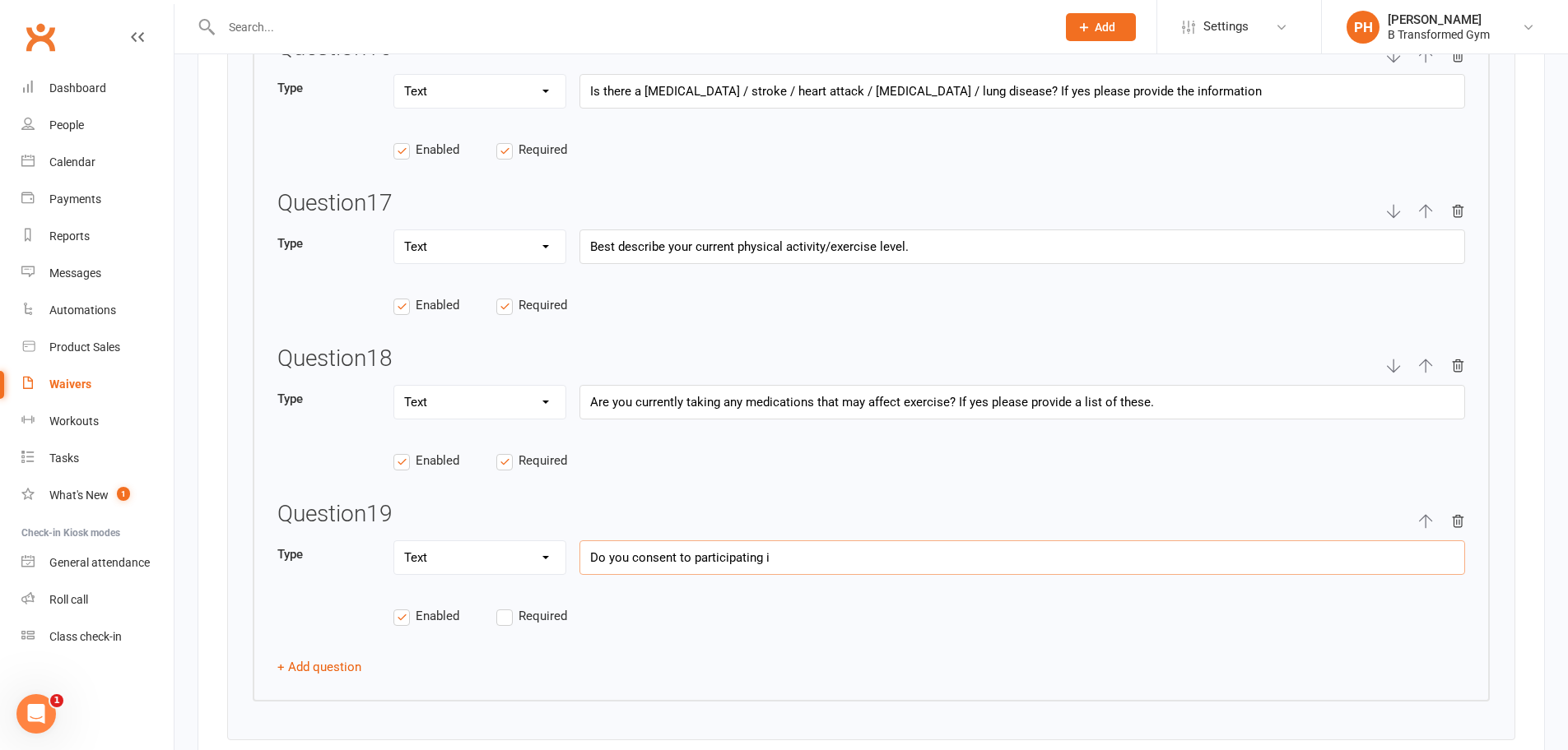
type input "If you answer yes to any of the first 7 questions, you must give in depth detai…"
type input "Do you consent to participating in"
type input "If you answer yes to any of the first 7 questions, you must give in depth detai…"
type input "Do you consent to participating in"
type input "If you answer yes to any of the first 7 questions, you must give in depth detai…"
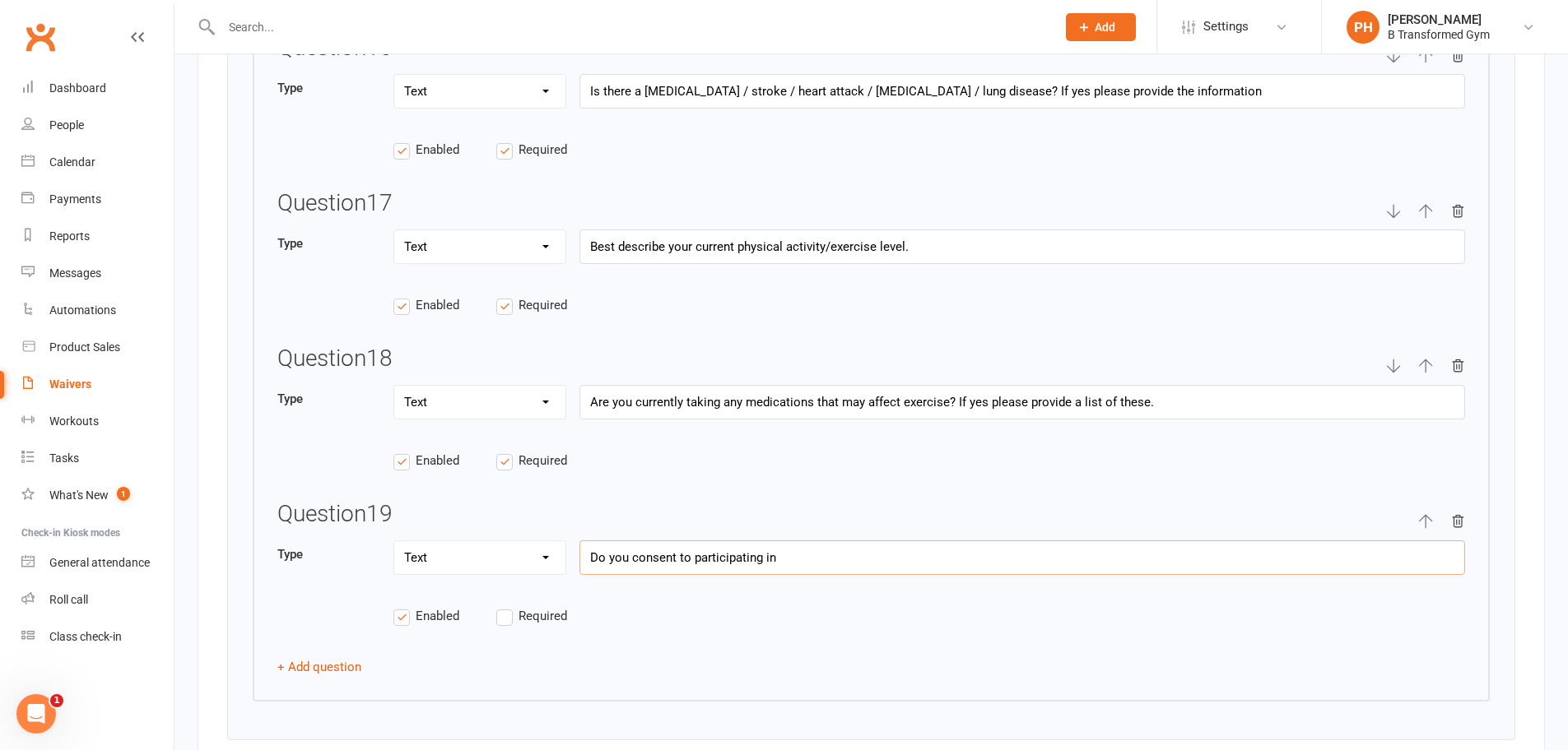
type input "Do you consent to participating in p"
type input "If you answer yes to any of the first 7 questions, you must give in depth detai…"
type input "Do you consent to participating in pi"
type input "If you answer yes to any of the first 7 questions, you must give in depth detai…"
type input "Do you consent to participating in pic"
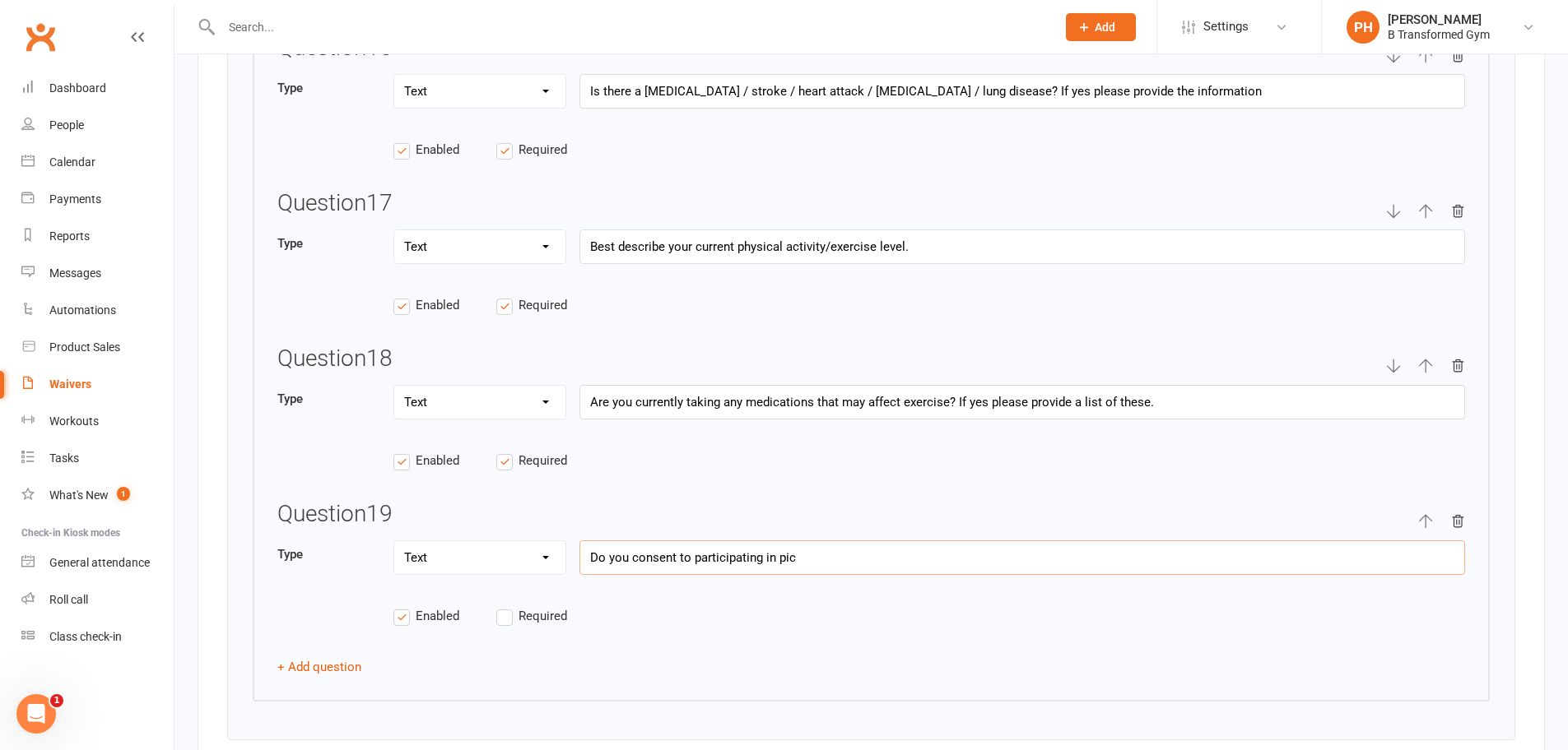
type input "If you answer yes to any of the first 7 questions, you must give in depth detai…"
type input "Do you consent to participating in pict"
type input "If you answer yes to any of the first 7 questions, you must give in depth detai…"
type input "Do you consent to participating in pictu"
type input "If you answer yes to any of the first 7 questions, you must give in depth detai…"
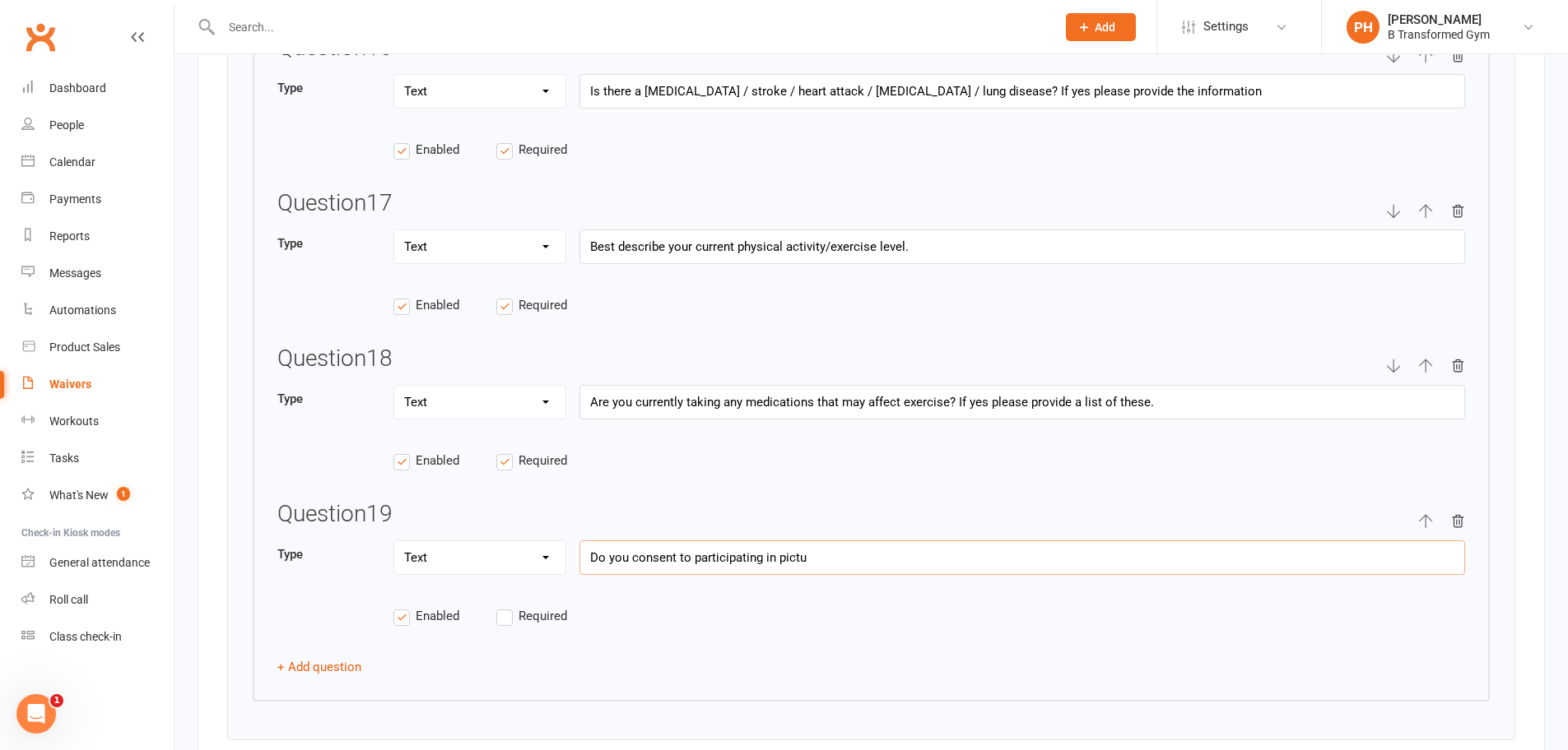
type input "Do you consent to participating in pictur"
type input "If you answer yes to any of the first 7 questions, you must give in depth detai…"
type input "Do you consent to participating in picture"
type input "If you answer yes to any of the first 7 questions, you must give in depth detai…"
type input "Do you consent to participating in pictures"
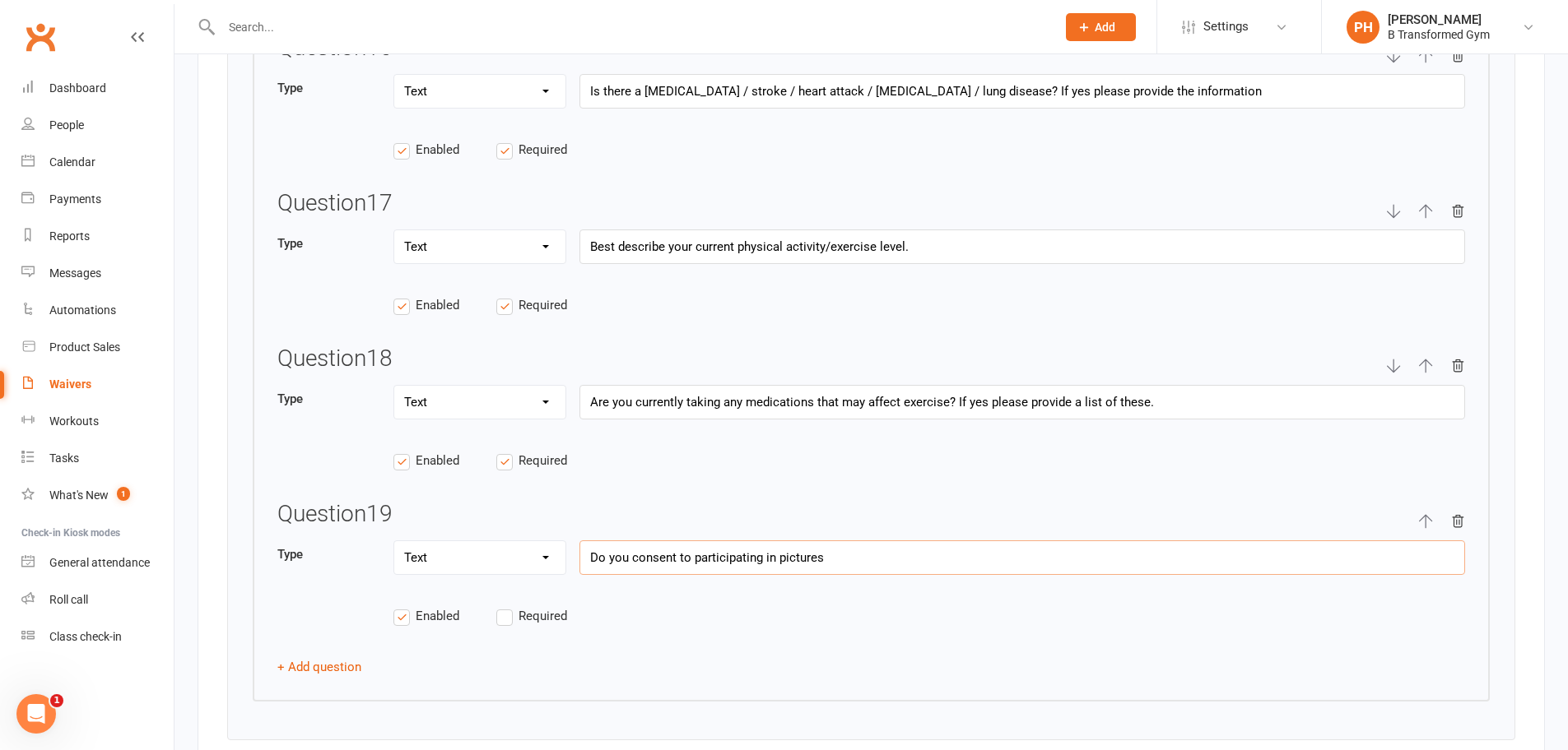
type input "If you answer yes to any of the first 7 questions, you must give in depth detai…"
type input "Do you consent to participating in pictures/"
type input "If you answer yes to any of the first 7 questions, you must give in depth detai…"
type input "Do you consent to participating in pictures/"
type input "If you answer yes to any of the first 7 questions, you must give in depth detai…"
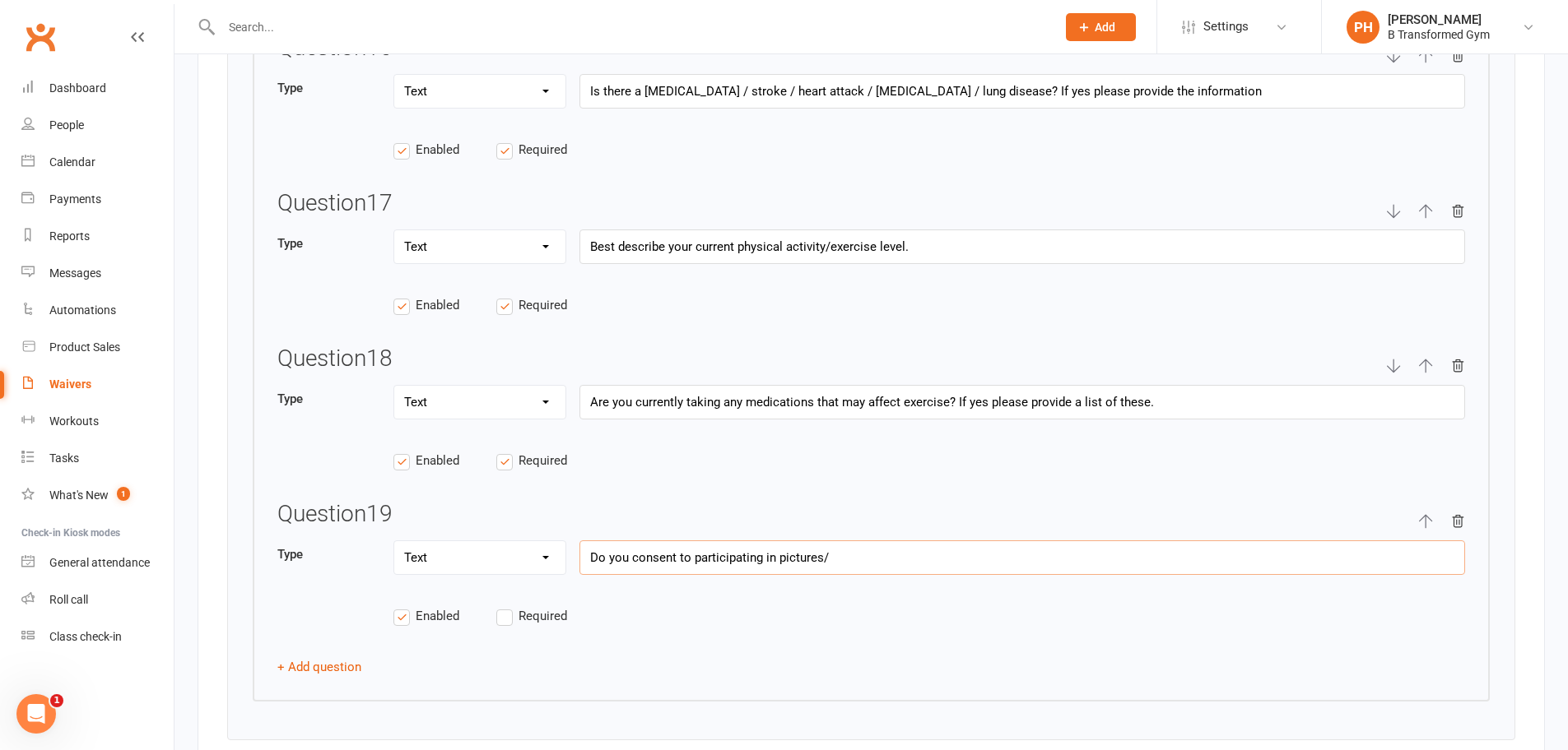
type input "Do you consent to participating in pictures/ v"
type input "If you answer yes to any of the first 7 questions, you must give in depth detai…"
type input "Do you consent to participating in pictures/ vi"
type input "If you answer yes to any of the first 7 questions, you must give in depth detai…"
type input "Do you consent to participating in pictures/ vis"
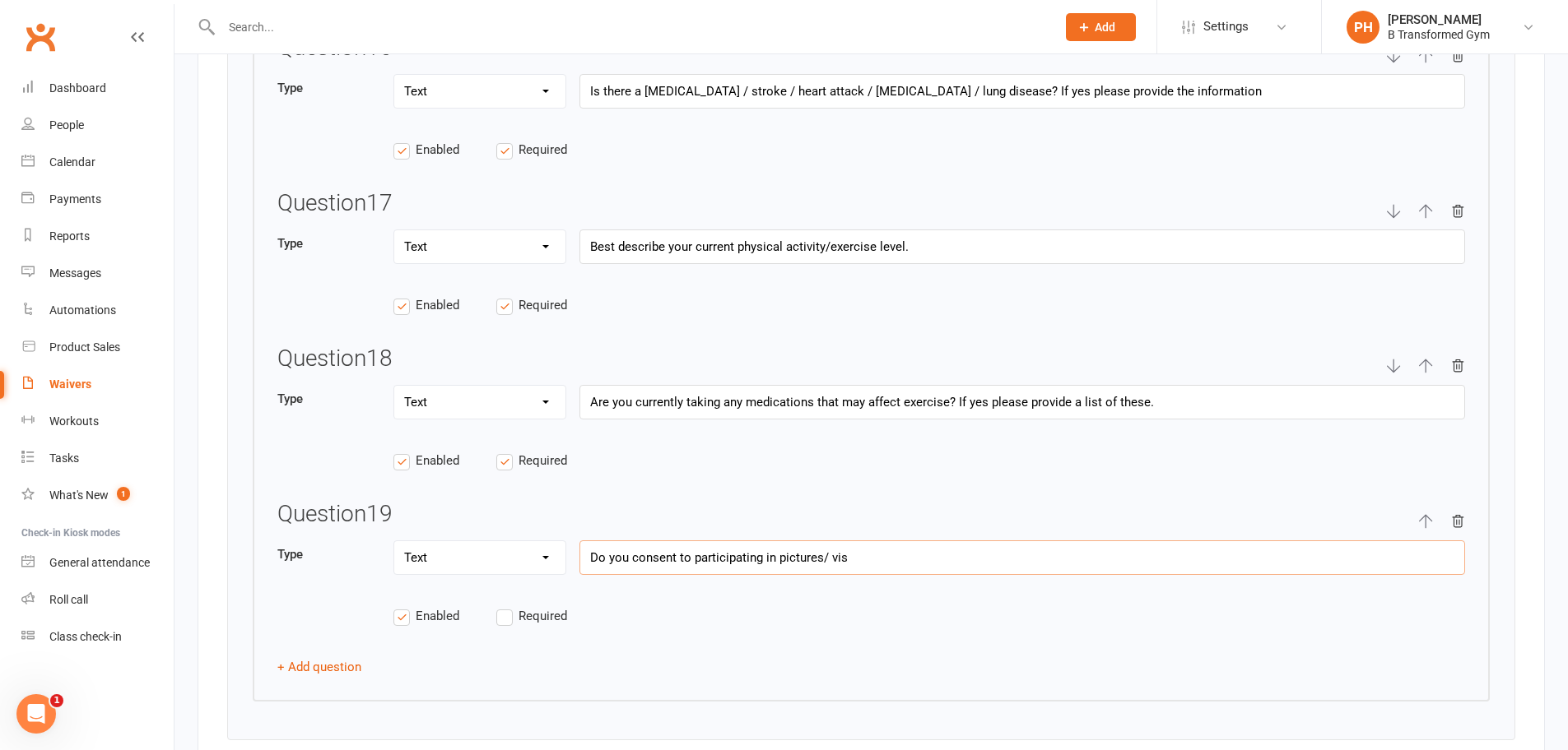
type input "If you answer yes to any of the first 7 questions, you must give in depth detai…"
type input "Do you consent to participating in pictures/ vi"
type input "If you answer yes to any of the first 7 questions, you must give in depth detai…"
type input "Do you consent to participating in pictures/ vid"
type input "If you answer yes to any of the first 7 questions, you must give in depth detai…"
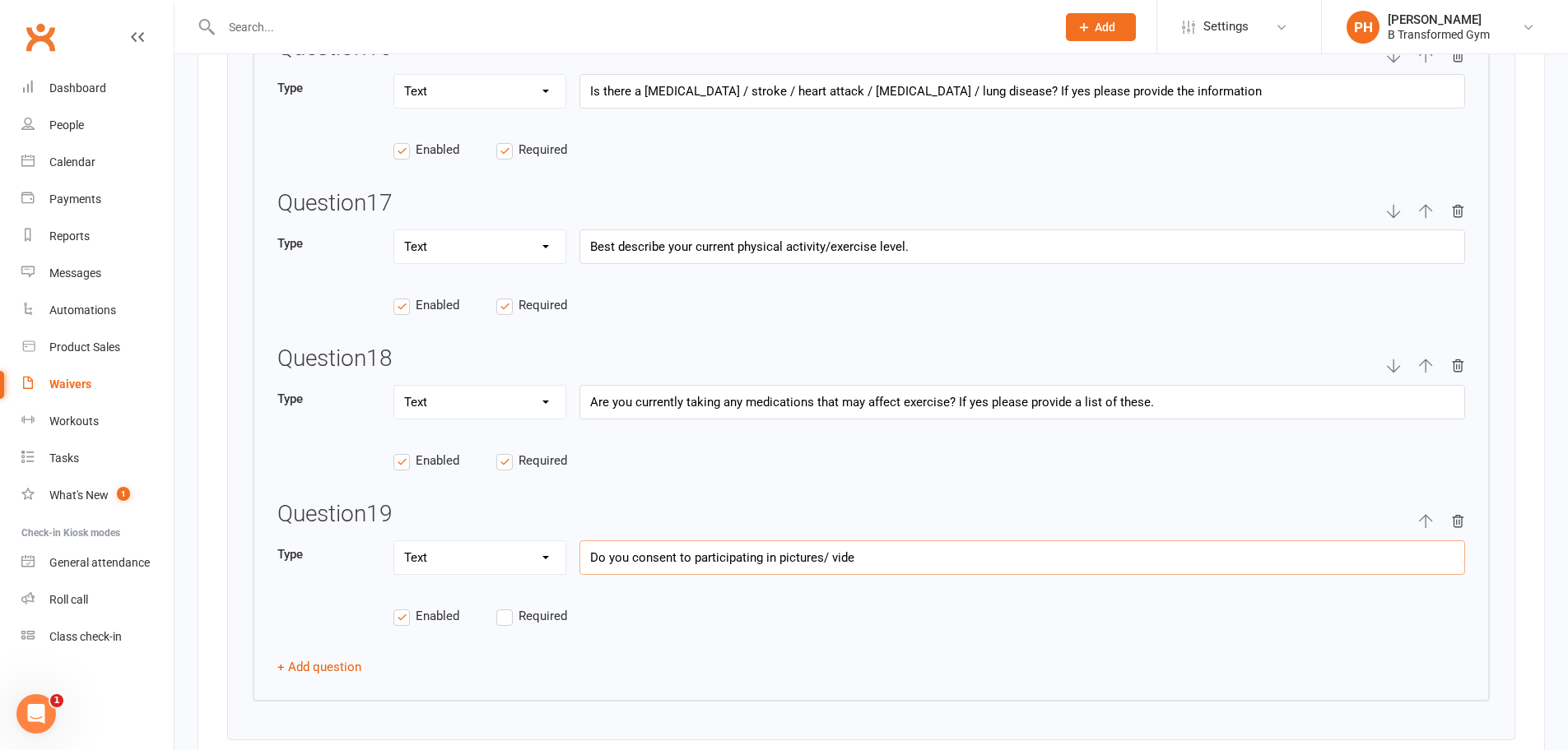
type input "Do you consent to participating in pictures/ videi"
type input "If you answer yes to any of the first 7 questions, you must give in depth detai…"
type input "Do you consent to participating in pictures/ vide"
type input "If you answer yes to any of the first 7 questions, you must give in depth detai…"
type input "Do you consent to participating in pictures/ video"
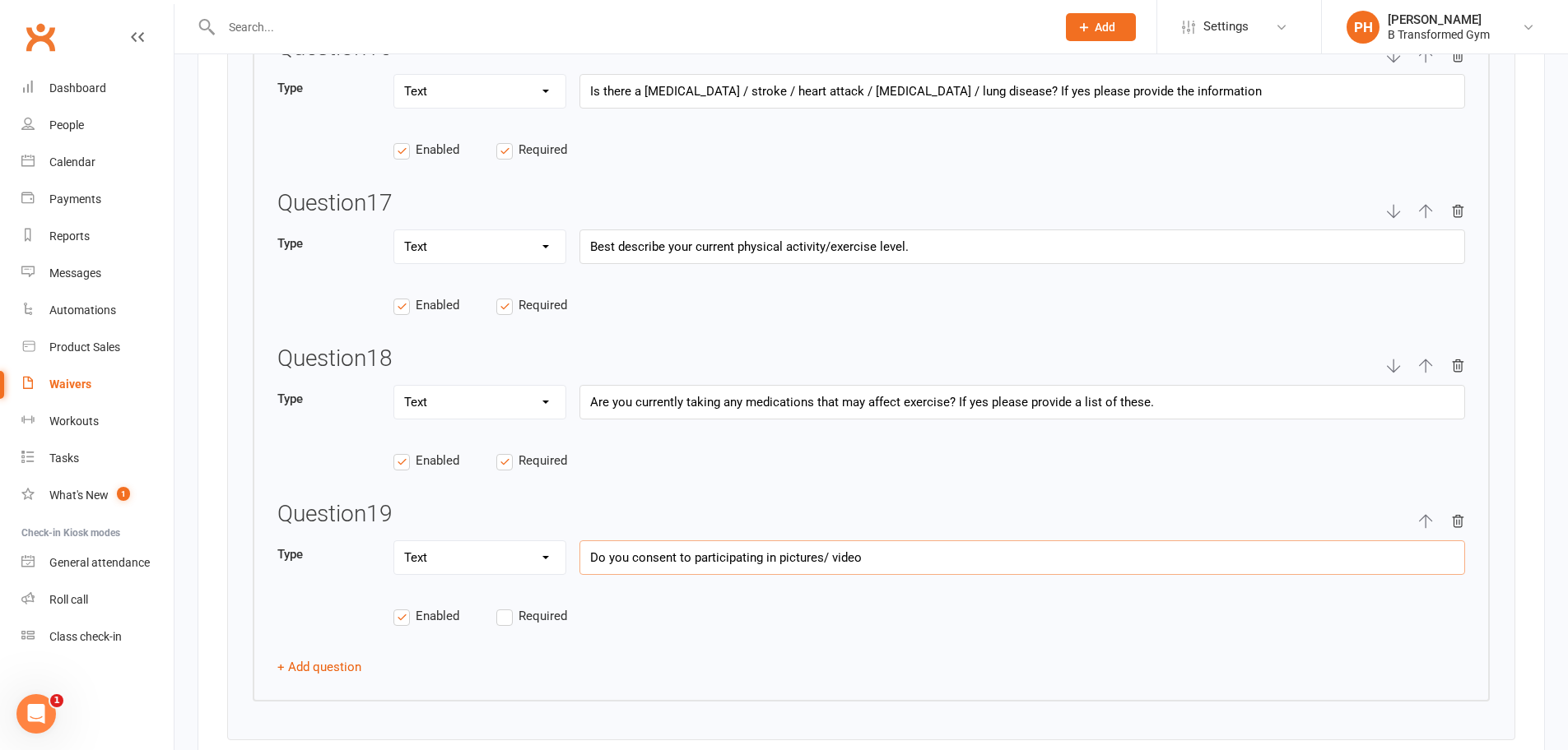
type input "If you answer yes to any of the first 7 questions, you must give in depth detai…"
type input "Do you consent to participating in pictures/ videos"
type input "If you answer yes to any of the first 7 questions, you must give in depth detai…"
type input "Do you consent to participating in pictures/ videos"
type input "If you answer yes to any of the first 7 questions, you must give in depth detai…"
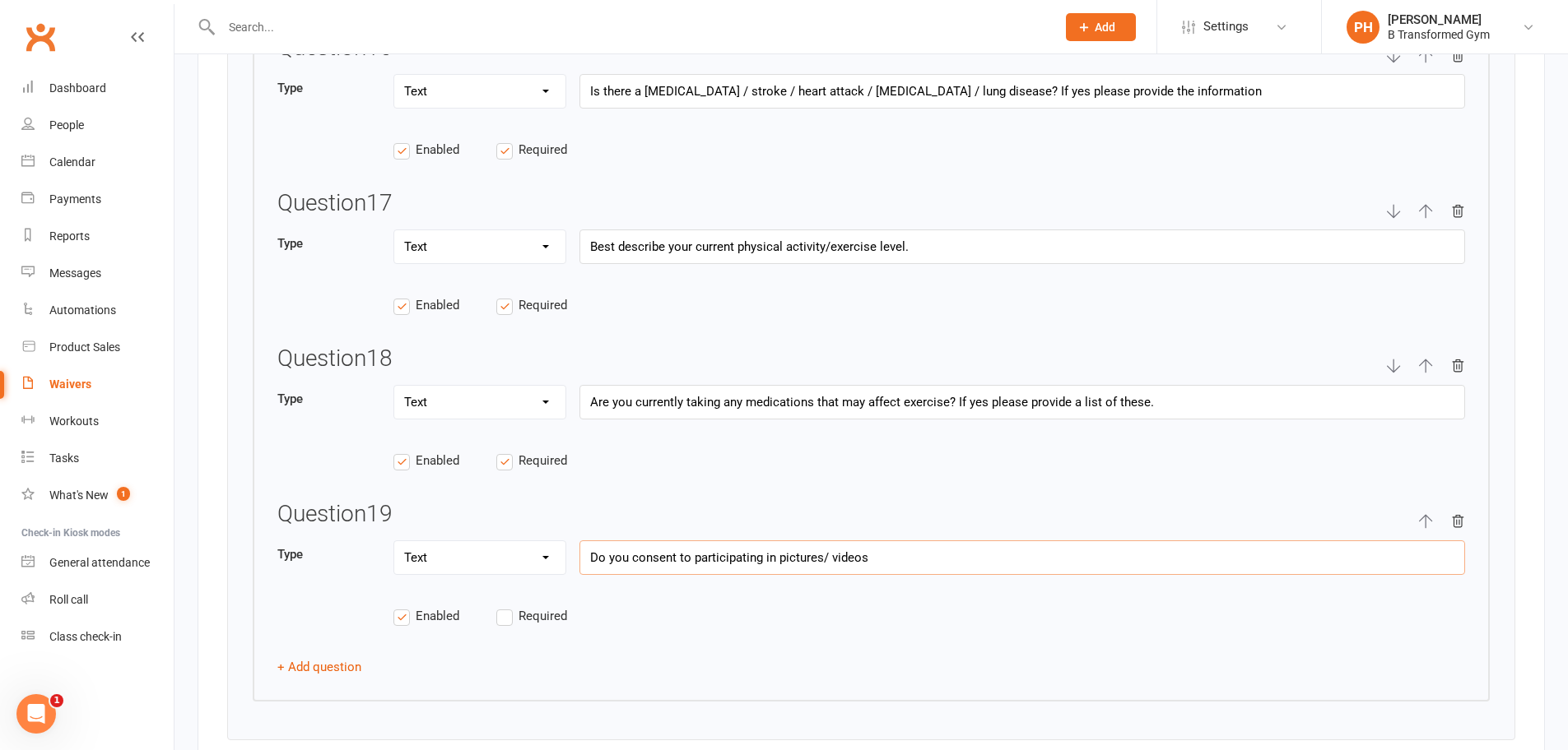
type input "Do you consent to participating in pictures/ videos f"
type input "If you answer yes to any of the first 7 questions, you must give in depth detai…"
type input "Do you consent to participating in pictures/ videos fo"
type input "If you answer yes to any of the first 7 questions, you must give in depth detai…"
type input "Do you consent to participating in pictures/ videos for"
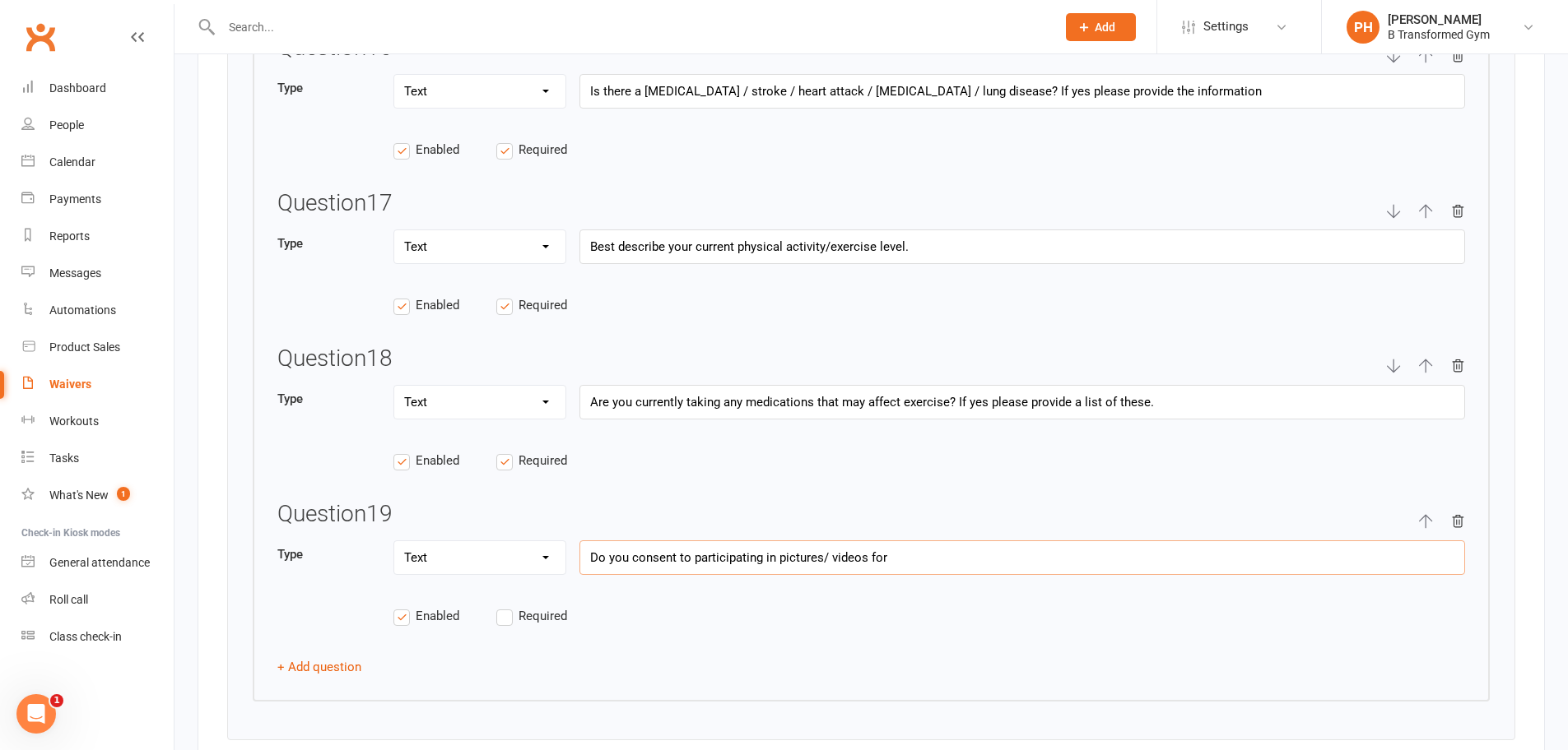
type input "If you answer yes to any of the first 7 questions, you must give in depth detai…"
type input "Do you consent to participating in pictures/ videos for"
type input "If you answer yes to any of the first 7 questions, you must give in depth detai…"
type input "Do you consent to participating in pictures/ videos for m"
type input "If you answer yes to any of the first 7 questions, you must give in depth detai…"
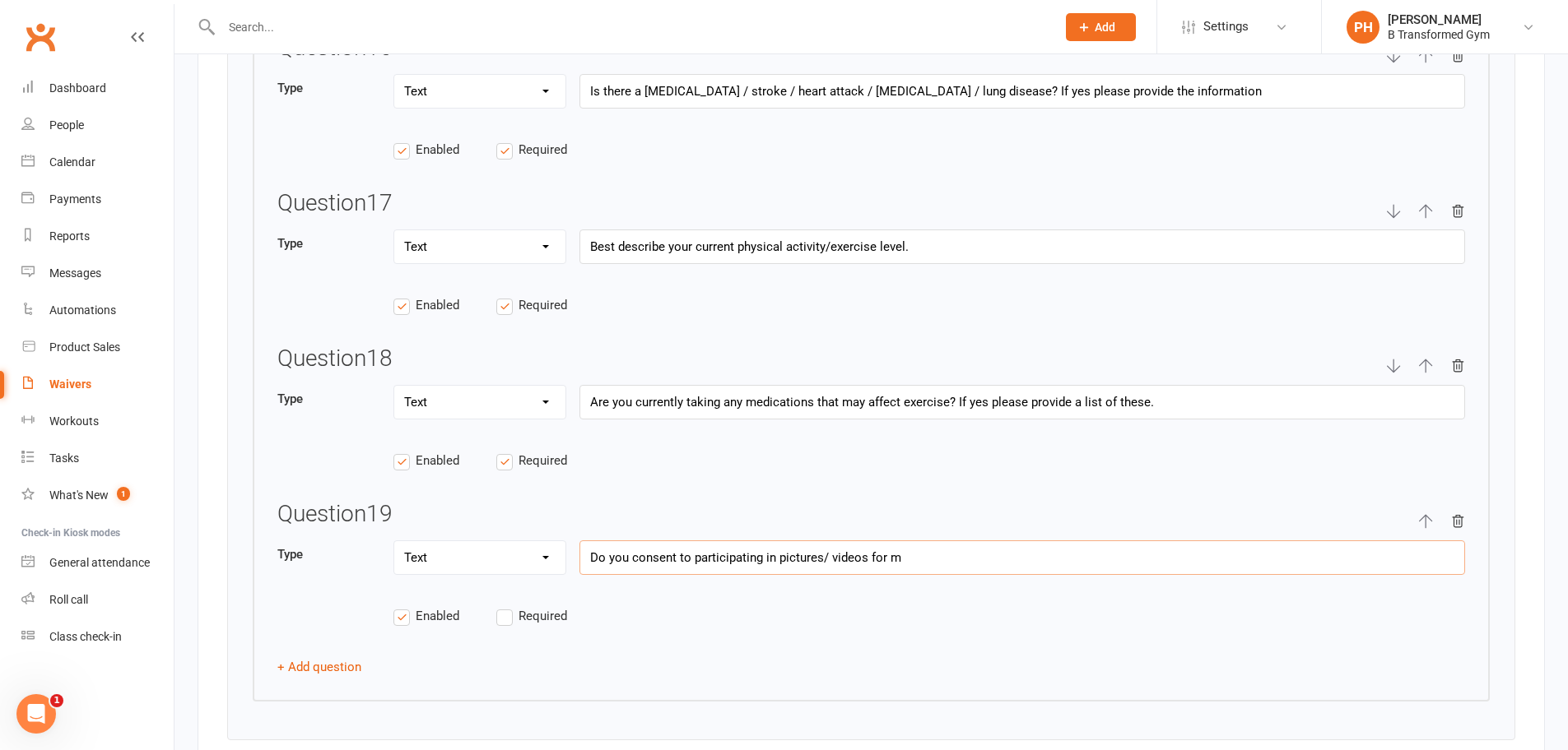
type input "Do you consent to participating in pictures/ videos for ma"
type input "If you answer yes to any of the first 7 questions, you must give in depth detai…"
type input "Do you consent to participating in pictures/ videos for mar"
type input "If you answer yes to any of the first 7 questions, you must give in depth detai…"
type input "Do you consent to participating in pictures/ videos for mark"
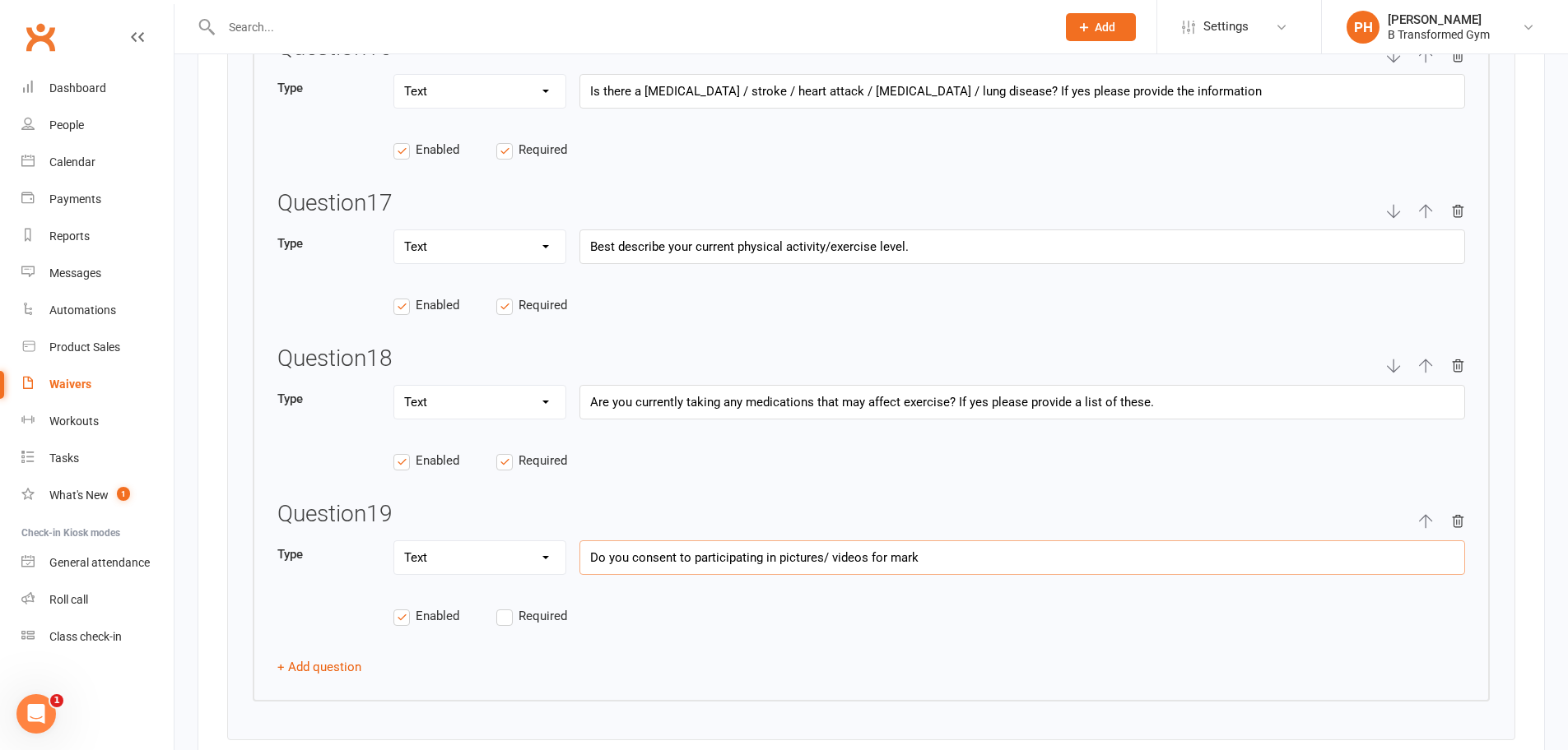
type input "If you answer yes to any of the first 7 questions, you must give in depth detai…"
type input "Do you consent to participating in pictures/ videos for marke"
type input "If you answer yes to any of the first 7 questions, you must give in depth detai…"
type input "Do you consent to participating in pictures/ videos for market"
click at [506, 614] on label "Required" at bounding box center [547, 616] width 103 height 20
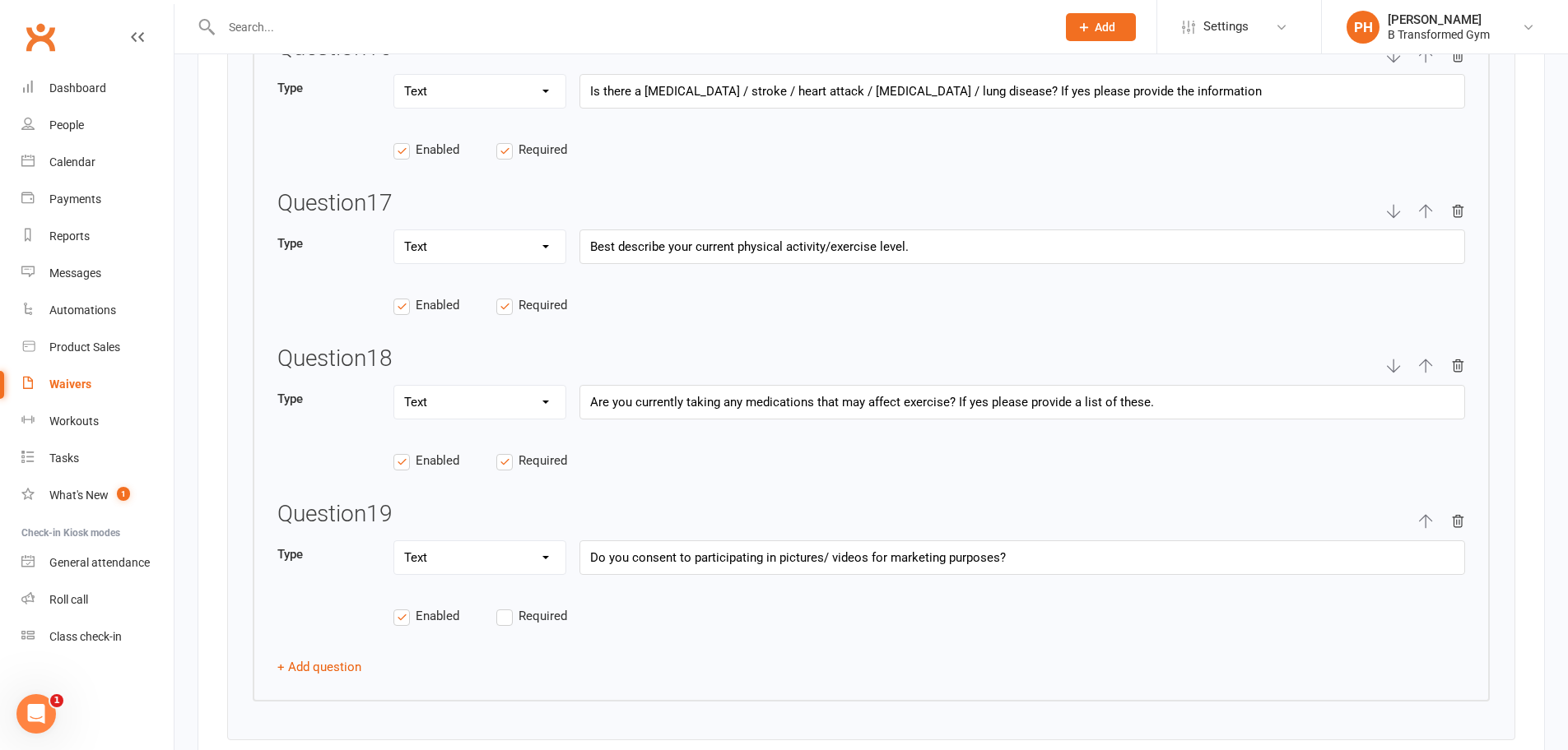
click at [506, 606] on input "Required" at bounding box center [547, 606] width 103 height 0
click at [515, 562] on select "Text Select Checkbox" at bounding box center [479, 557] width 172 height 33
click at [394, 541] on select "Text Select Checkbox" at bounding box center [479, 557] width 172 height 33
click at [506, 637] on input "text" at bounding box center [483, 624] width 178 height 34
click at [491, 676] on button "+ Add answer" at bounding box center [450, 671] width 113 height 34
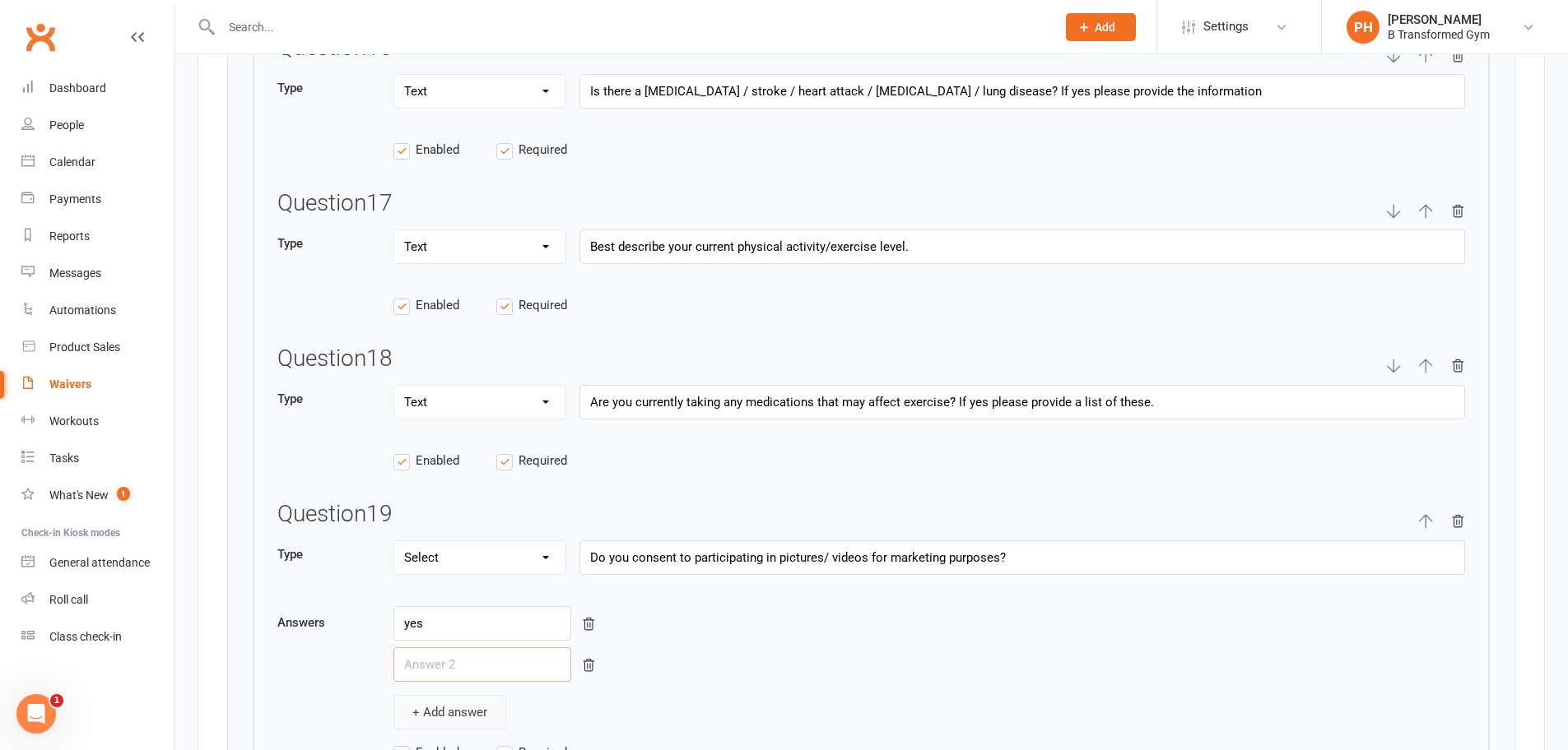
click at [491, 676] on input "text" at bounding box center [483, 665] width 178 height 34
drag, startPoint x: 926, startPoint y: 725, endPoint x: 933, endPoint y: 713, distance: 13.9
click at [926, 723] on div "+ Add answer" at bounding box center [930, 713] width 1072 height 34
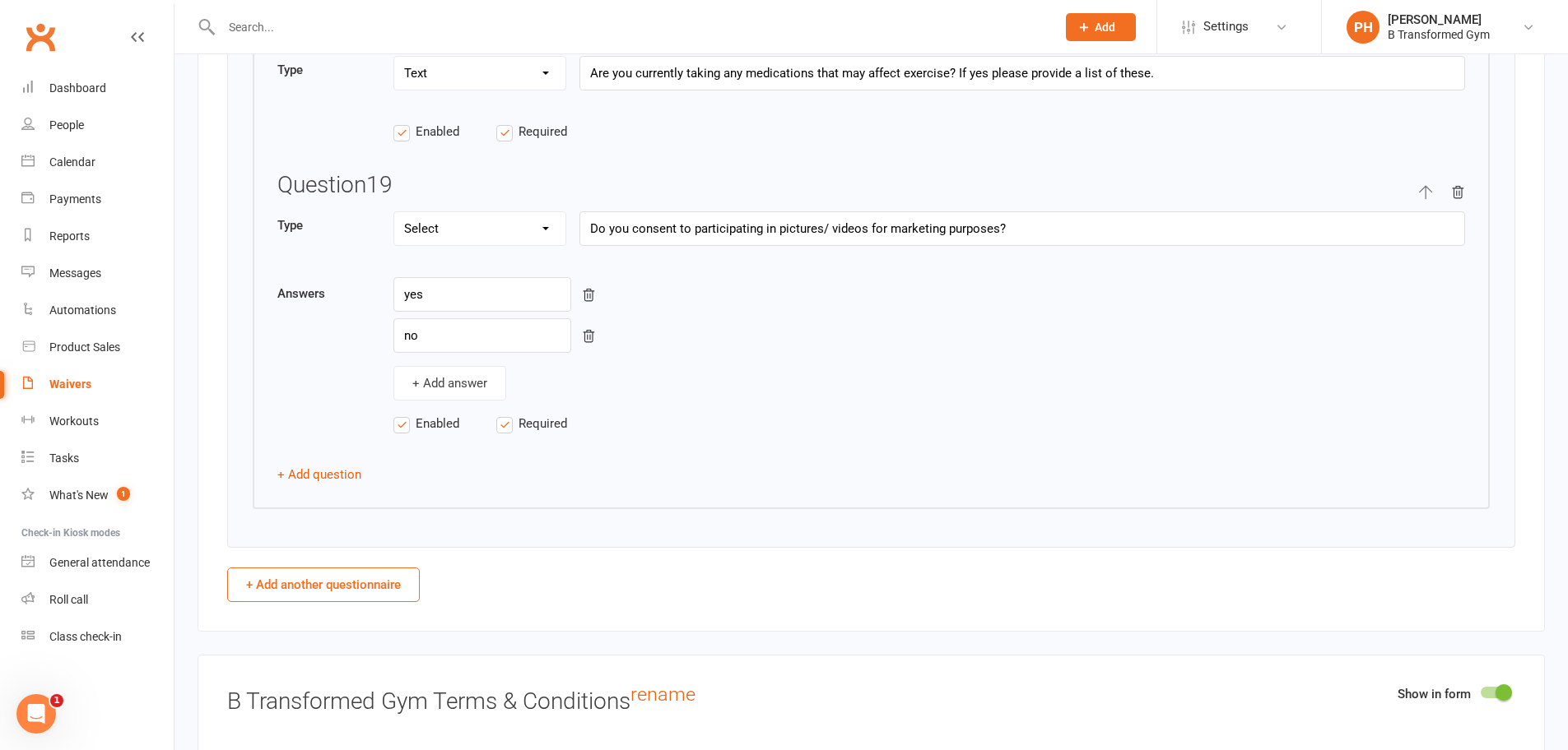
scroll to position [6089, 0]
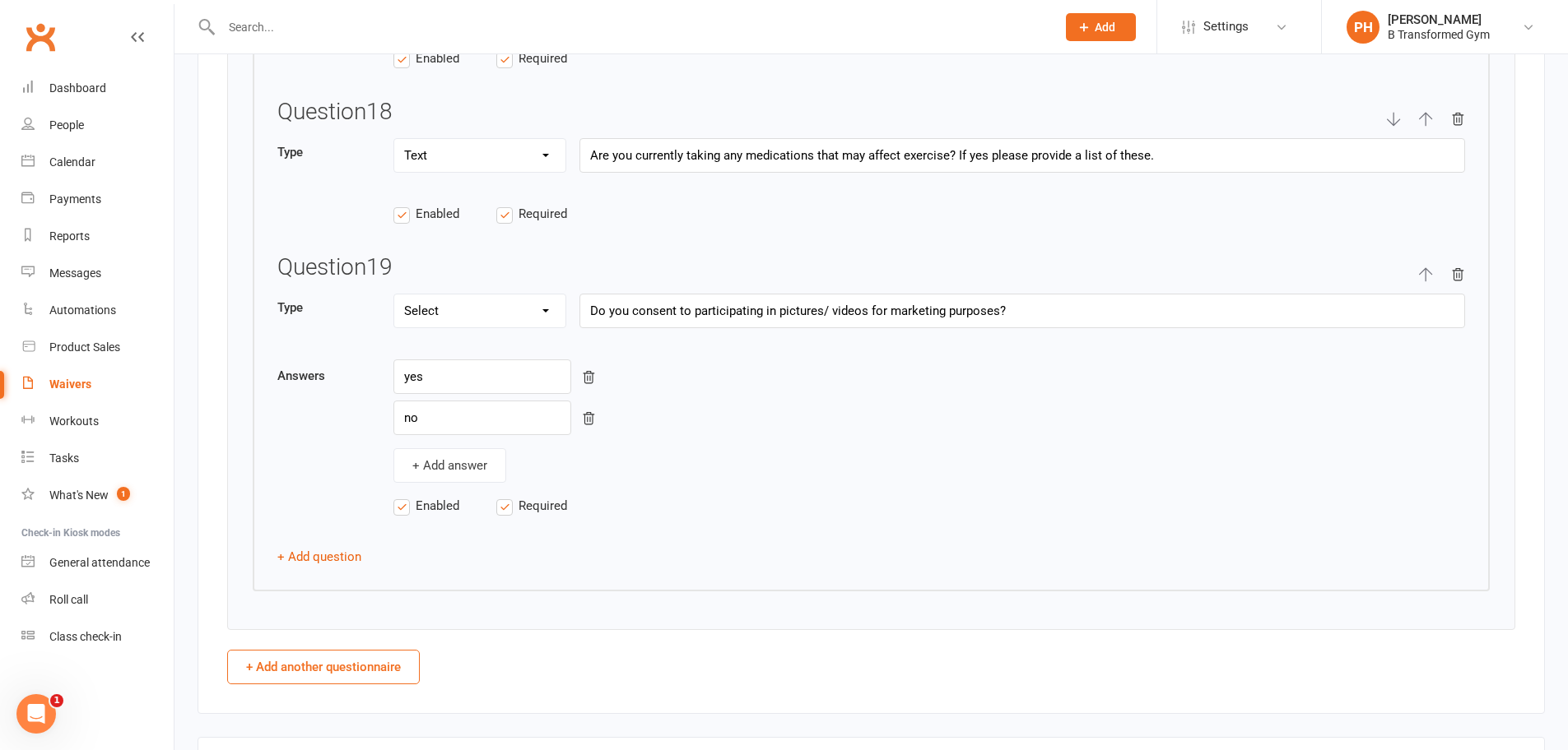
click at [330, 666] on button "+ Add another questionnaire" at bounding box center [323, 668] width 193 height 34
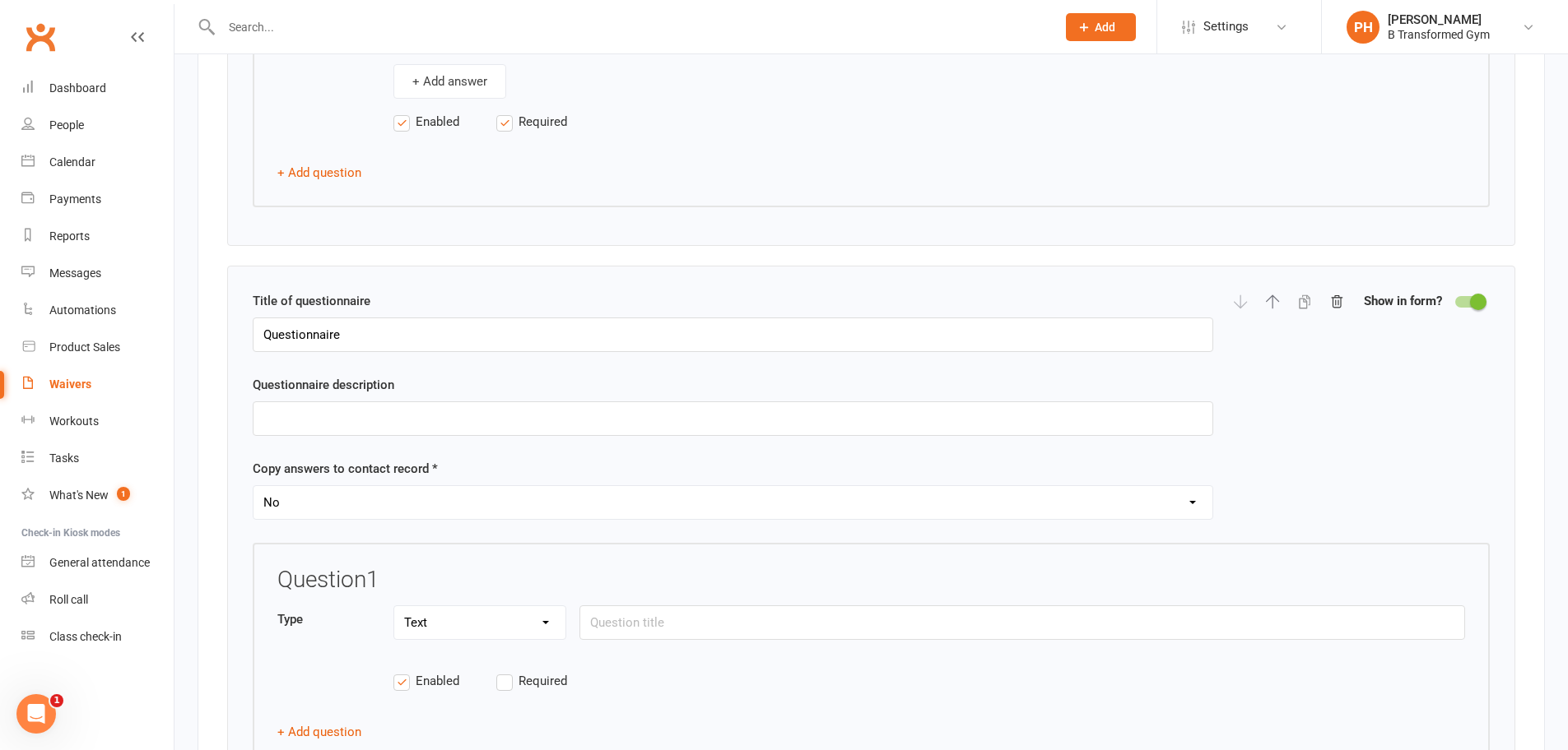
scroll to position [6500, 0]
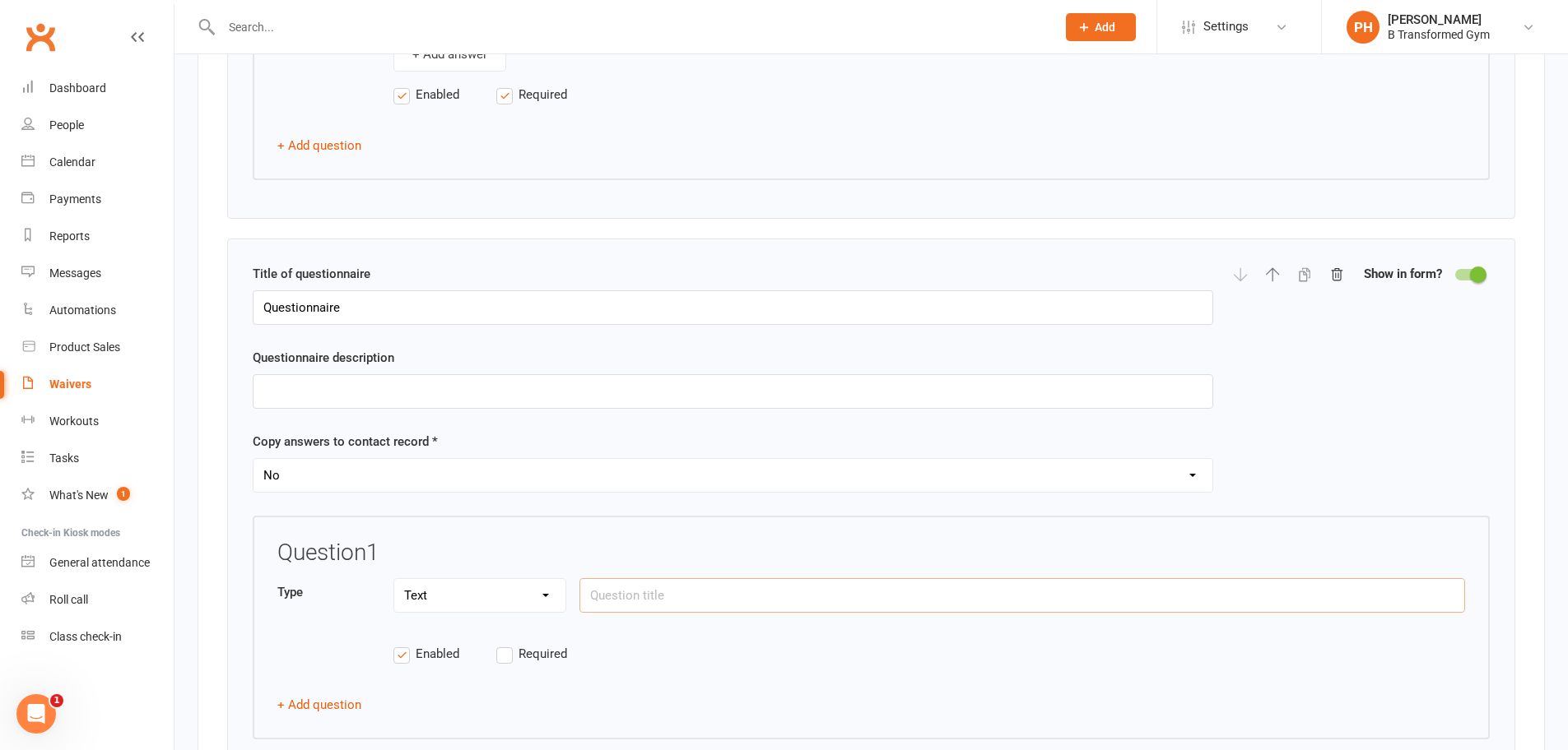
click at [604, 597] on input "text" at bounding box center [1023, 596] width 886 height 34
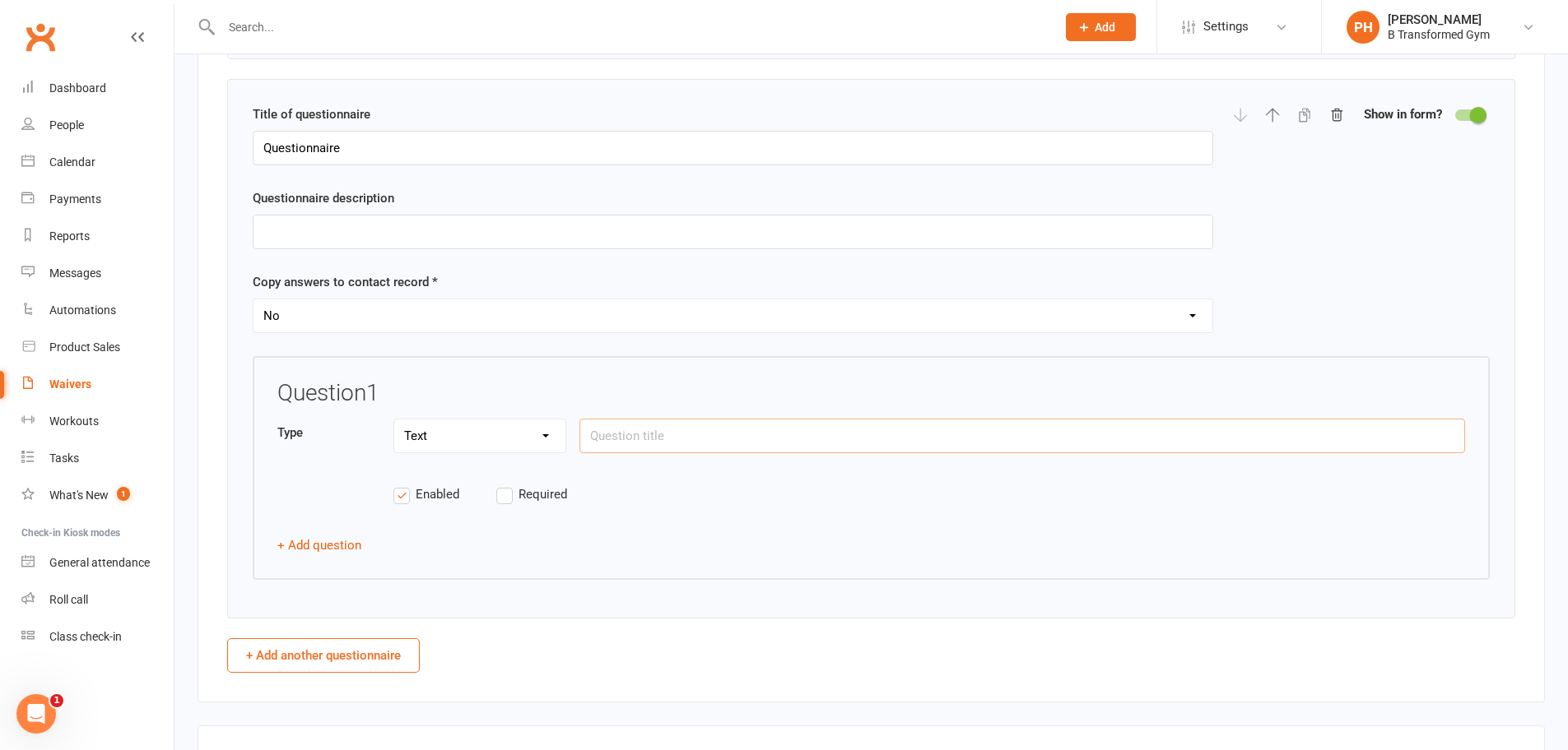
scroll to position [6665, 0]
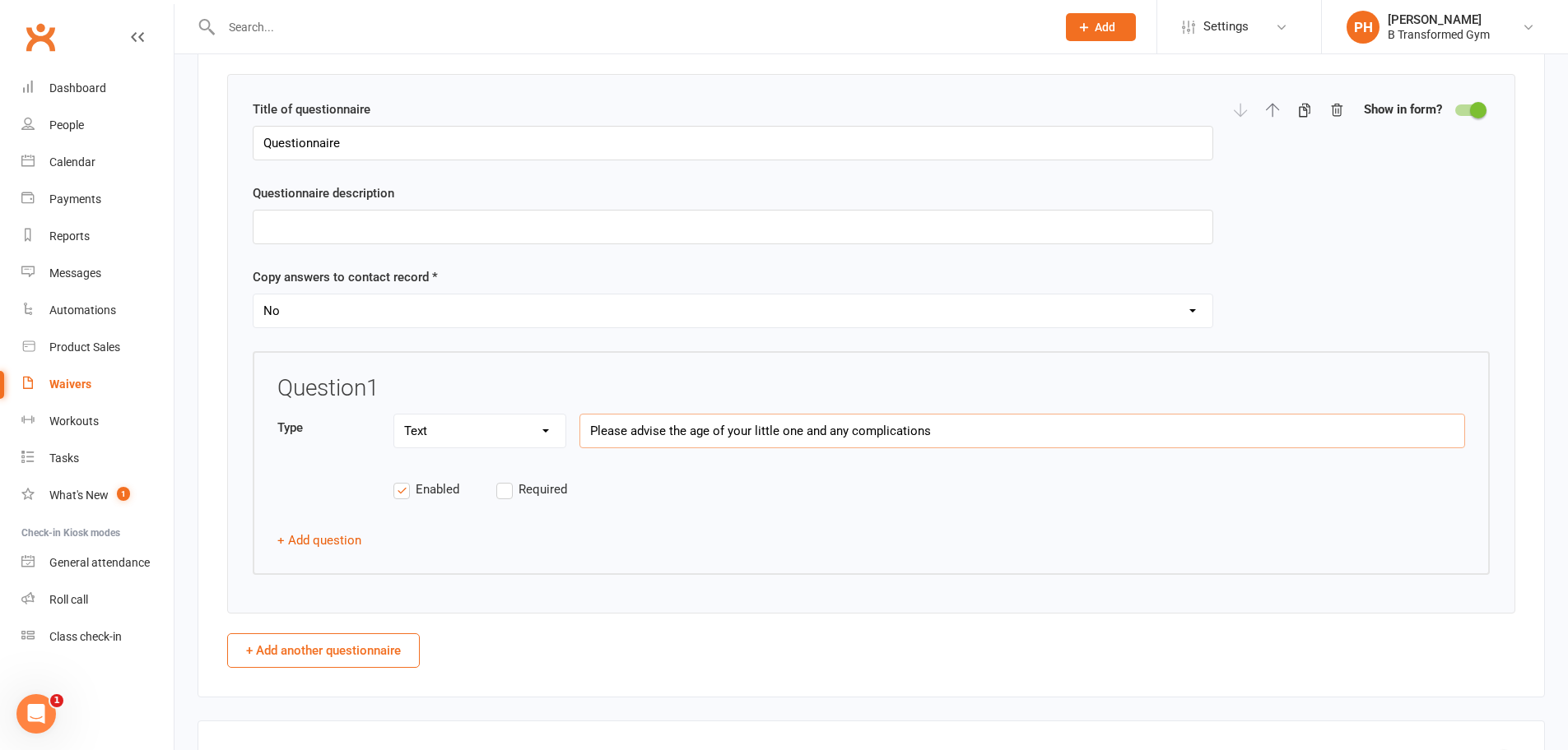
click at [856, 435] on input "Please advise the age of your little one and any complications" at bounding box center [1023, 431] width 886 height 34
click at [987, 420] on input "Please advise the age of your little one and any birth complications" at bounding box center [1023, 431] width 886 height 34
click at [497, 492] on label "Required" at bounding box center [547, 489] width 103 height 20
click at [497, 480] on input "Required" at bounding box center [547, 480] width 103 height 0
click at [505, 438] on select "Text Select Checkbox" at bounding box center [479, 431] width 172 height 33
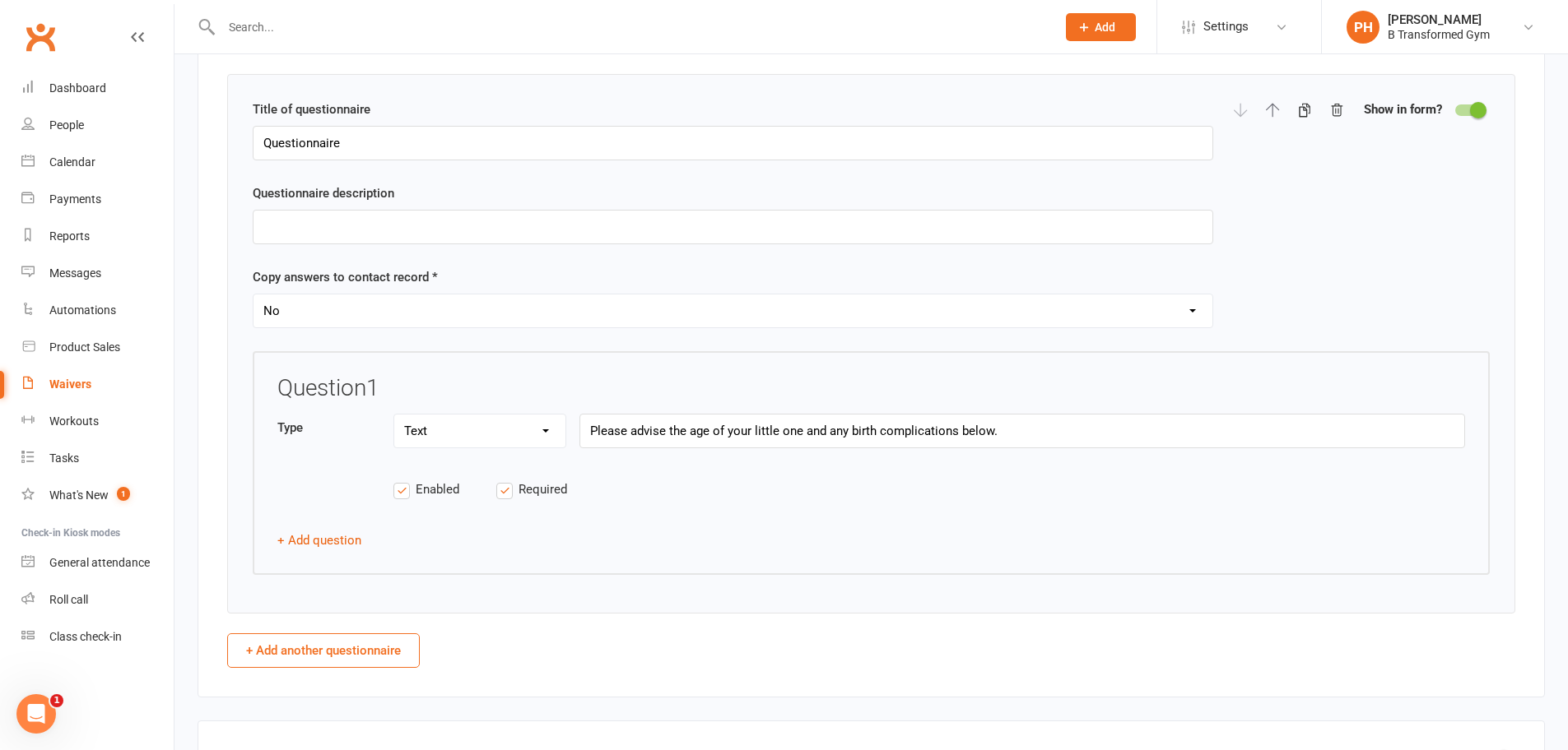
click at [505, 438] on select "Text Select Checkbox" at bounding box center [479, 431] width 172 height 33
drag, startPoint x: 879, startPoint y: 429, endPoint x: 845, endPoint y: 429, distance: 34.0
click at [845, 429] on input "Please advise the age of your little one and any birth complications below." at bounding box center [1023, 431] width 886 height 34
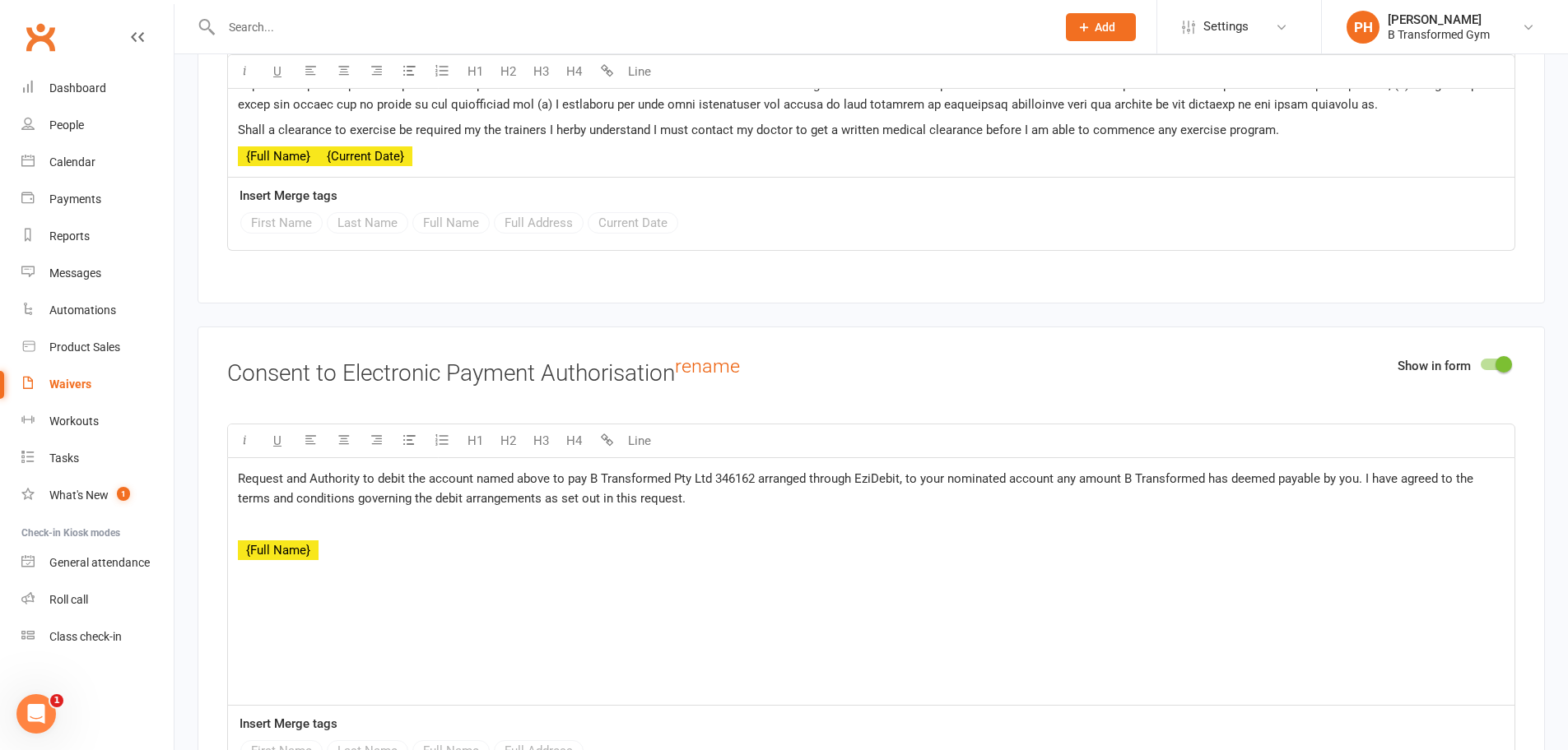
scroll to position [7652, 0]
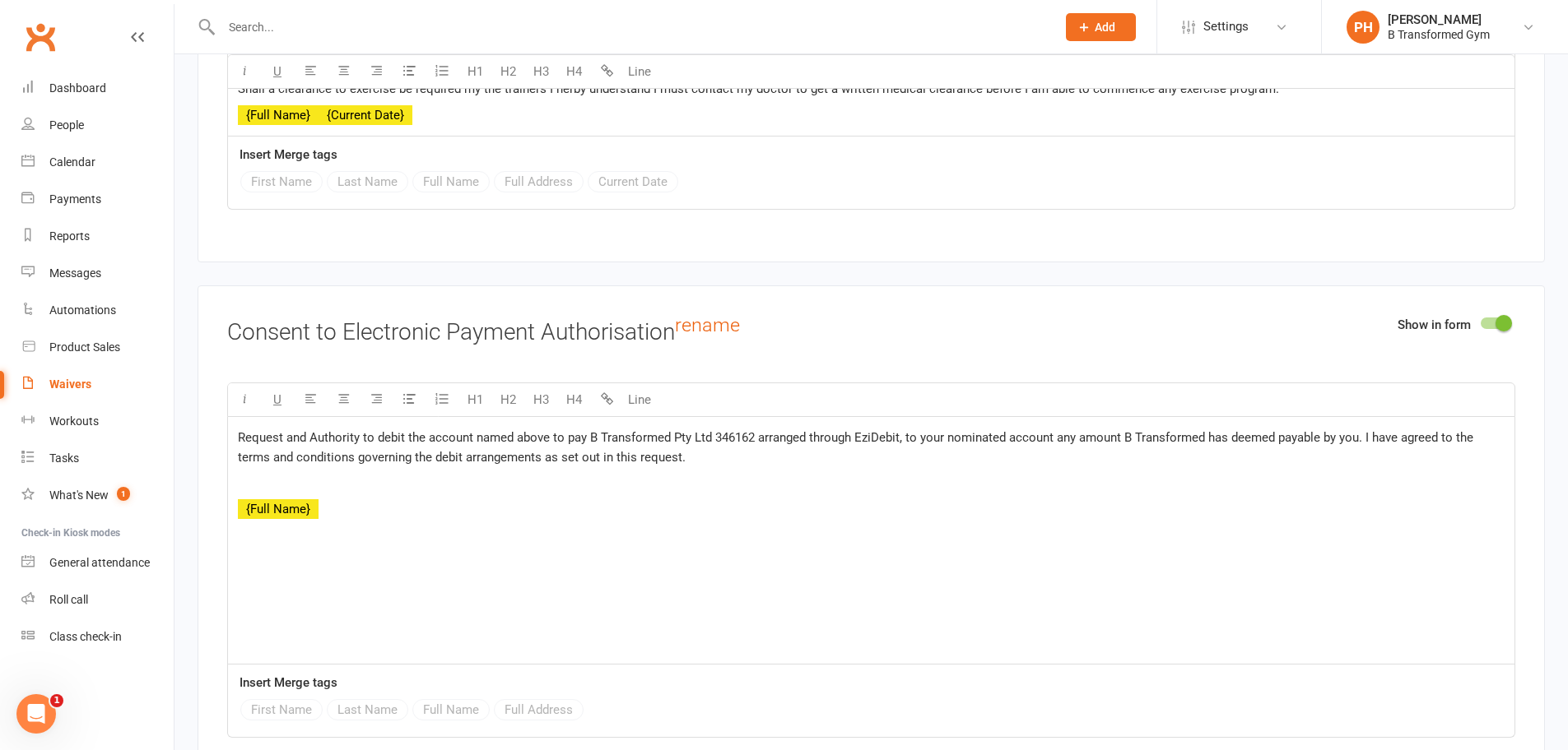
click at [1486, 319] on div at bounding box center [1494, 324] width 28 height 11
click at [1481, 321] on input "checkbox" at bounding box center [1481, 321] width 0 height 0
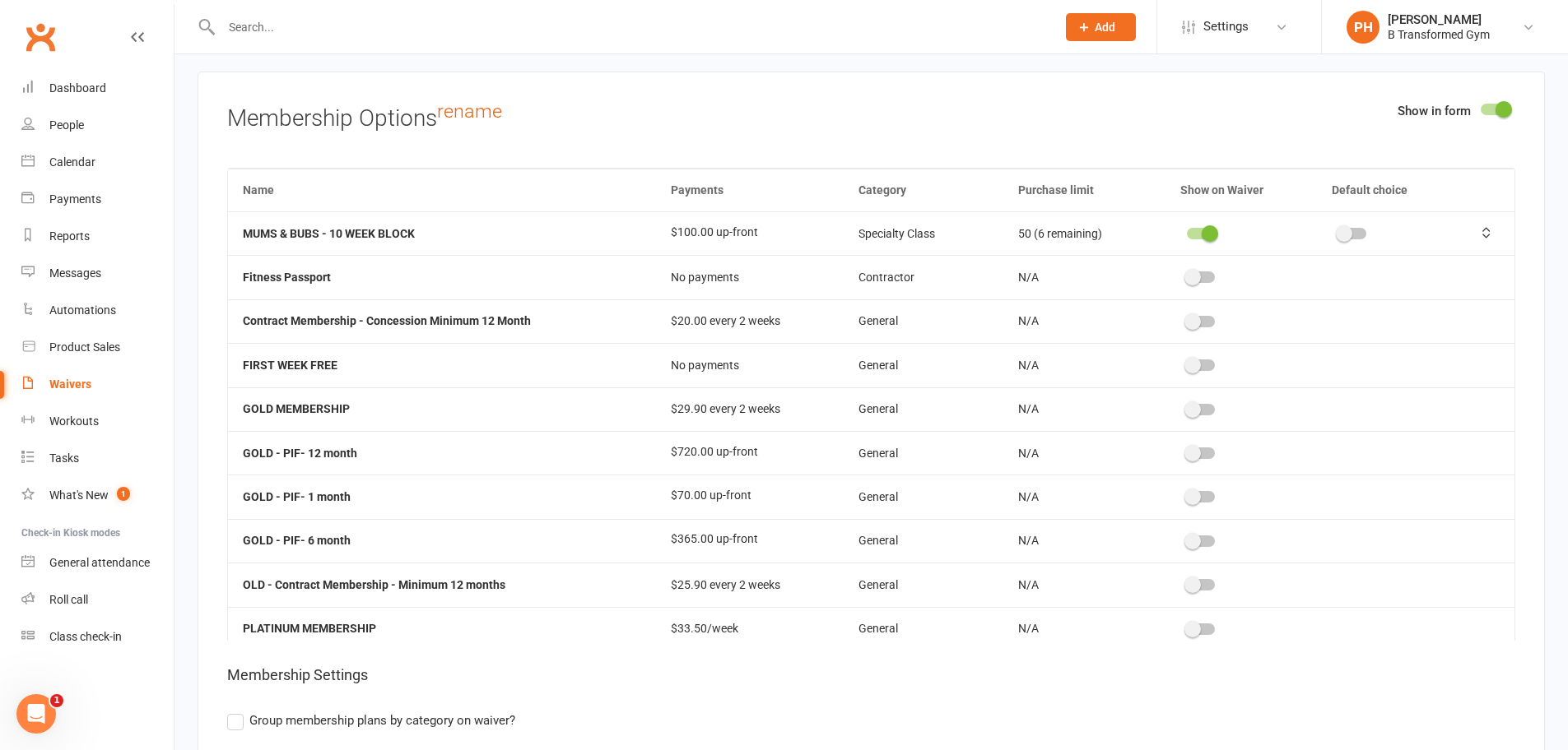
scroll to position [7982, 0]
click at [1194, 228] on div at bounding box center [1201, 232] width 28 height 11
click at [1188, 230] on input "checkbox" at bounding box center [1188, 230] width 0 height 0
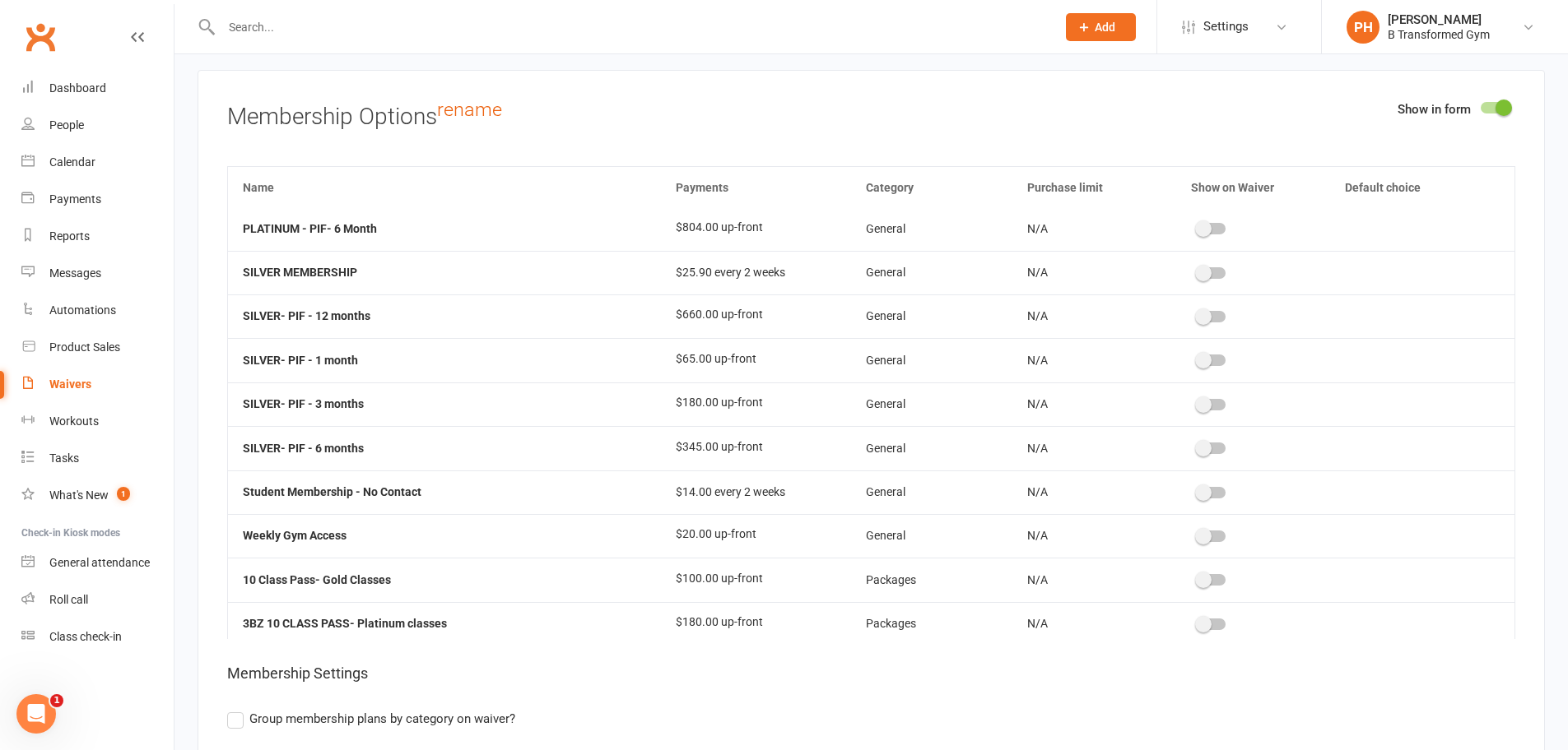
scroll to position [576, 0]
click at [1485, 102] on div at bounding box center [1494, 108] width 28 height 11
click at [1481, 105] on input "checkbox" at bounding box center [1481, 105] width 0 height 0
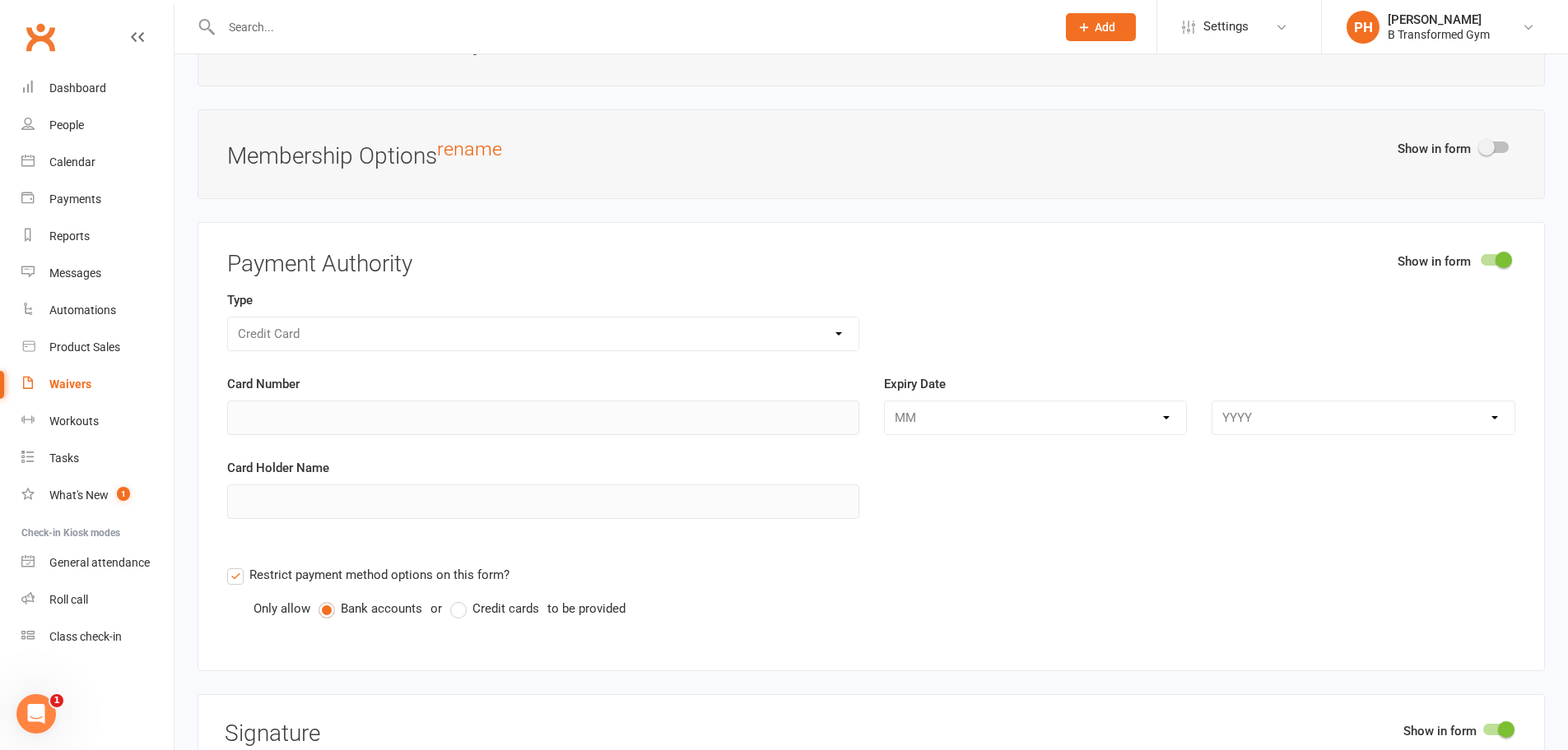
scroll to position [7899, 0]
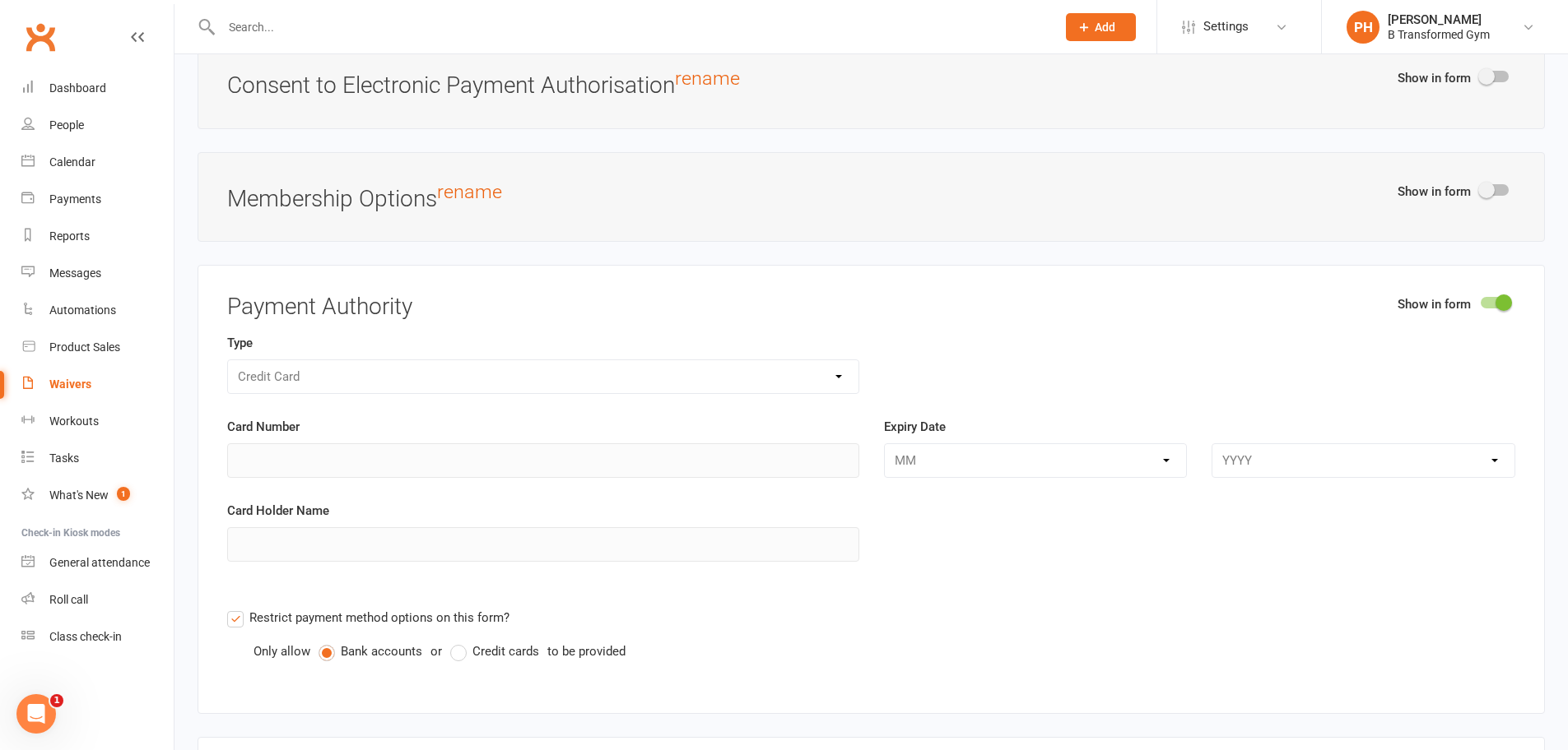
click at [1487, 297] on div at bounding box center [1494, 303] width 28 height 11
click at [1481, 301] on input "checkbox" at bounding box center [1481, 301] width 0 height 0
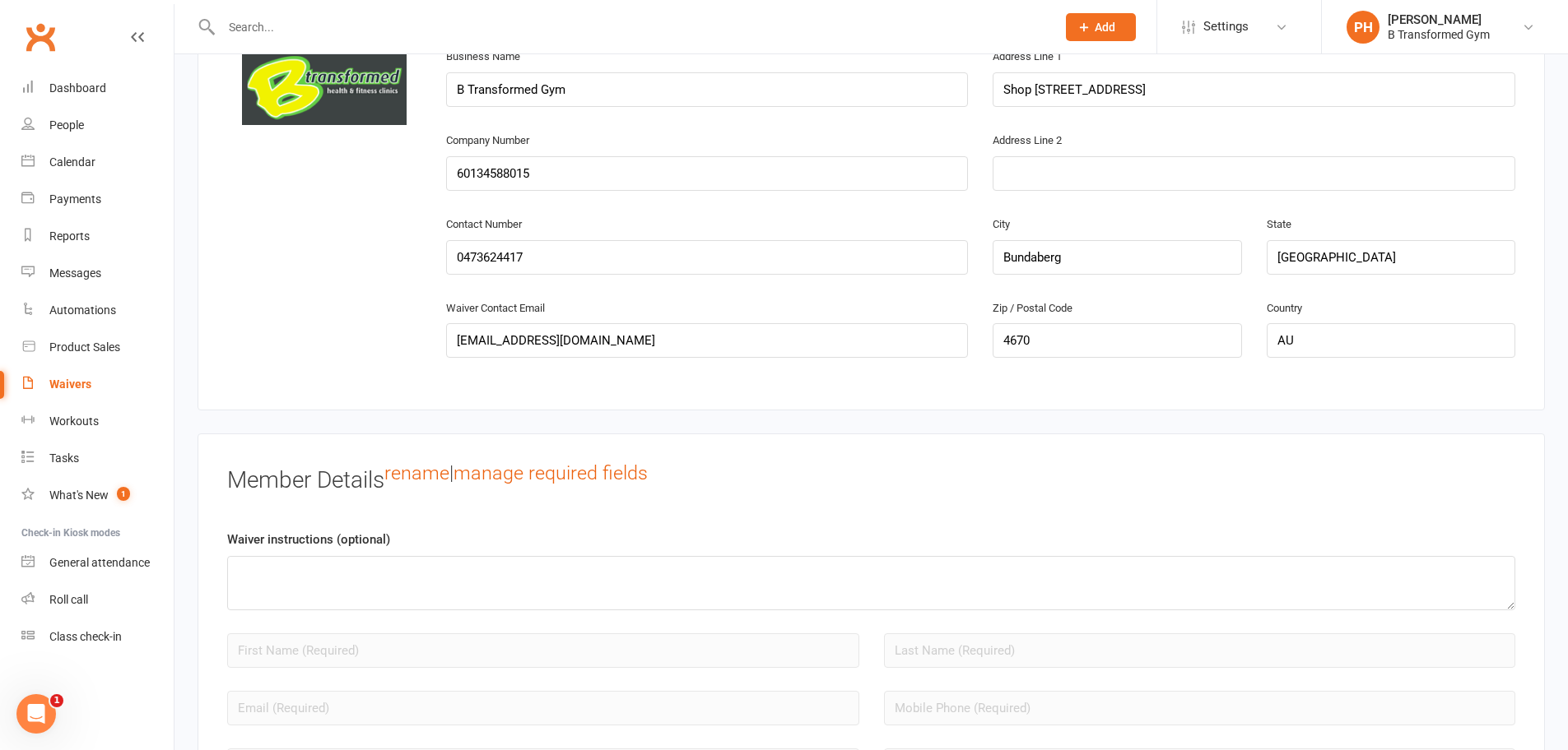
scroll to position [988, 0]
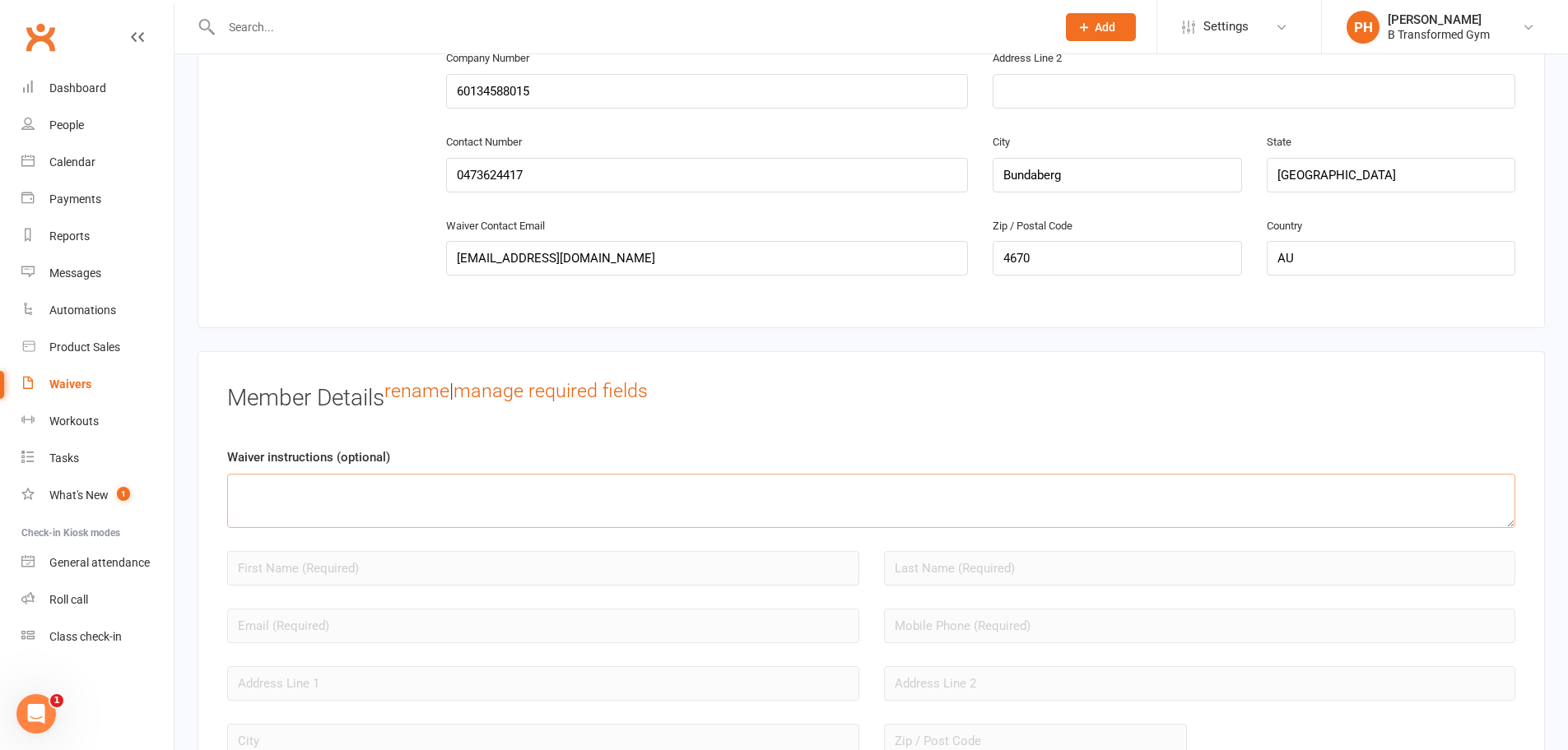
click at [683, 493] on textarea at bounding box center [871, 501] width 1288 height 55
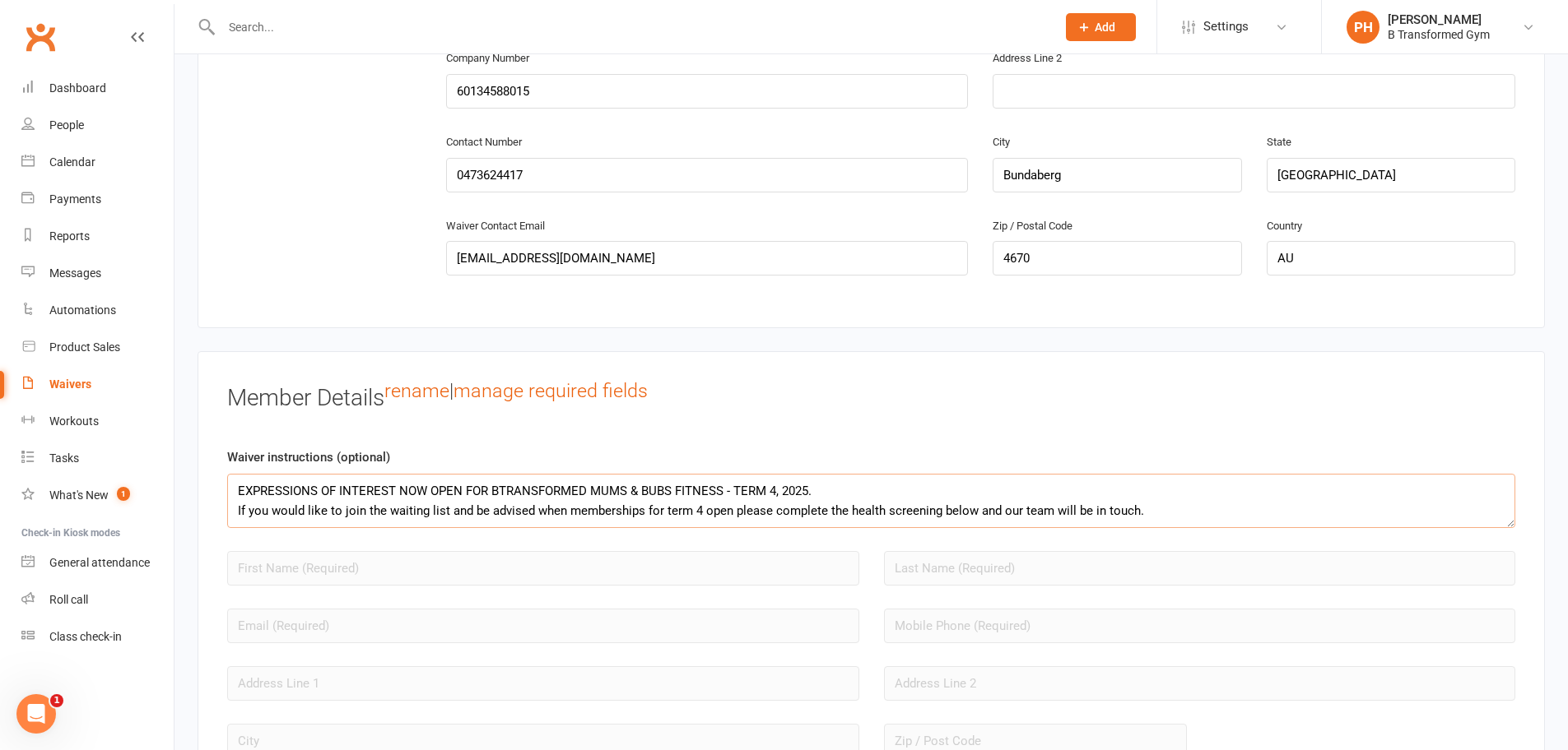
drag, startPoint x: 1163, startPoint y: 510, endPoint x: 222, endPoint y: 489, distance: 941.2
click at [222, 489] on div "Member Details rename | manage required fields Waiver instructions (optional) E…" at bounding box center [871, 620] width 1348 height 537
drag, startPoint x: 874, startPoint y: 479, endPoint x: 890, endPoint y: 474, distance: 16.8
click at [875, 478] on textarea "EXPRESSIONS OF INTEREST NOW OPEN FOR BTRANSFORMED MUMS & BUBS FITNESS - TERM 4,…" at bounding box center [871, 501] width 1288 height 55
click at [949, 461] on div "Waiver instructions (optional) EXPRESSIONS OF INTEREST NOW OPEN FOR BTRANSFORME…" at bounding box center [871, 488] width 1288 height 80
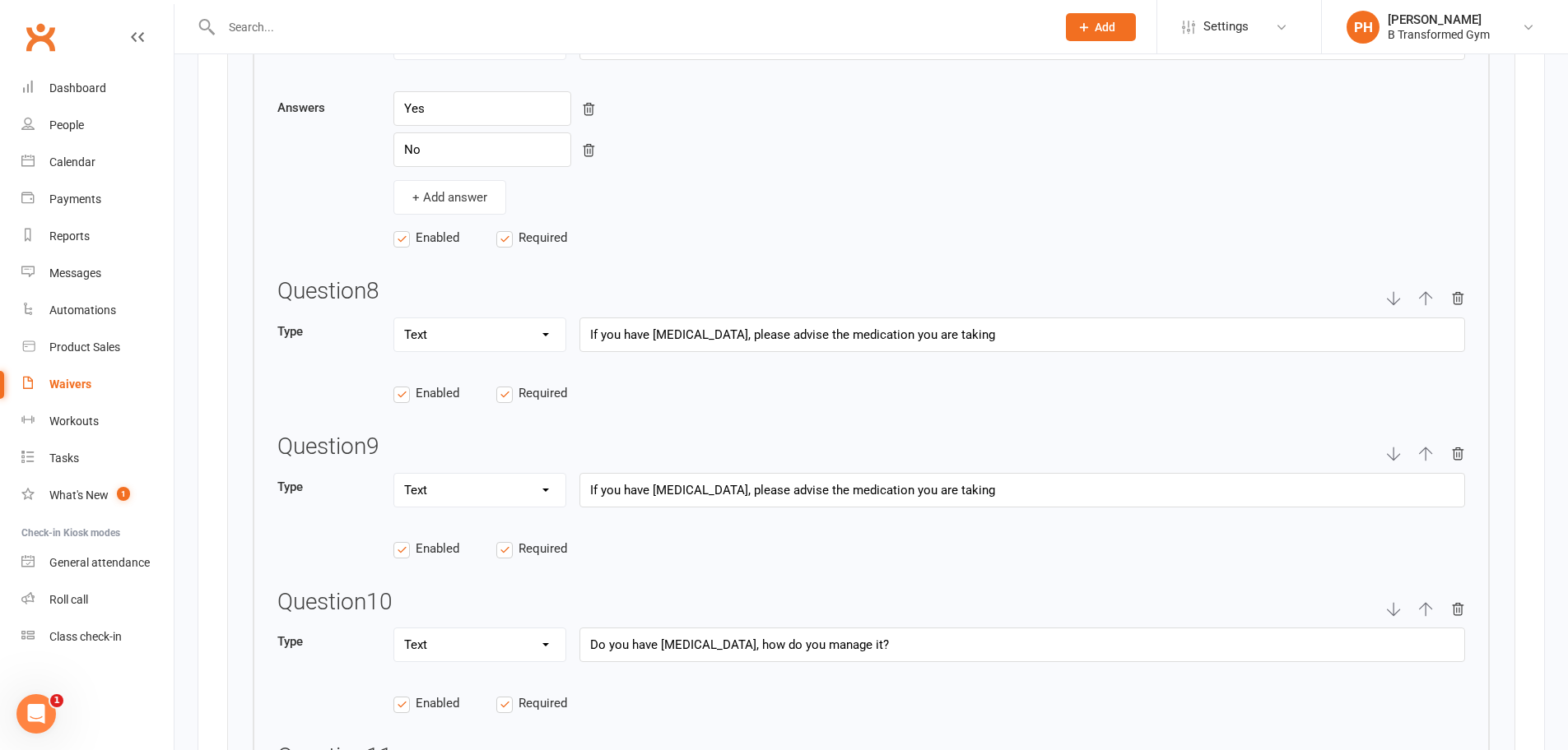
scroll to position [4361, 0]
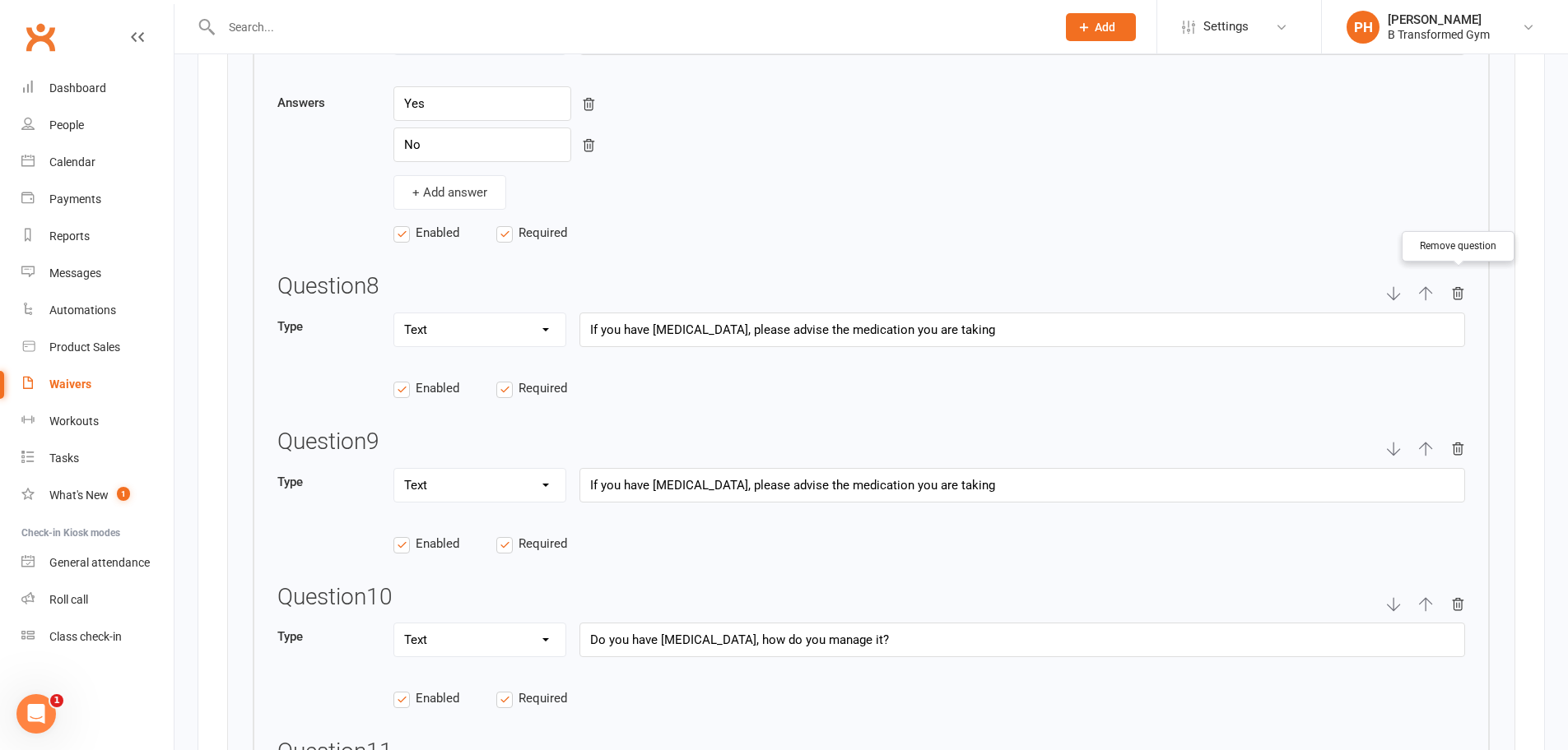
click at [1454, 293] on icon "button" at bounding box center [1458, 294] width 11 height 11
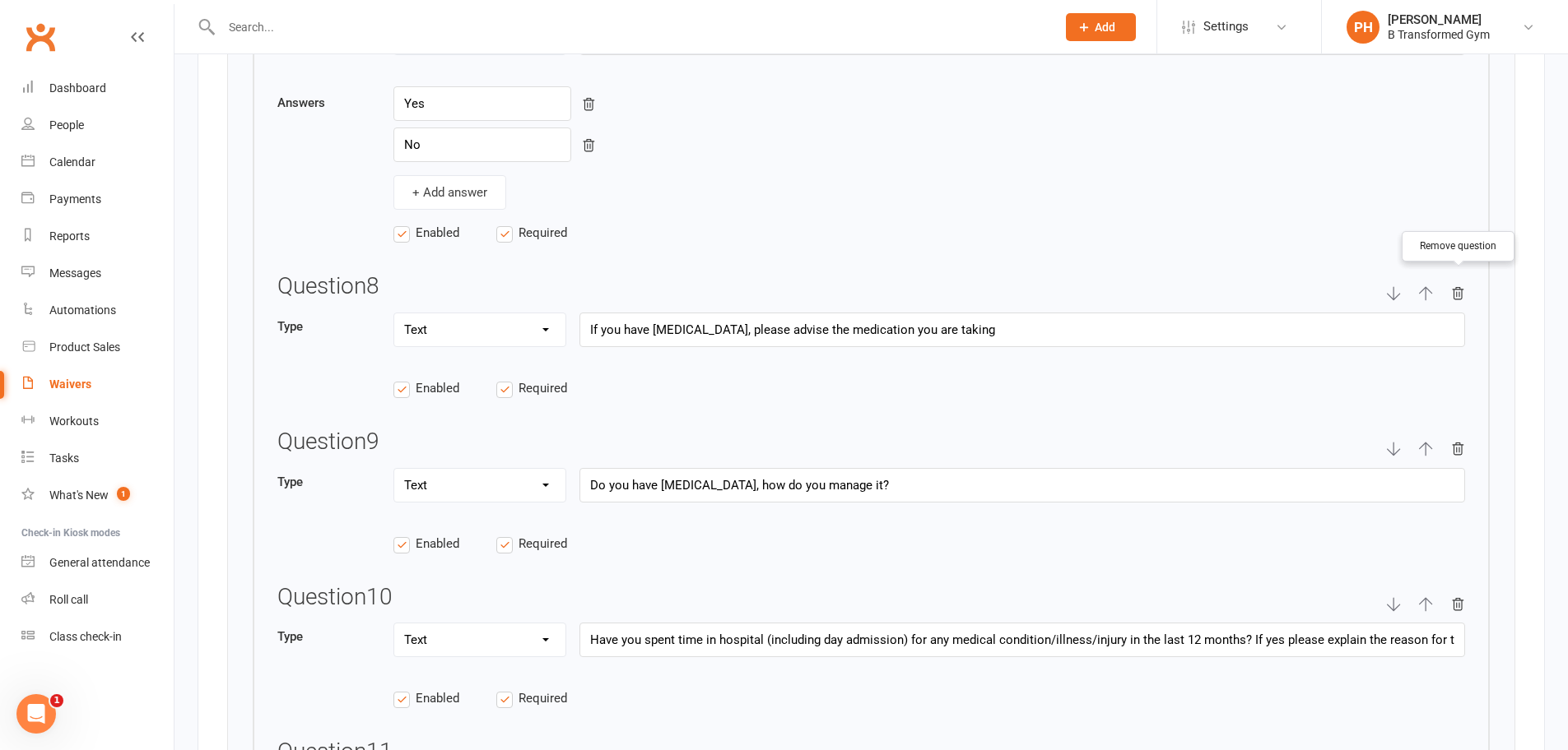
click at [1455, 291] on icon "button" at bounding box center [1458, 294] width 11 height 11
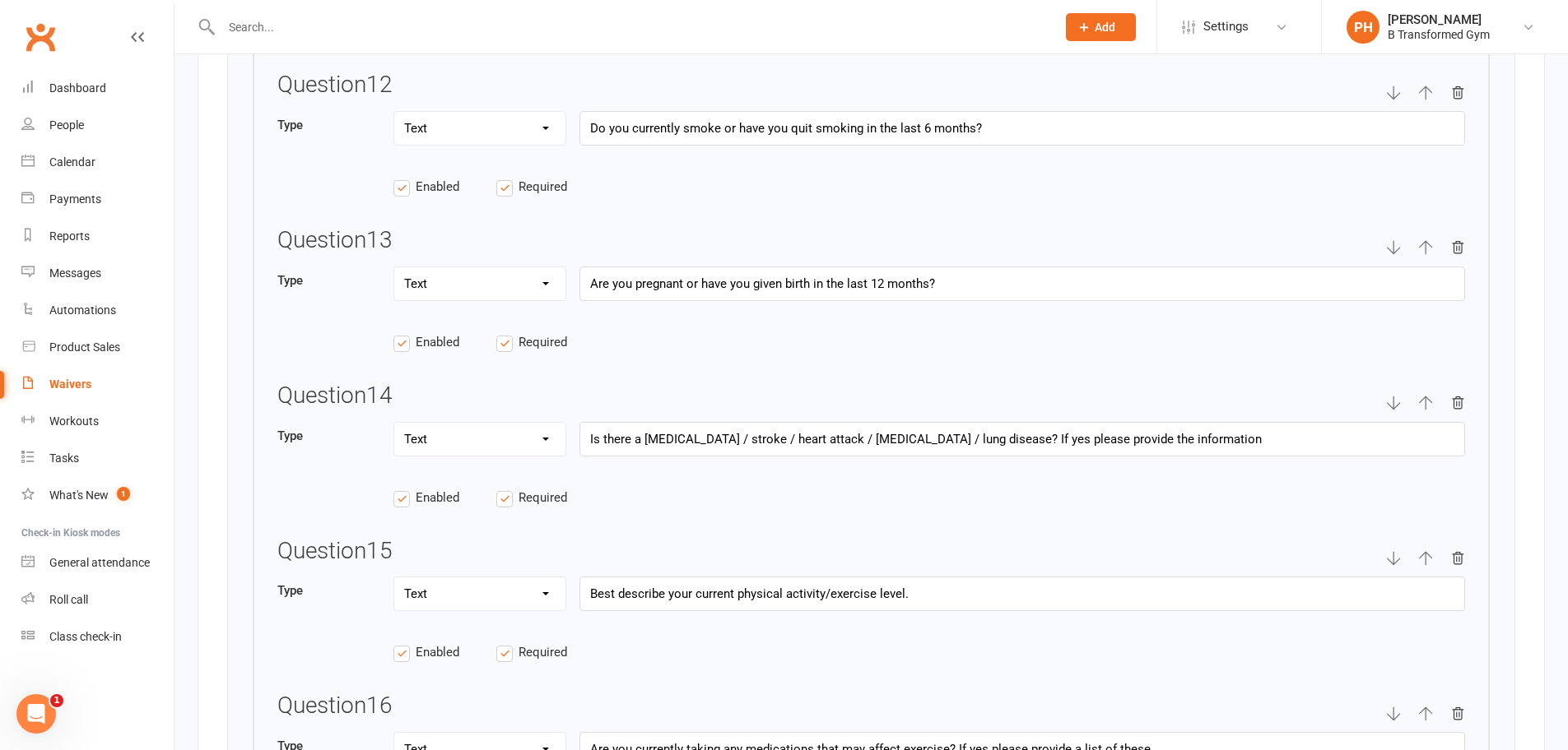
scroll to position [5266, 0]
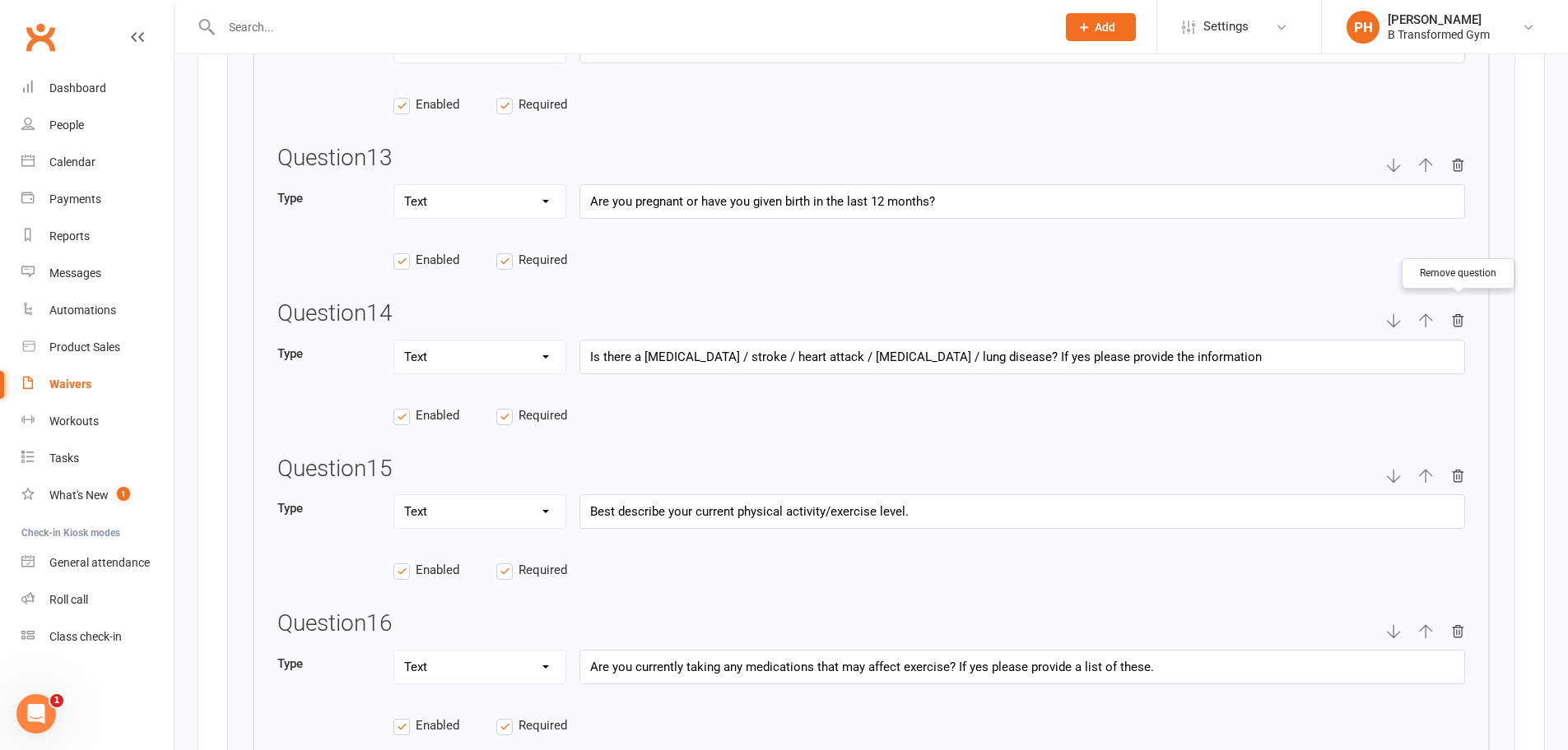
click at [1458, 316] on icon "button" at bounding box center [1458, 320] width 14 height 14
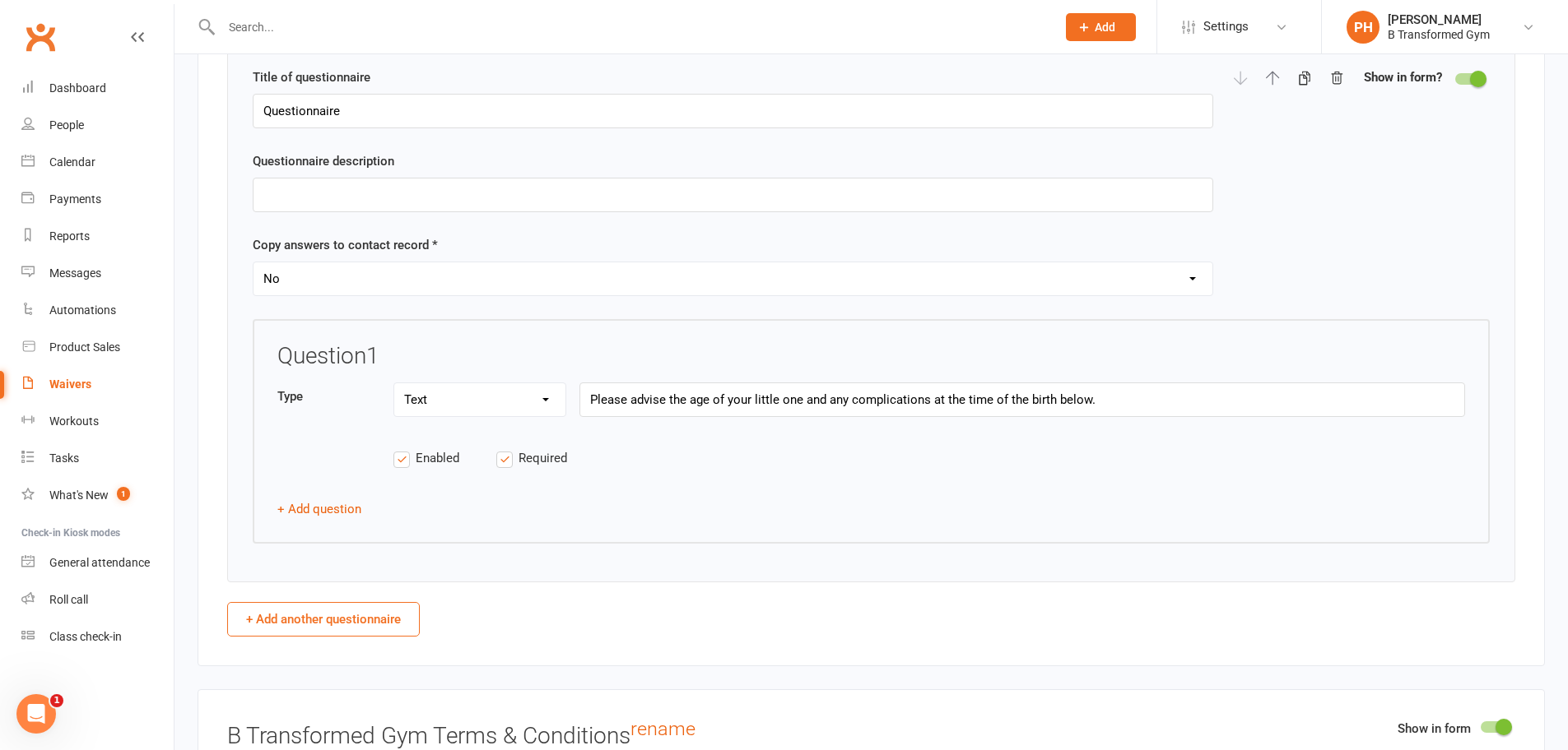
scroll to position [6254, 0]
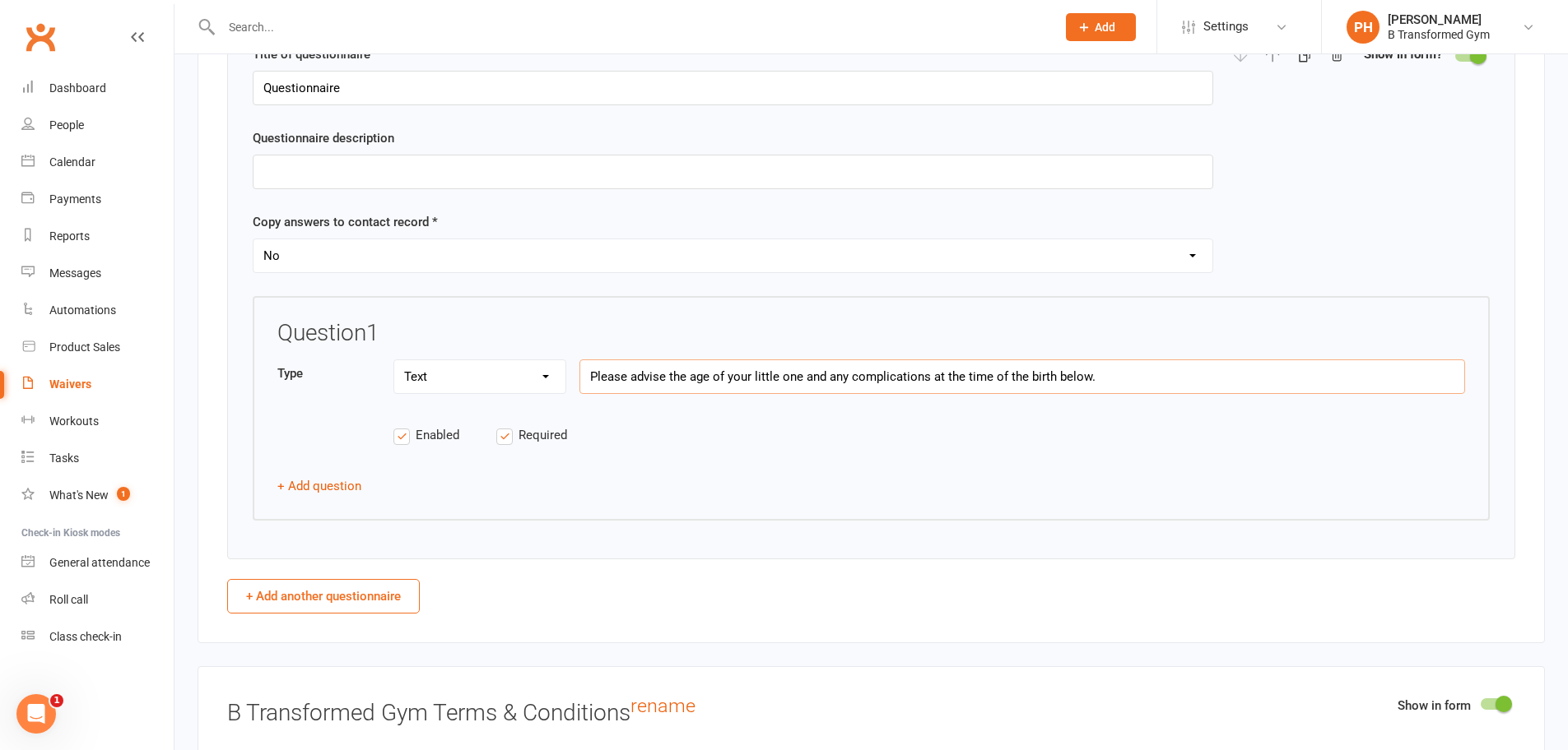
drag, startPoint x: 1095, startPoint y: 376, endPoint x: 573, endPoint y: 406, distance: 522.9
click at [573, 406] on div "Type Text Select Checkbox Please advise the age of your little one and any comp…" at bounding box center [871, 385] width 1188 height 53
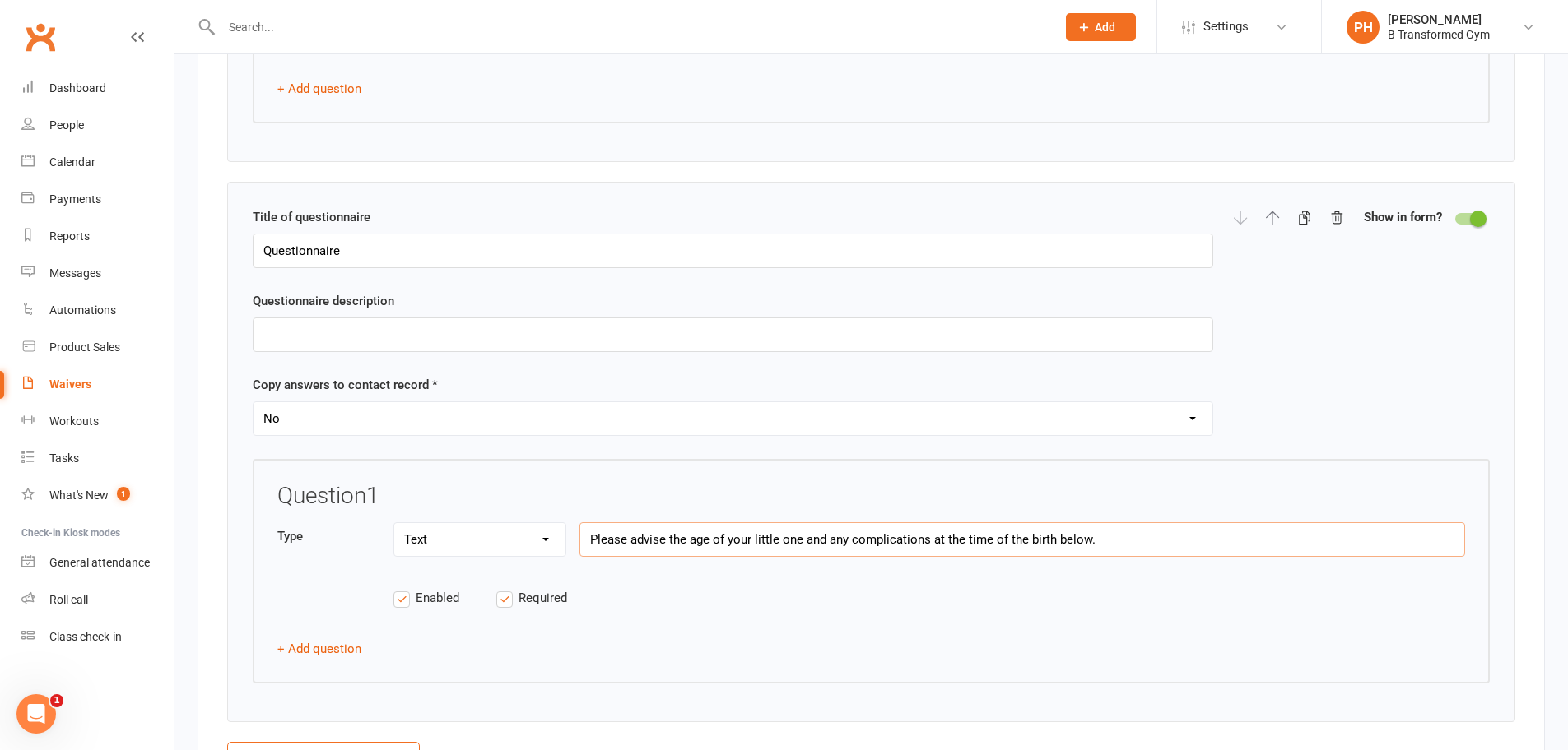
scroll to position [6089, 0]
click at [1460, 218] on div at bounding box center [1469, 220] width 28 height 11
click at [1456, 218] on input "checkbox" at bounding box center [1456, 218] width 0 height 0
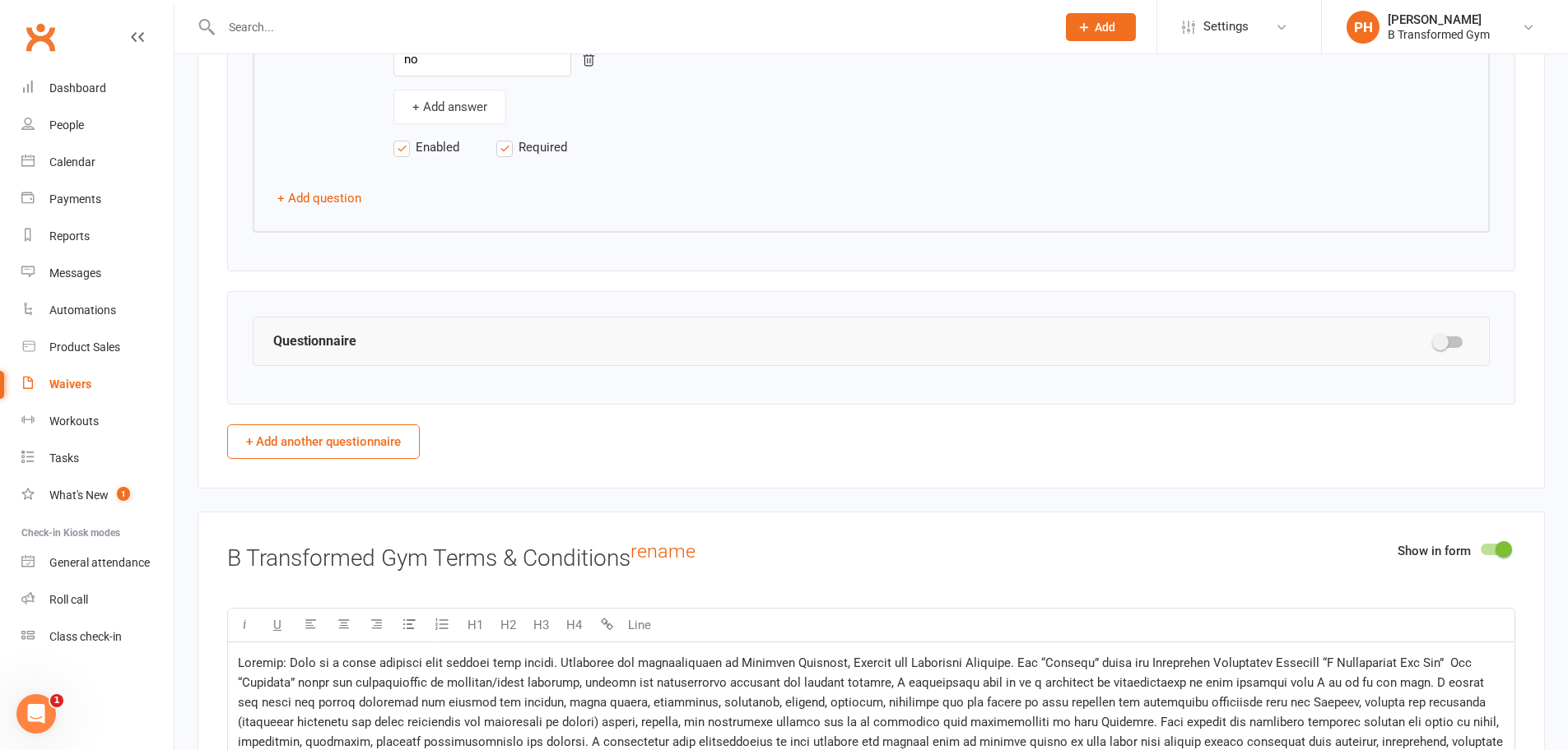
scroll to position [5842, 0]
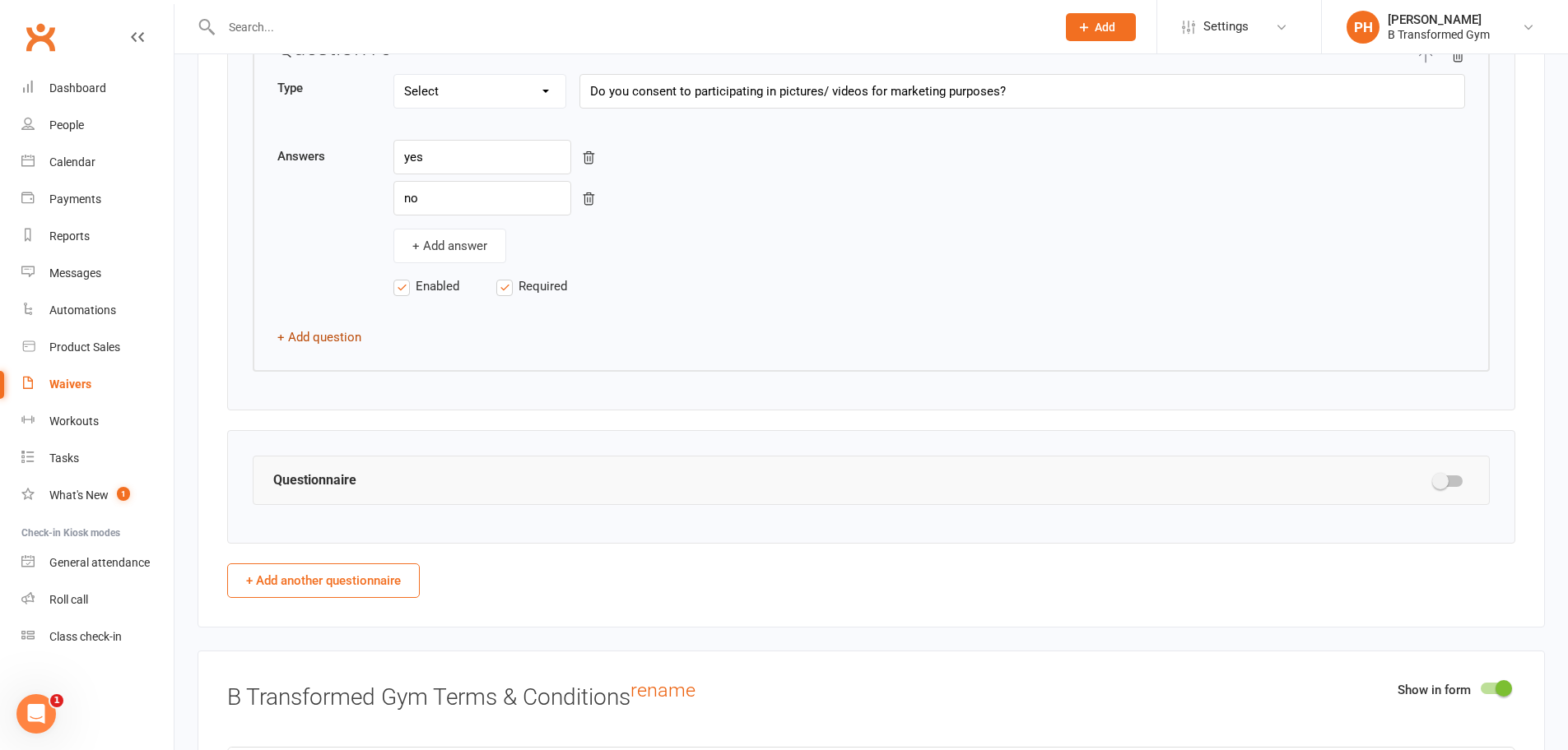
click at [307, 335] on button "+ Add question" at bounding box center [319, 337] width 84 height 20
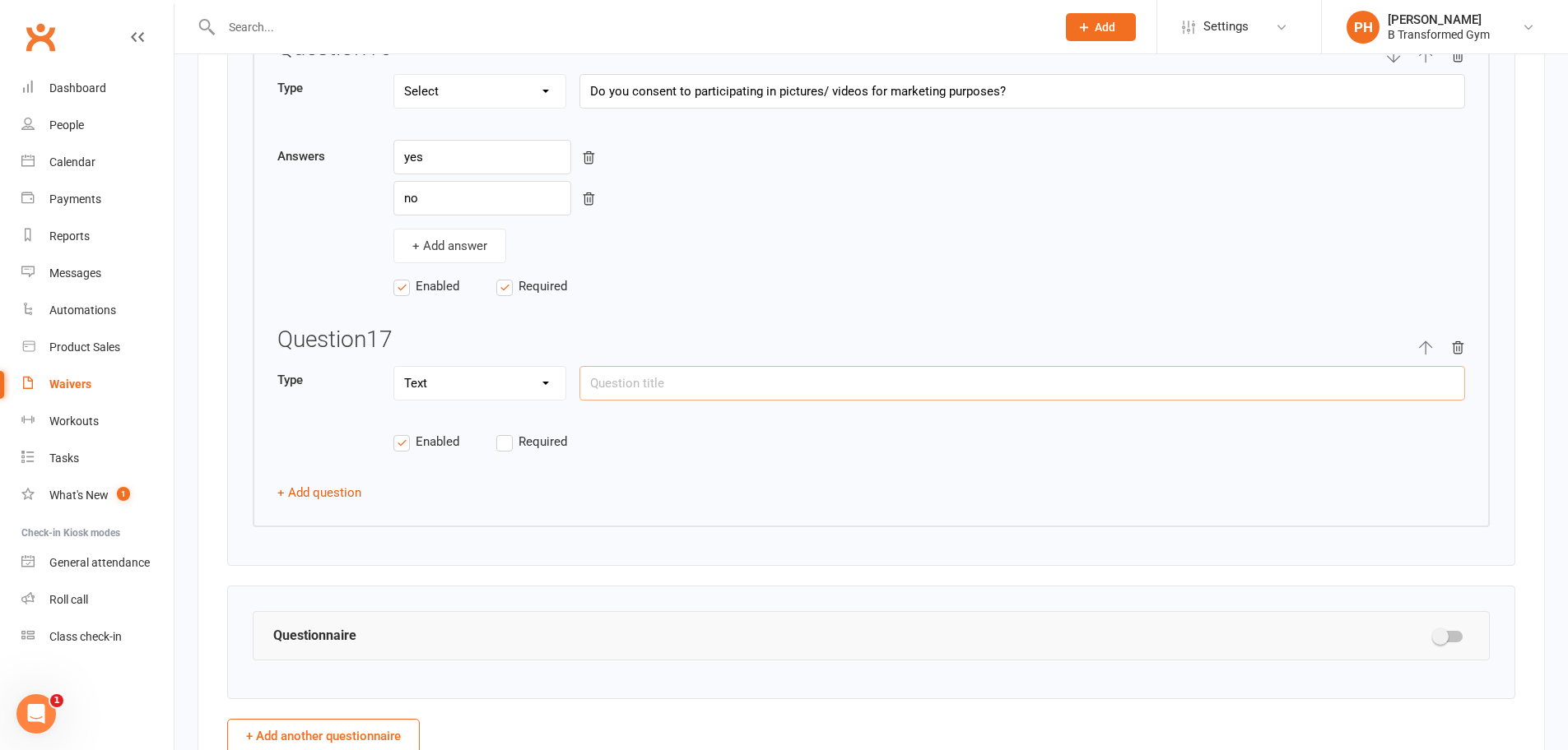
click at [648, 388] on input "text" at bounding box center [1023, 383] width 886 height 34
paste input "Please advise the age of your little one and any complications at the time of t…"
click at [505, 434] on label "Required" at bounding box center [547, 442] width 103 height 20
click at [505, 432] on input "Required" at bounding box center [547, 432] width 103 height 0
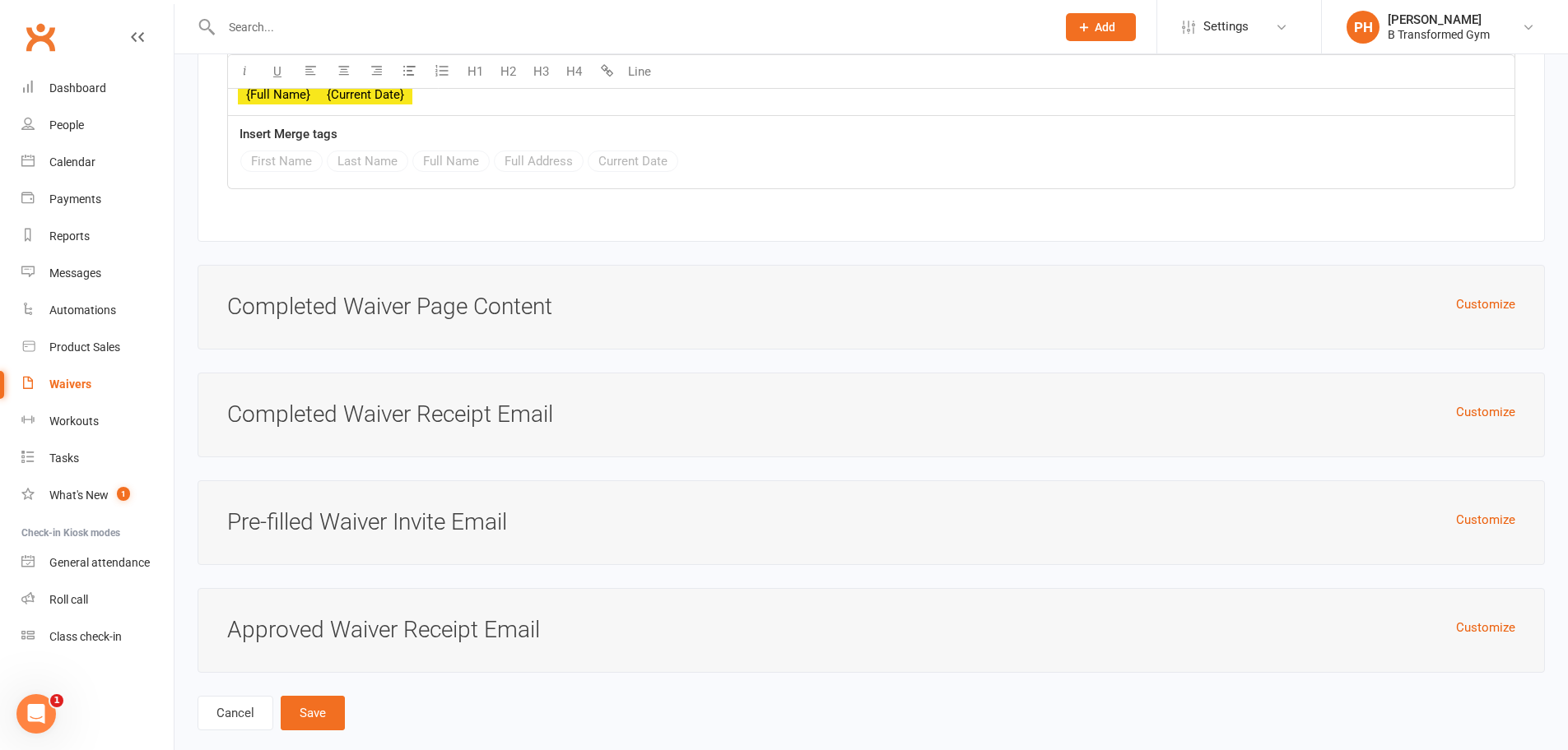
scroll to position [8194, 0]
click at [323, 694] on button "Save" at bounding box center [312, 712] width 64 height 34
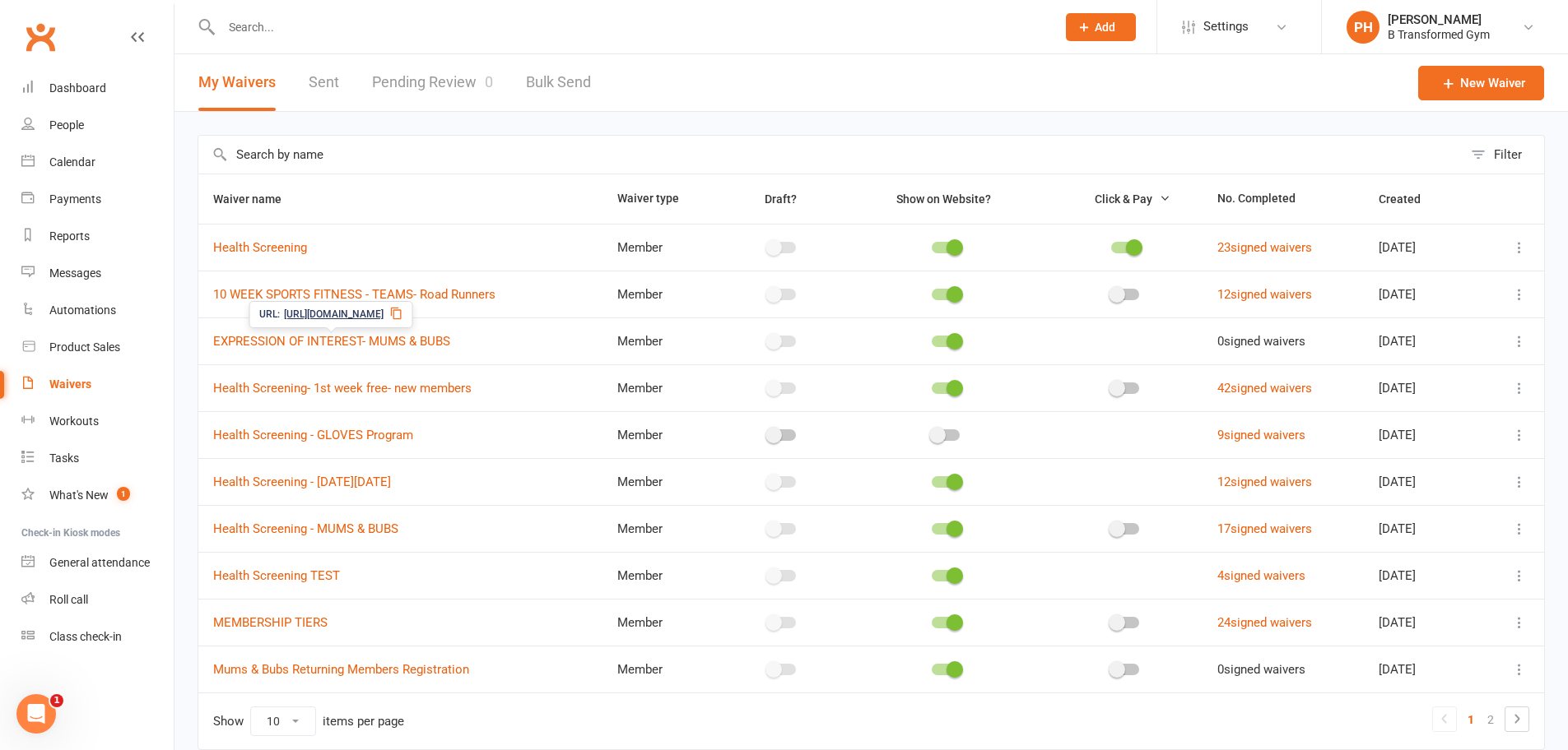
click at [383, 314] on span "https://app.clubworx.com/s/Q7KfeJf3" at bounding box center [334, 314] width 100 height 15
click at [102, 565] on div "General attendance" at bounding box center [100, 563] width 101 height 13
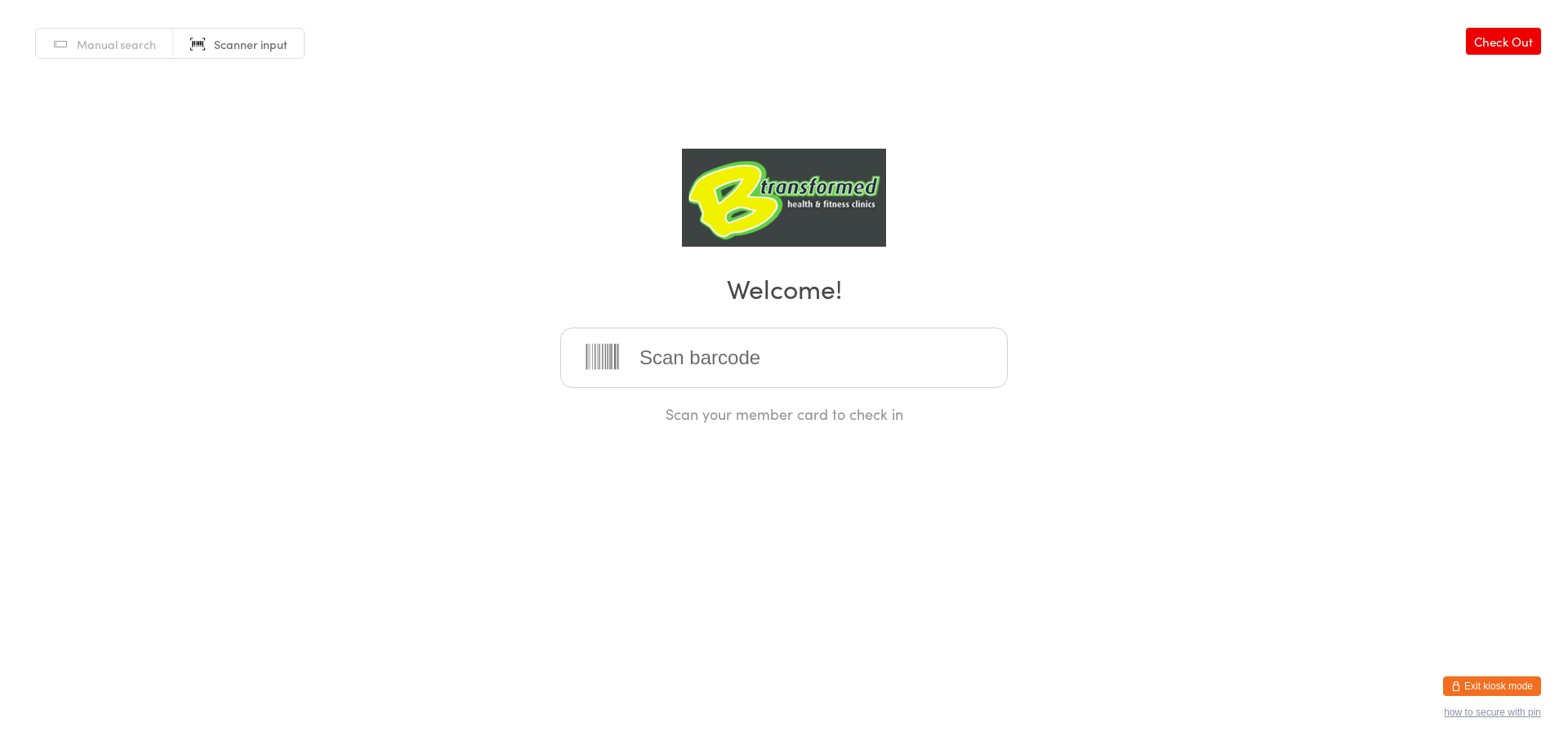
click at [681, 351] on input "search" at bounding box center [784, 358] width 448 height 61
type input "220146"
